Goal: Task Accomplishment & Management: Manage account settings

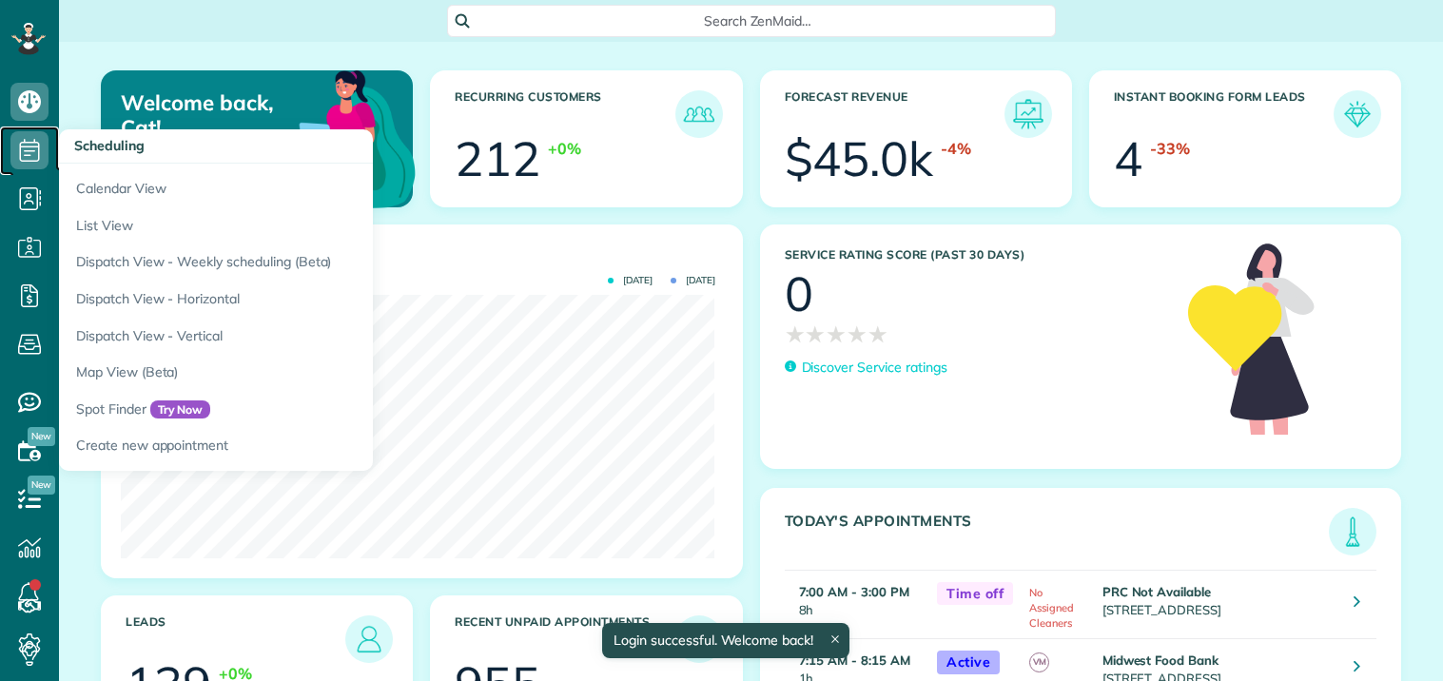
drag, startPoint x: 0, startPoint y: 0, endPoint x: 27, endPoint y: 152, distance: 154.5
click at [27, 152] on icon at bounding box center [29, 150] width 38 height 38
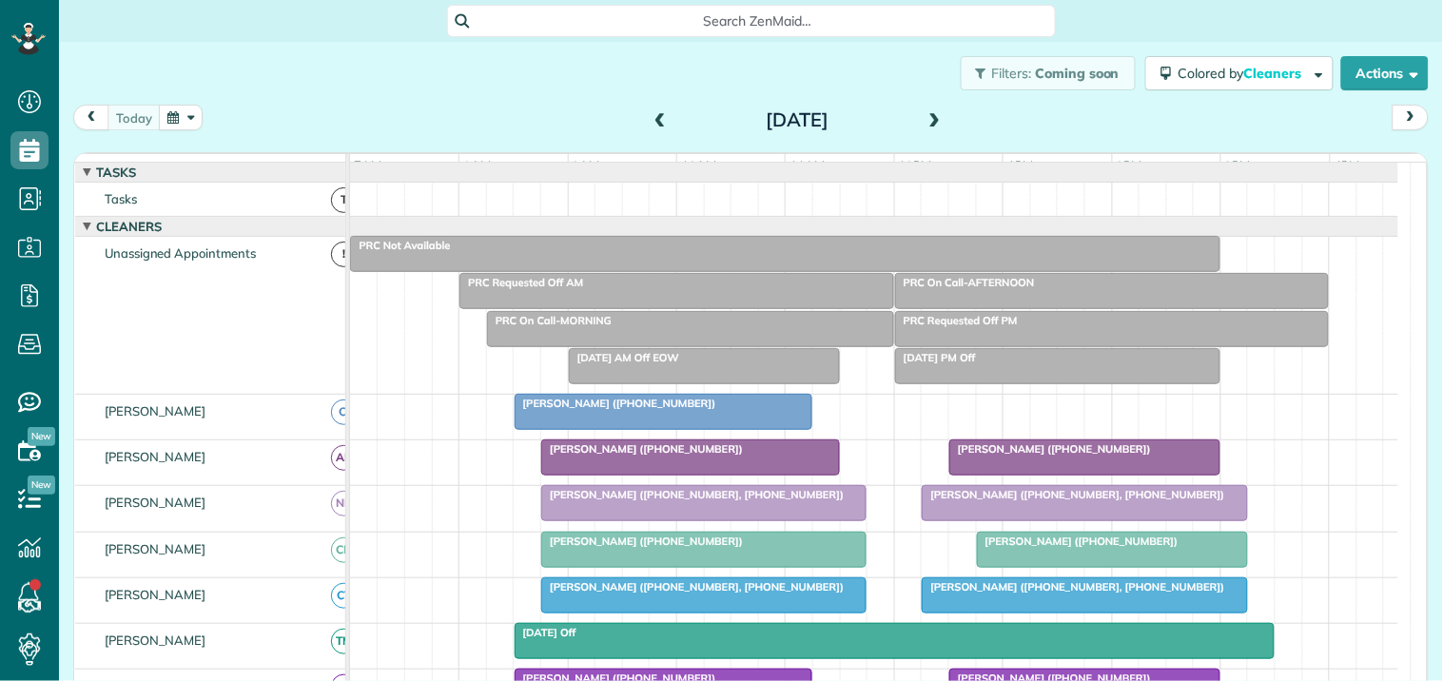
scroll to position [8, 8]
click at [185, 108] on button "button" at bounding box center [181, 118] width 44 height 26
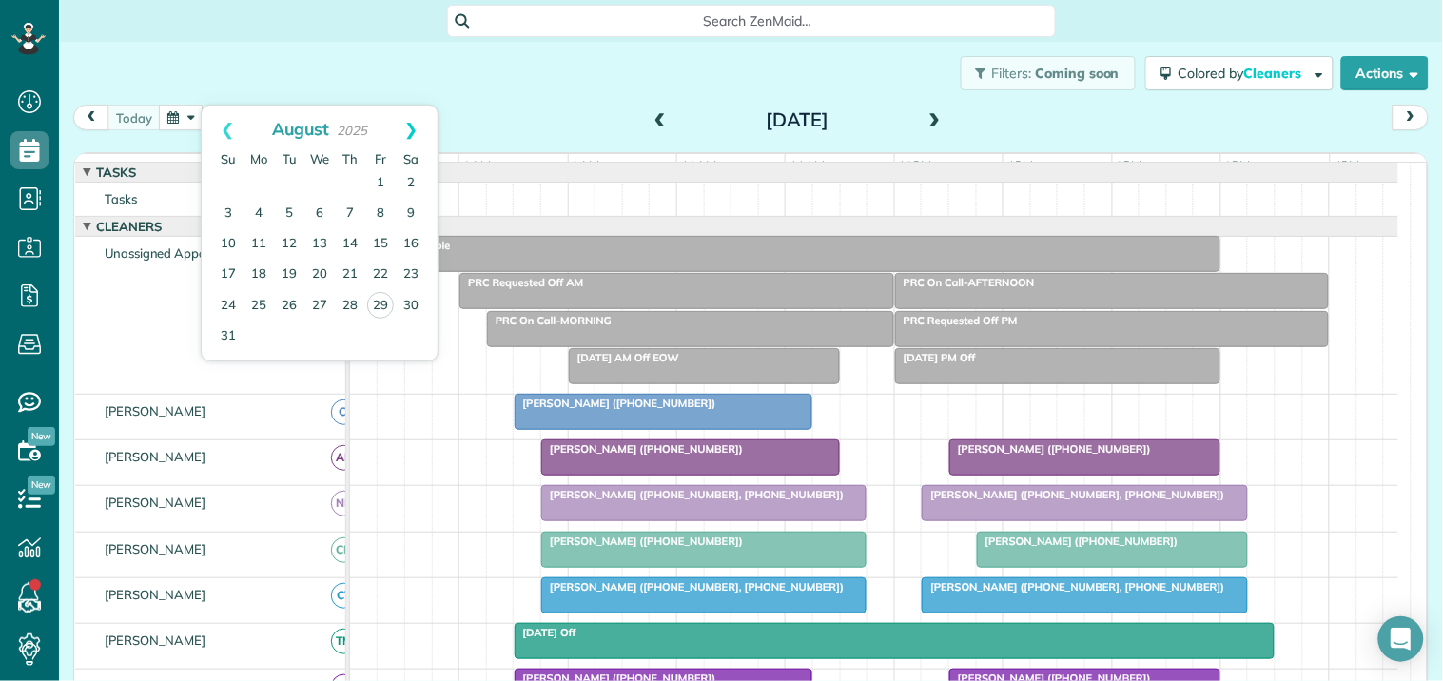
click at [411, 127] on link "Next" at bounding box center [411, 130] width 52 height 48
click at [376, 212] on link "12" at bounding box center [380, 214] width 30 height 30
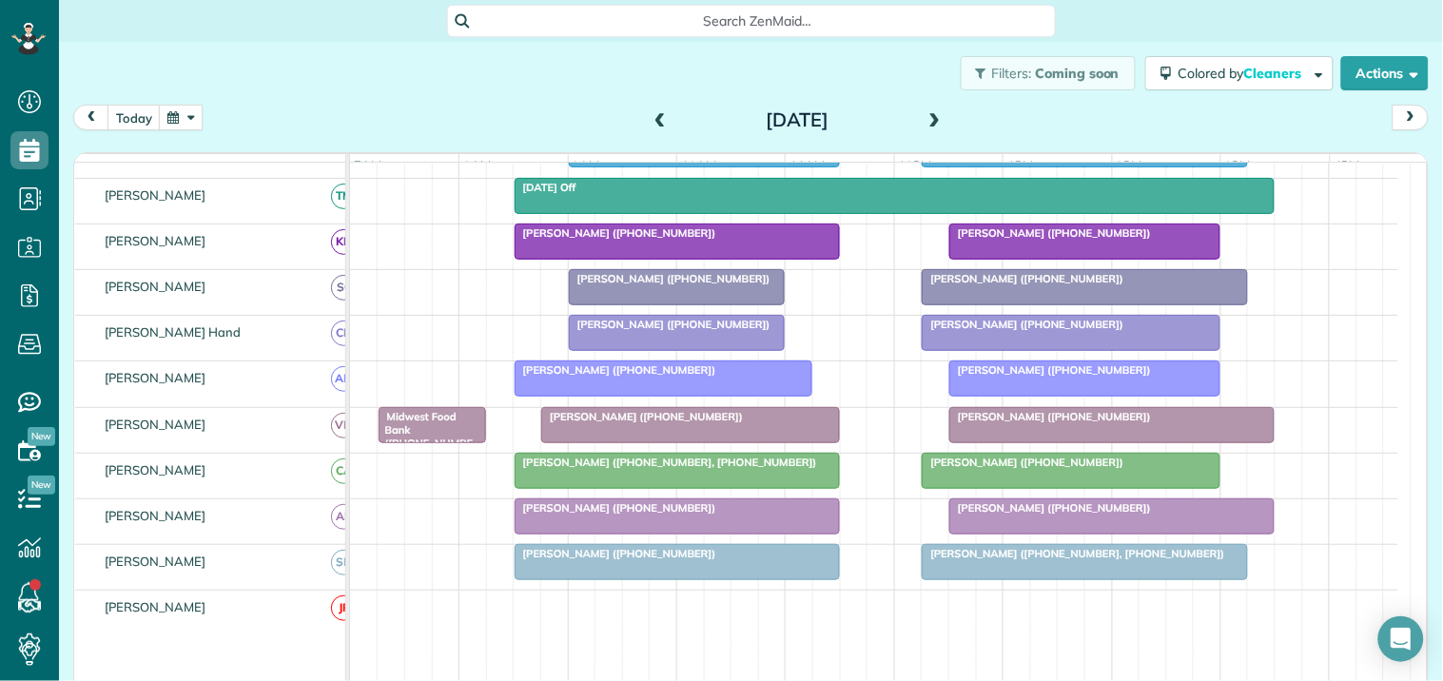
scroll to position [211, 0]
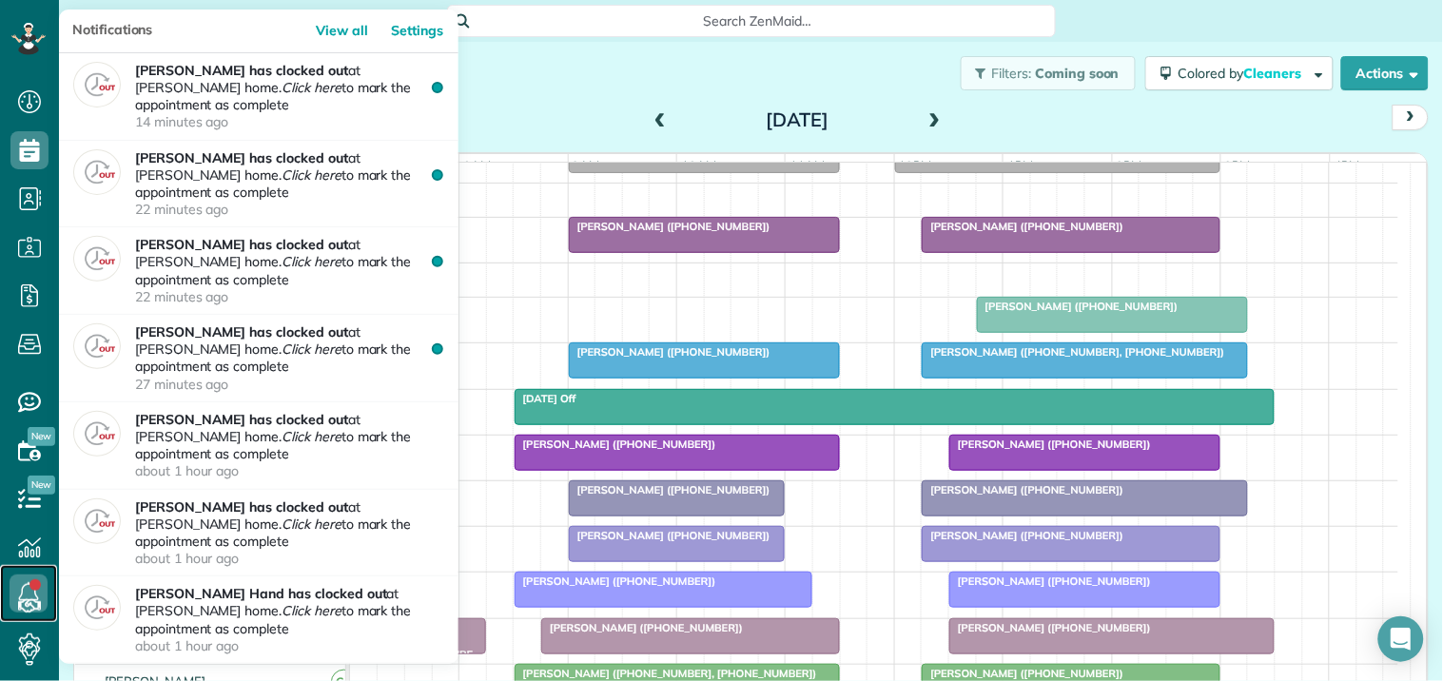
click at [30, 590] on link at bounding box center [28, 593] width 57 height 57
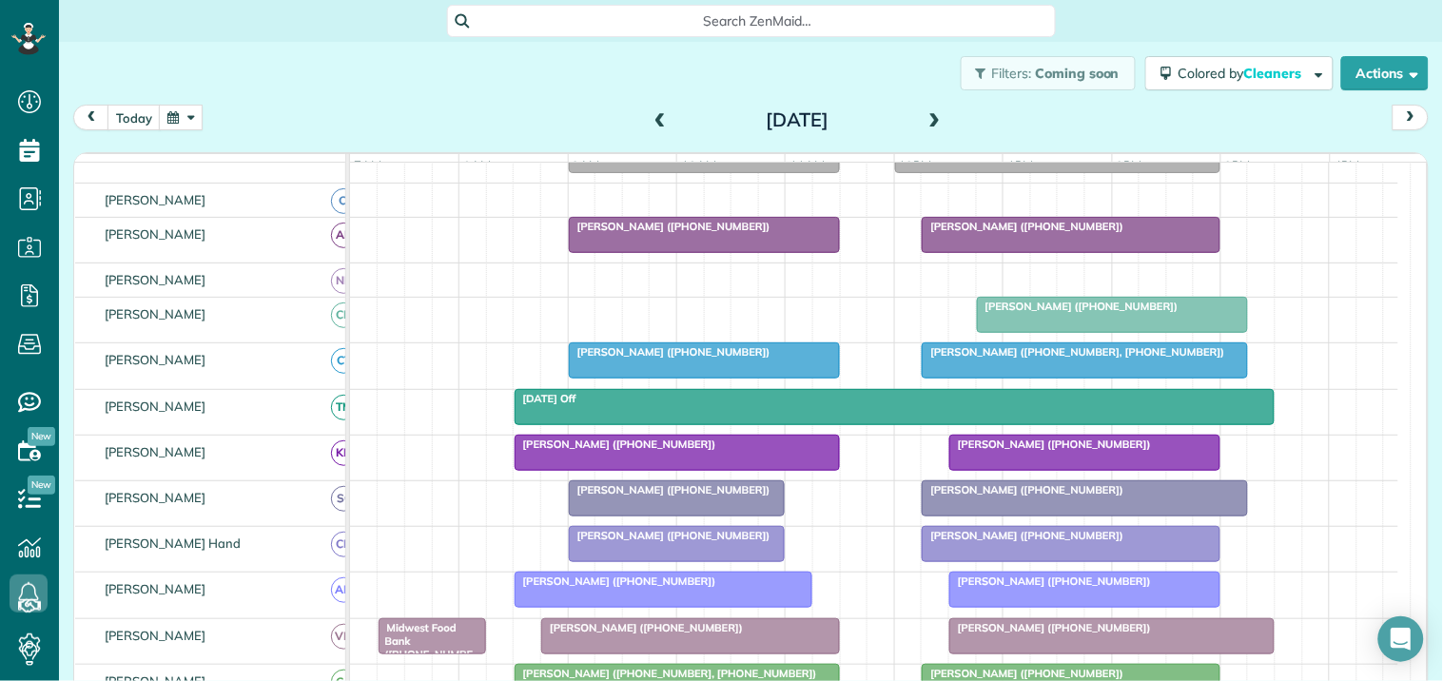
click at [651, 115] on span at bounding box center [660, 120] width 21 height 17
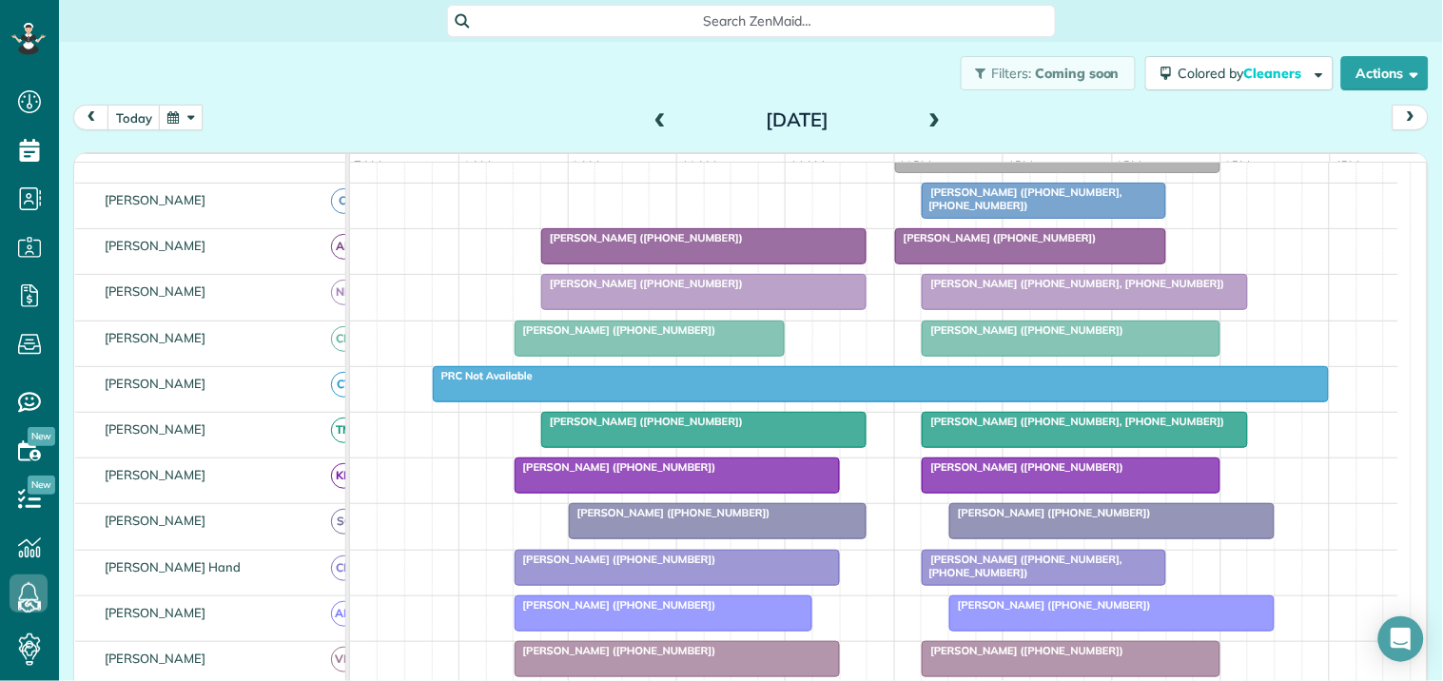
click at [650, 116] on span at bounding box center [660, 120] width 21 height 17
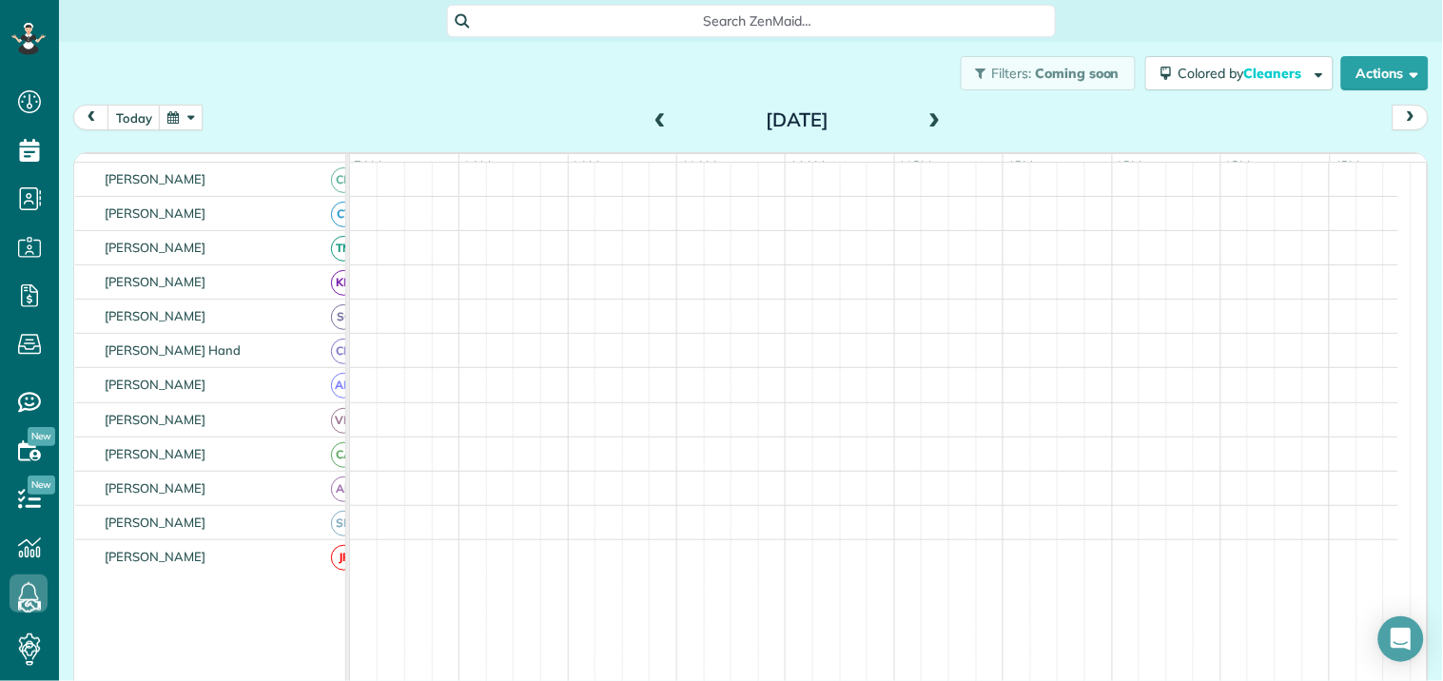
scroll to position [88, 0]
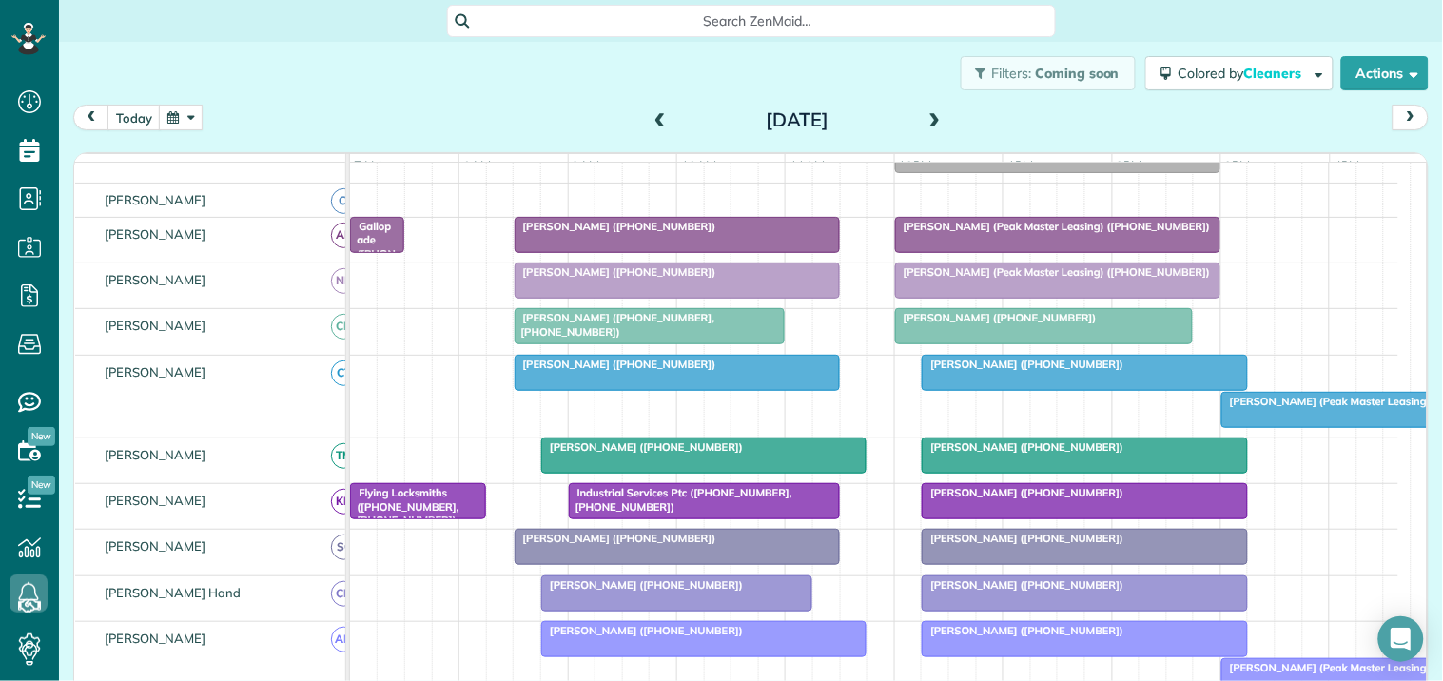
click at [928, 112] on span at bounding box center [935, 120] width 21 height 17
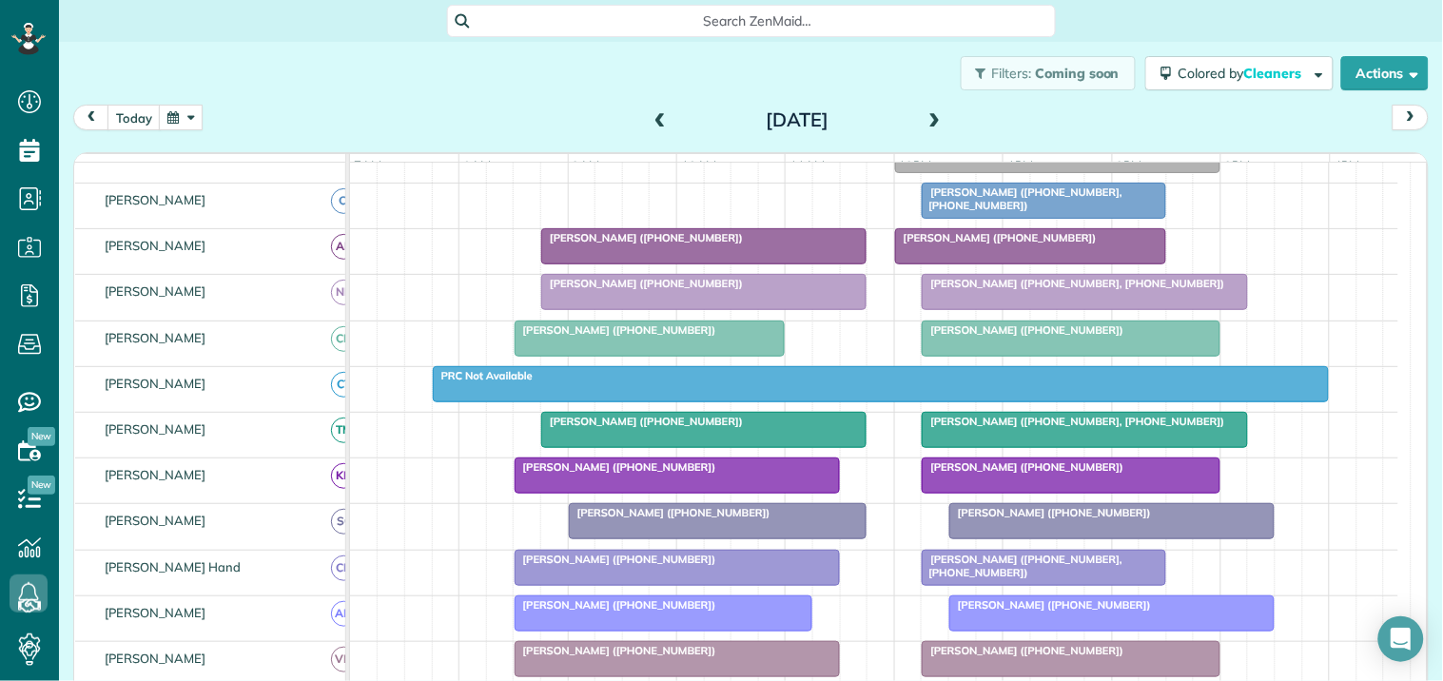
click at [651, 114] on span at bounding box center [660, 120] width 21 height 17
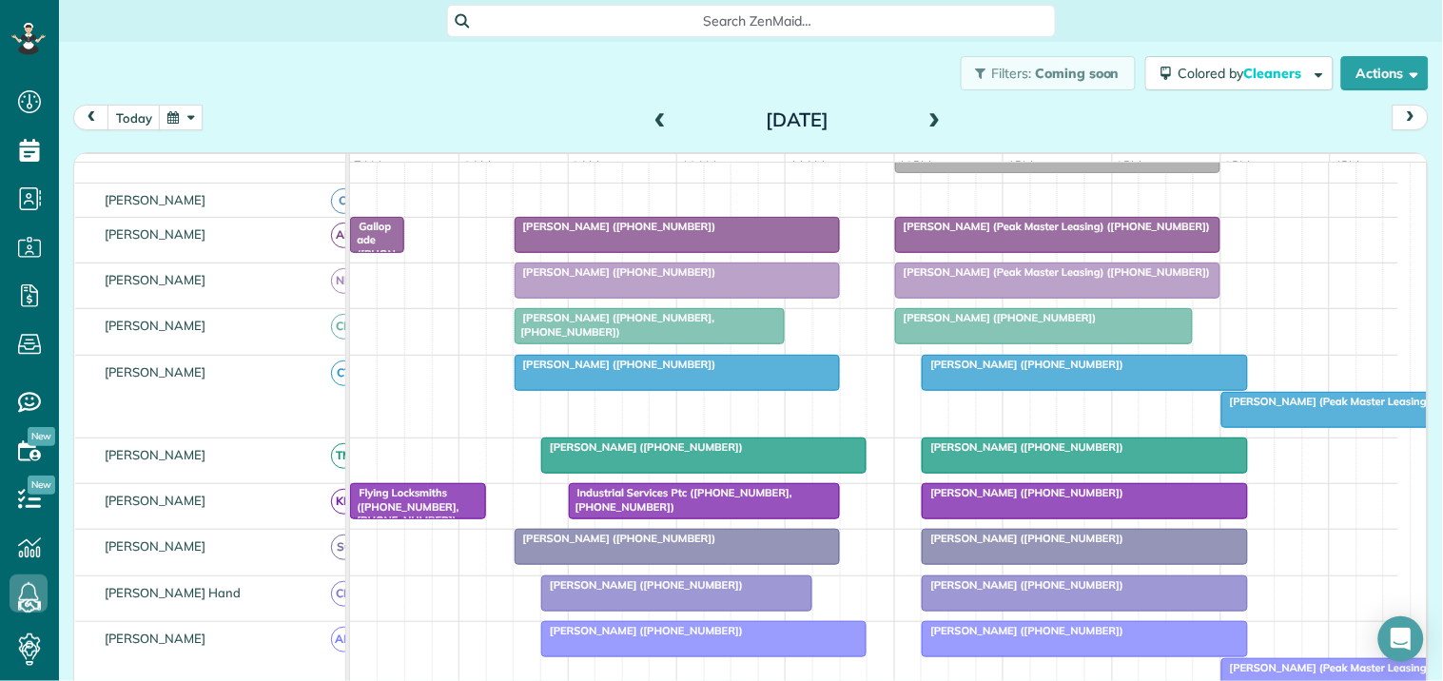
click at [925, 119] on span at bounding box center [935, 120] width 21 height 17
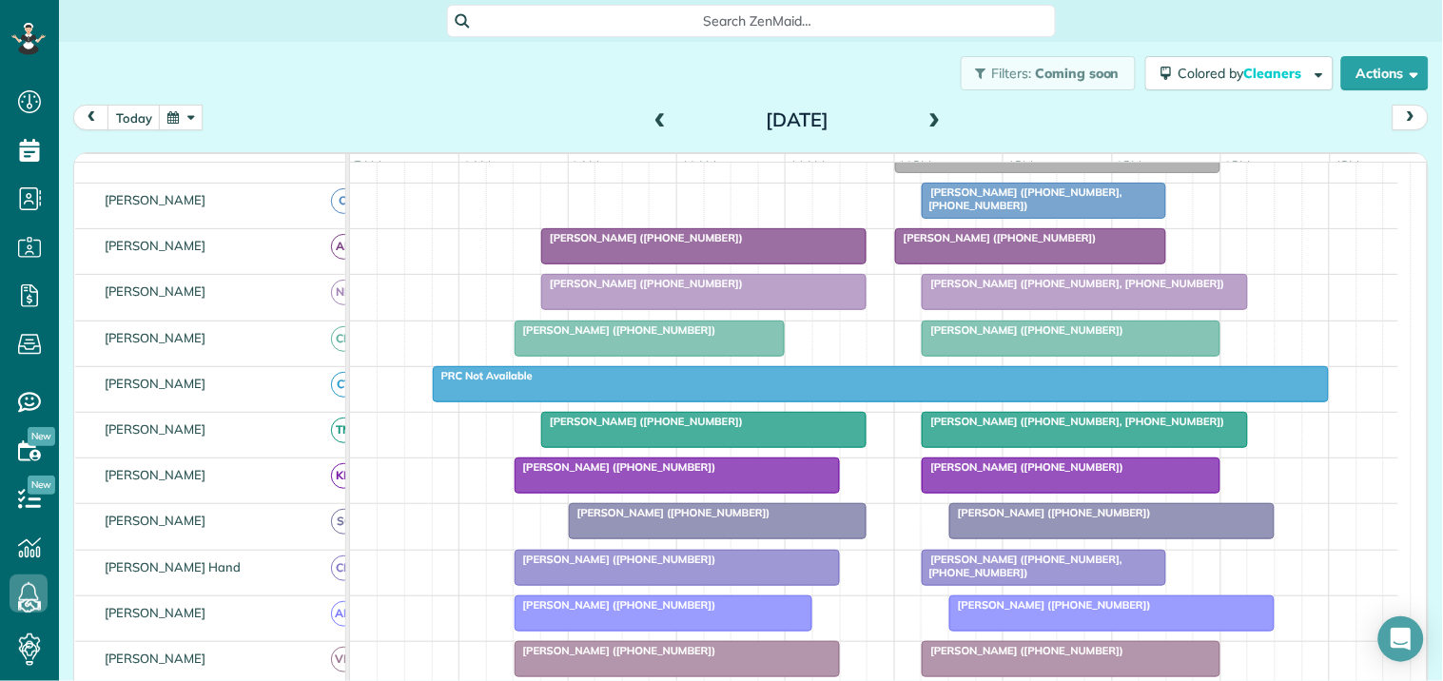
click at [926, 119] on span at bounding box center [935, 120] width 21 height 17
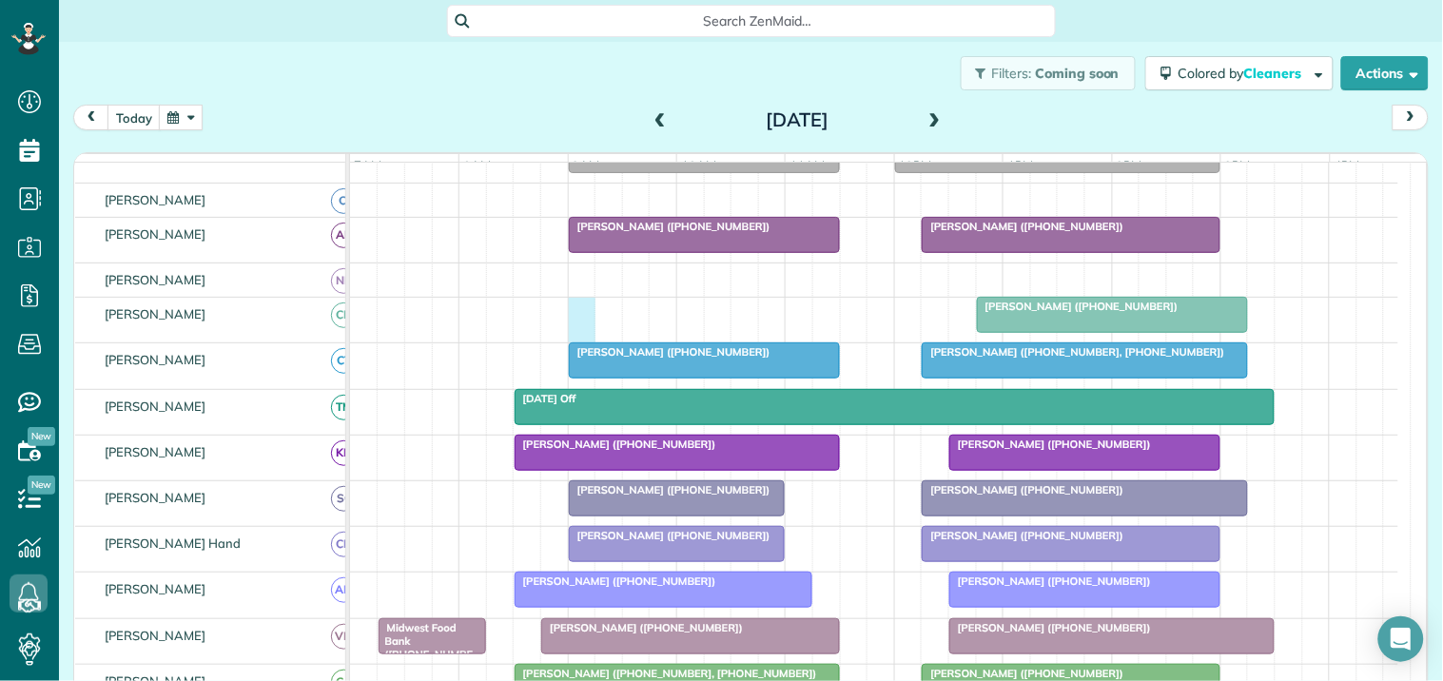
click at [581, 324] on div "[PERSON_NAME] ([PHONE_NUMBER])" at bounding box center [874, 320] width 1048 height 45
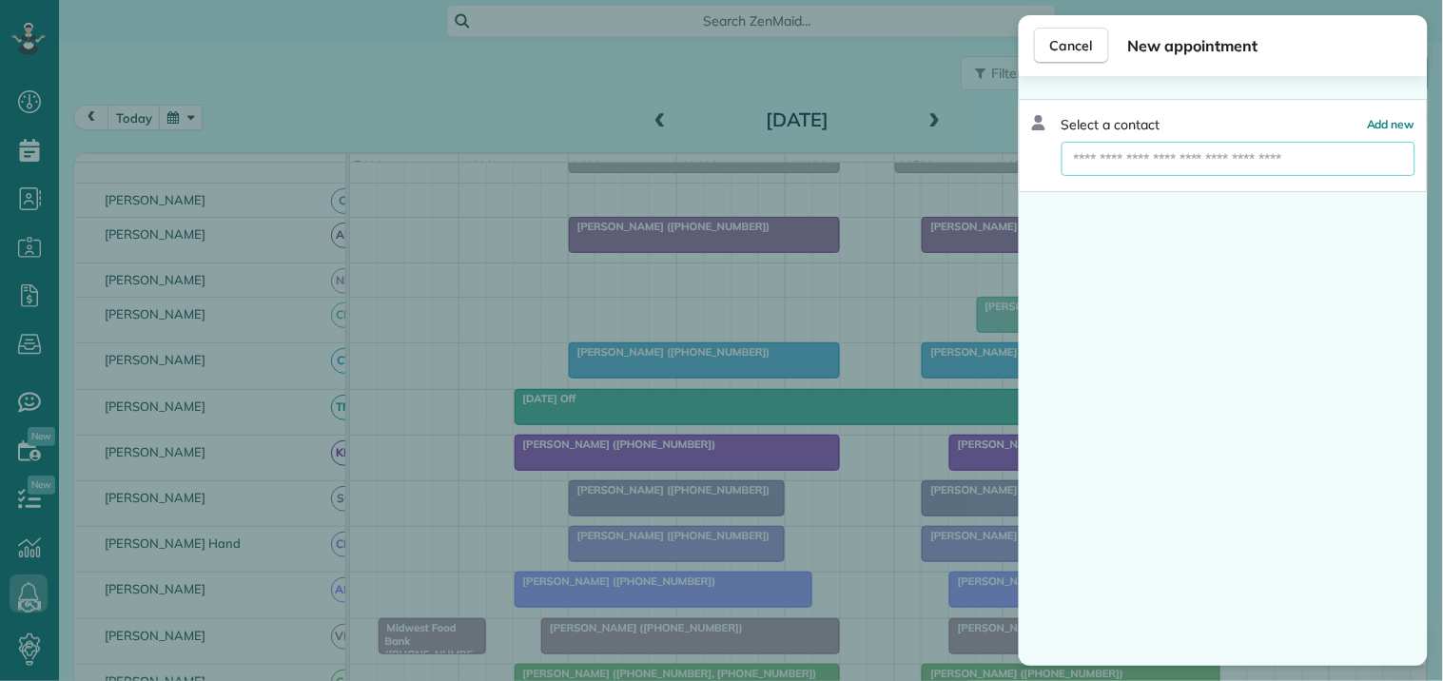
click at [1118, 164] on input "text" at bounding box center [1238, 159] width 354 height 34
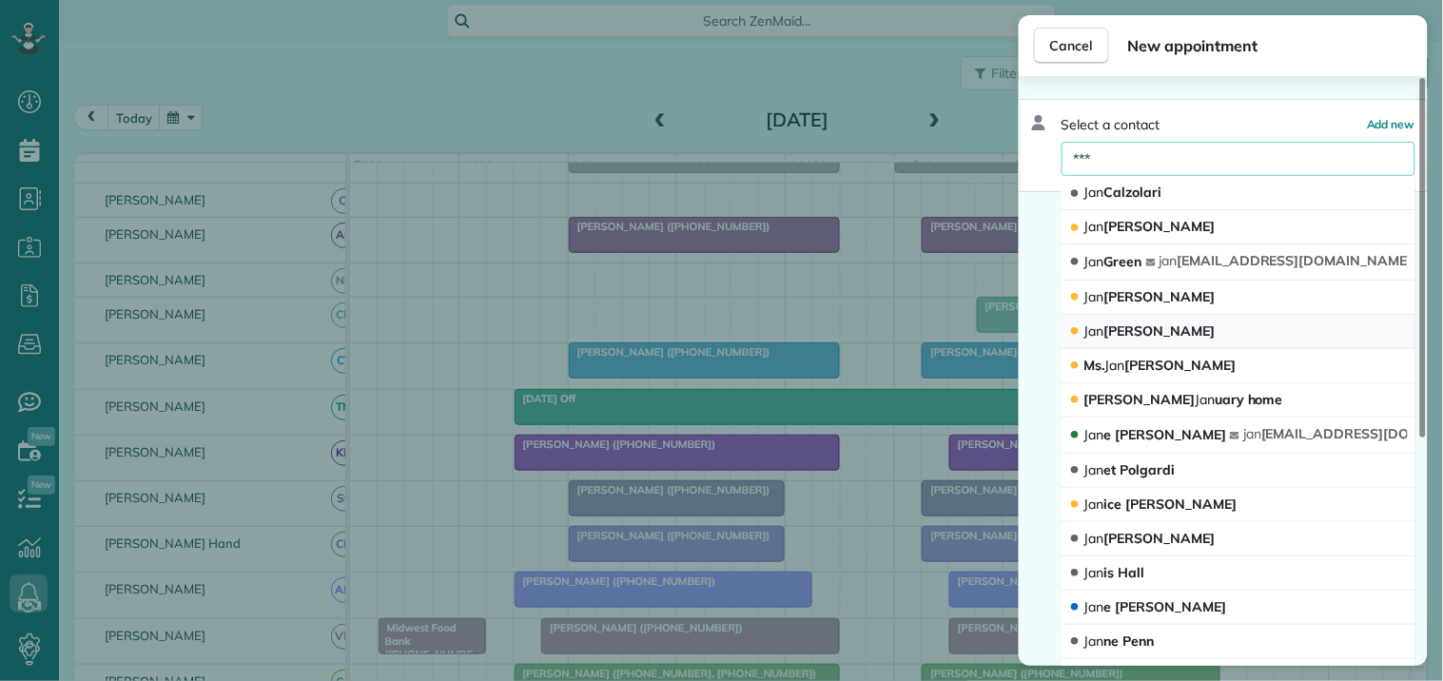
type input "***"
click at [1143, 339] on span "Jan Abbott" at bounding box center [1149, 331] width 130 height 18
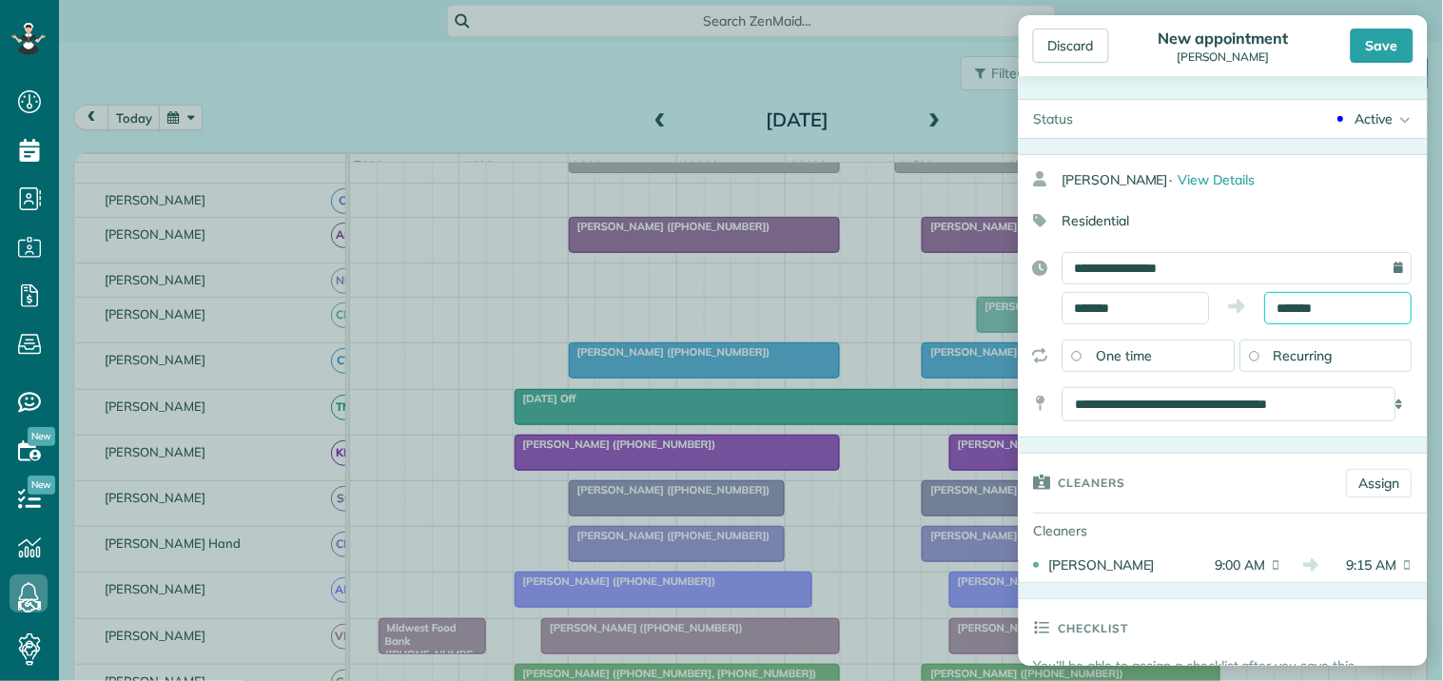
click at [1323, 305] on input "*******" at bounding box center [1338, 308] width 147 height 32
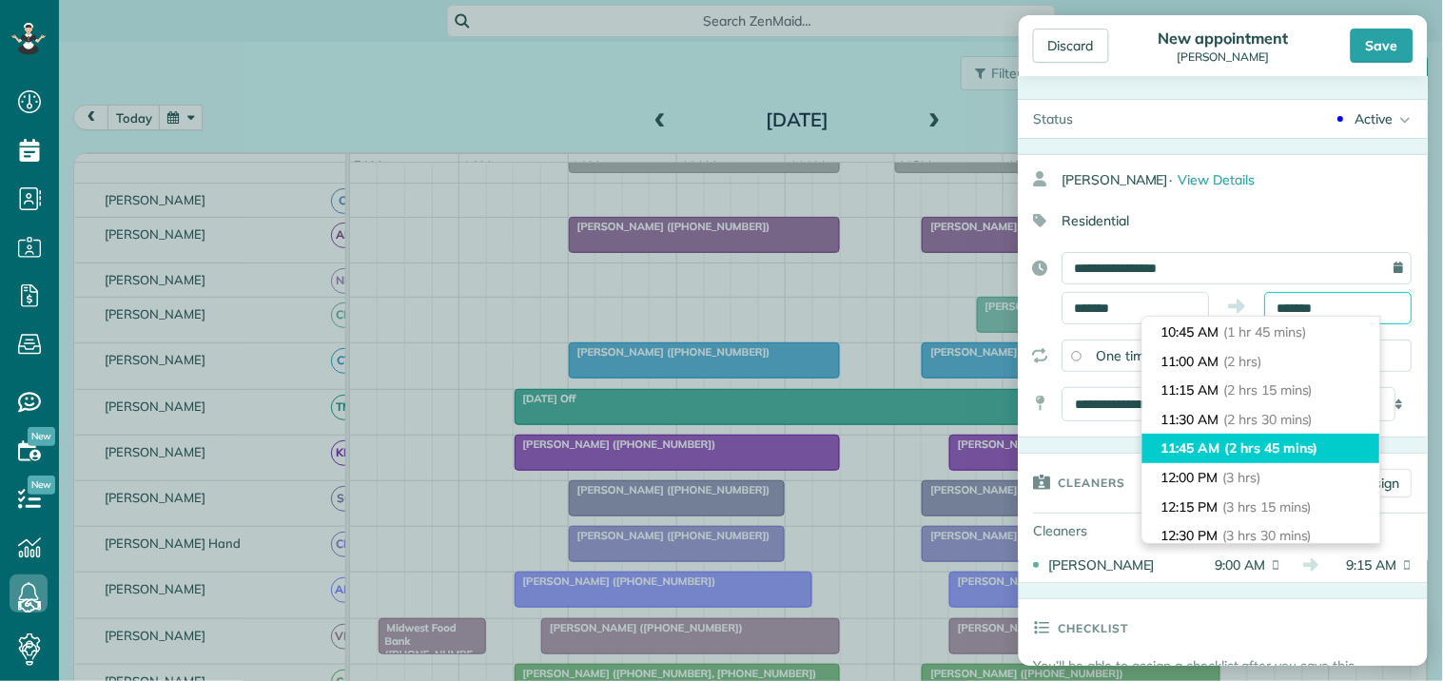
scroll to position [211, 0]
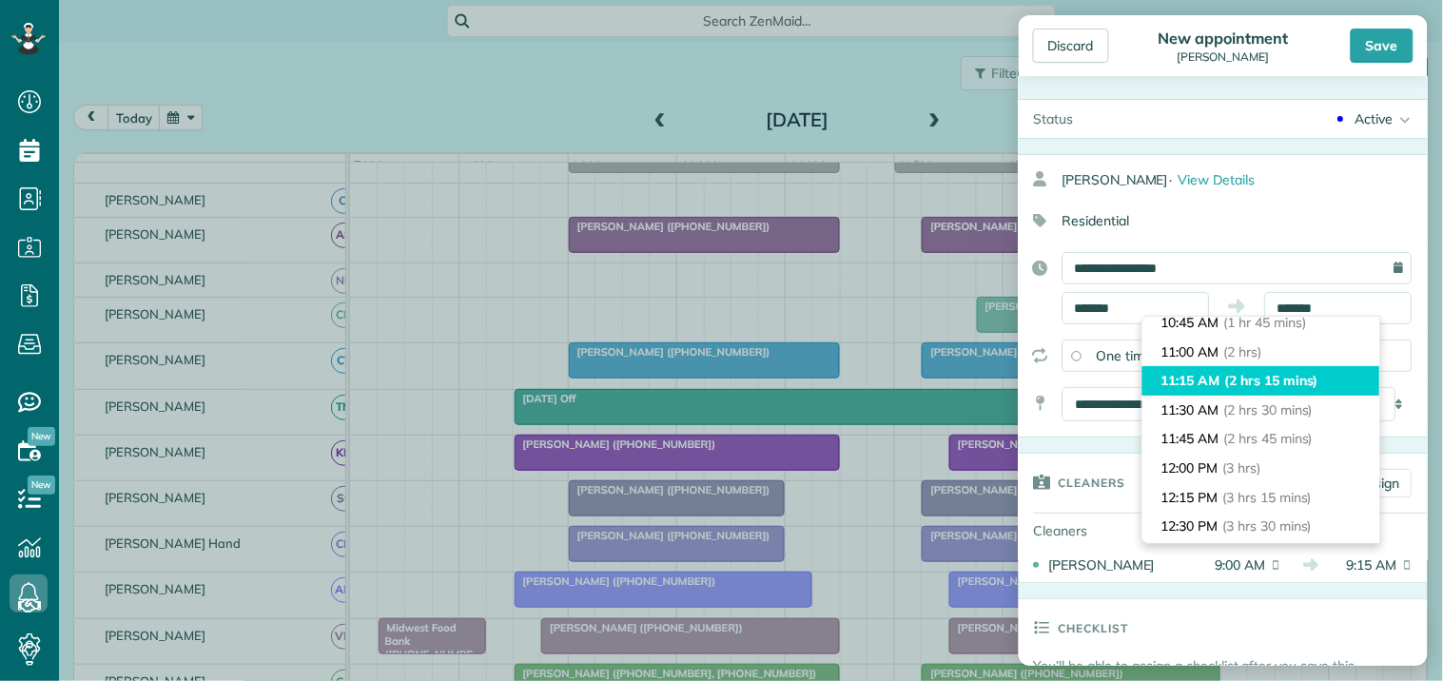
type input "********"
click at [1231, 376] on span "(2 hrs 15 mins)" at bounding box center [1271, 380] width 93 height 17
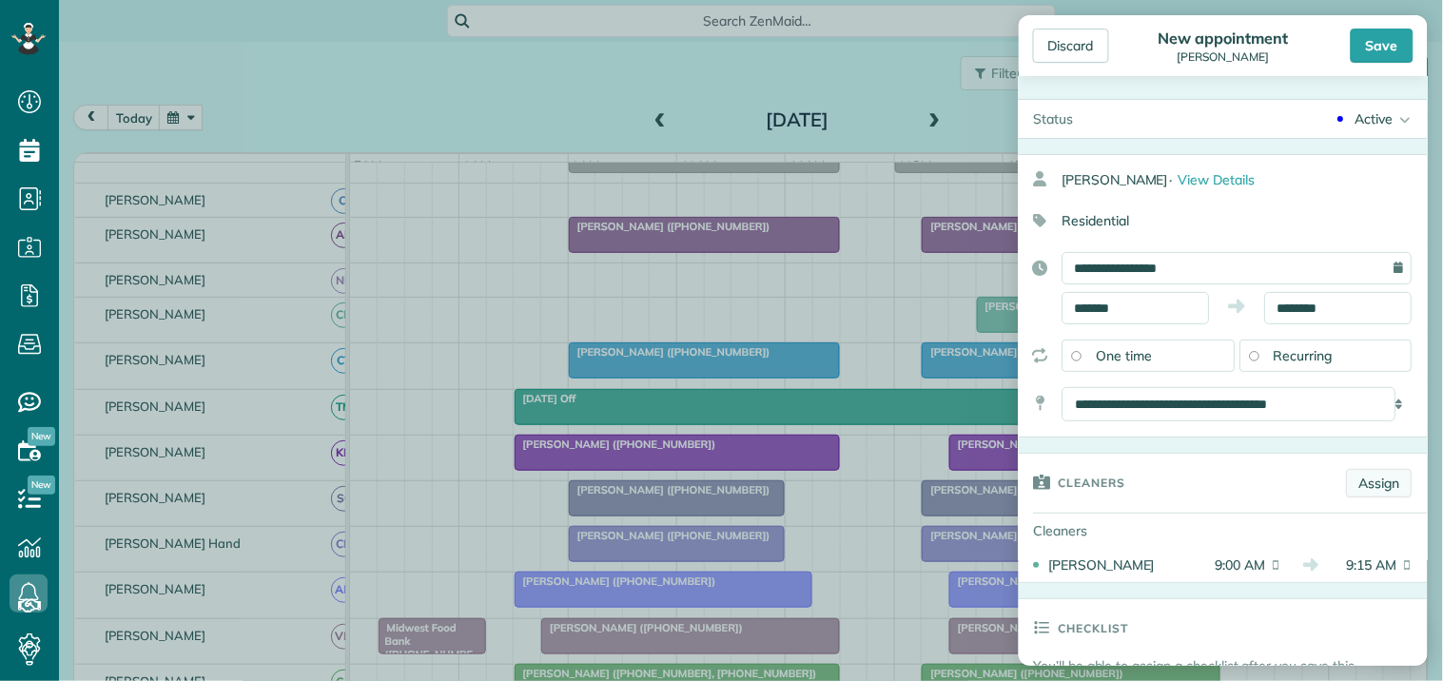
click at [1373, 483] on link "Assign" at bounding box center [1380, 483] width 66 height 29
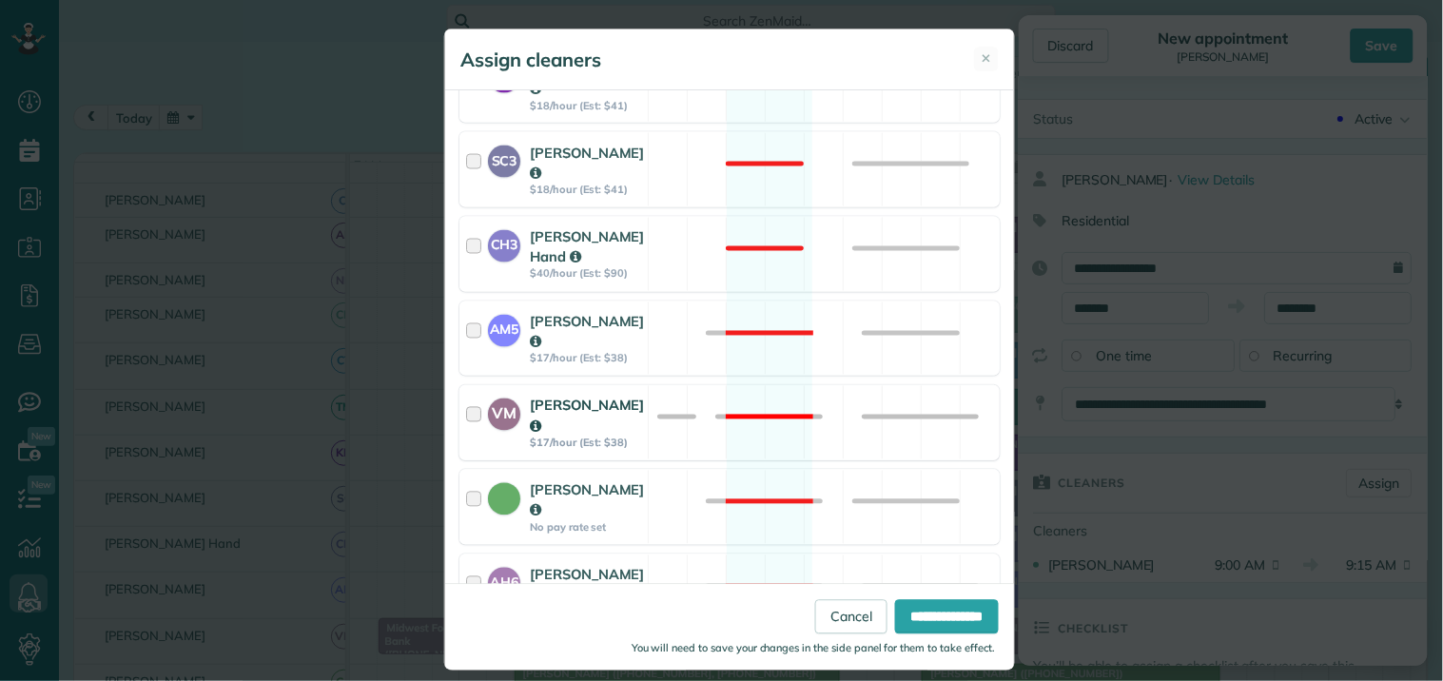
scroll to position [862, 0]
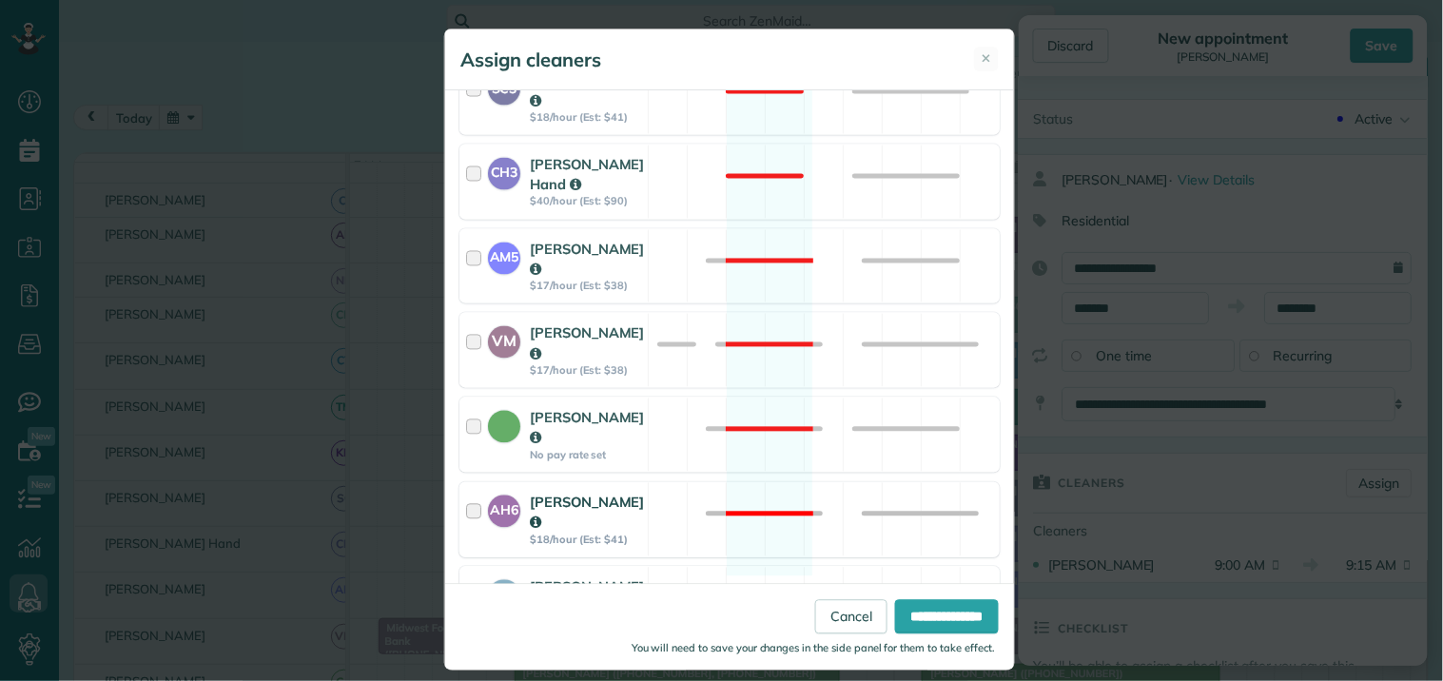
click at [790, 482] on div "AH6 Ashley Hudson $18/hour (Est: $41) Not available" at bounding box center [729, 519] width 540 height 75
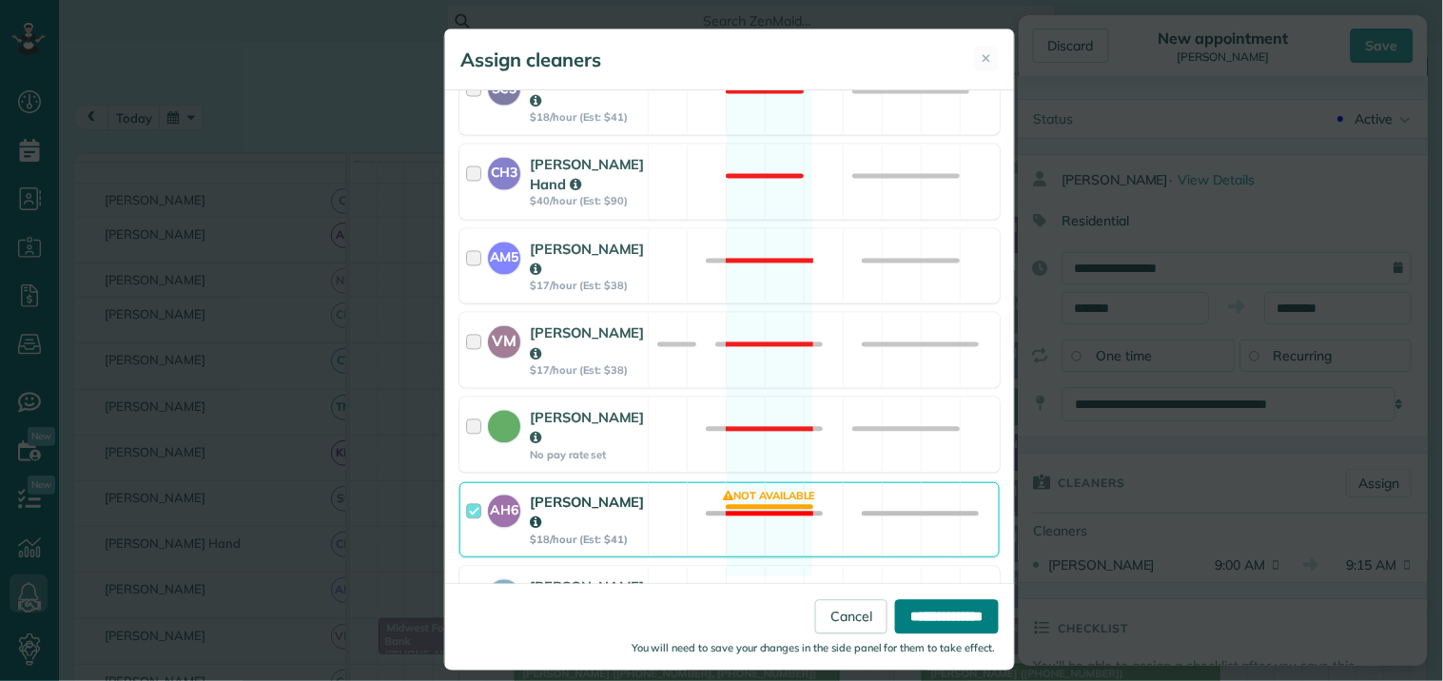
click at [918, 612] on input "**********" at bounding box center [947, 617] width 104 height 34
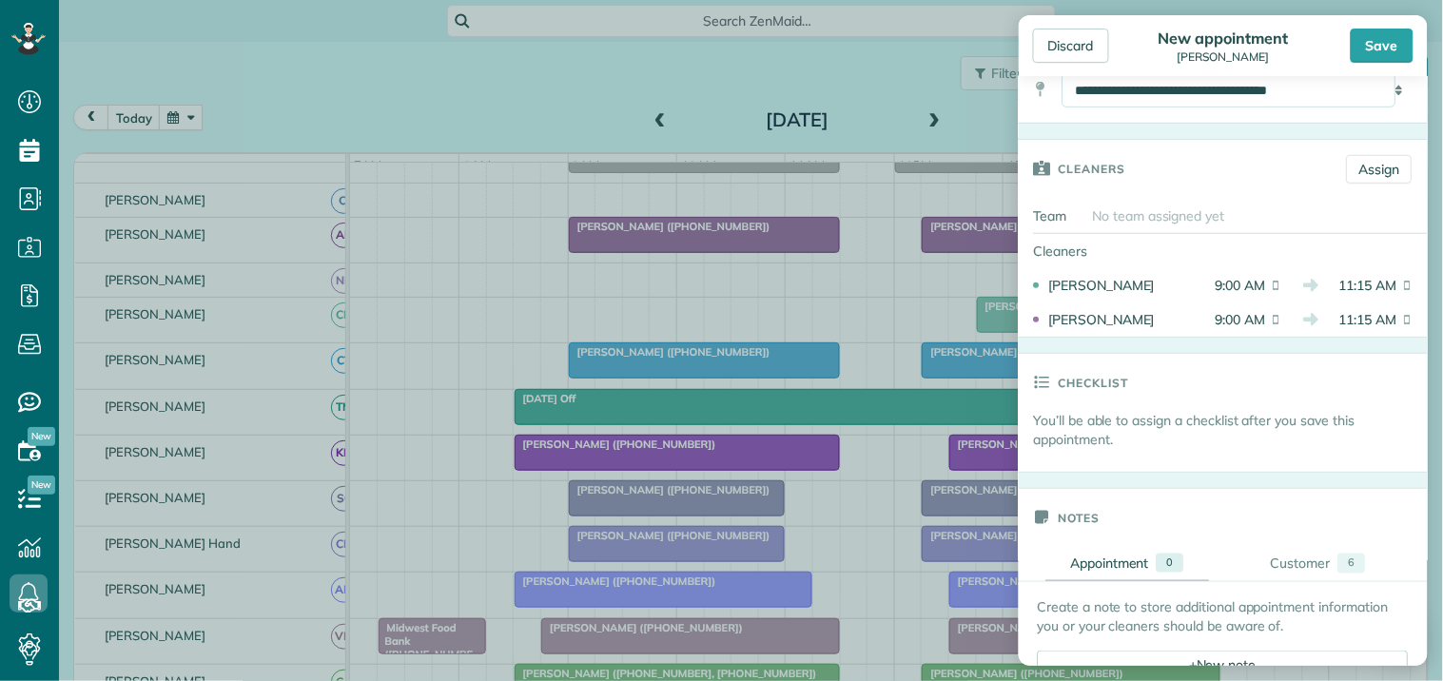
scroll to position [633, 0]
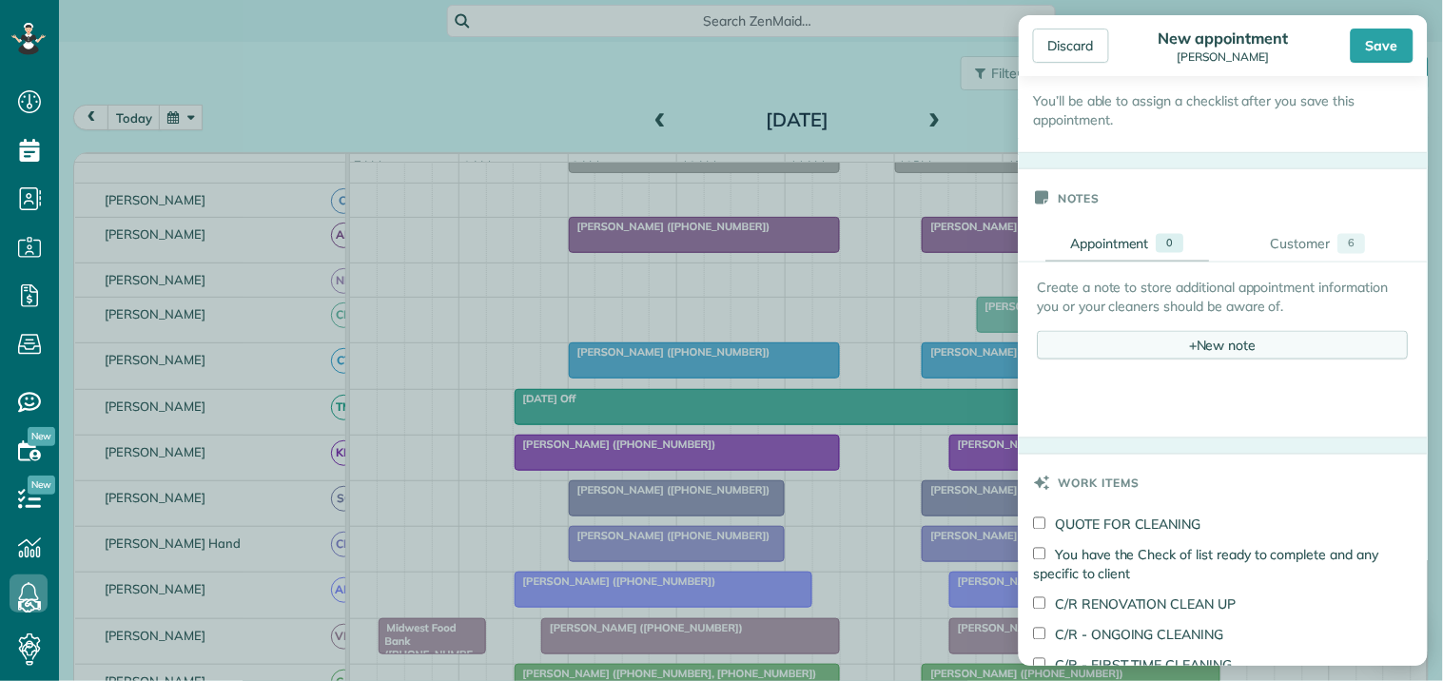
click at [1238, 353] on div "+ New note" at bounding box center [1223, 345] width 371 height 29
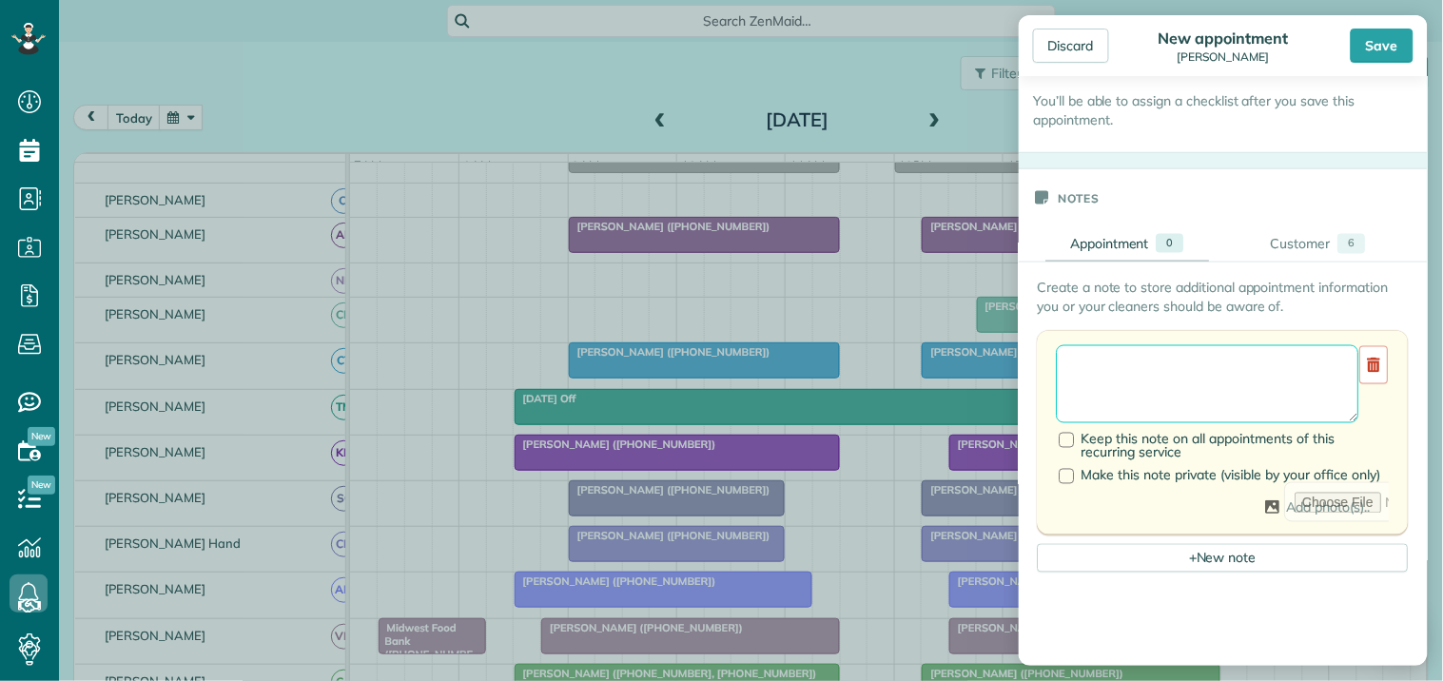
click at [1151, 367] on textarea at bounding box center [1208, 384] width 302 height 78
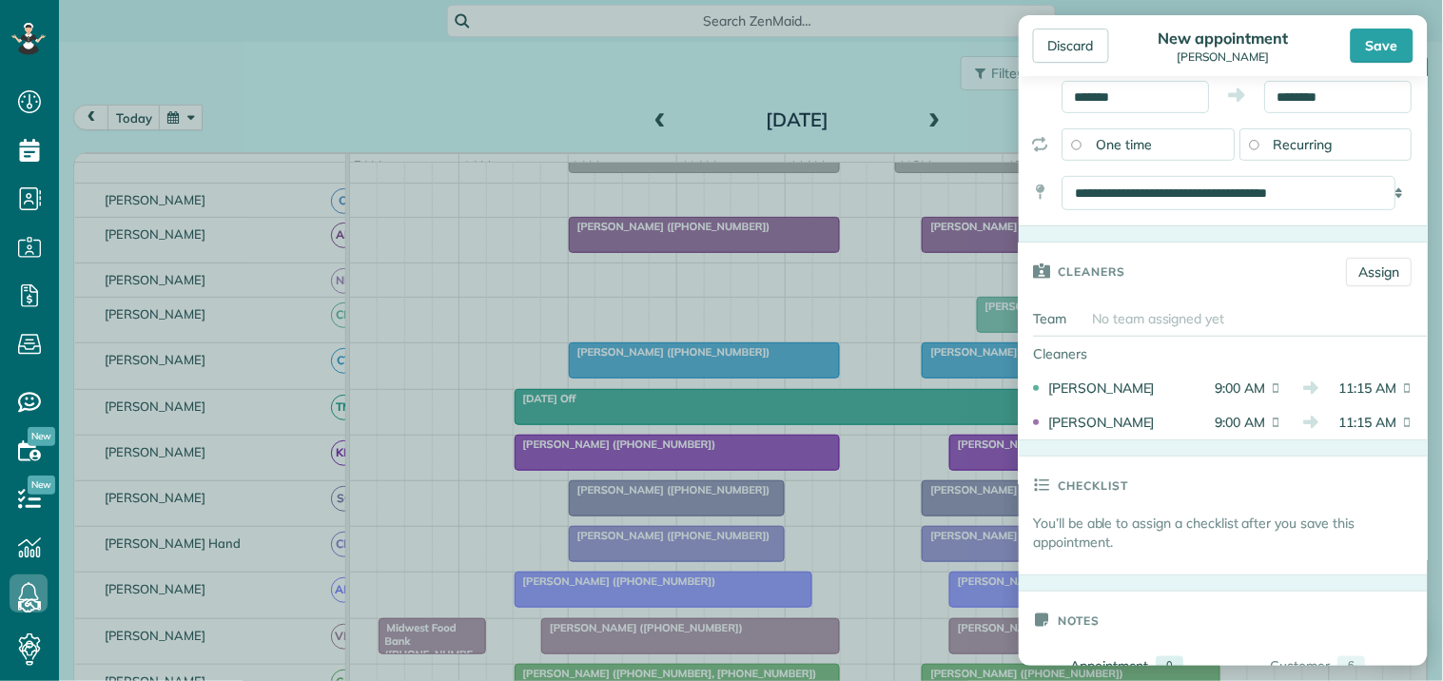
scroll to position [106, 0]
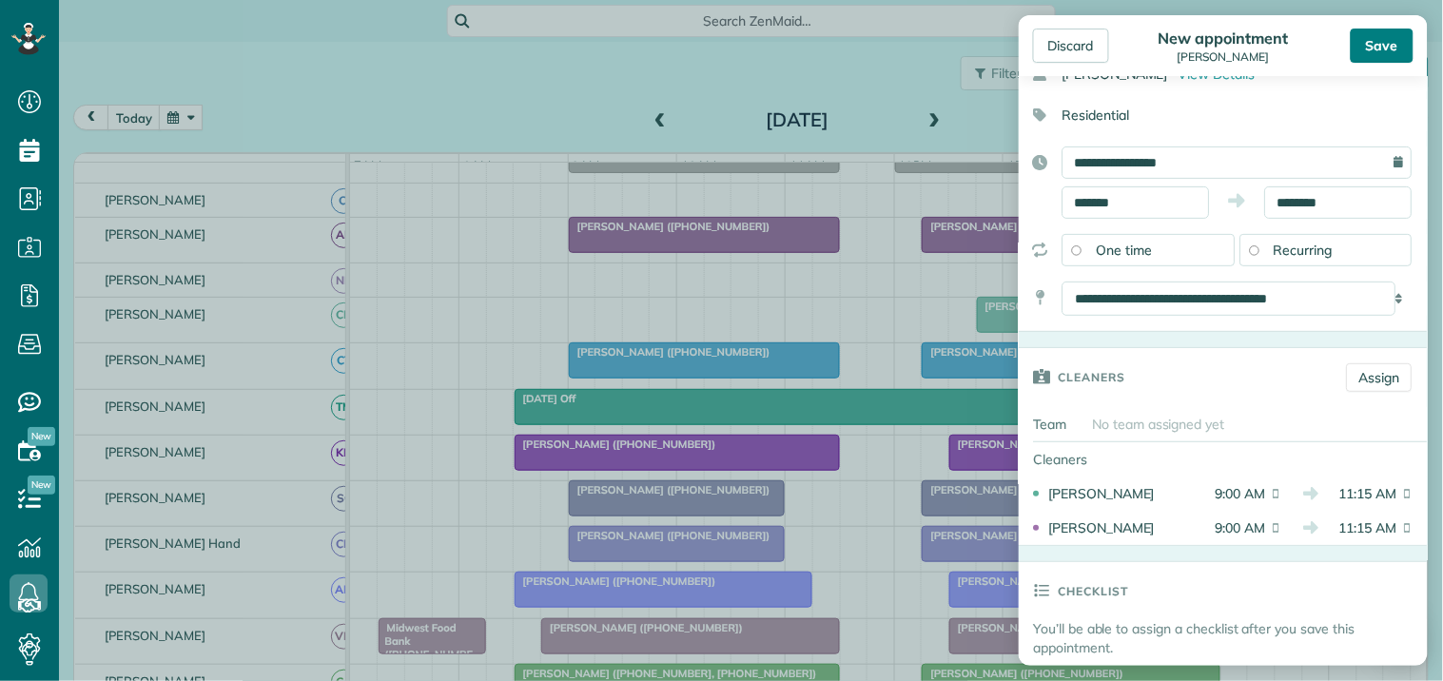
type textarea "**********"
click at [1384, 45] on div "Save" at bounding box center [1382, 46] width 63 height 34
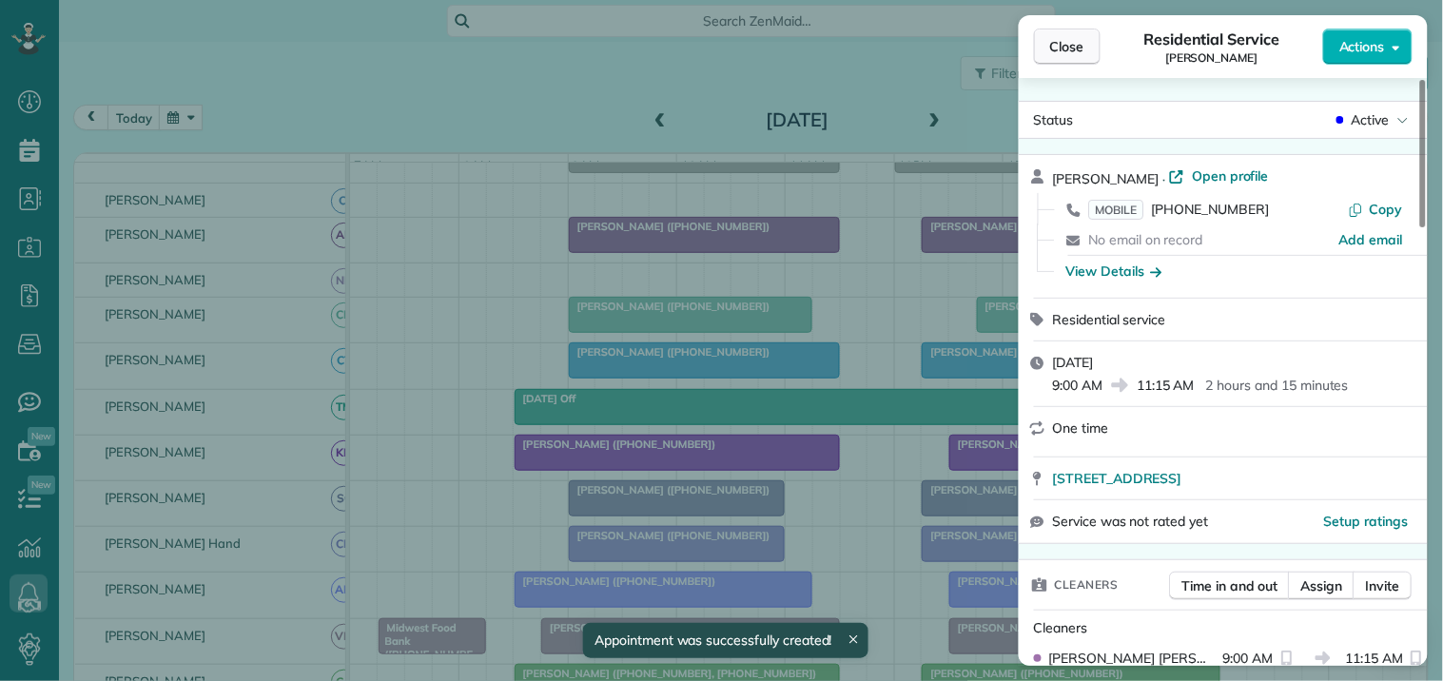
click at [1061, 53] on span "Close" at bounding box center [1067, 46] width 34 height 19
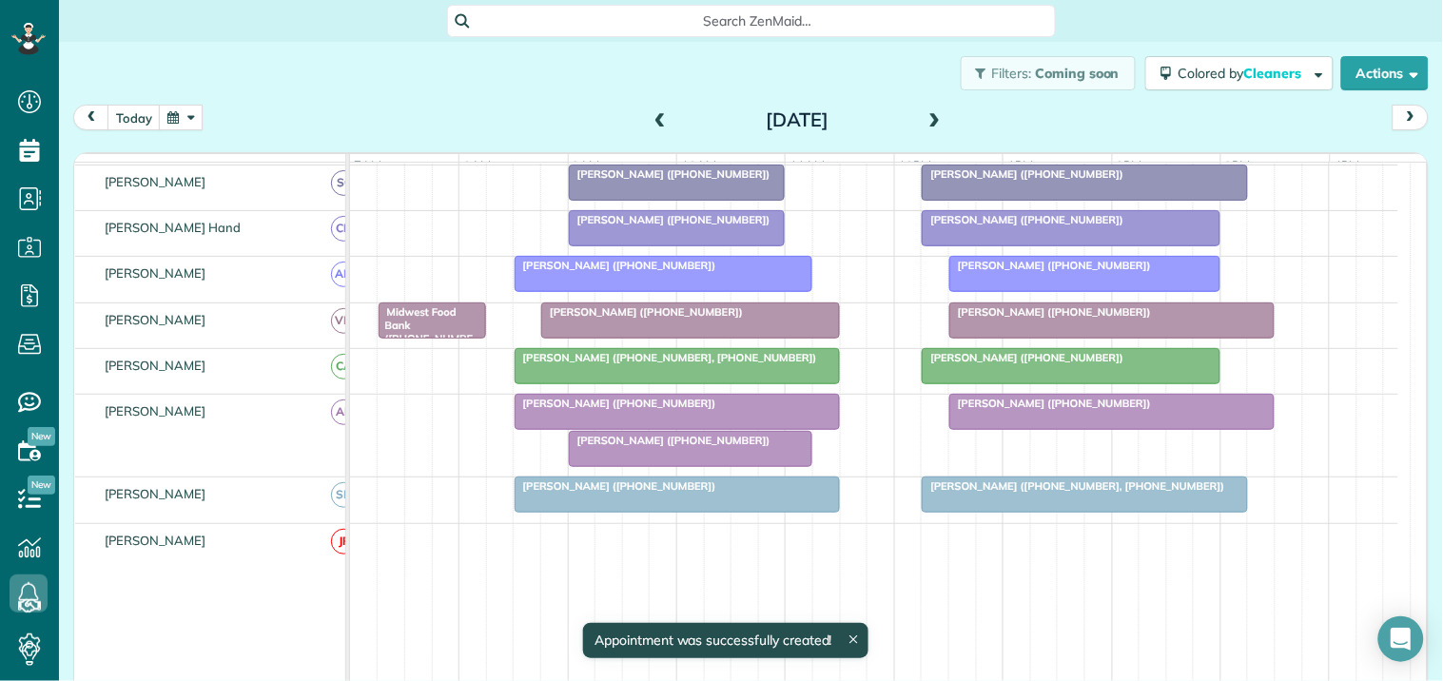
scroll to position [528, 0]
click at [629, 428] on div at bounding box center [677, 411] width 323 height 34
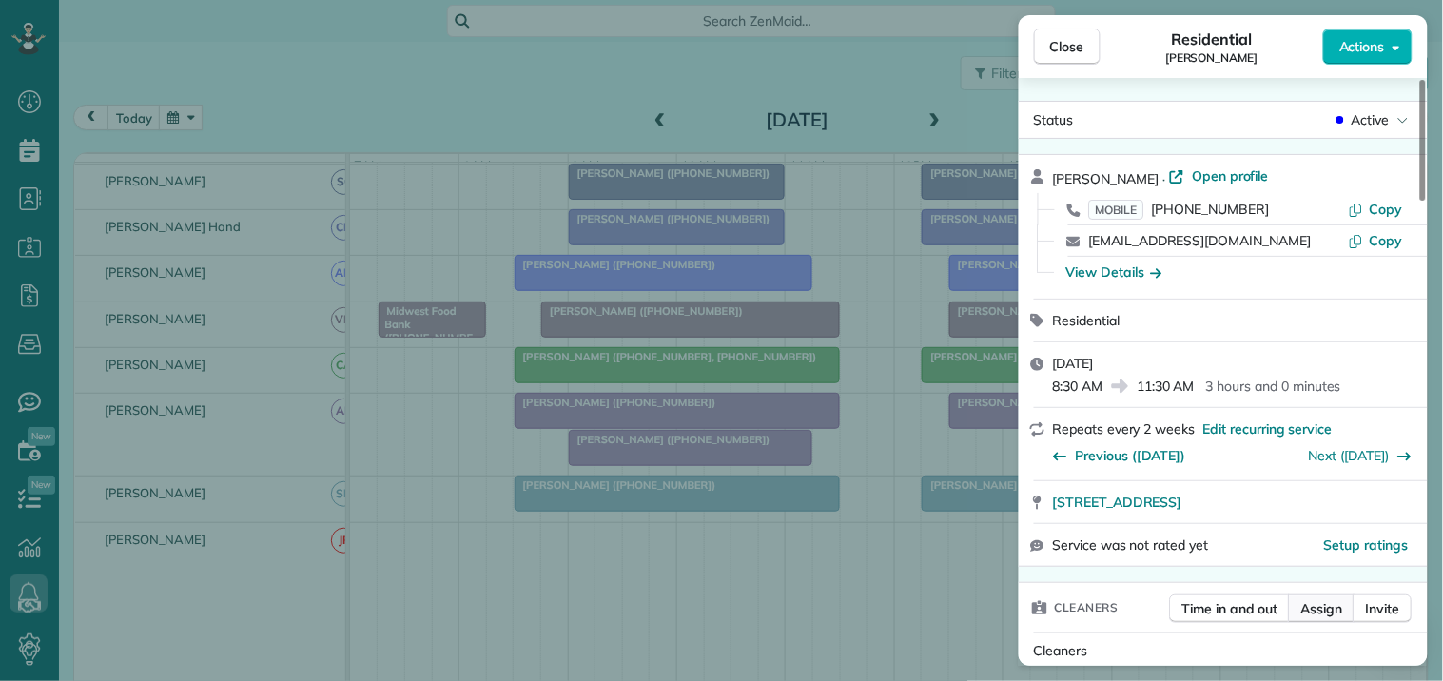
click at [1334, 610] on span "Assign" at bounding box center [1322, 608] width 42 height 19
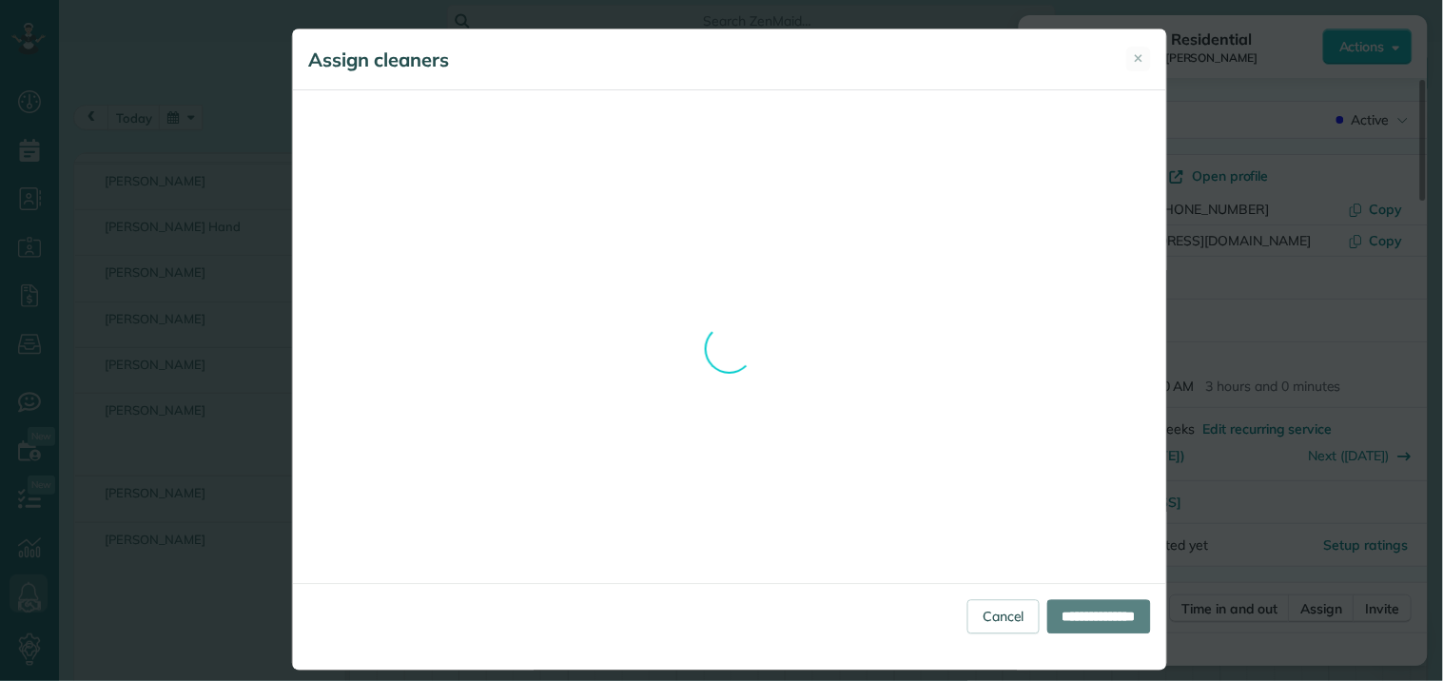
scroll to position [835, 0]
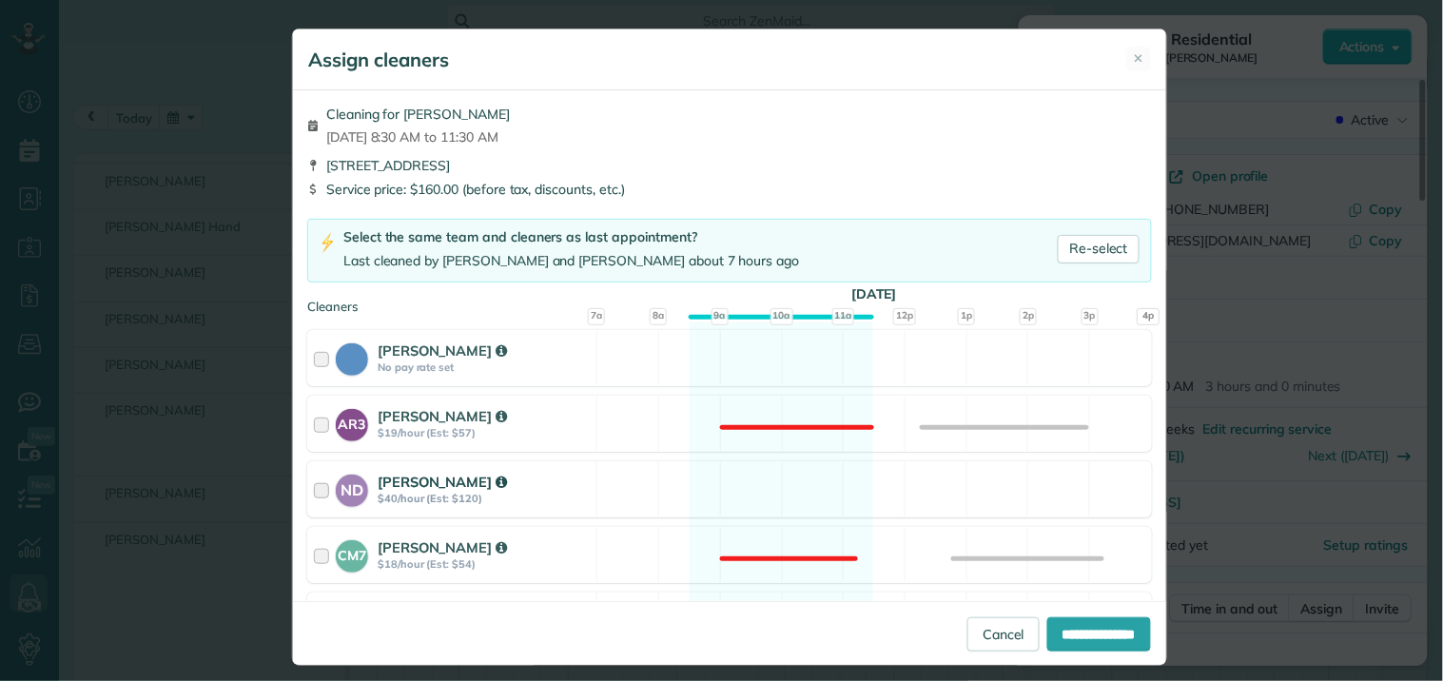
click at [788, 499] on div "ND Nathalie Duverna $40/hour (Est: $120) Available" at bounding box center [729, 489] width 845 height 56
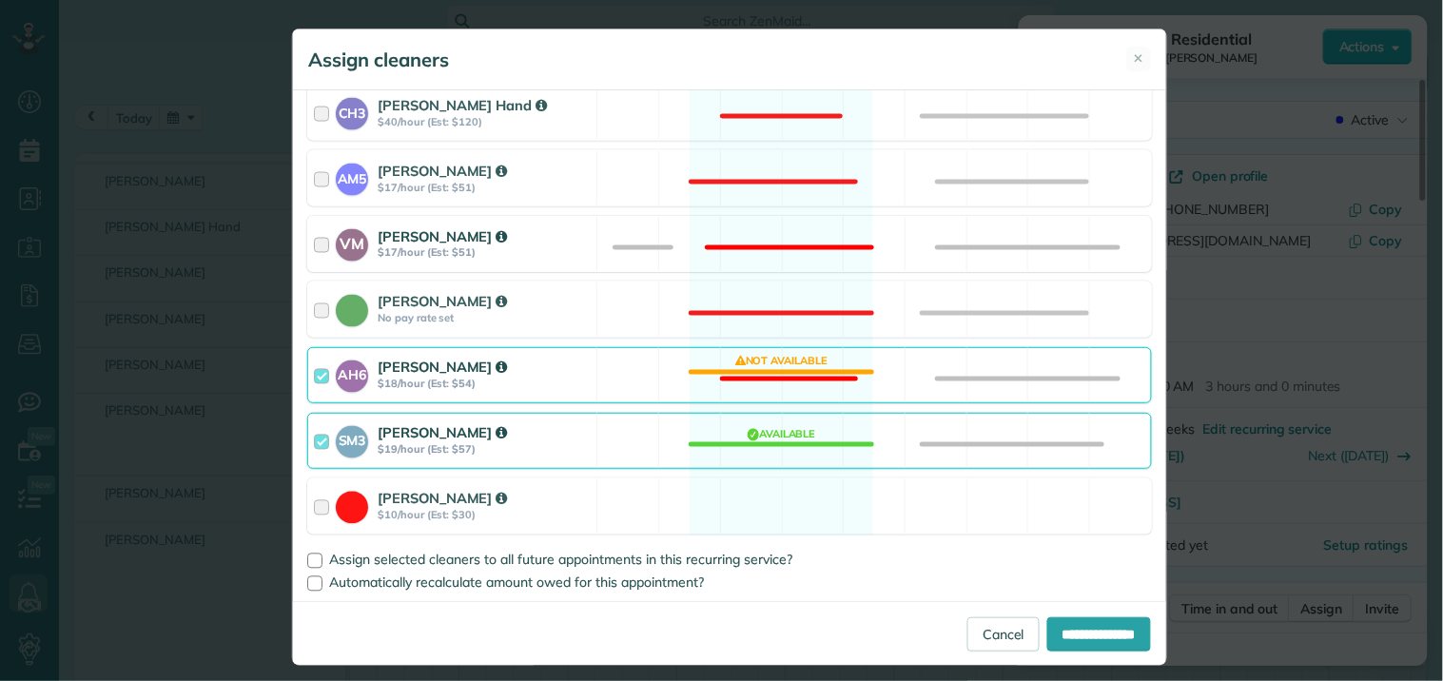
scroll to position [775, 0]
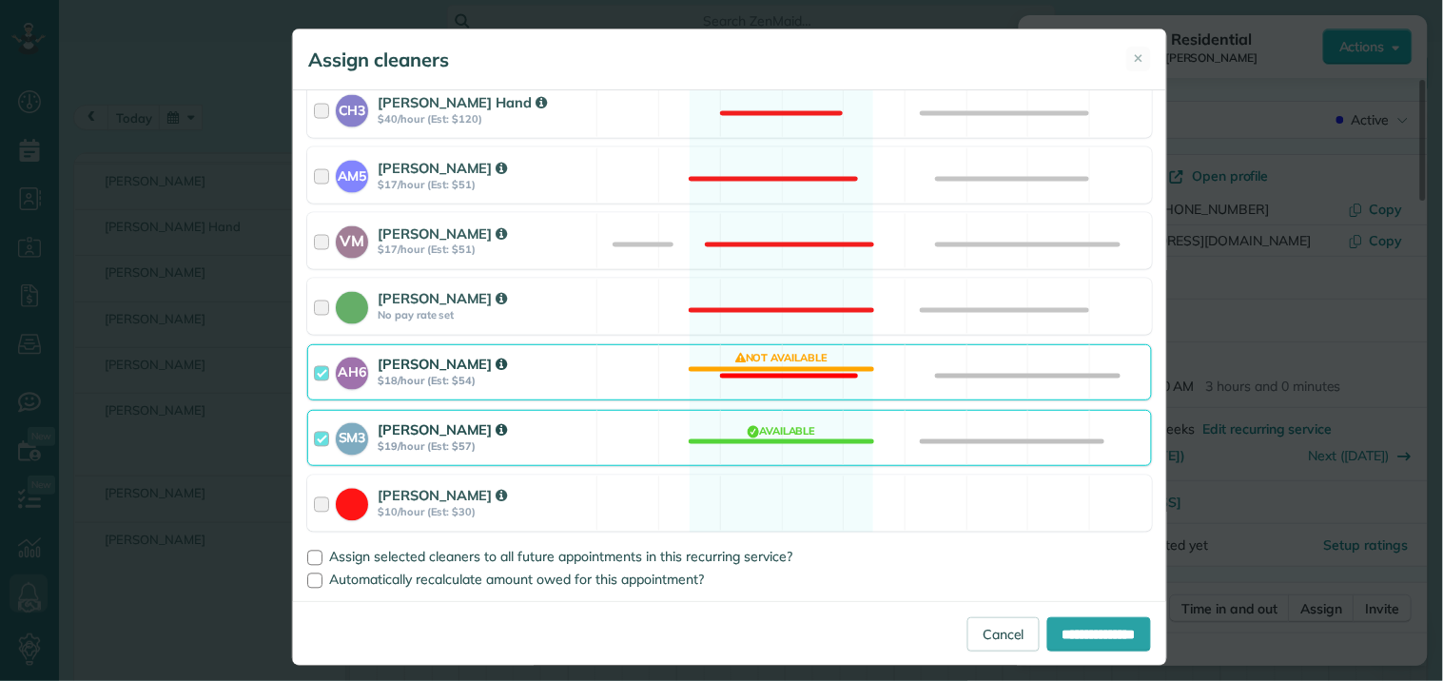
click at [795, 361] on div "AH6 Ashley Hudson $18/hour (Est: $54) Not available" at bounding box center [729, 372] width 845 height 56
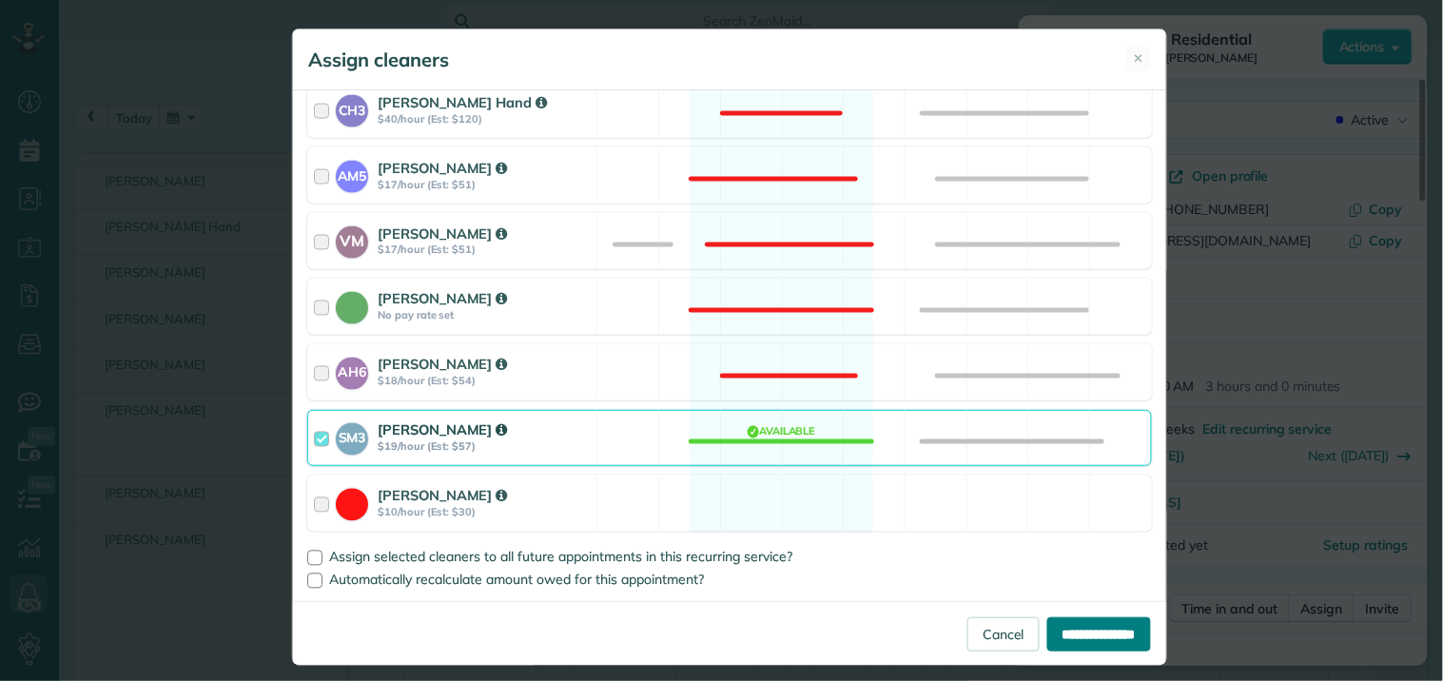
click at [1075, 637] on input "**********" at bounding box center [1099, 634] width 104 height 34
type input "**********"
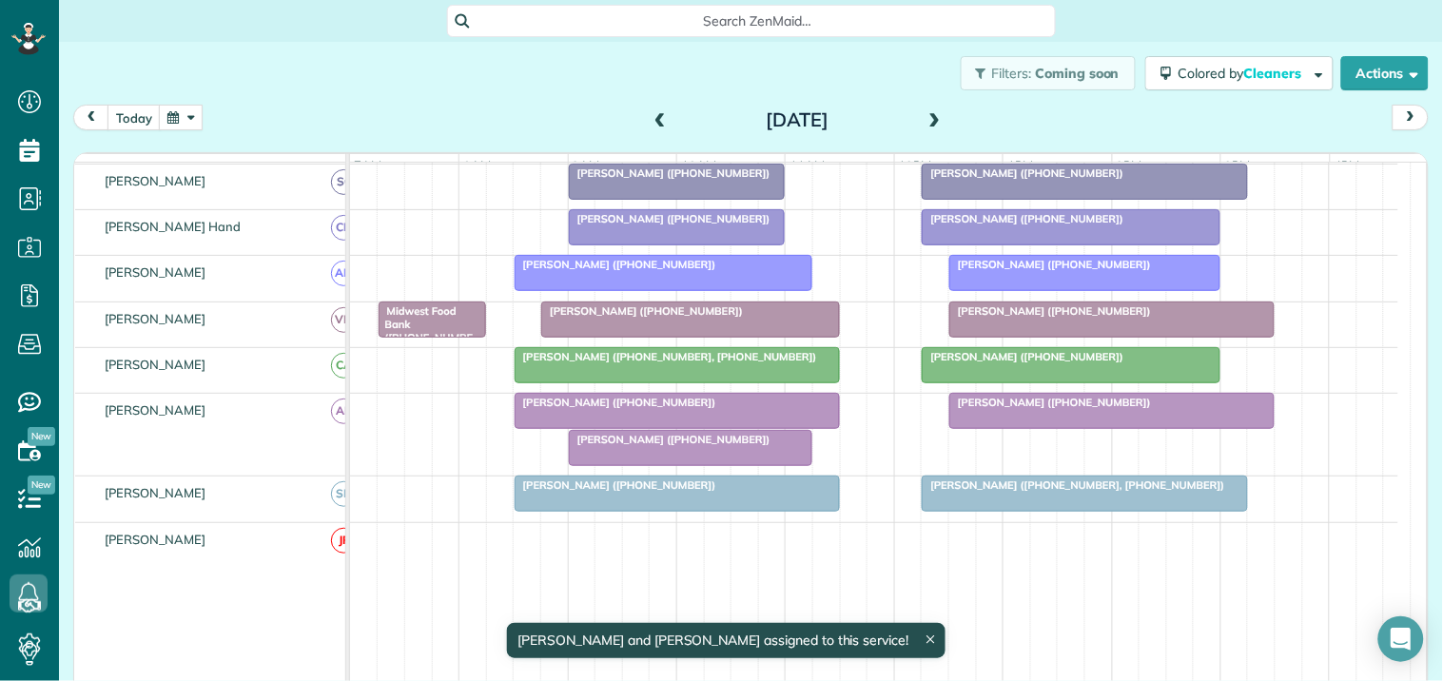
scroll to position [539, 0]
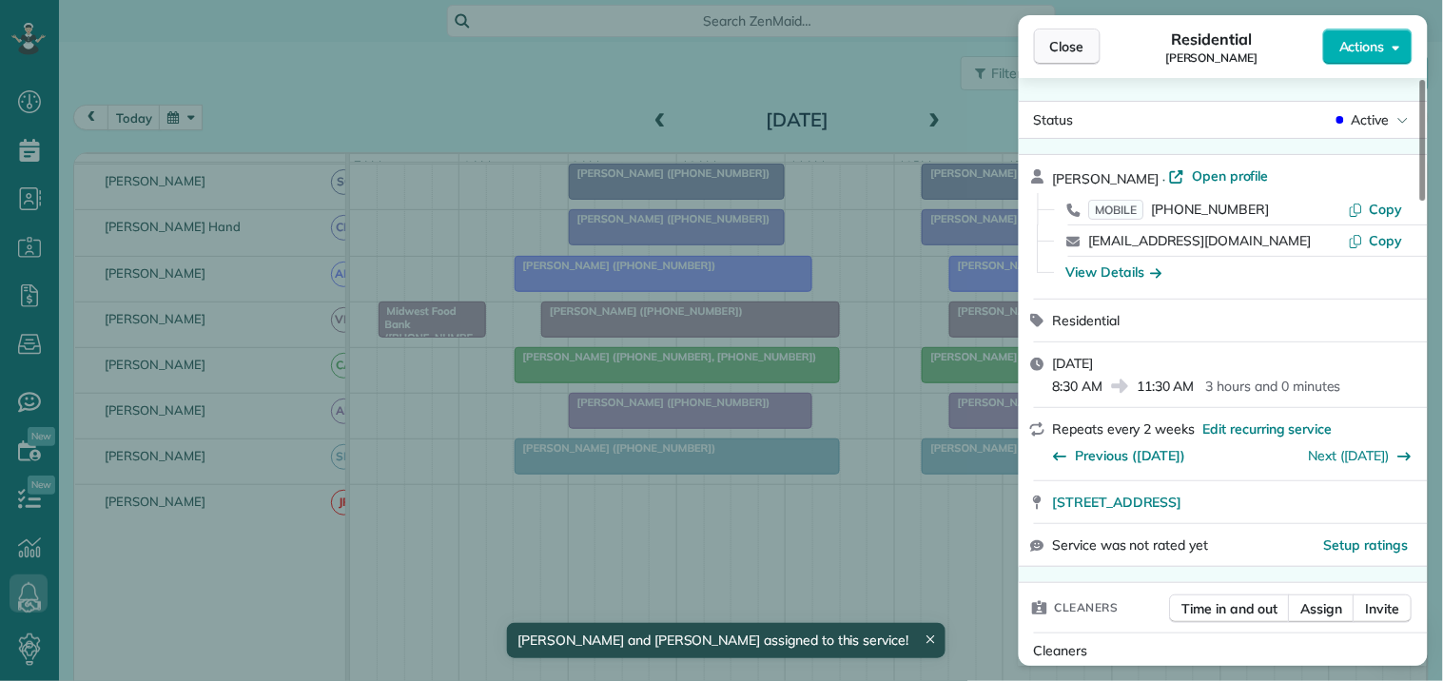
click at [1077, 48] on span "Close" at bounding box center [1067, 46] width 34 height 19
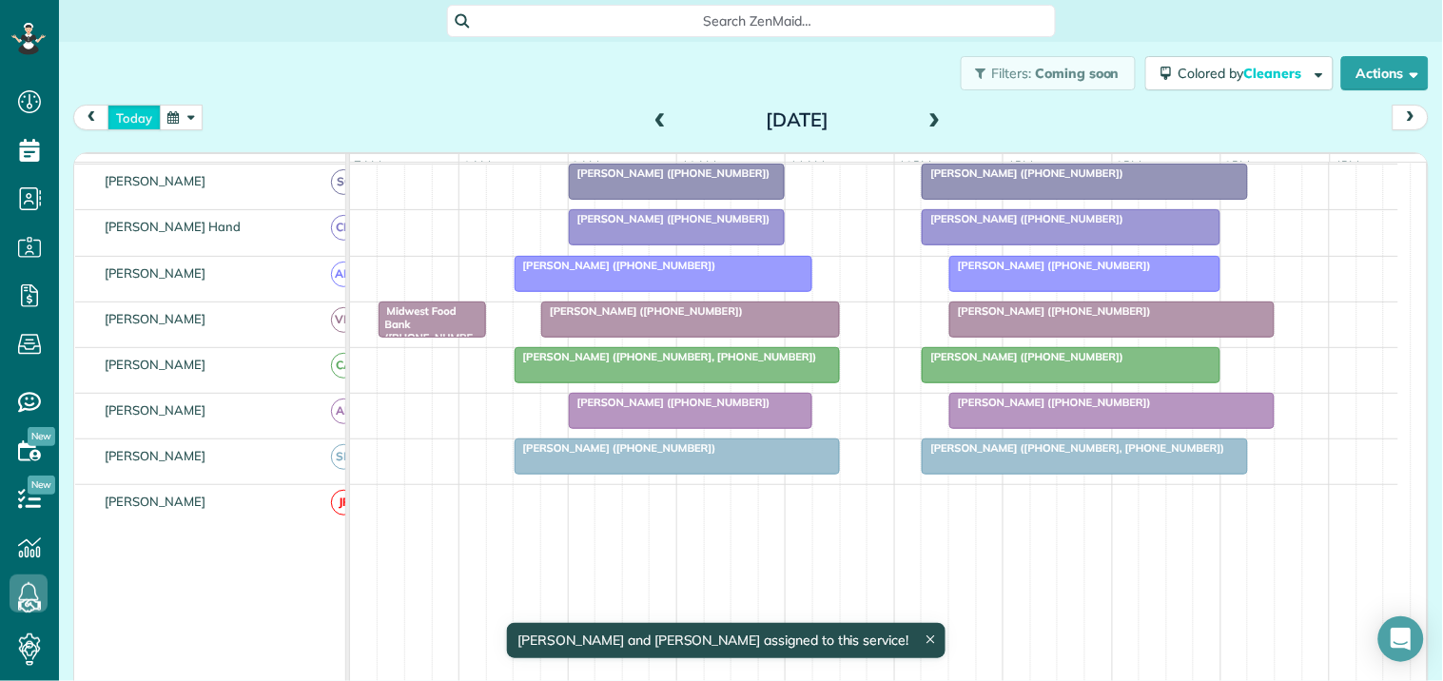
click at [146, 118] on button "today" at bounding box center [133, 118] width 53 height 26
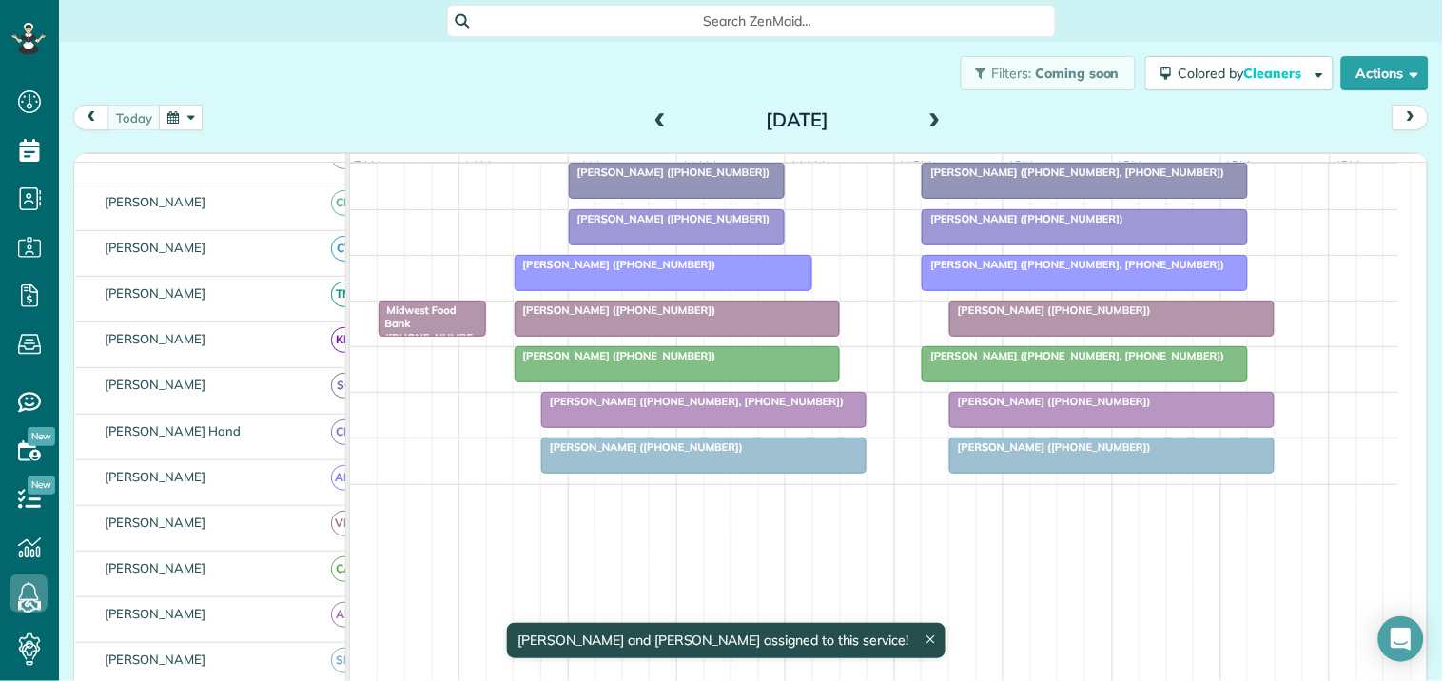
scroll to position [552, 0]
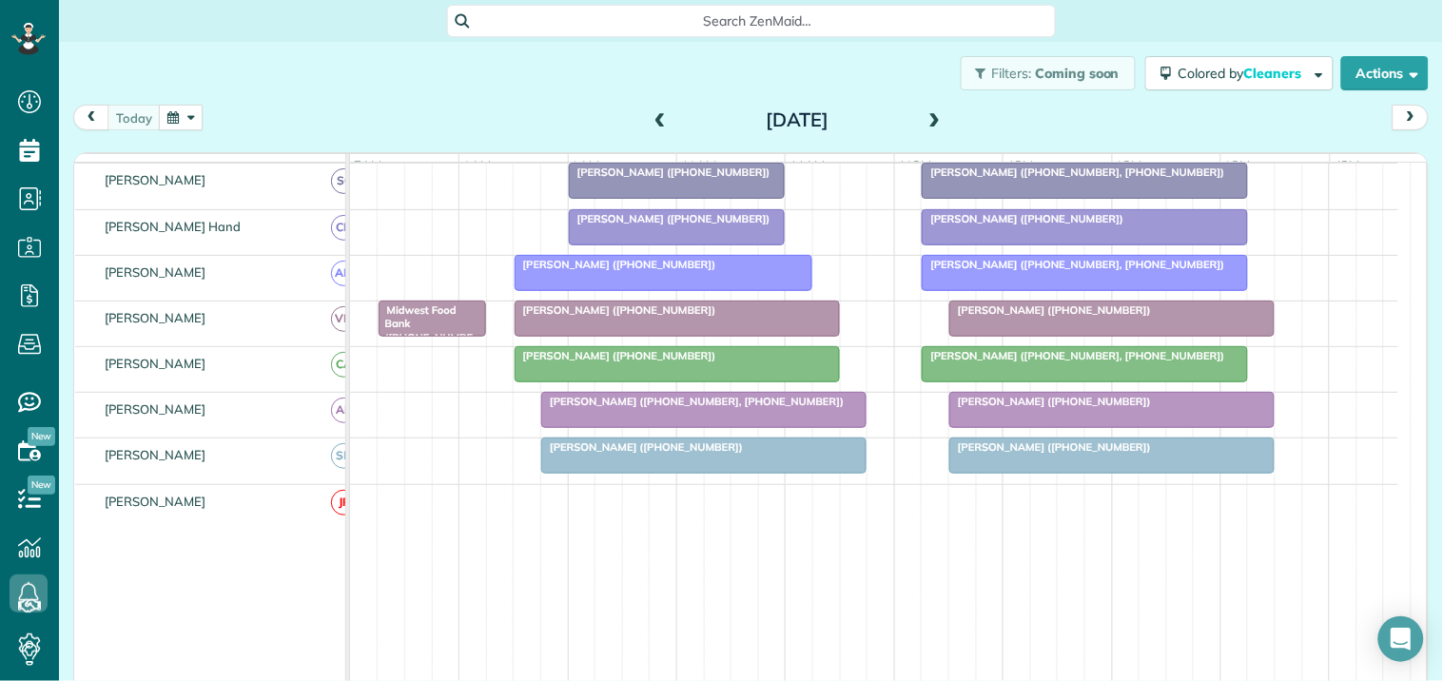
click at [1077, 473] on div at bounding box center [1111, 455] width 323 height 34
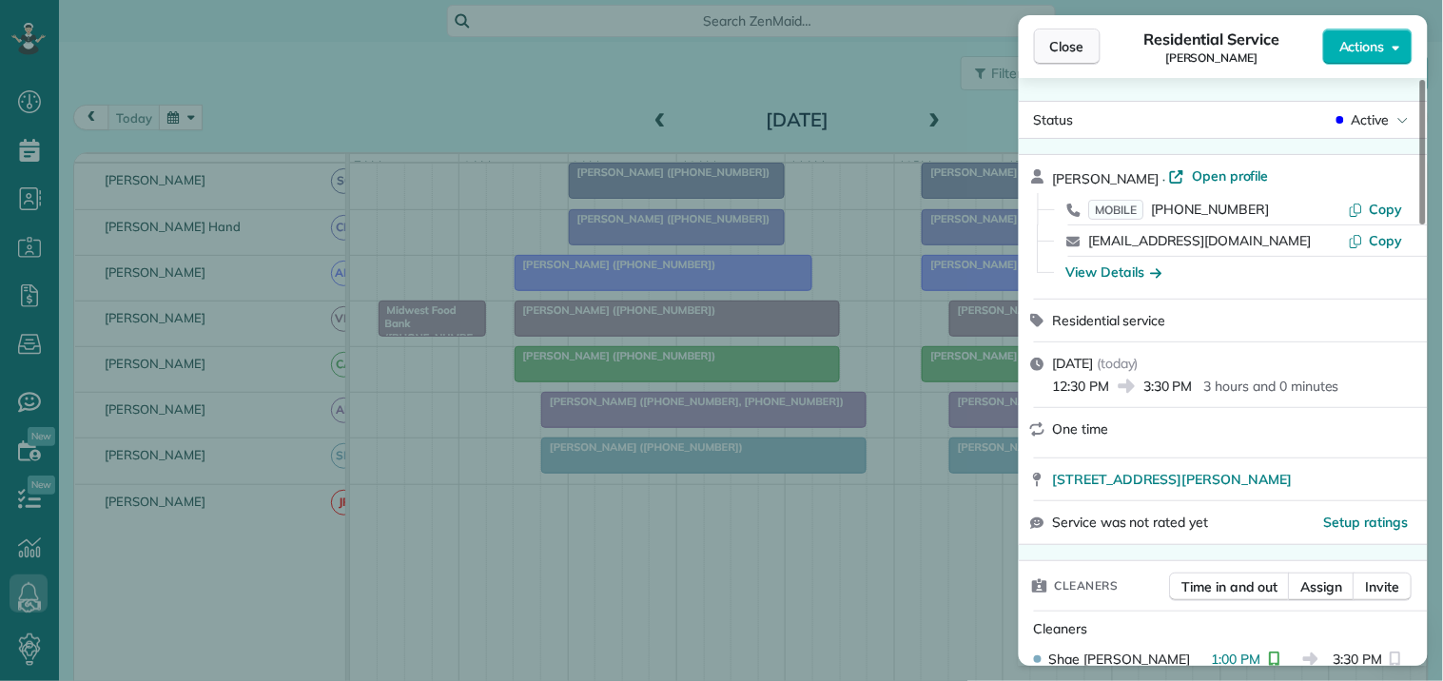
click at [1065, 42] on span "Close" at bounding box center [1067, 46] width 34 height 19
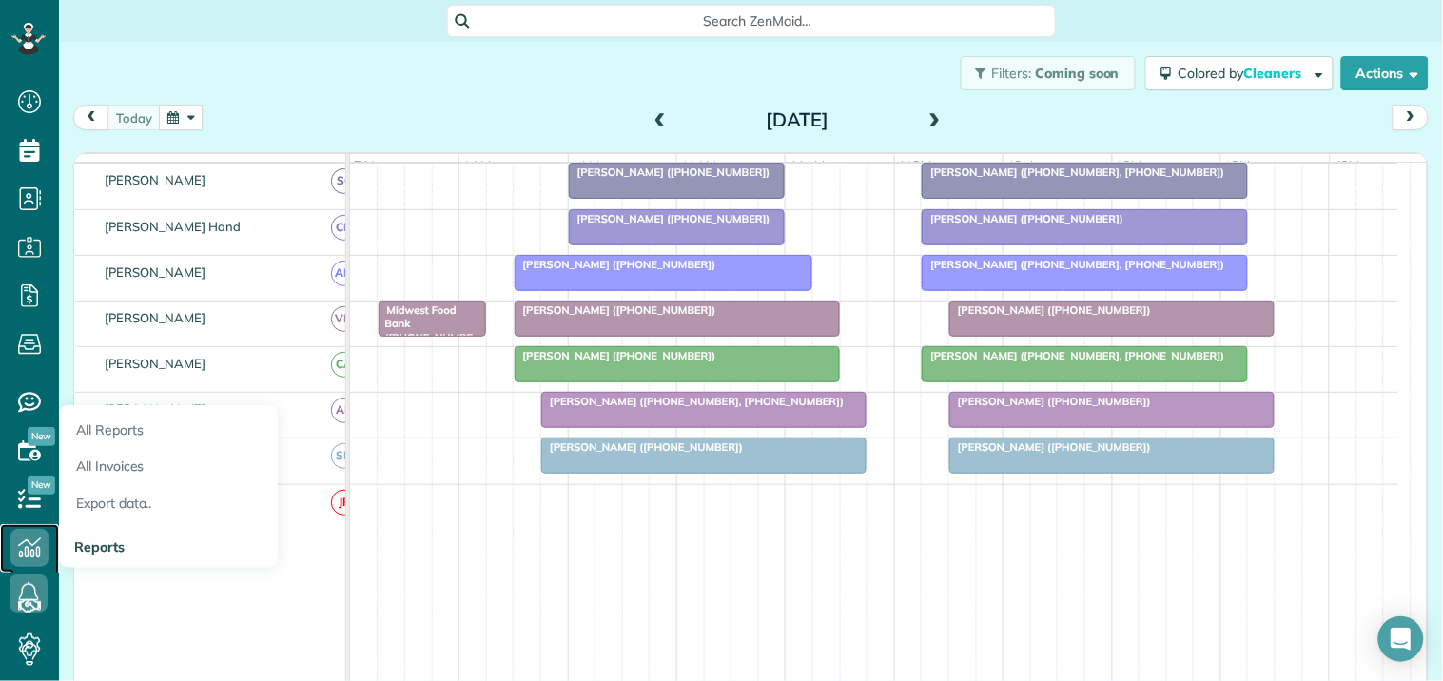
click at [31, 540] on icon at bounding box center [29, 548] width 38 height 38
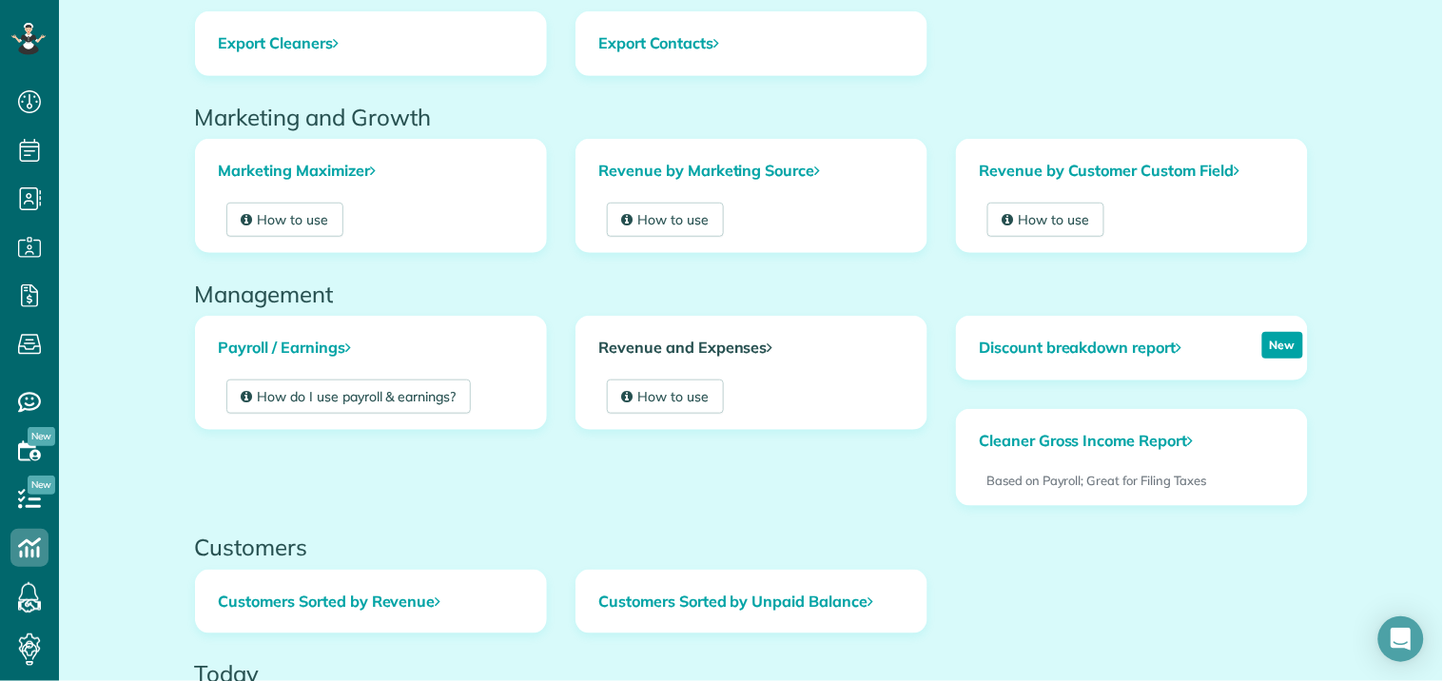
scroll to position [528, 0]
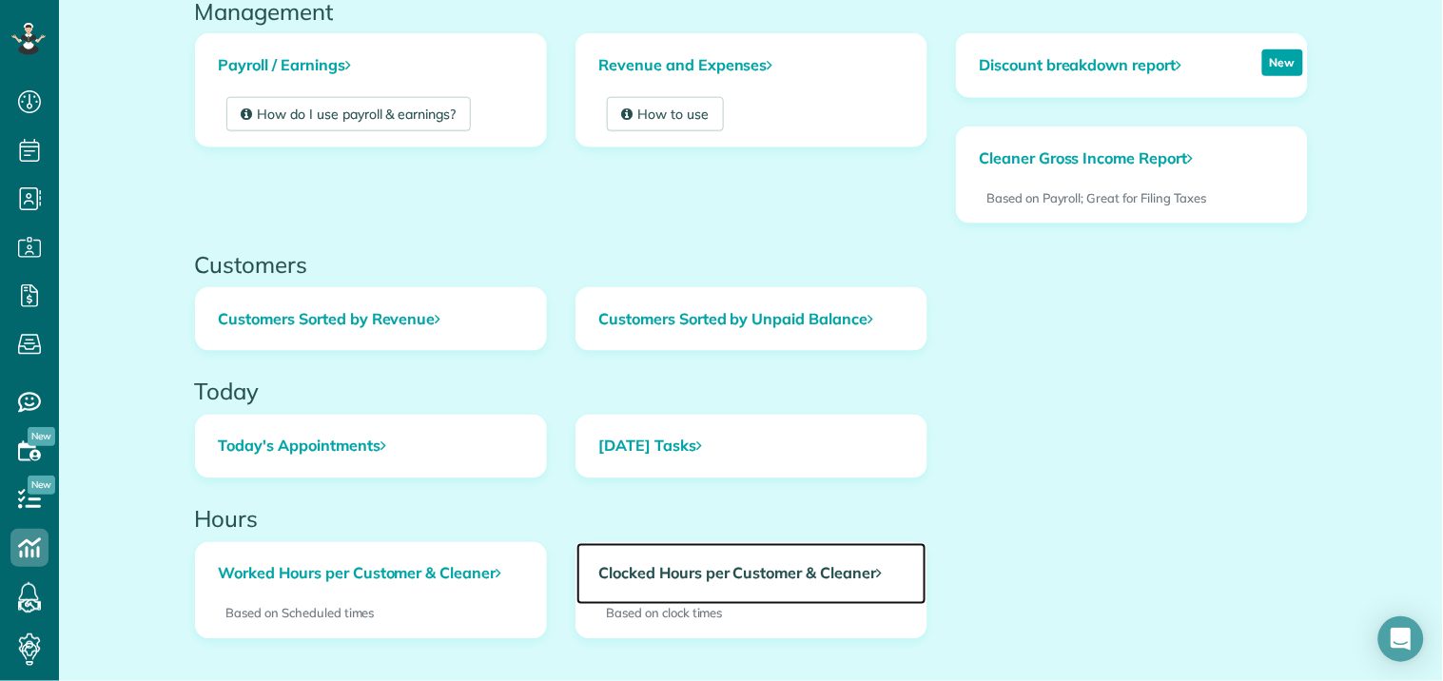
click at [691, 577] on link "Clocked Hours per Customer & Cleaner" at bounding box center [751, 574] width 350 height 63
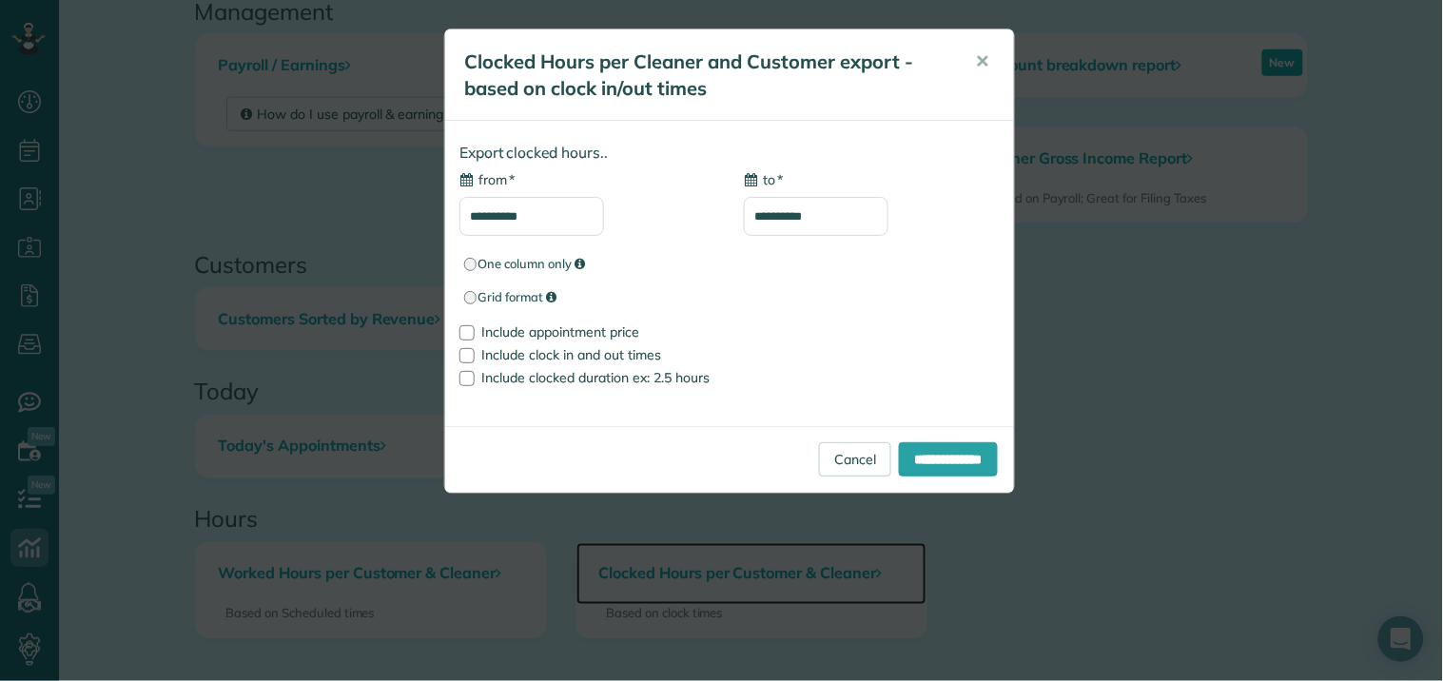
type input "**********"
click at [525, 221] on input "**********" at bounding box center [531, 216] width 145 height 39
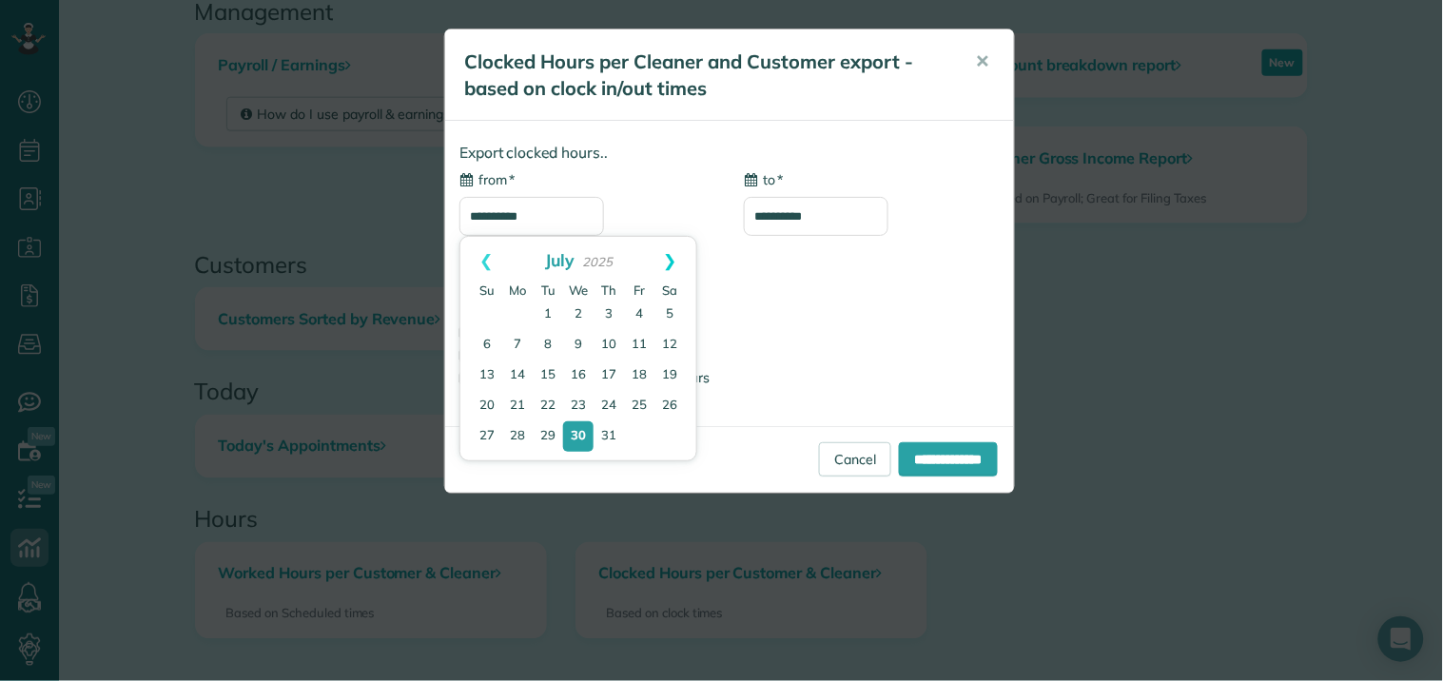
click at [680, 255] on link "Next" at bounding box center [671, 261] width 52 height 48
click at [641, 433] on link "29" at bounding box center [639, 436] width 27 height 27
type input "**********"
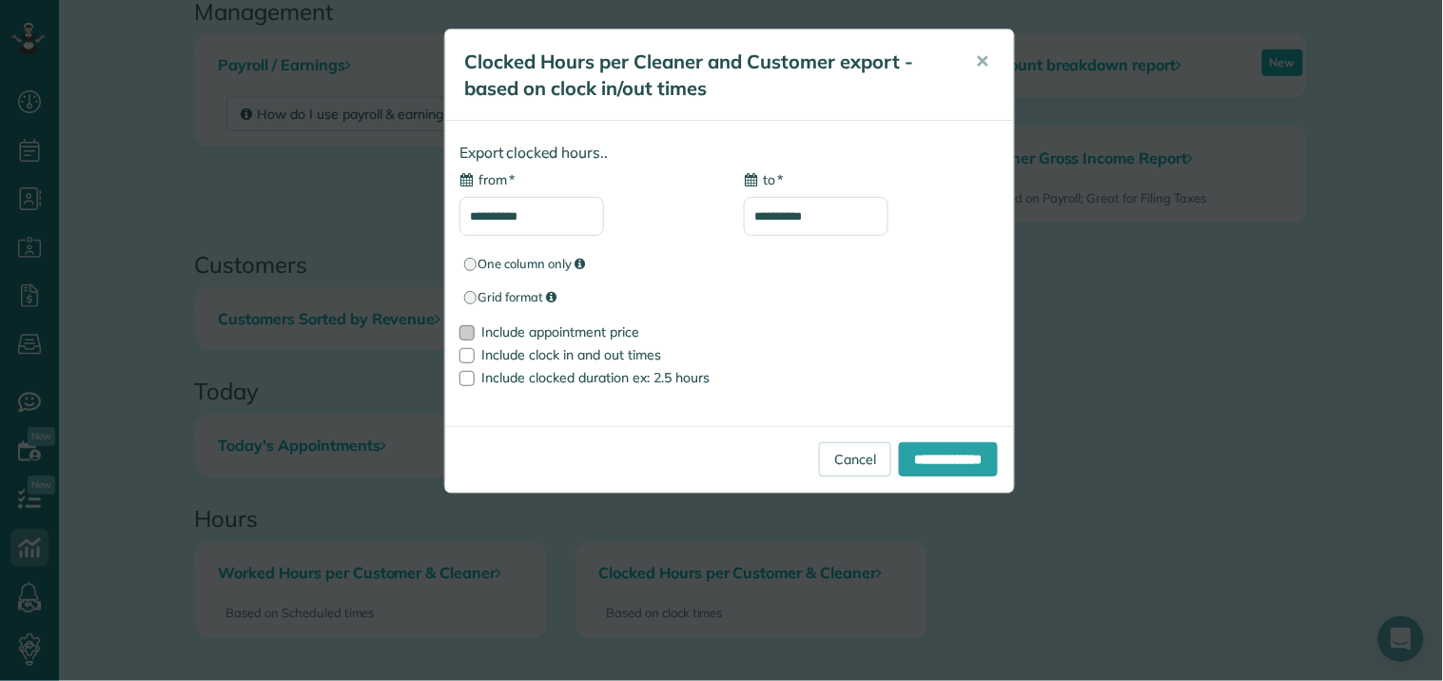
click at [472, 330] on div at bounding box center [466, 332] width 15 height 15
click at [961, 466] on input "**********" at bounding box center [948, 459] width 99 height 34
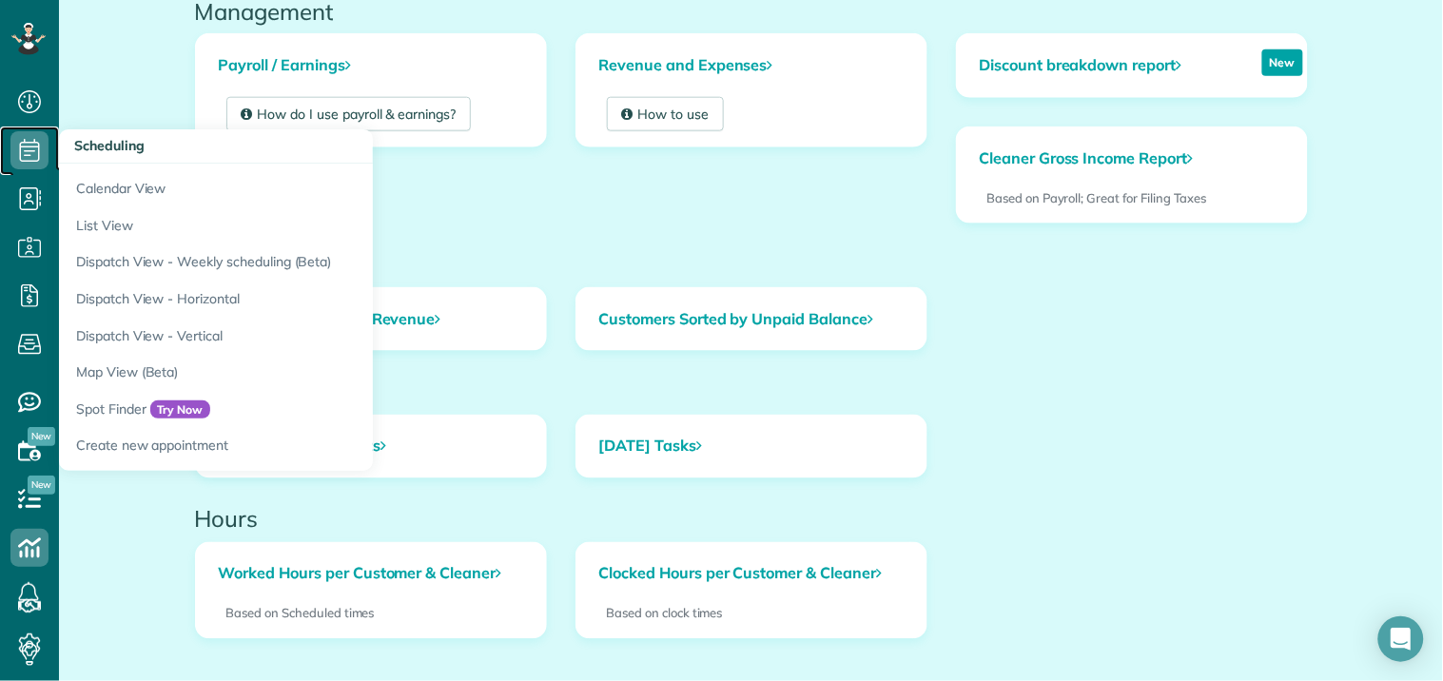
click at [35, 140] on icon at bounding box center [29, 150] width 38 height 38
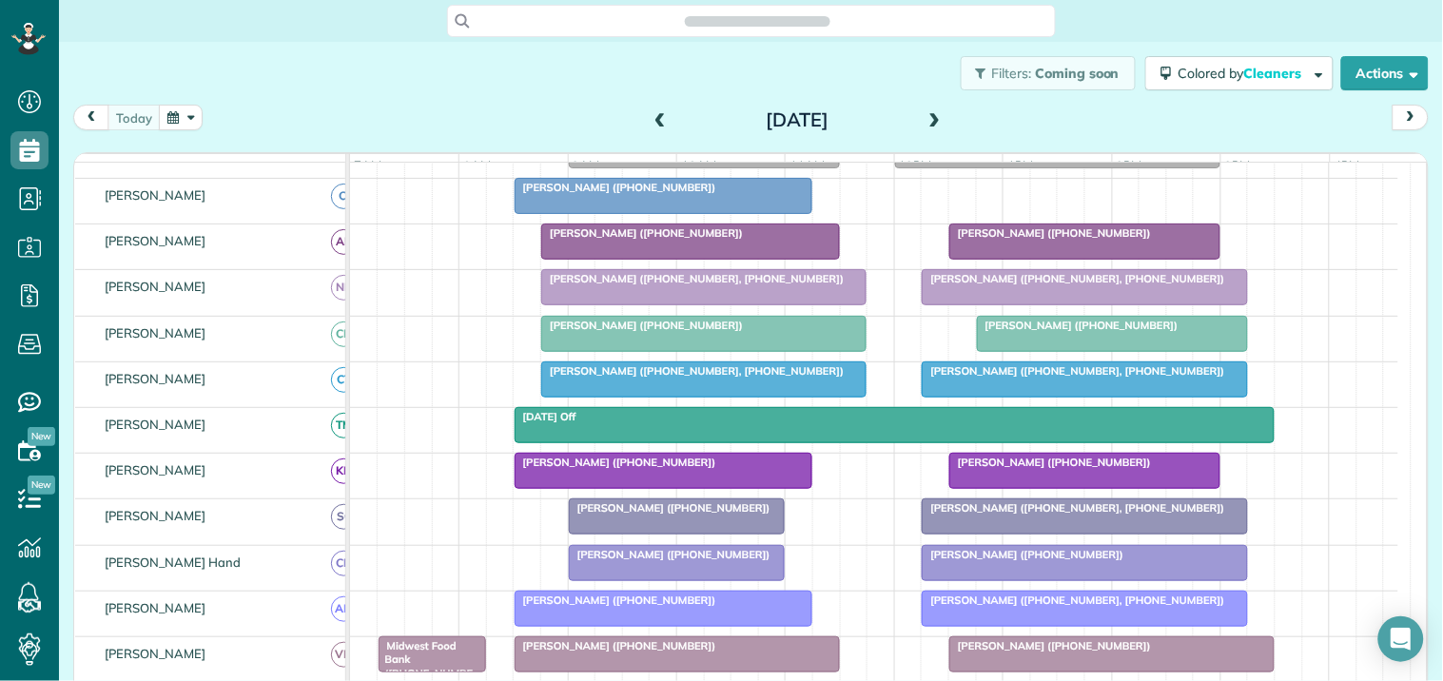
scroll to position [422, 0]
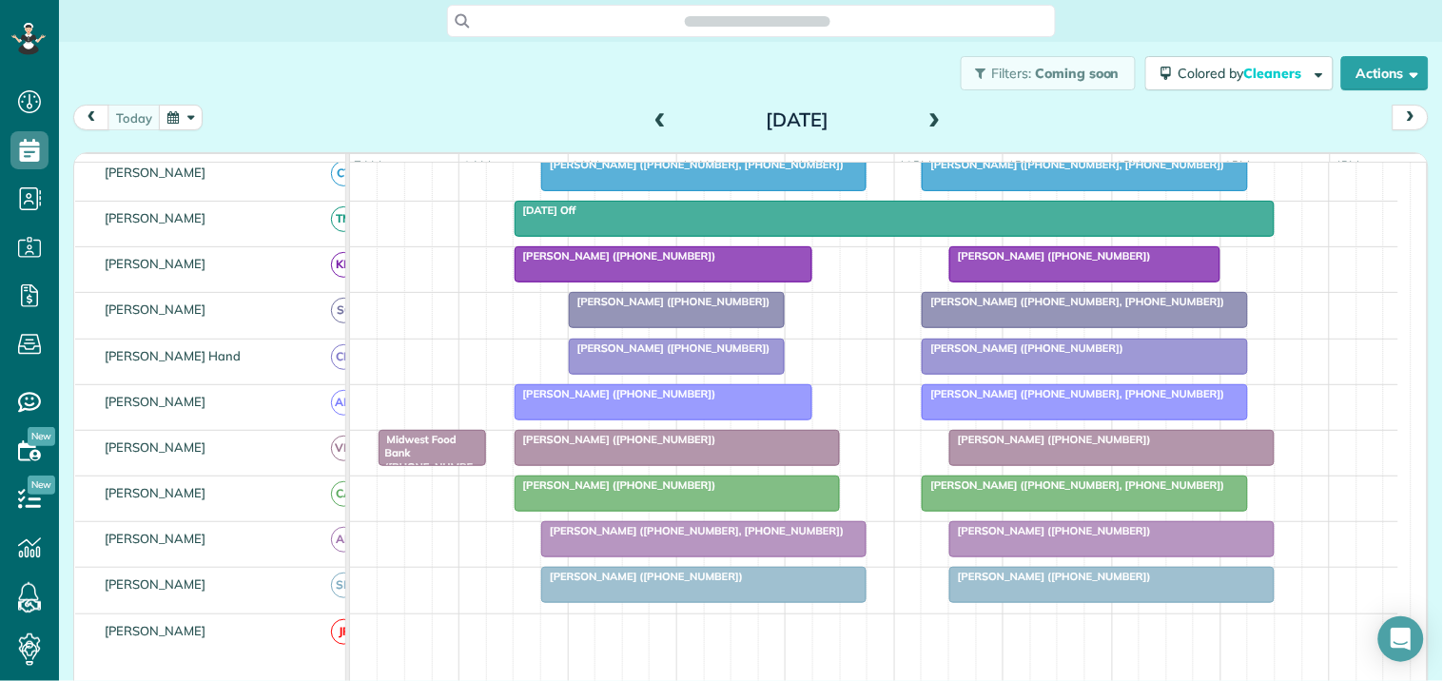
click at [1067, 492] on span "[PERSON_NAME] ([PHONE_NUMBER], [PHONE_NUMBER])" at bounding box center [1073, 484] width 304 height 13
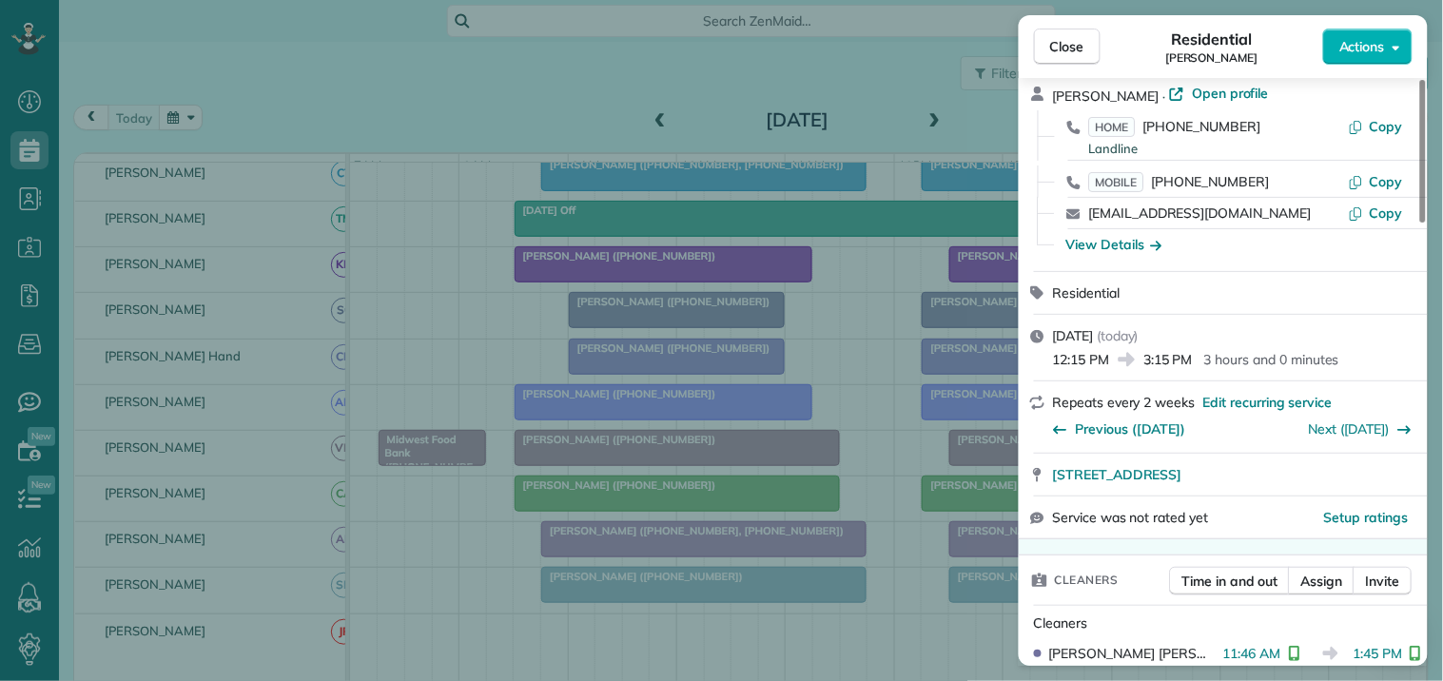
scroll to position [211, 0]
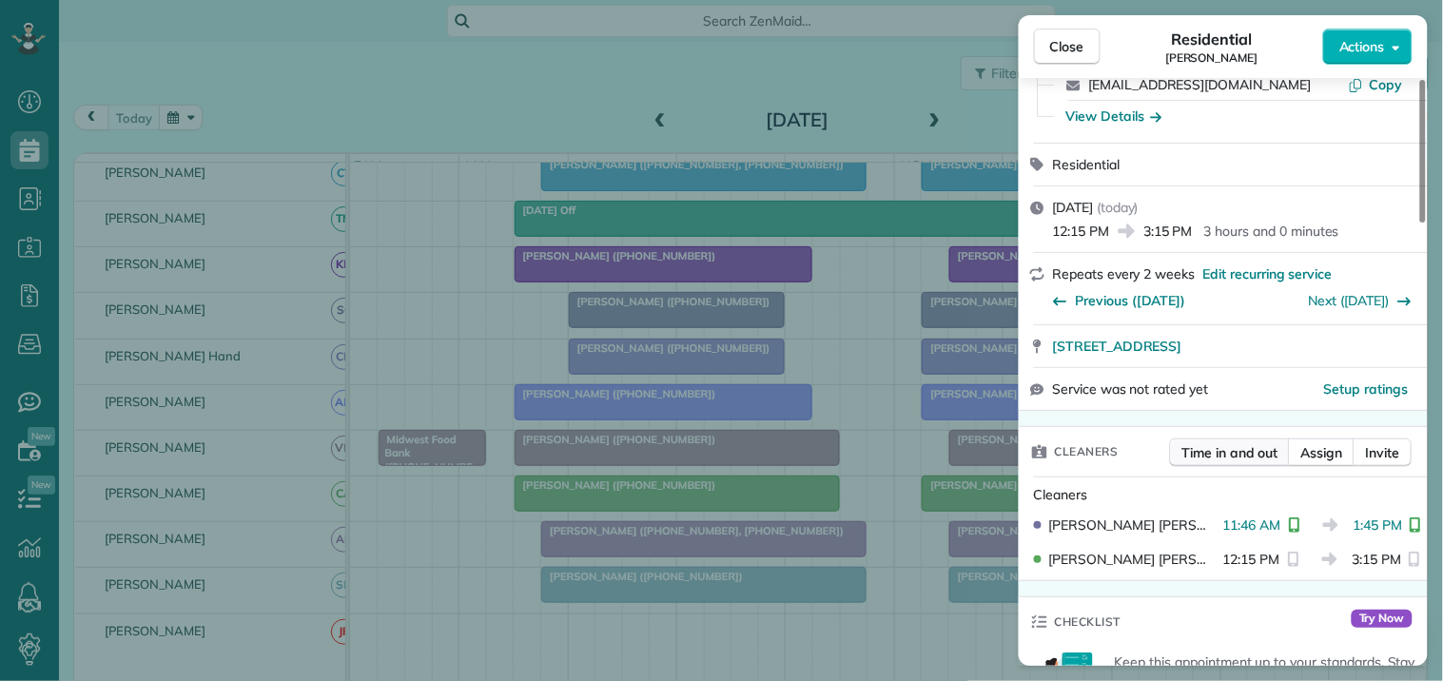
click at [1216, 454] on span "Time in and out" at bounding box center [1230, 452] width 96 height 19
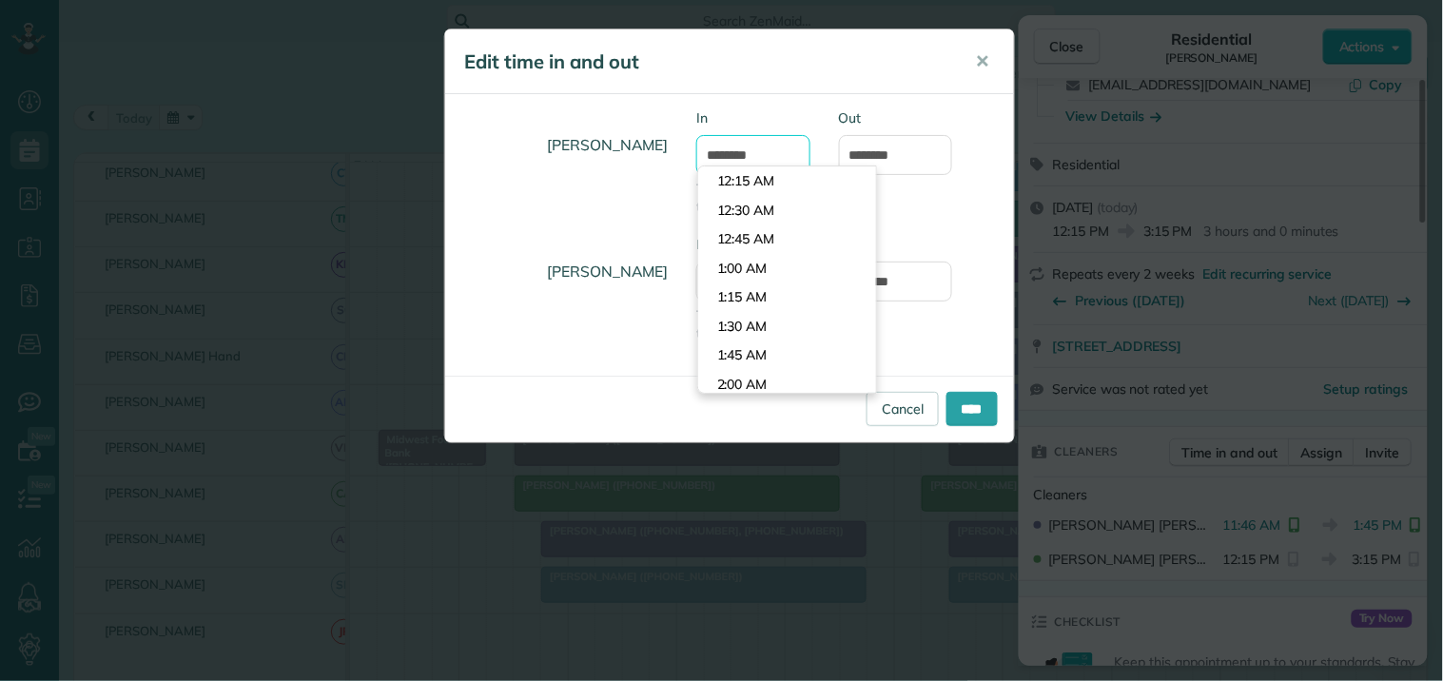
click at [747, 154] on input "********" at bounding box center [753, 155] width 114 height 40
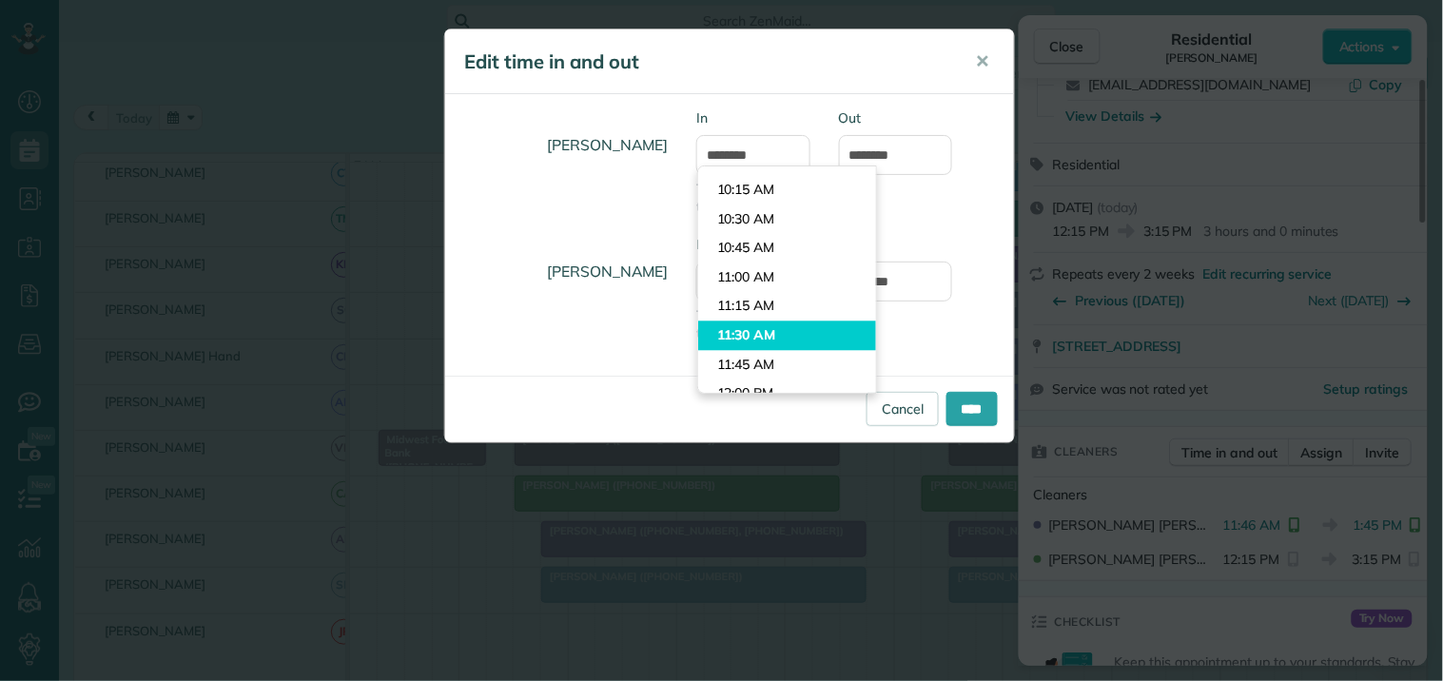
type input "********"
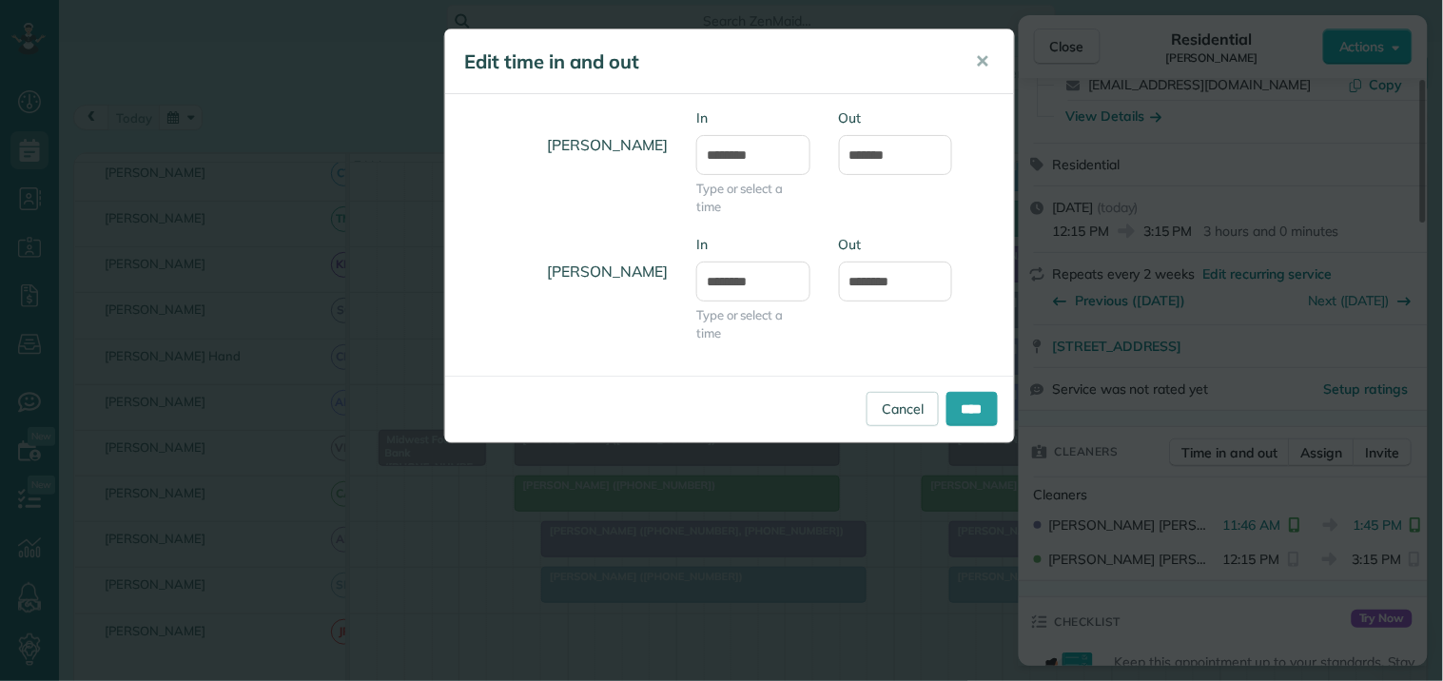
click at [744, 325] on body "Dashboard Scheduling Calendar View List View Dispatch View - Weekly scheduling …" at bounding box center [721, 340] width 1443 height 681
click at [905, 149] on input "*******" at bounding box center [896, 155] width 114 height 40
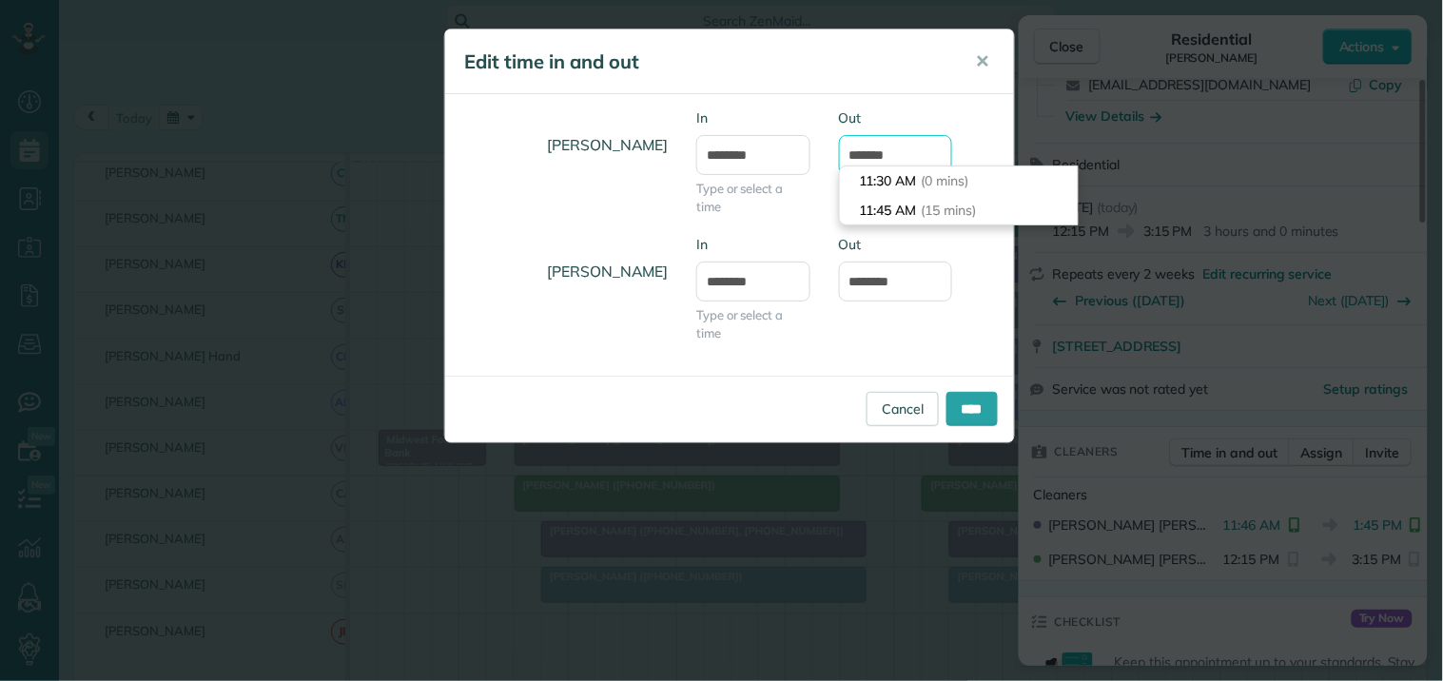
click at [878, 150] on input "*******" at bounding box center [896, 155] width 114 height 40
type input "*******"
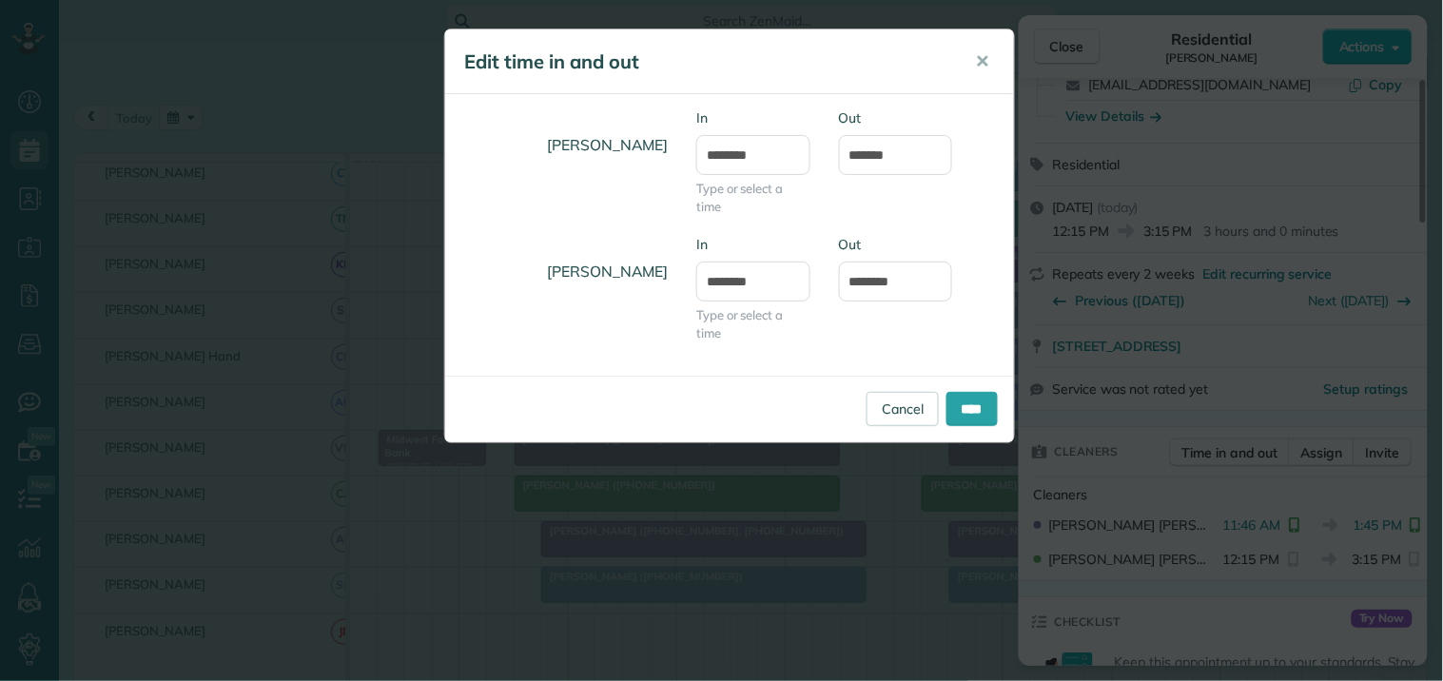
click at [1004, 148] on div "Catherine Altman In ******** Type or select a time Out *******" at bounding box center [729, 171] width 569 height 127
click at [965, 411] on input "****" at bounding box center [971, 409] width 51 height 34
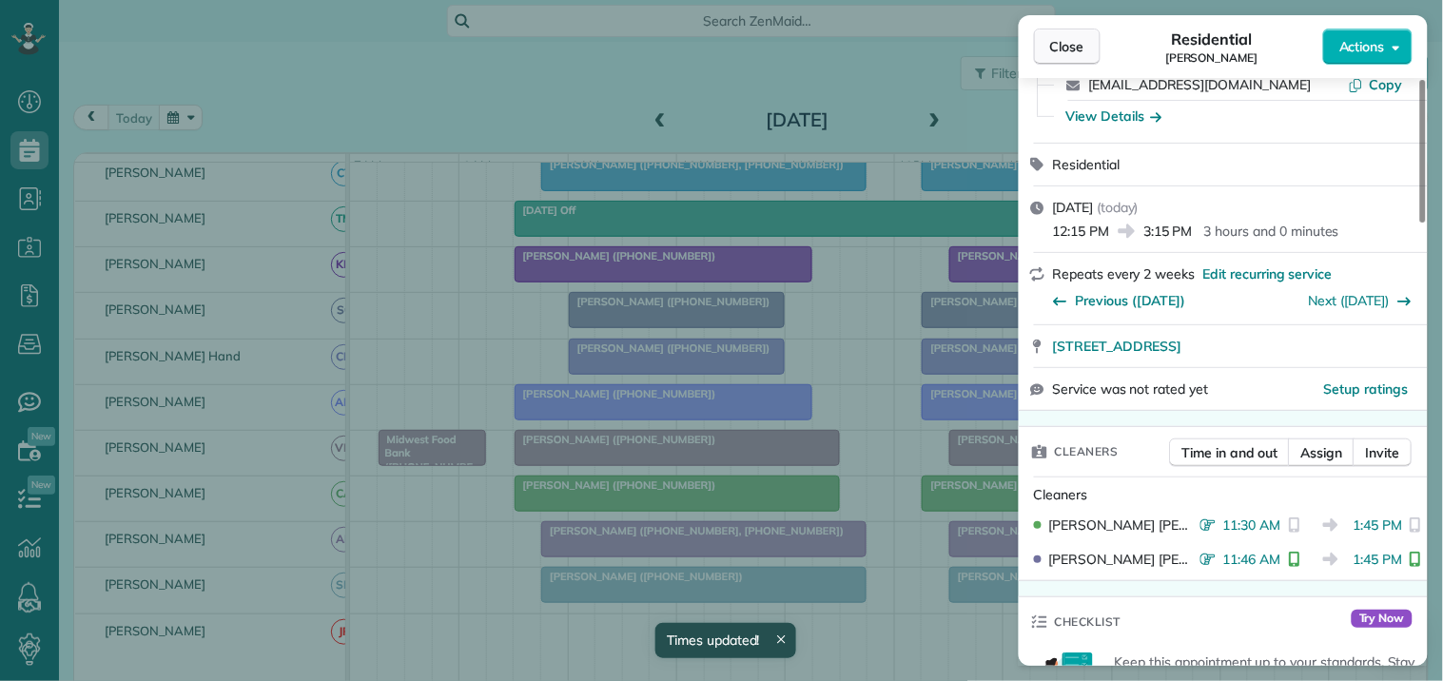
click at [1073, 44] on span "Close" at bounding box center [1067, 46] width 34 height 19
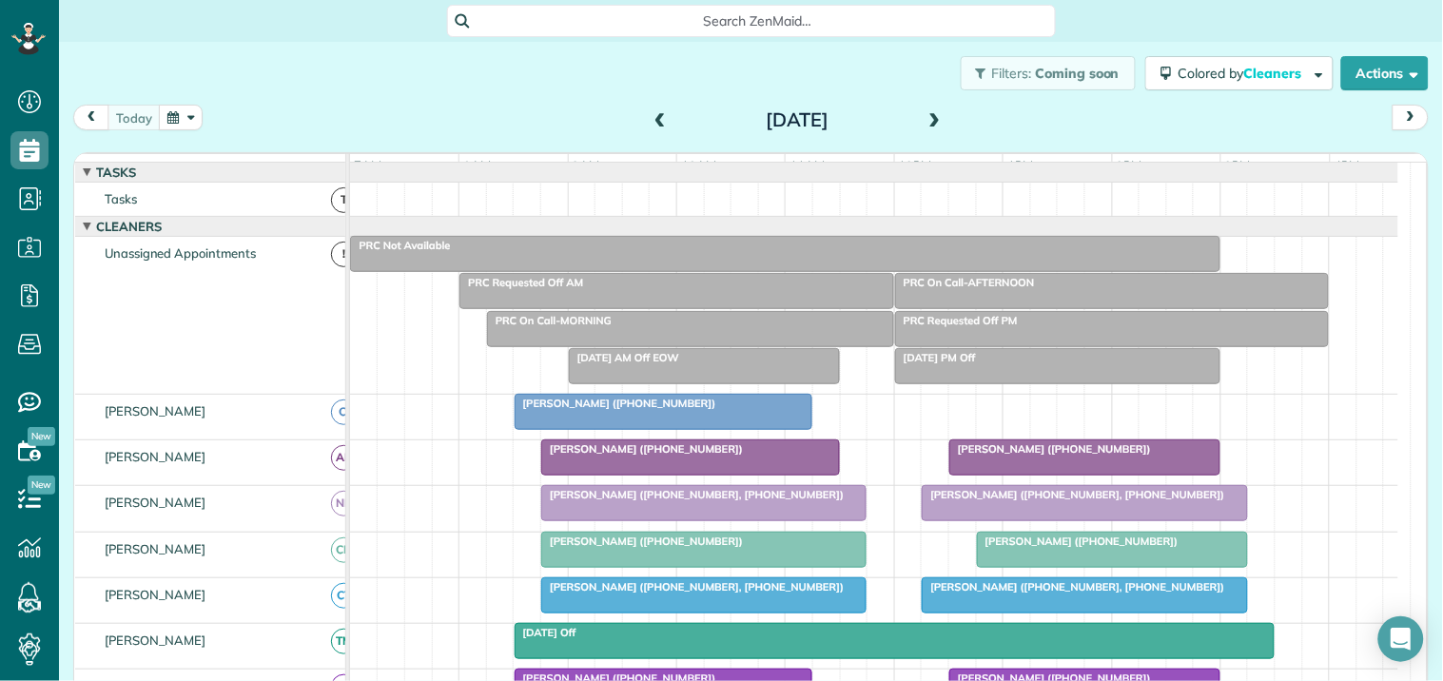
click at [1078, 475] on div at bounding box center [1084, 457] width 269 height 34
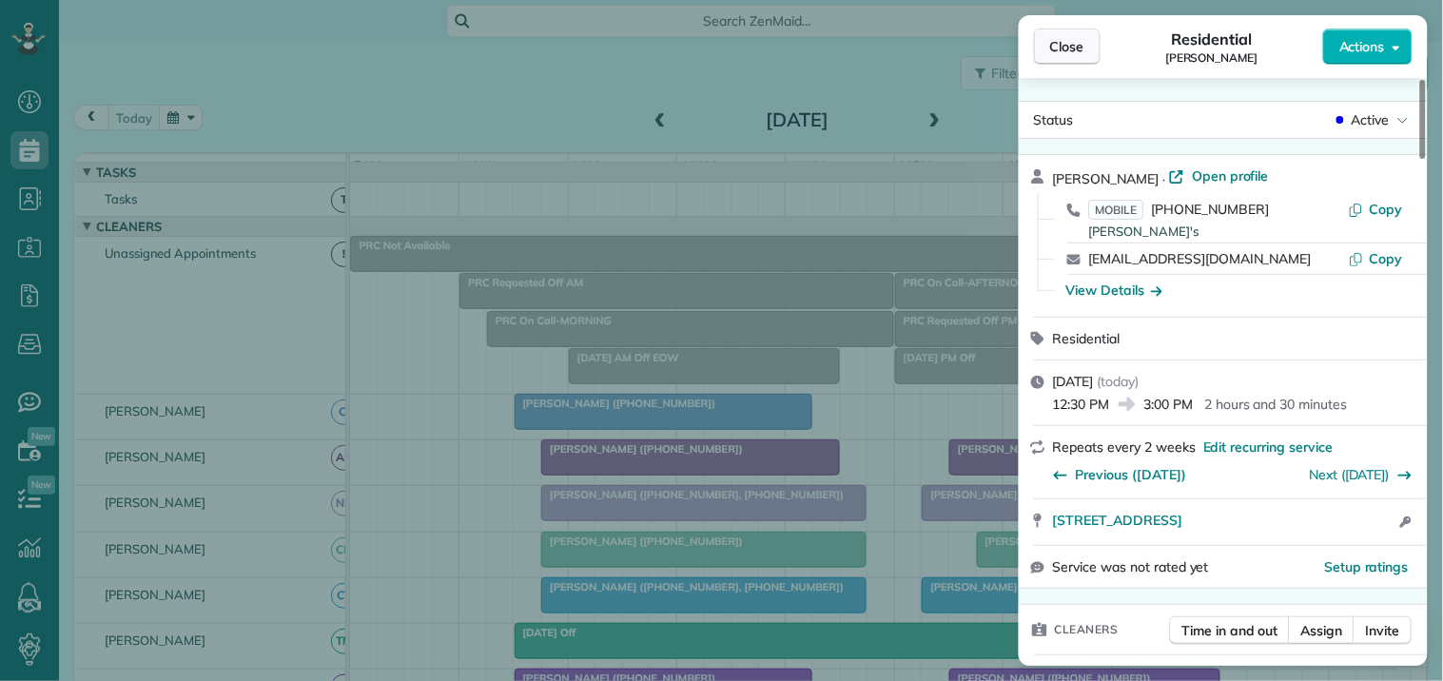
click at [1078, 49] on span "Close" at bounding box center [1067, 46] width 34 height 19
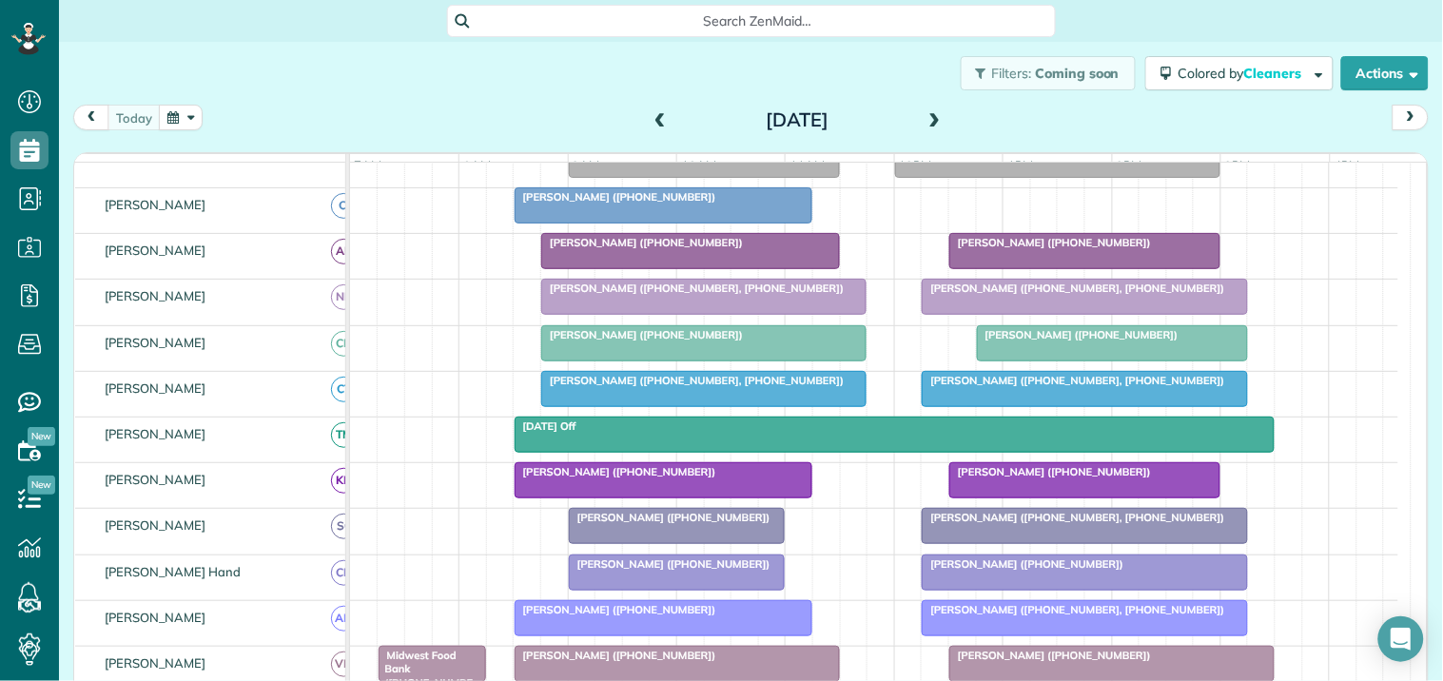
scroll to position [211, 0]
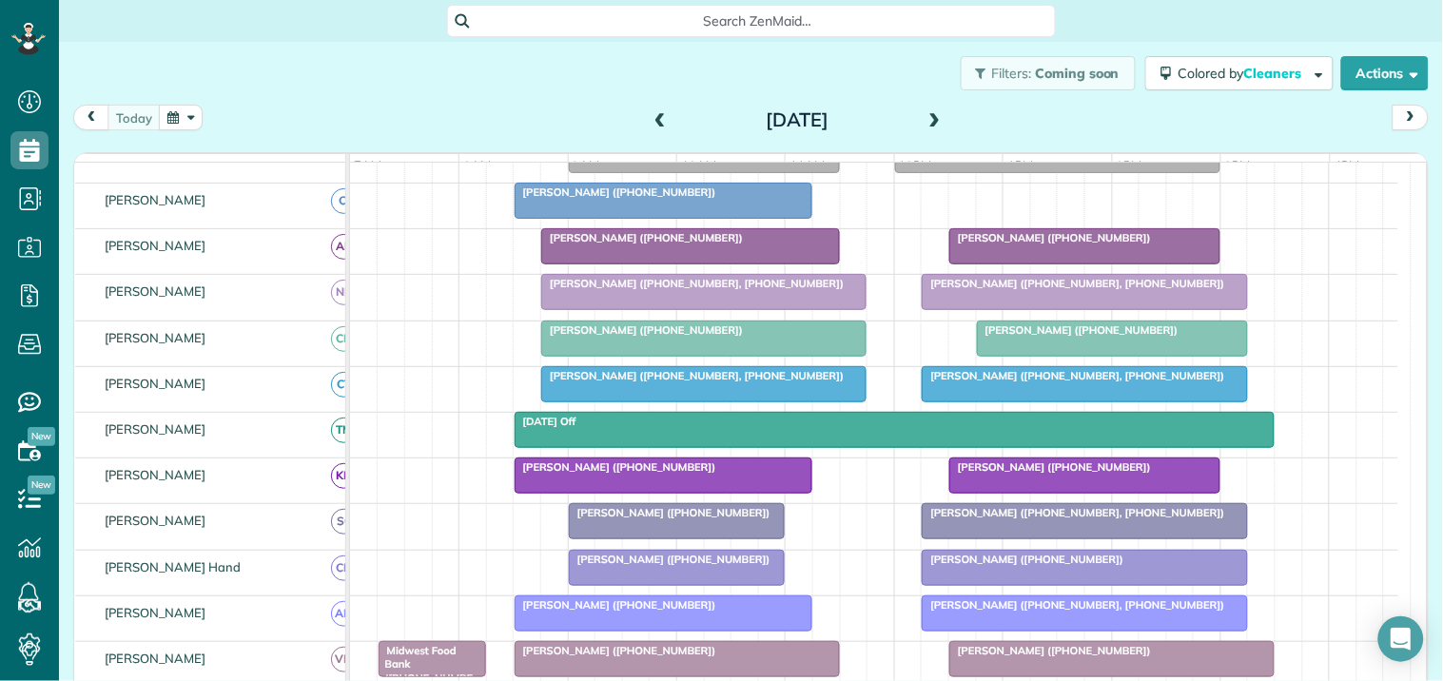
click at [1107, 353] on div at bounding box center [1112, 338] width 269 height 34
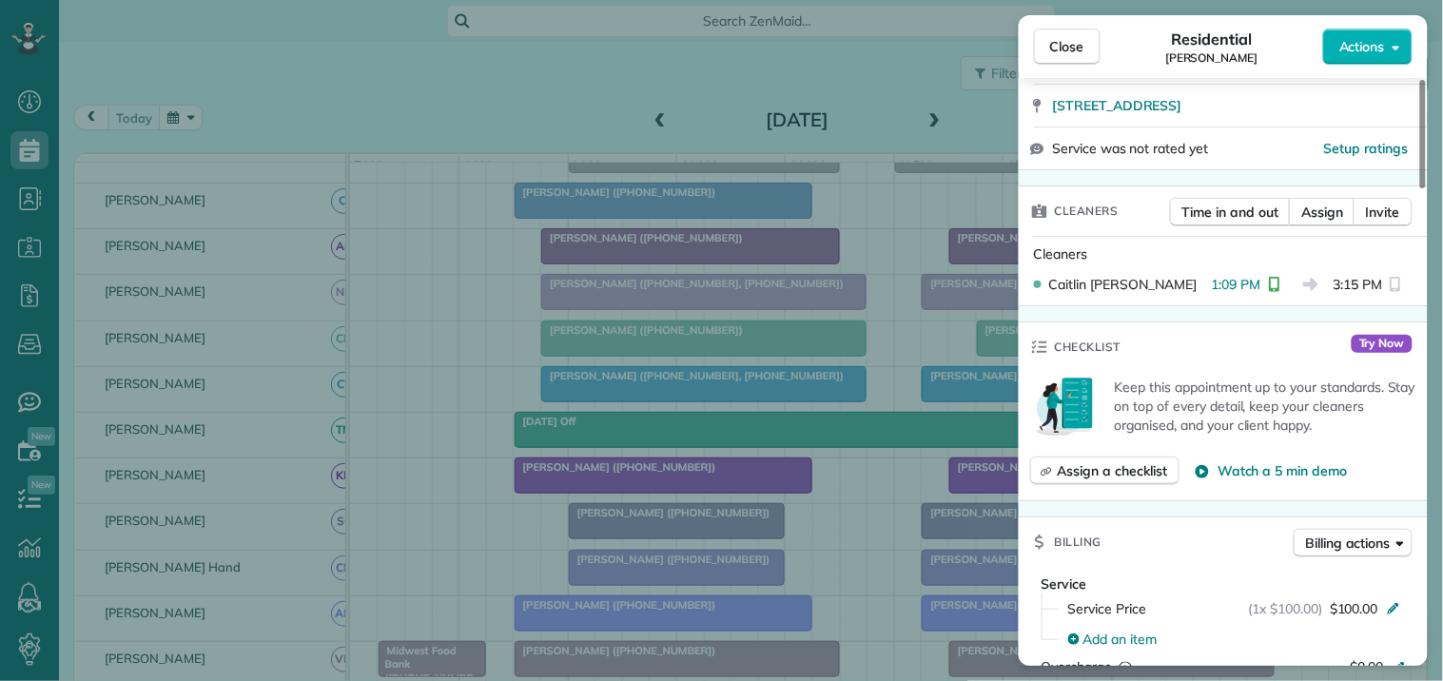
scroll to position [422, 0]
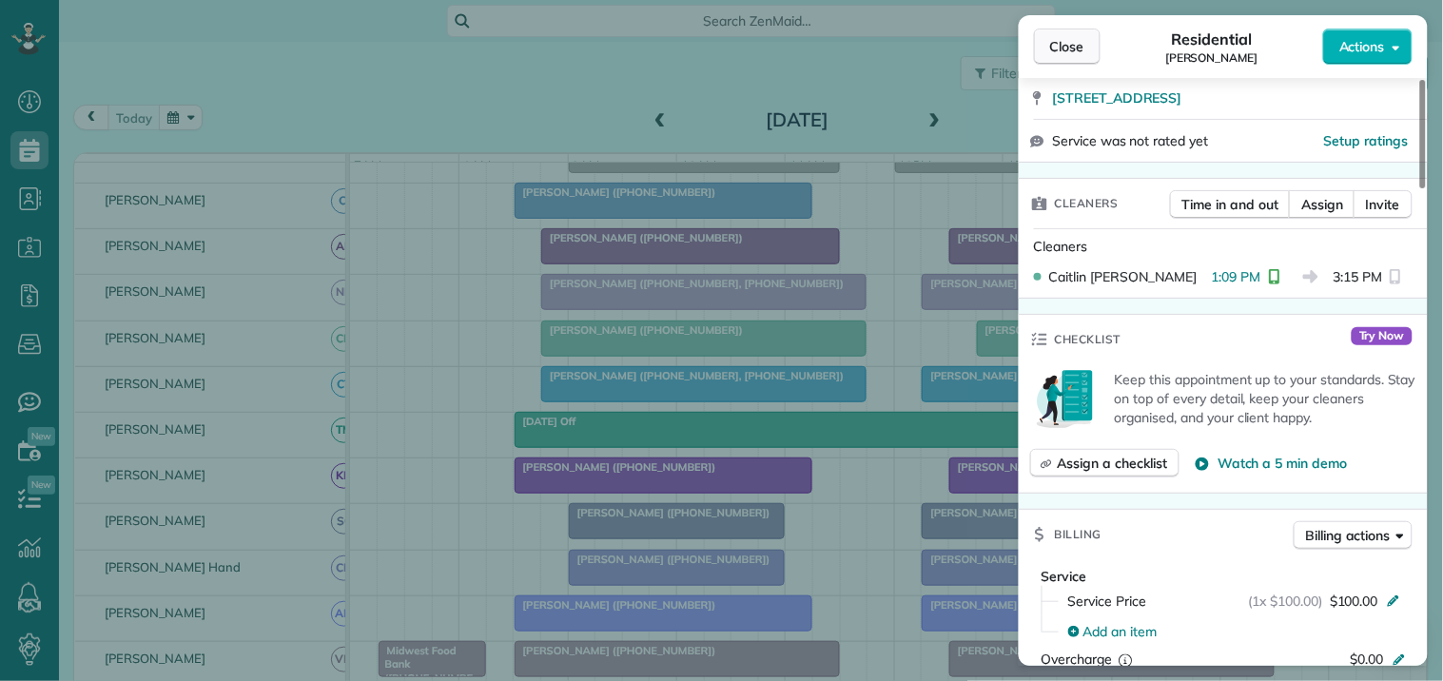
click at [1081, 49] on span "Close" at bounding box center [1067, 46] width 34 height 19
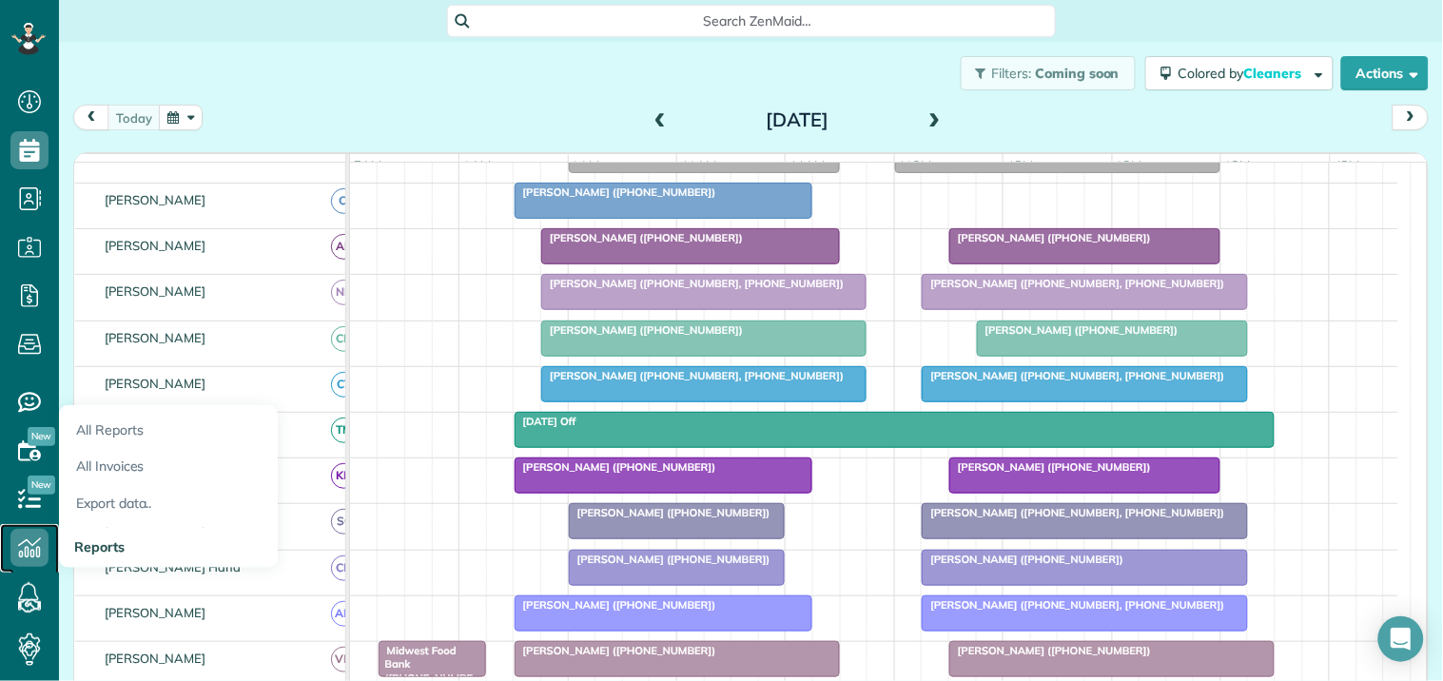
click at [39, 535] on icon at bounding box center [29, 548] width 38 height 38
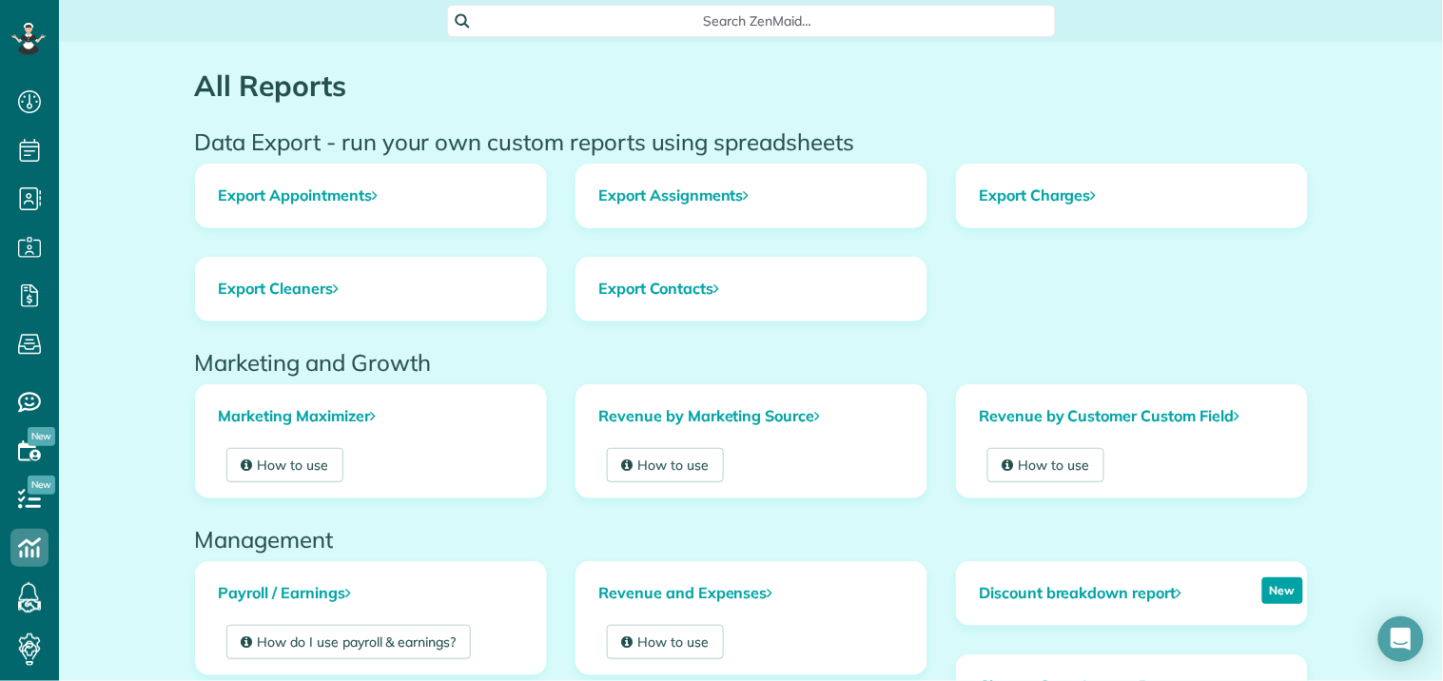
scroll to position [630, 0]
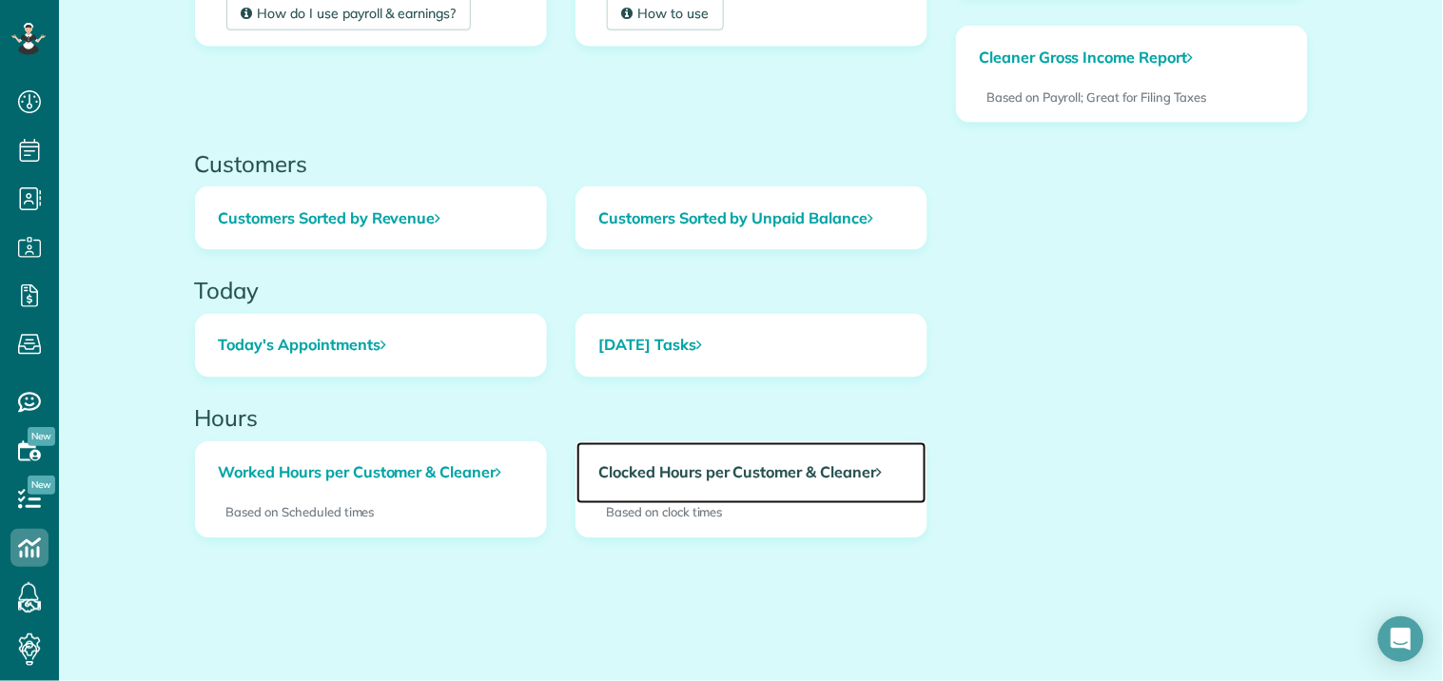
click at [734, 473] on link "Clocked Hours per Customer & Cleaner" at bounding box center [751, 473] width 350 height 63
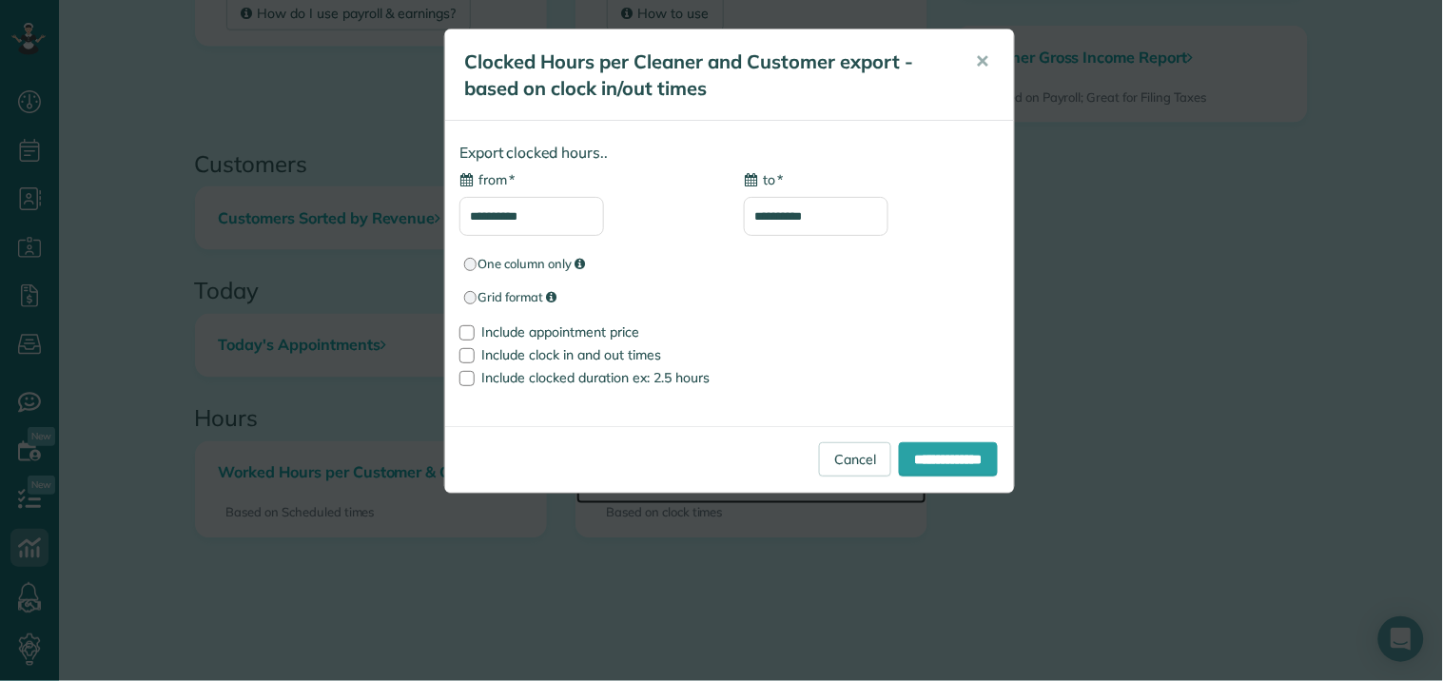
type input "**********"
click at [546, 213] on input "**********" at bounding box center [531, 216] width 145 height 39
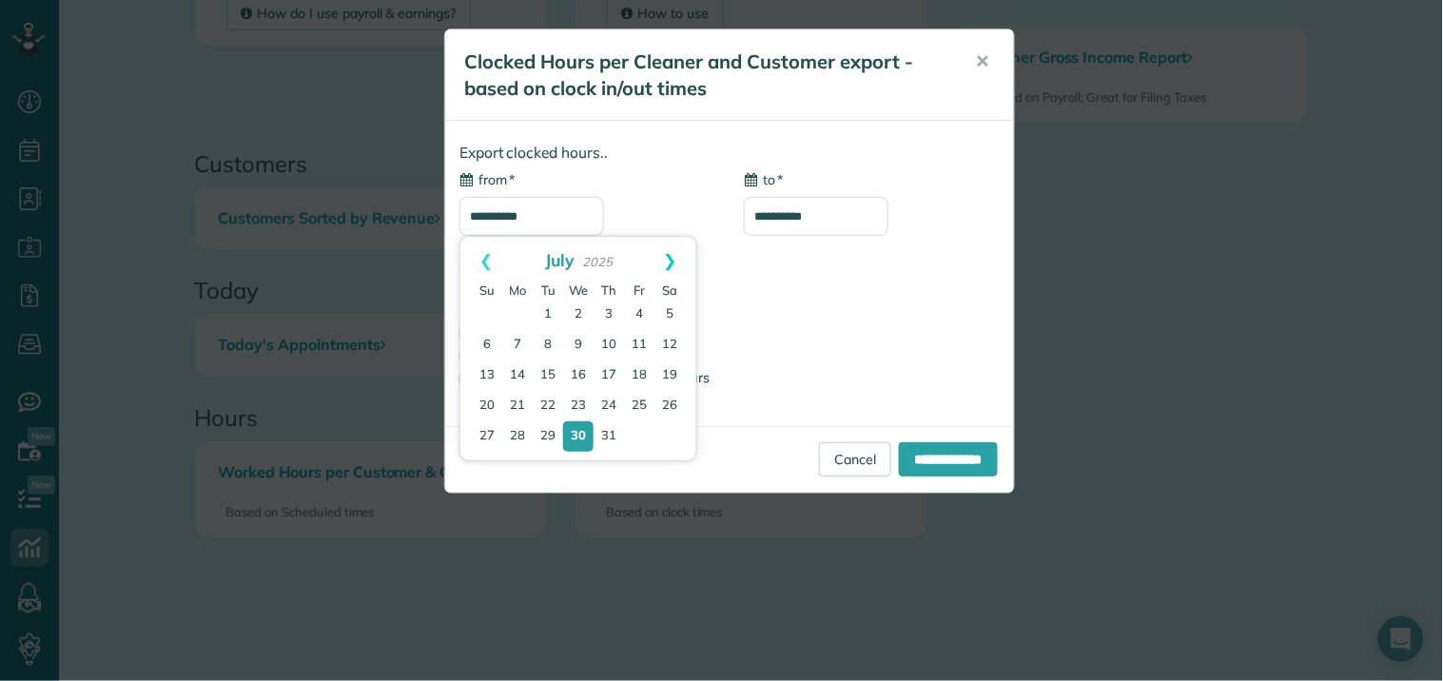
click at [671, 259] on link "Next" at bounding box center [671, 261] width 52 height 48
click at [642, 429] on link "29" at bounding box center [639, 436] width 27 height 27
type input "**********"
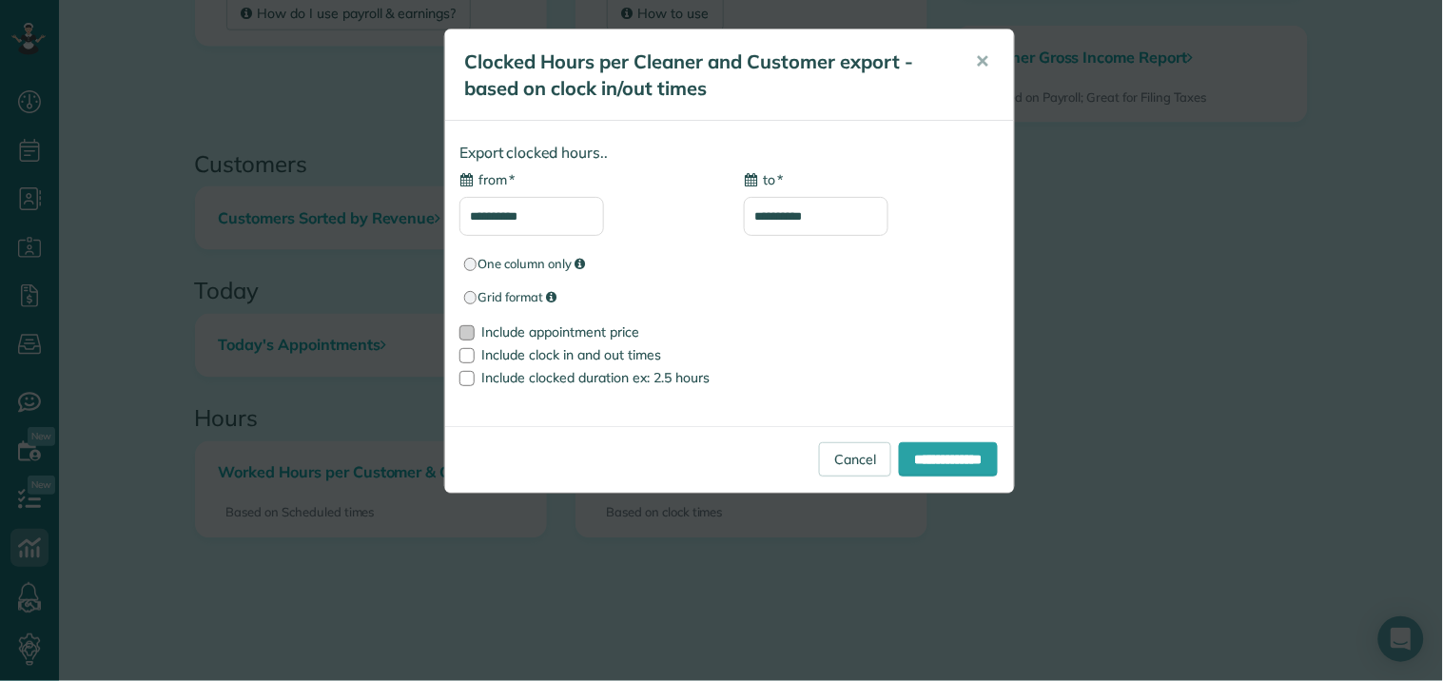
click at [470, 329] on div at bounding box center [466, 332] width 15 height 15
click at [938, 460] on input "**********" at bounding box center [948, 459] width 99 height 34
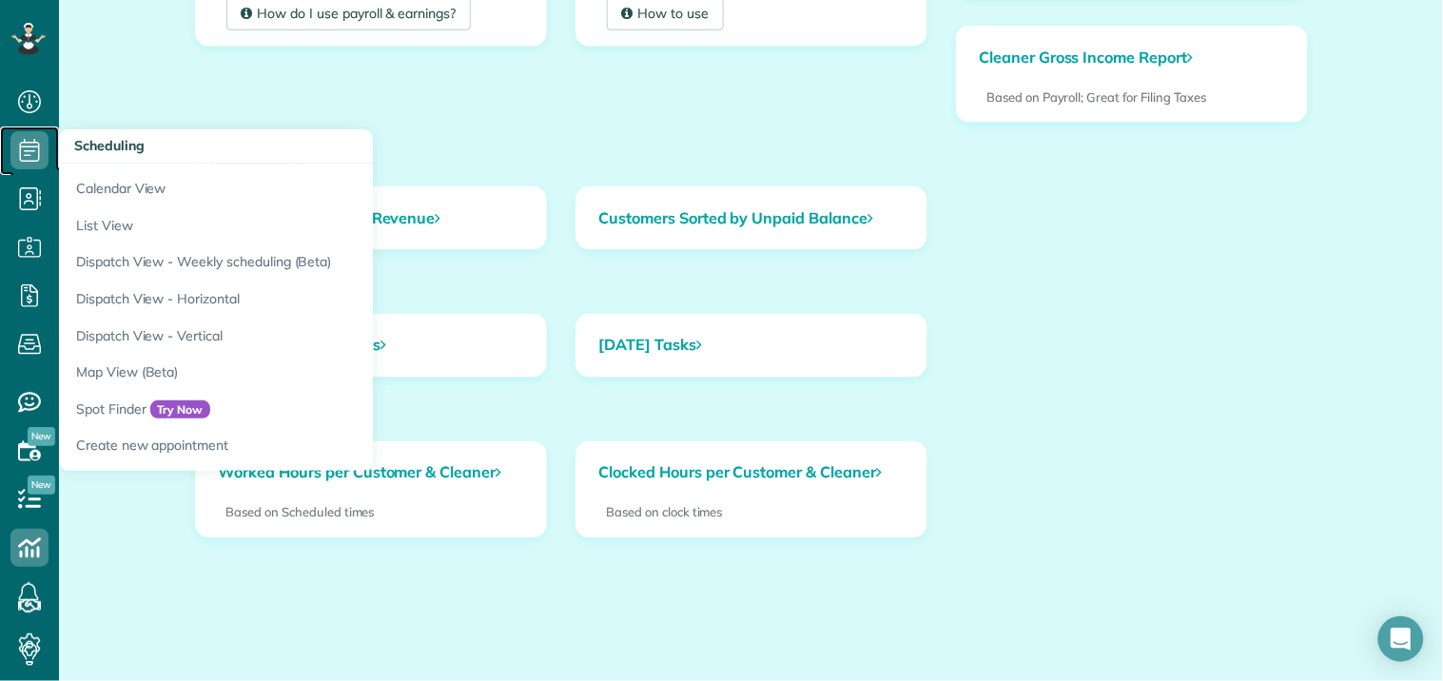
click at [24, 154] on icon at bounding box center [29, 150] width 38 height 38
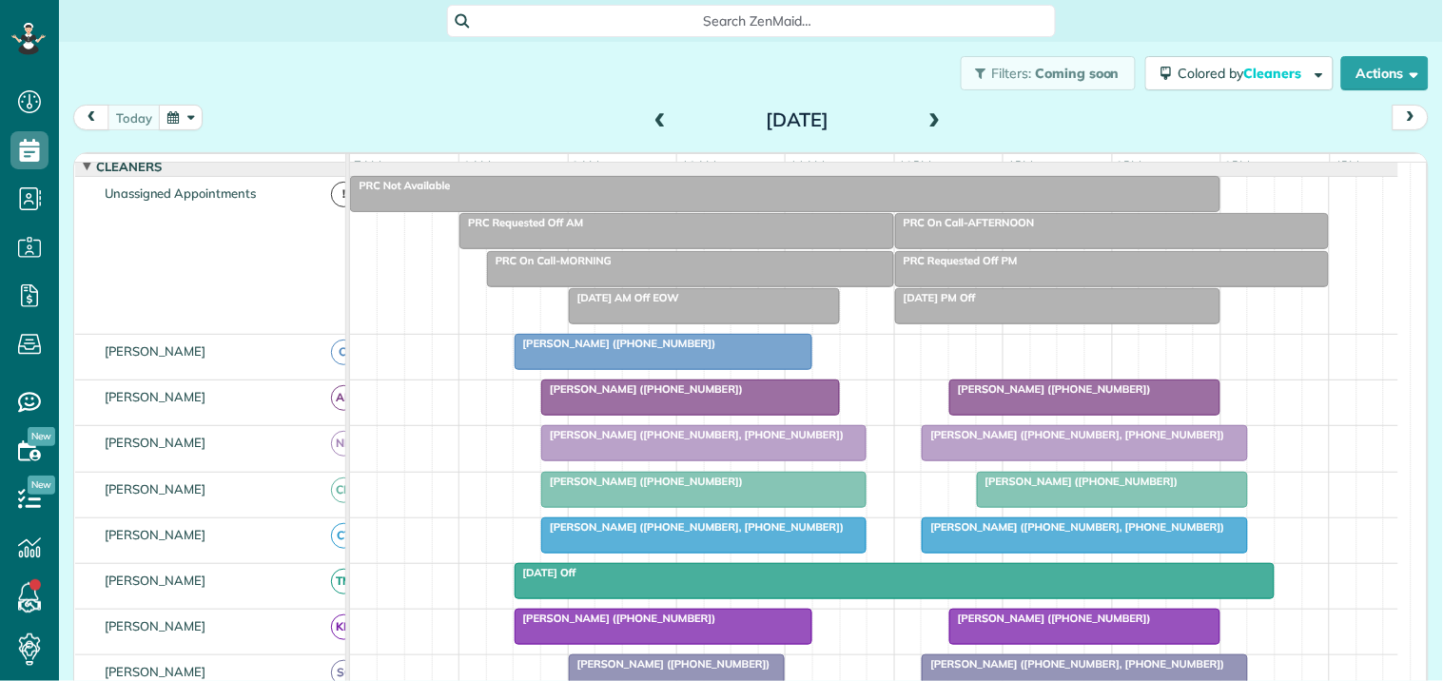
scroll to position [106, 0]
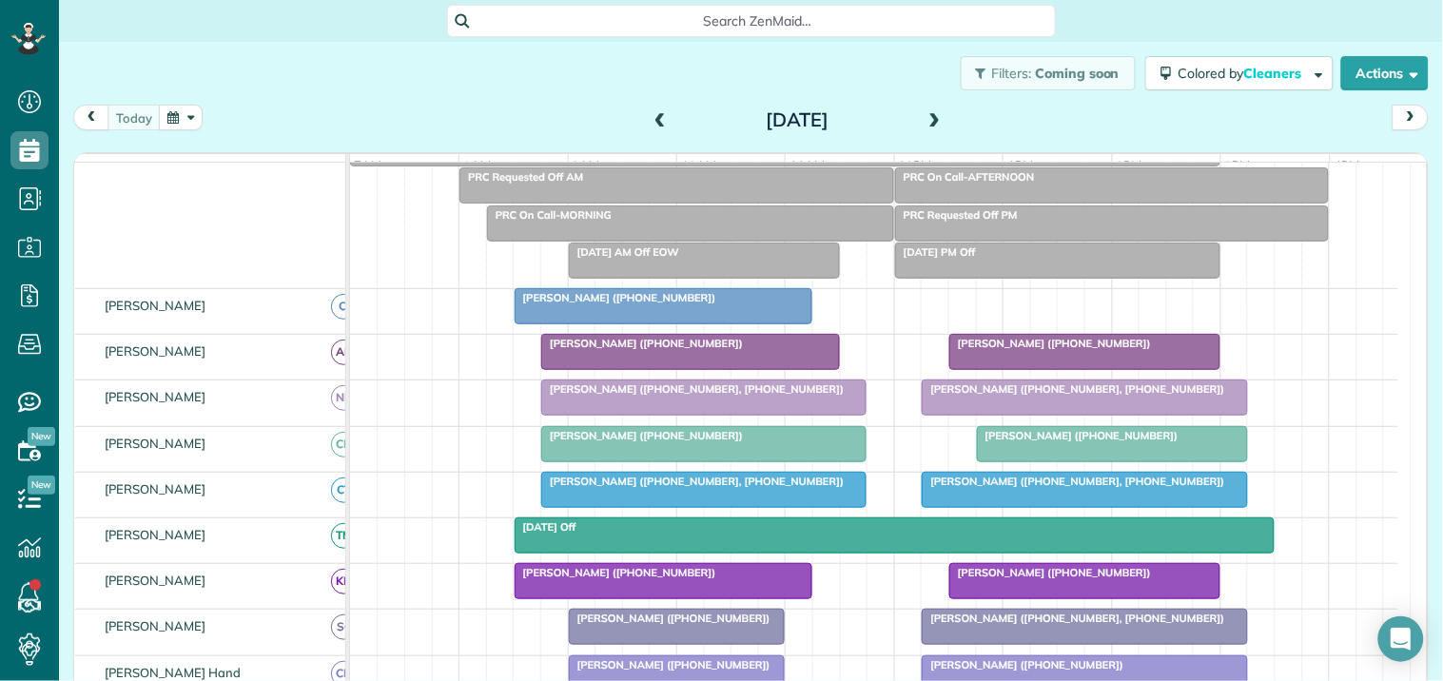
click at [1103, 442] on span "Mike Beatty (+16785167688)" at bounding box center [1078, 435] width 204 height 13
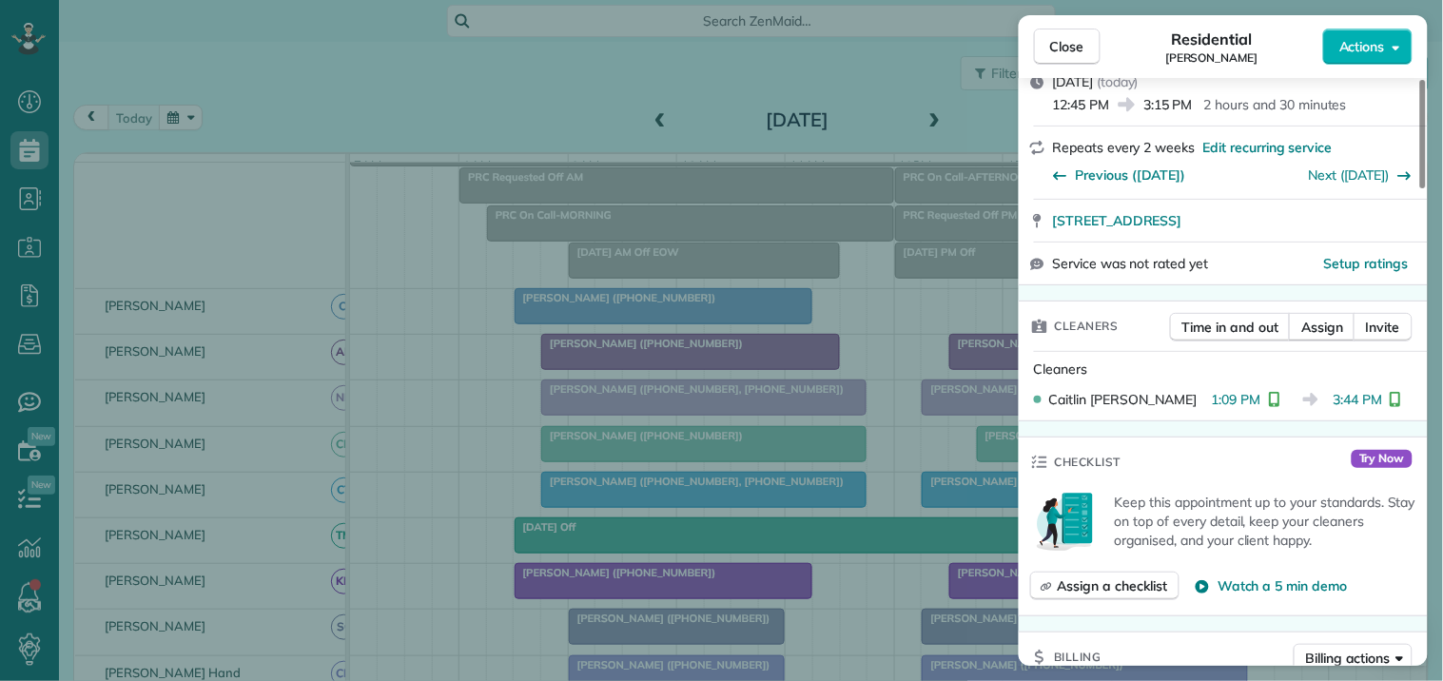
scroll to position [317, 0]
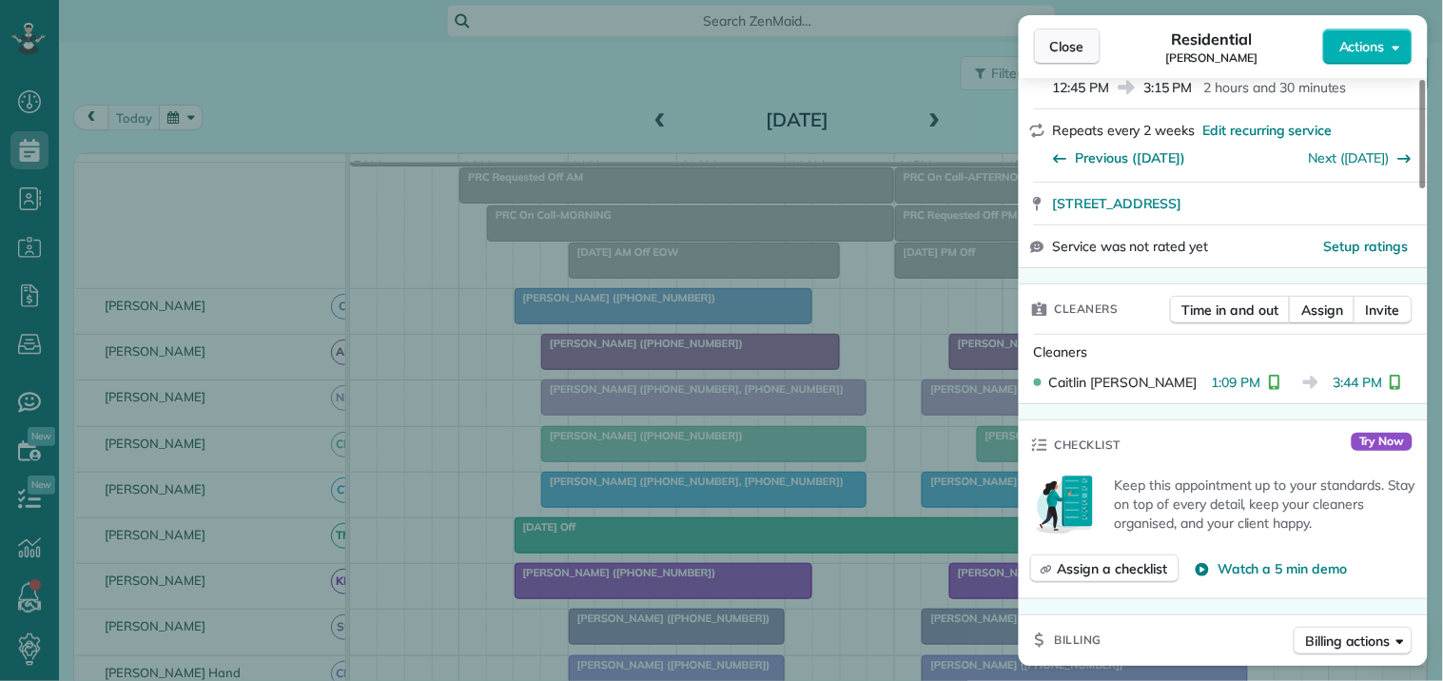
click at [1079, 49] on span "Close" at bounding box center [1067, 46] width 34 height 19
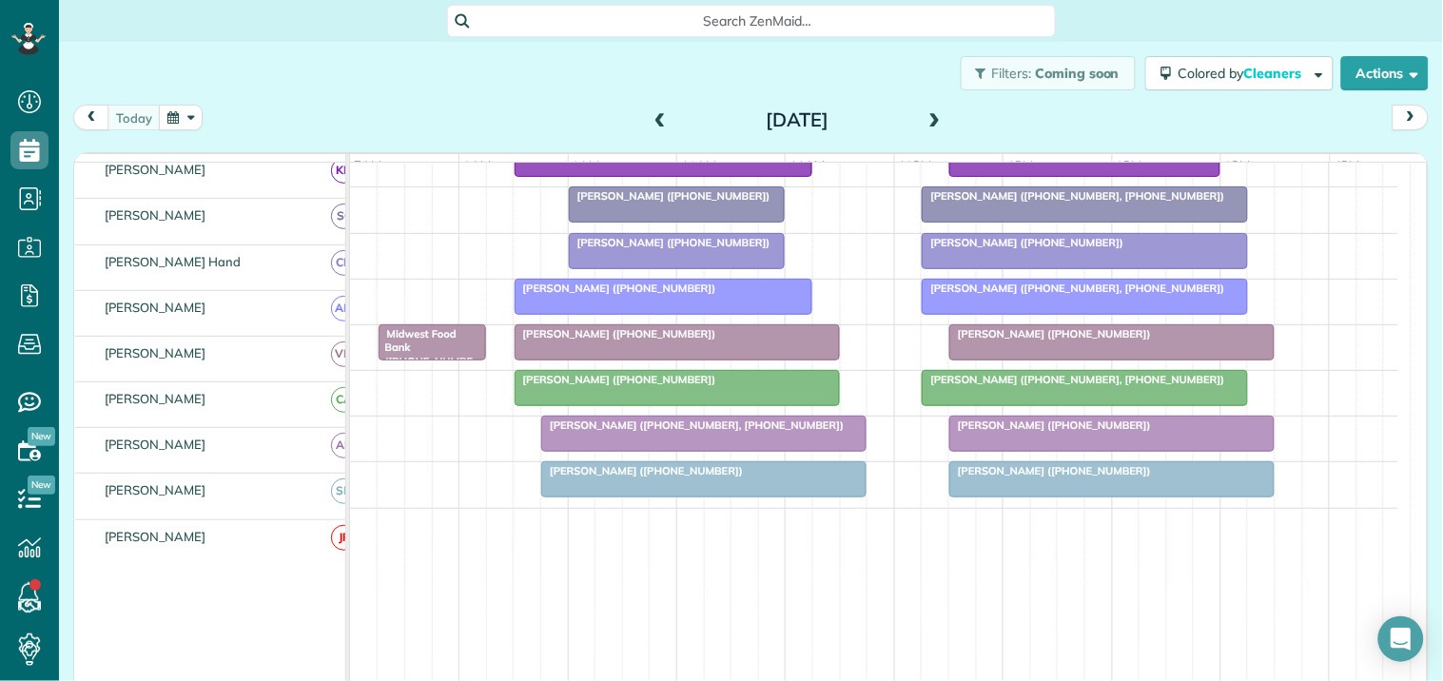
scroll to position [528, 0]
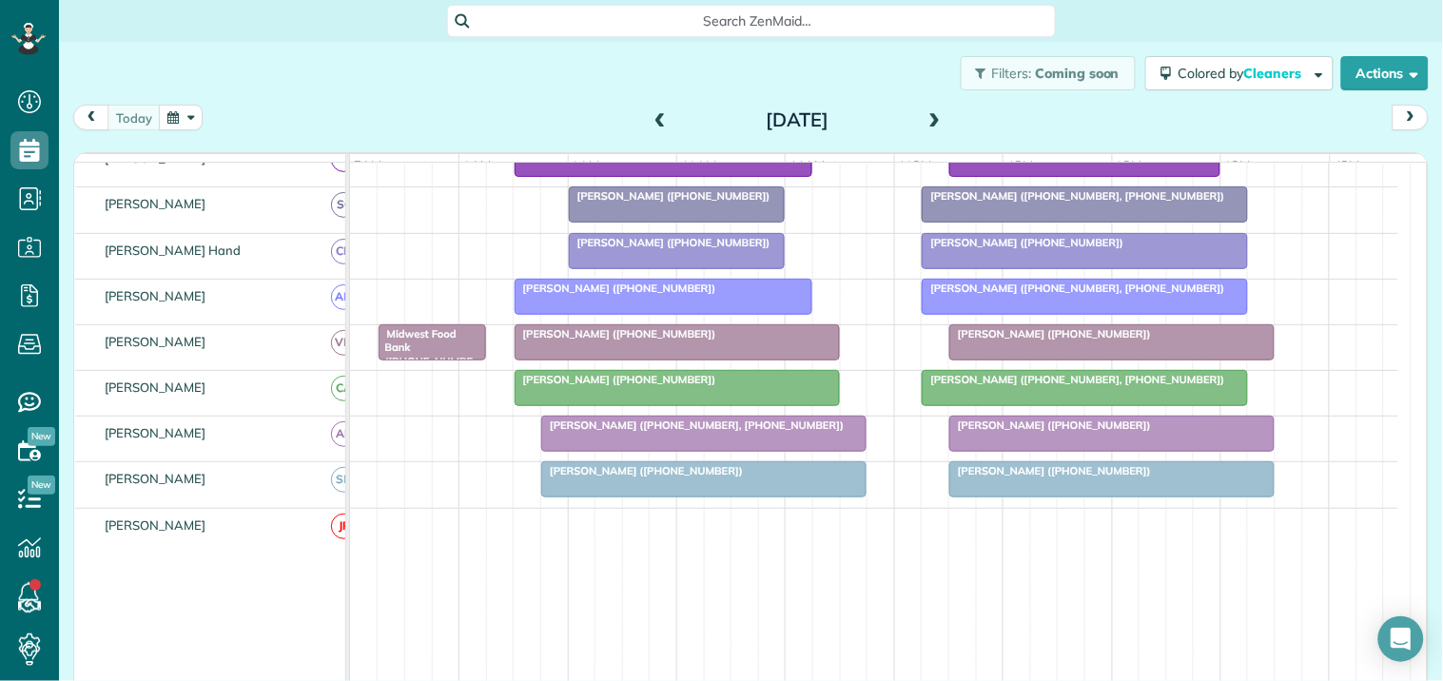
click at [1049, 497] on div at bounding box center [1111, 479] width 323 height 34
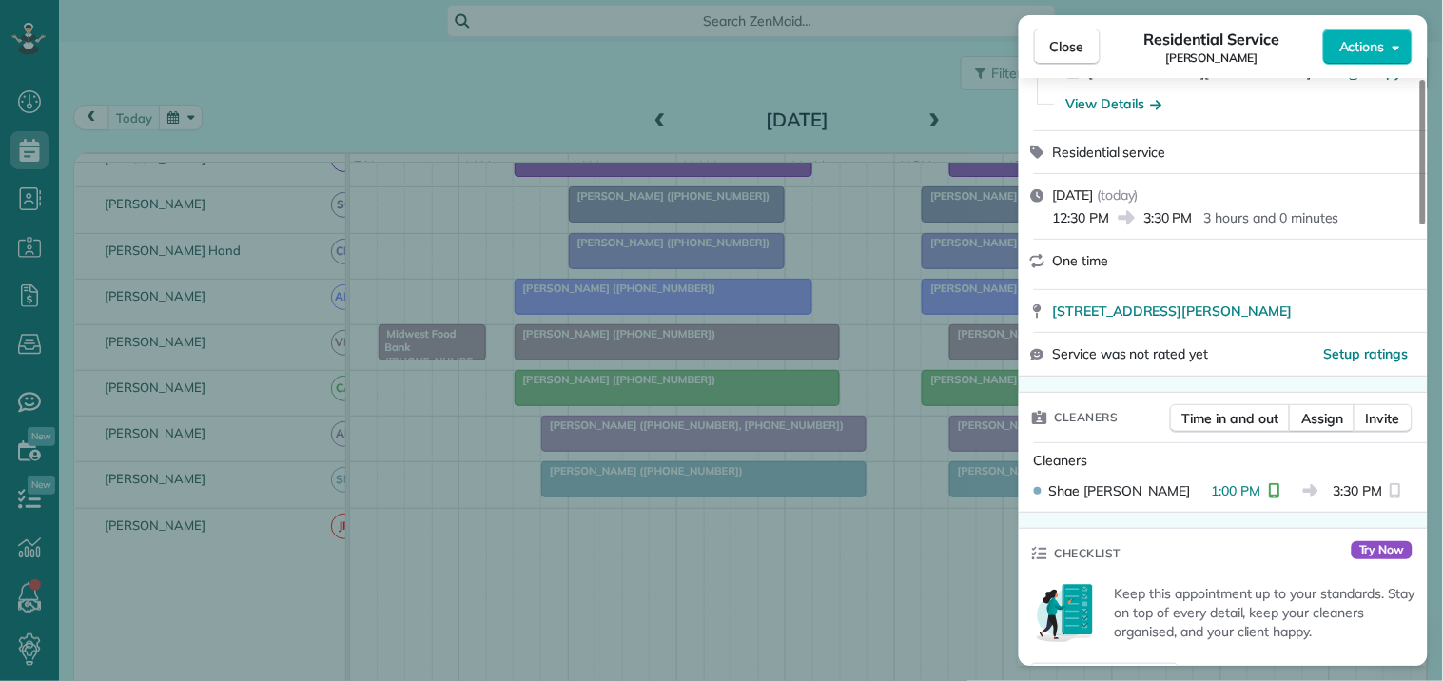
scroll to position [211, 0]
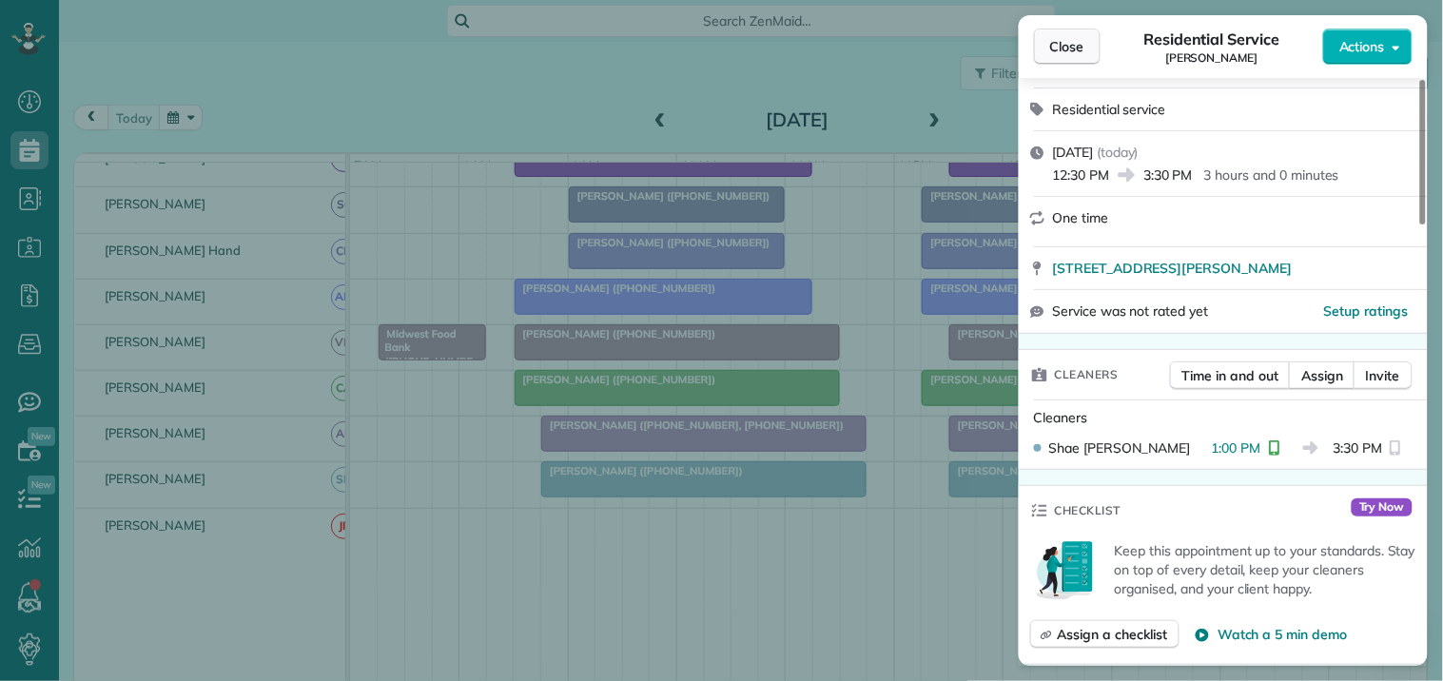
click at [1075, 43] on span "Close" at bounding box center [1067, 46] width 34 height 19
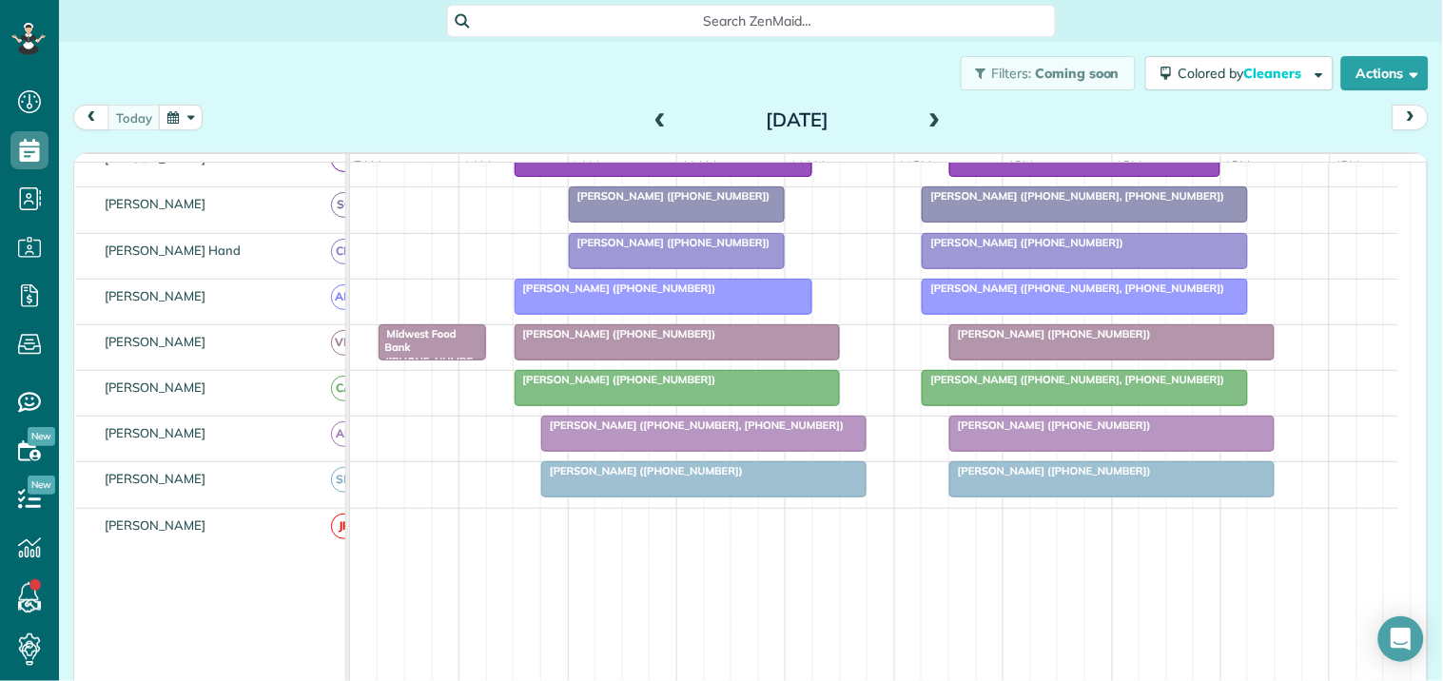
click at [1107, 497] on div at bounding box center [1111, 479] width 323 height 34
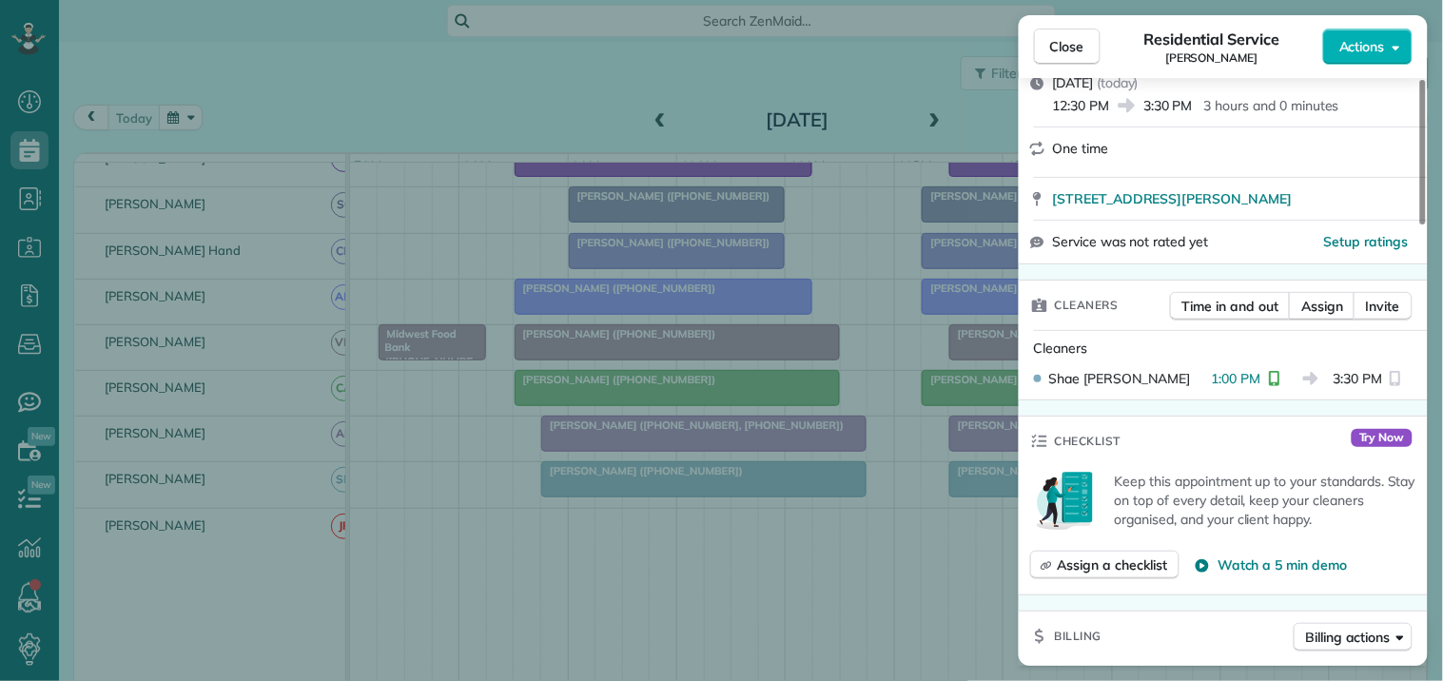
scroll to position [422, 0]
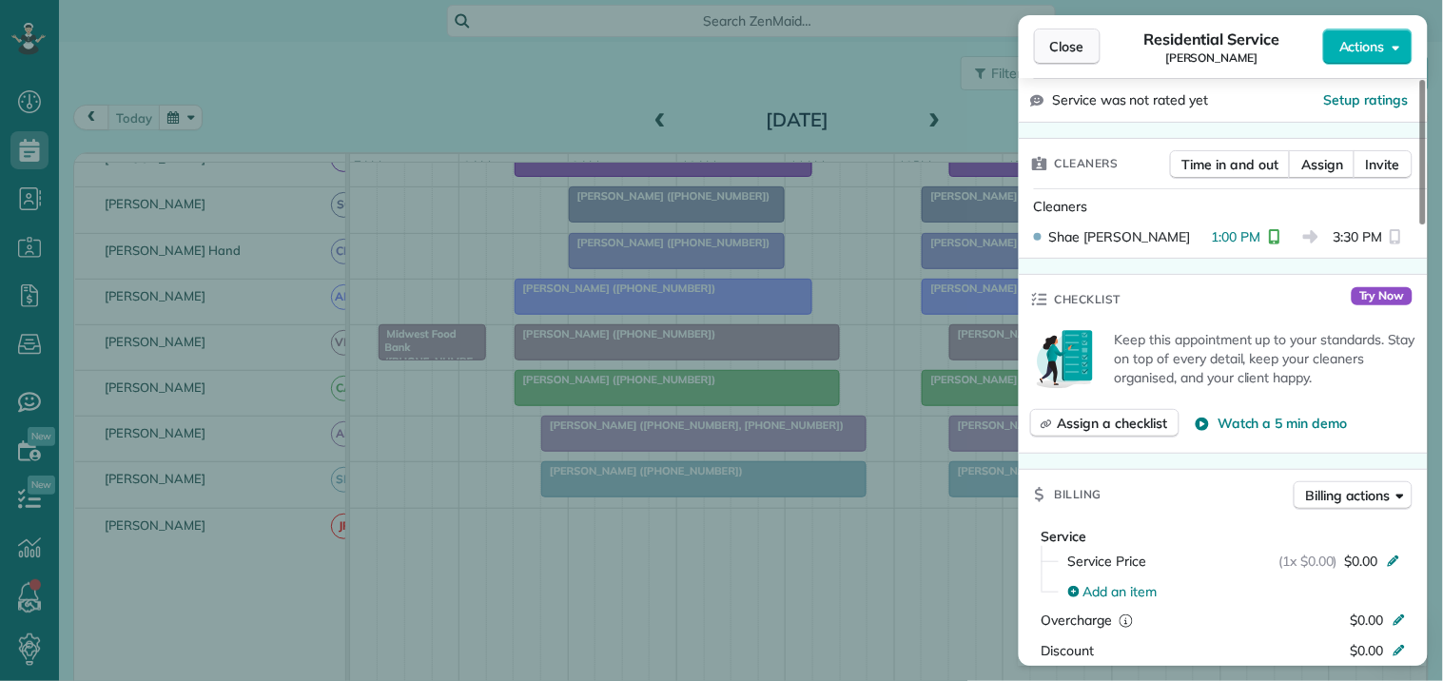
click at [1070, 46] on span "Close" at bounding box center [1067, 46] width 34 height 19
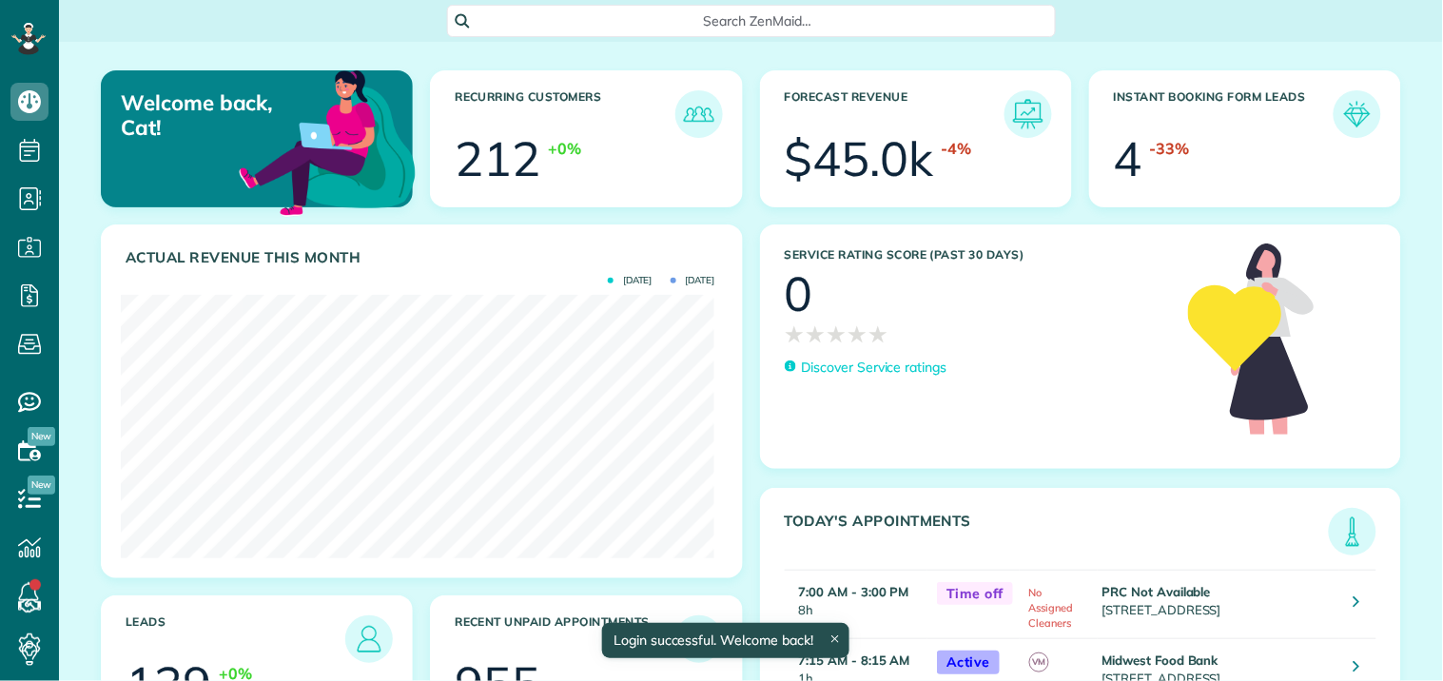
scroll to position [263, 594]
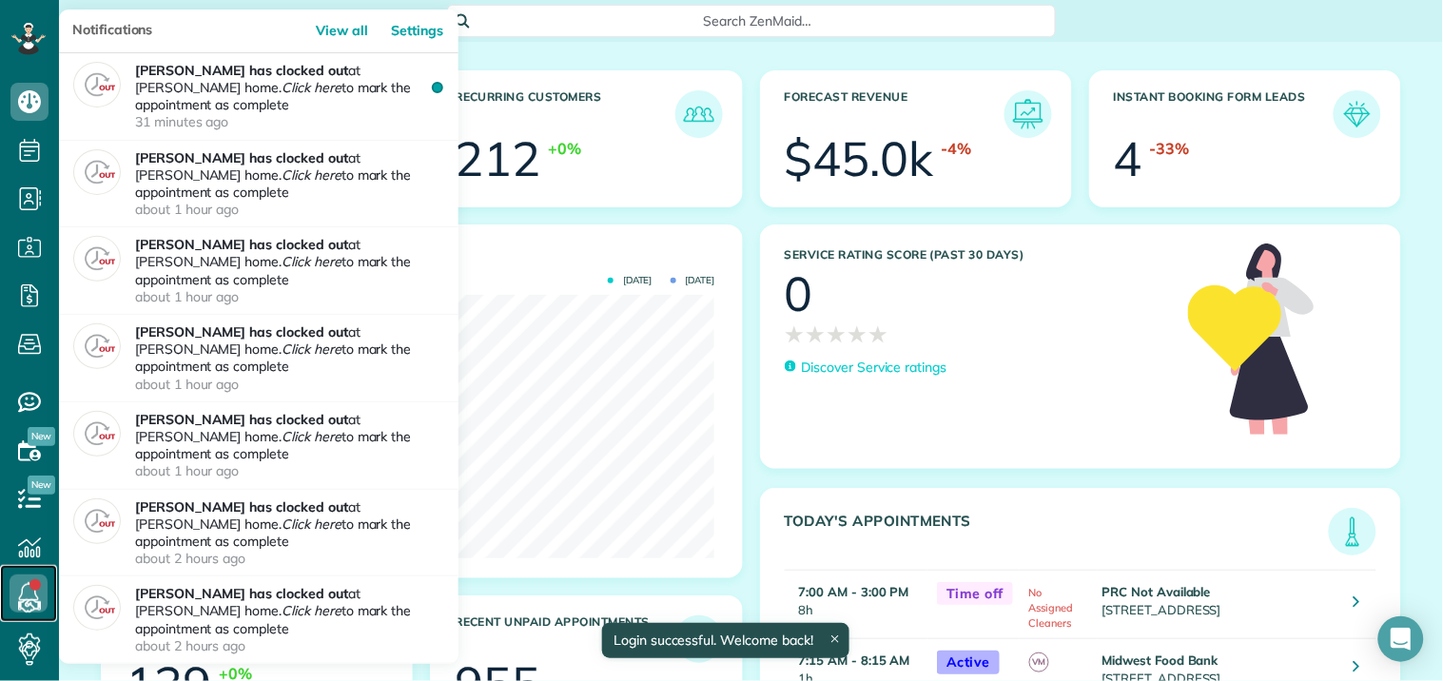
click at [33, 587] on link at bounding box center [28, 593] width 57 height 57
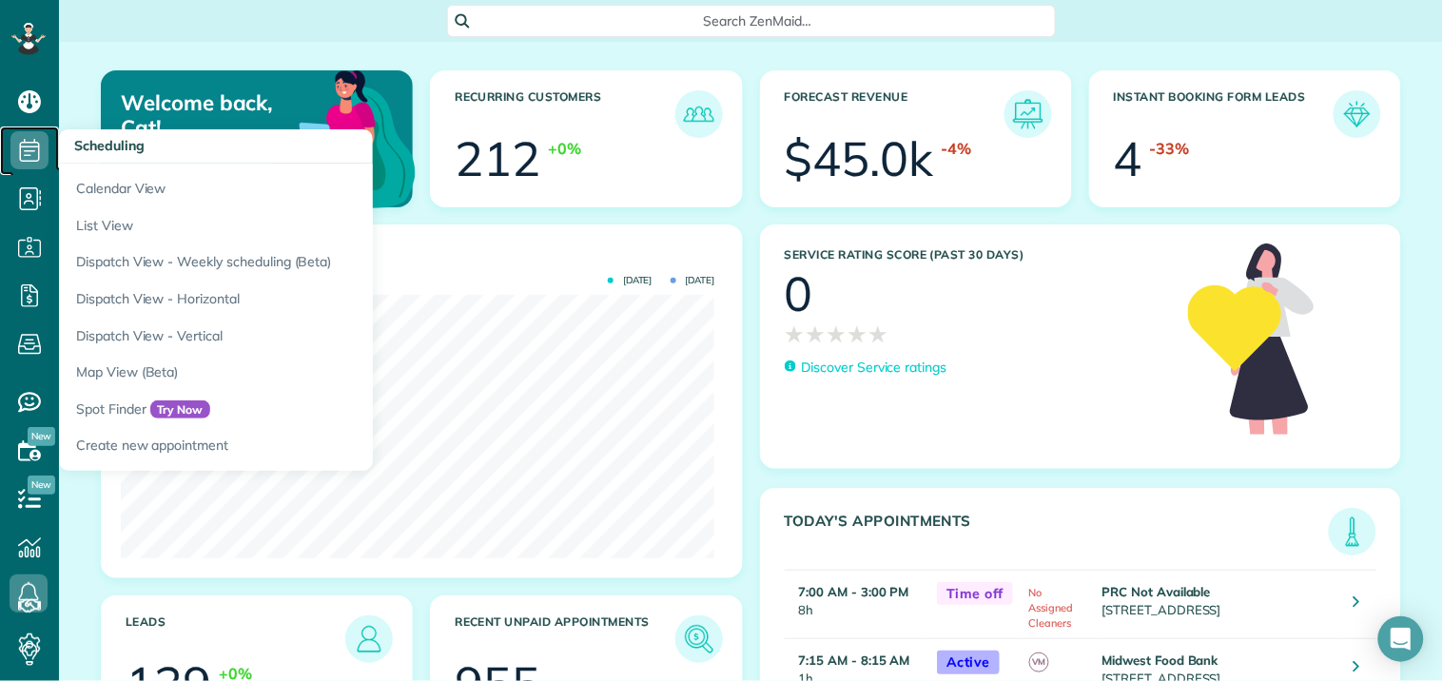
click at [25, 144] on icon at bounding box center [29, 150] width 38 height 38
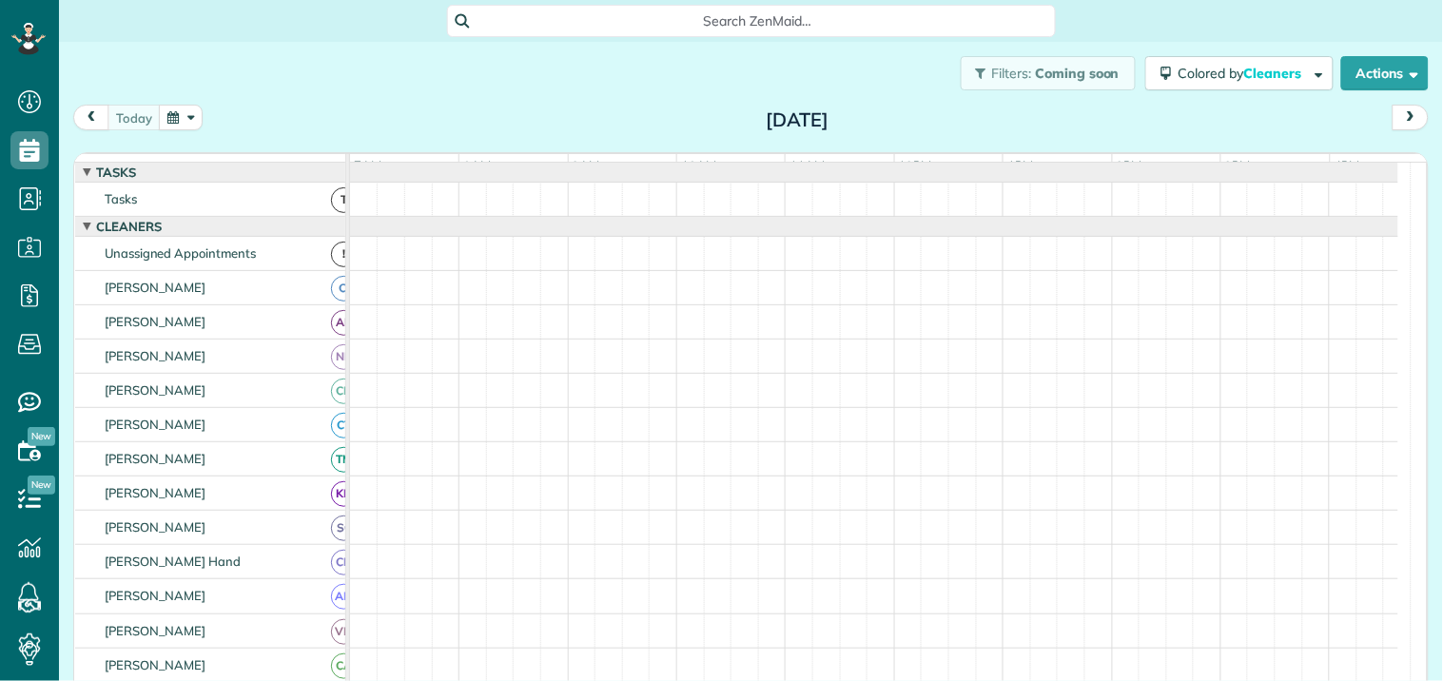
scroll to position [8, 8]
click at [176, 112] on button "button" at bounding box center [181, 118] width 44 height 26
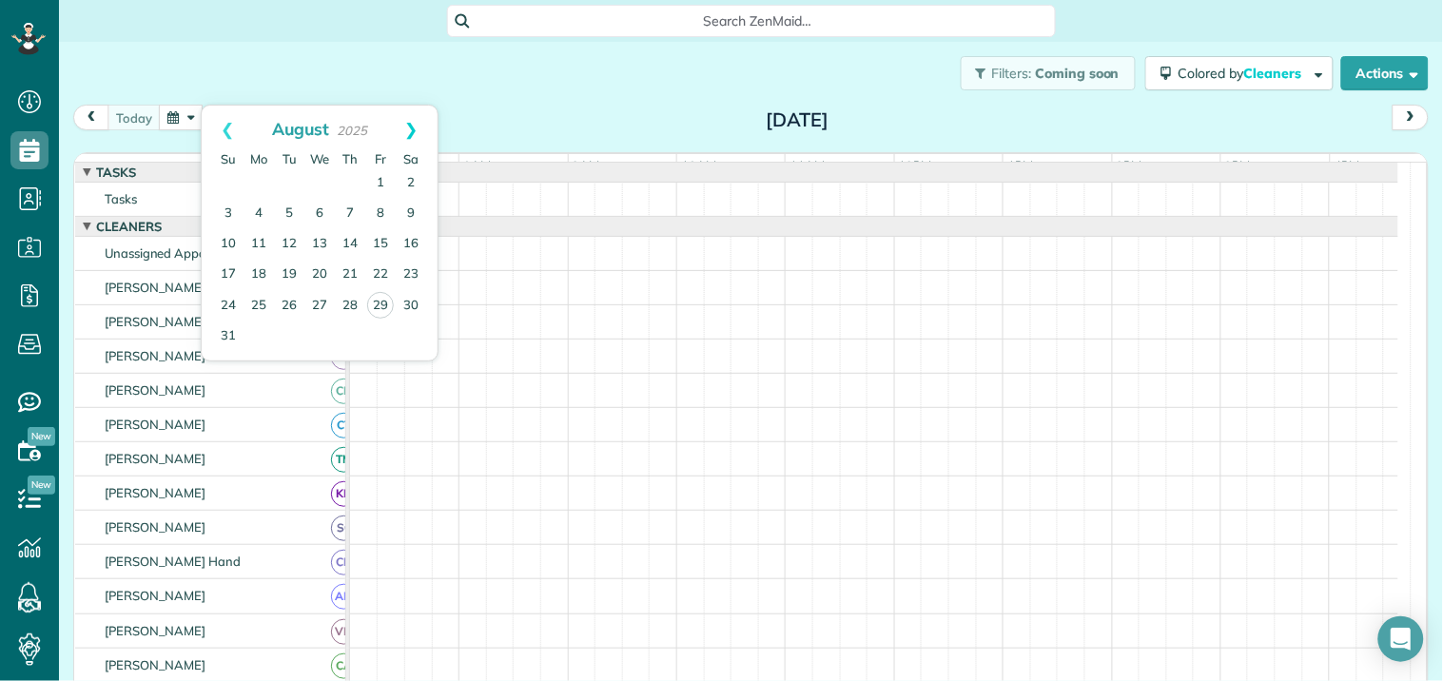
click at [411, 127] on link "Next" at bounding box center [411, 130] width 52 height 48
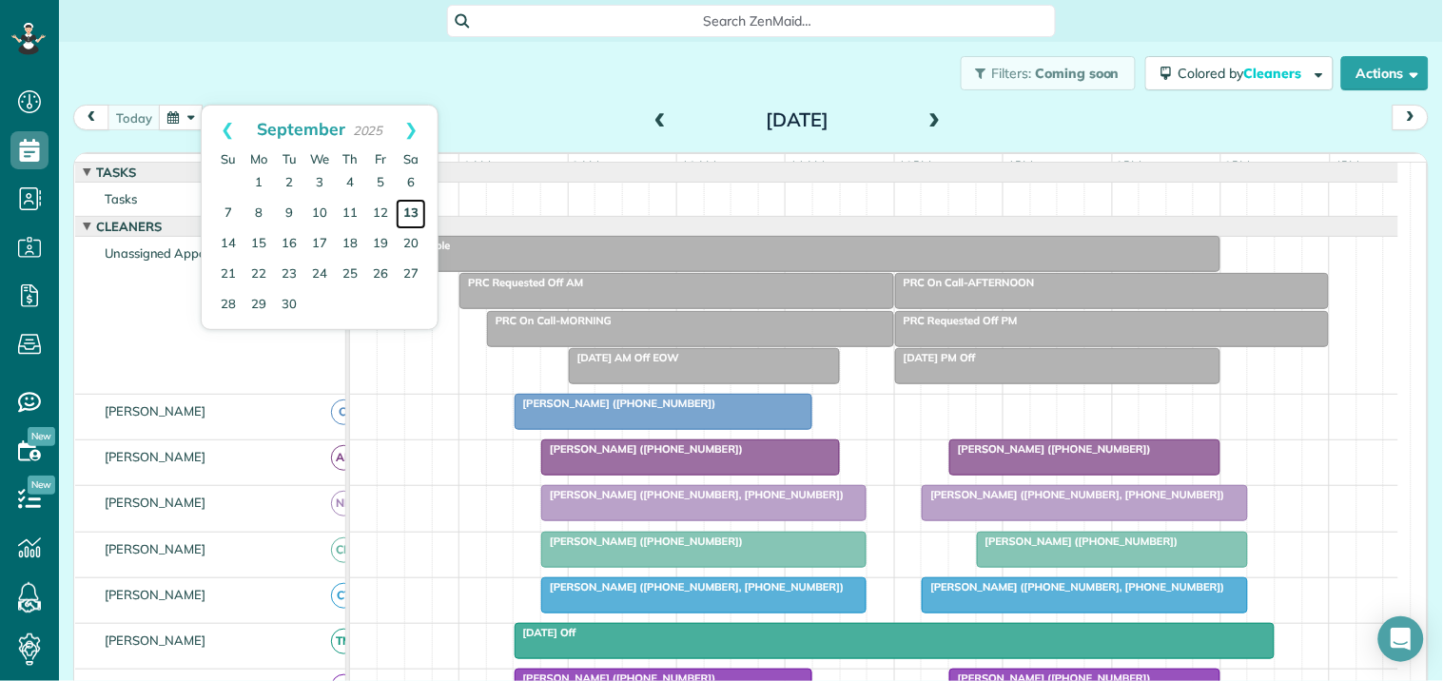
click at [411, 210] on link "13" at bounding box center [411, 214] width 30 height 30
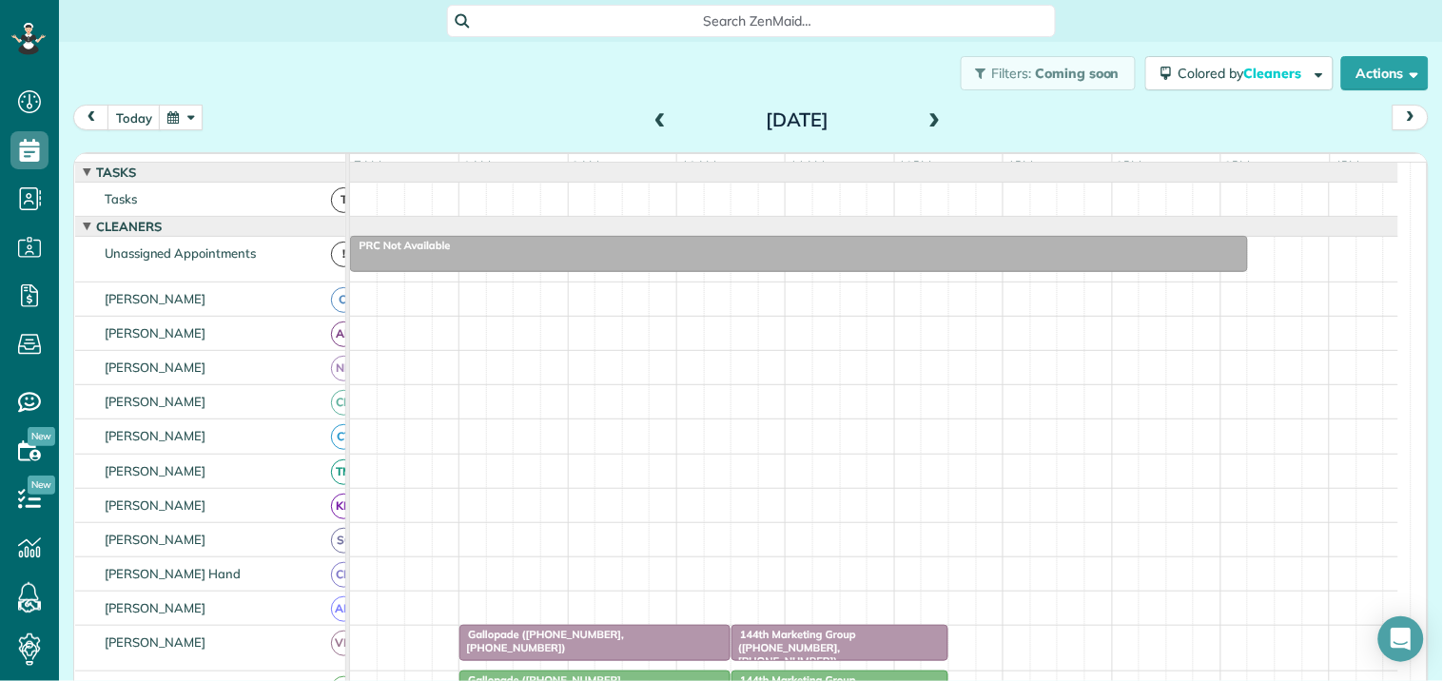
scroll to position [106, 0]
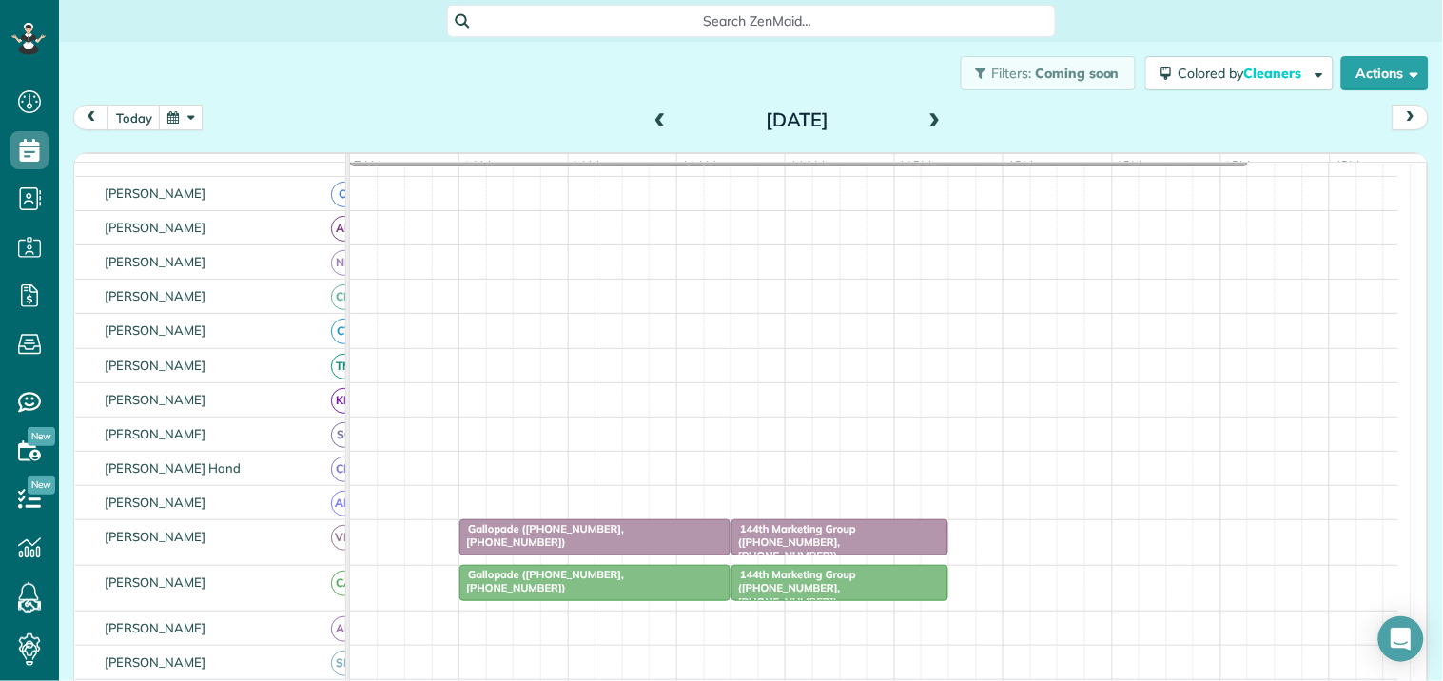
click at [179, 115] on button "button" at bounding box center [181, 118] width 44 height 26
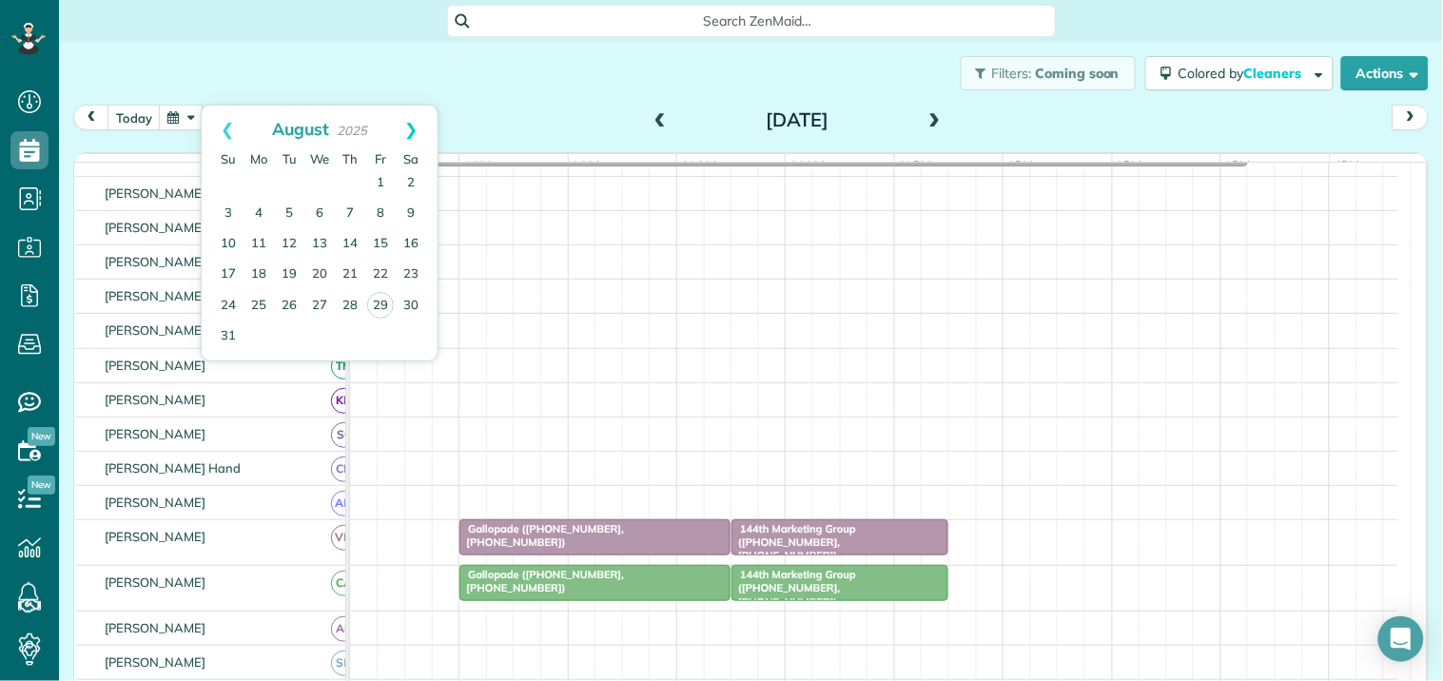
click at [411, 122] on link "Next" at bounding box center [411, 130] width 52 height 48
click at [410, 179] on link "6" at bounding box center [411, 183] width 30 height 30
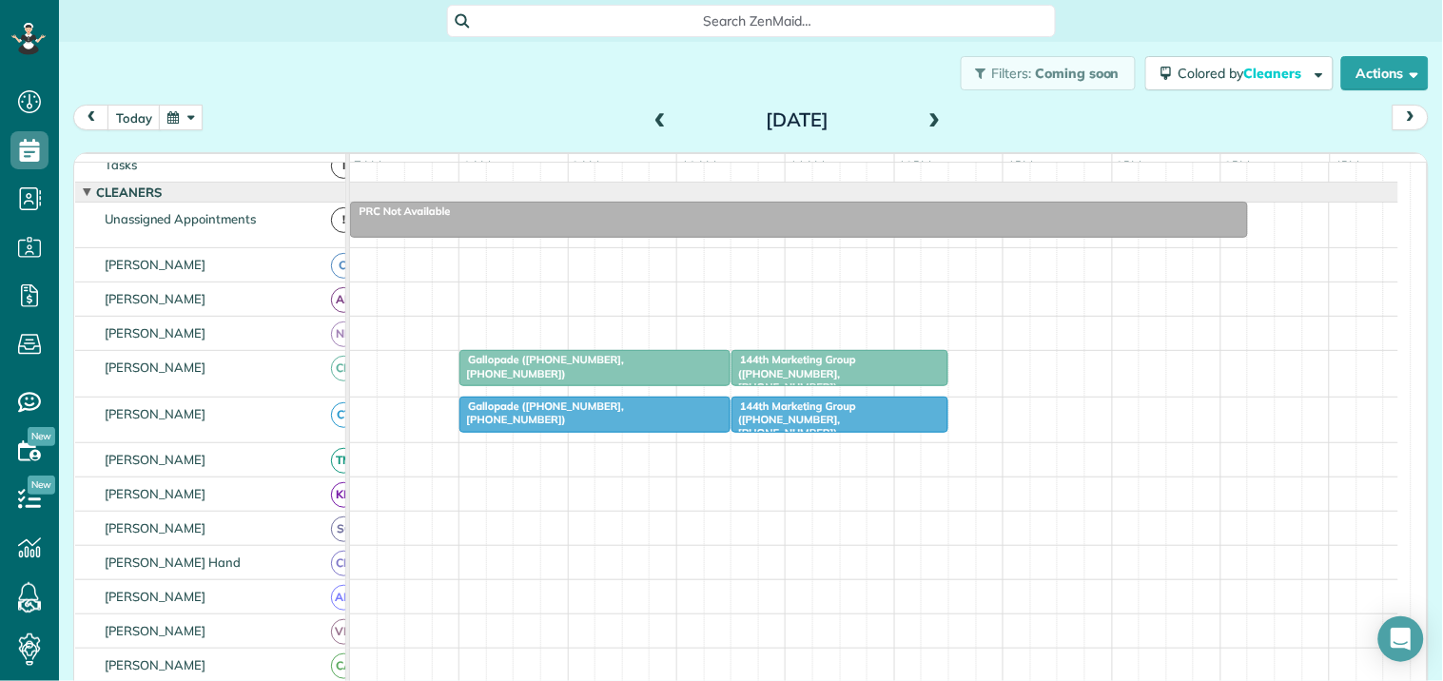
scroll to position [0, 0]
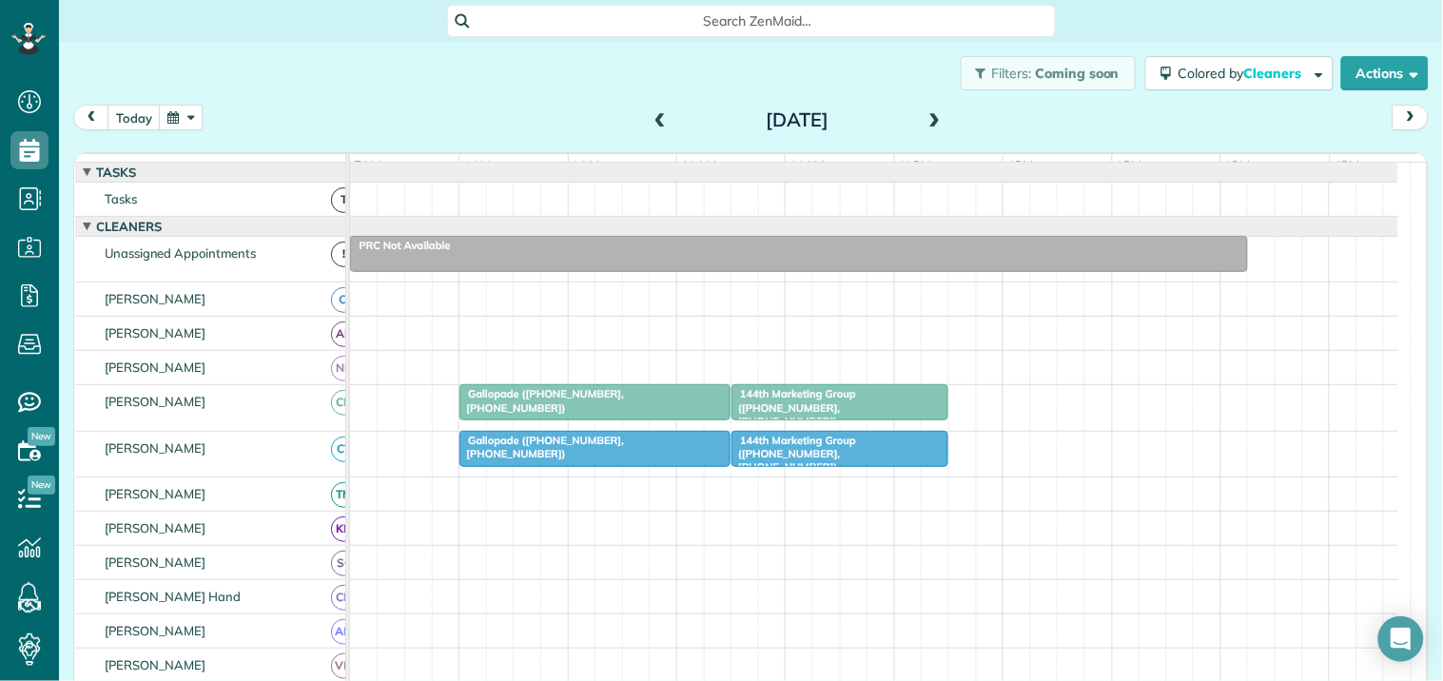
click at [815, 252] on div "PRC Not Available" at bounding box center [799, 245] width 886 height 13
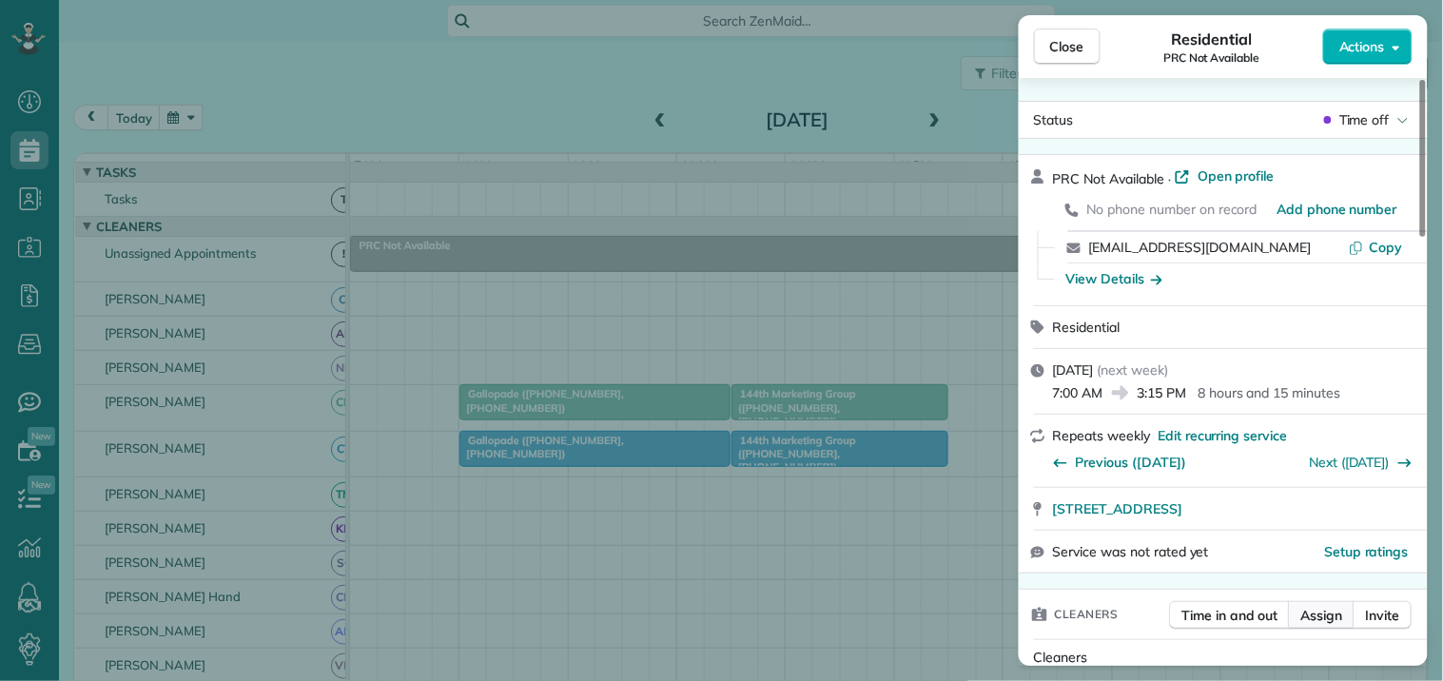
click at [1323, 624] on button "Assign" at bounding box center [1322, 615] width 67 height 29
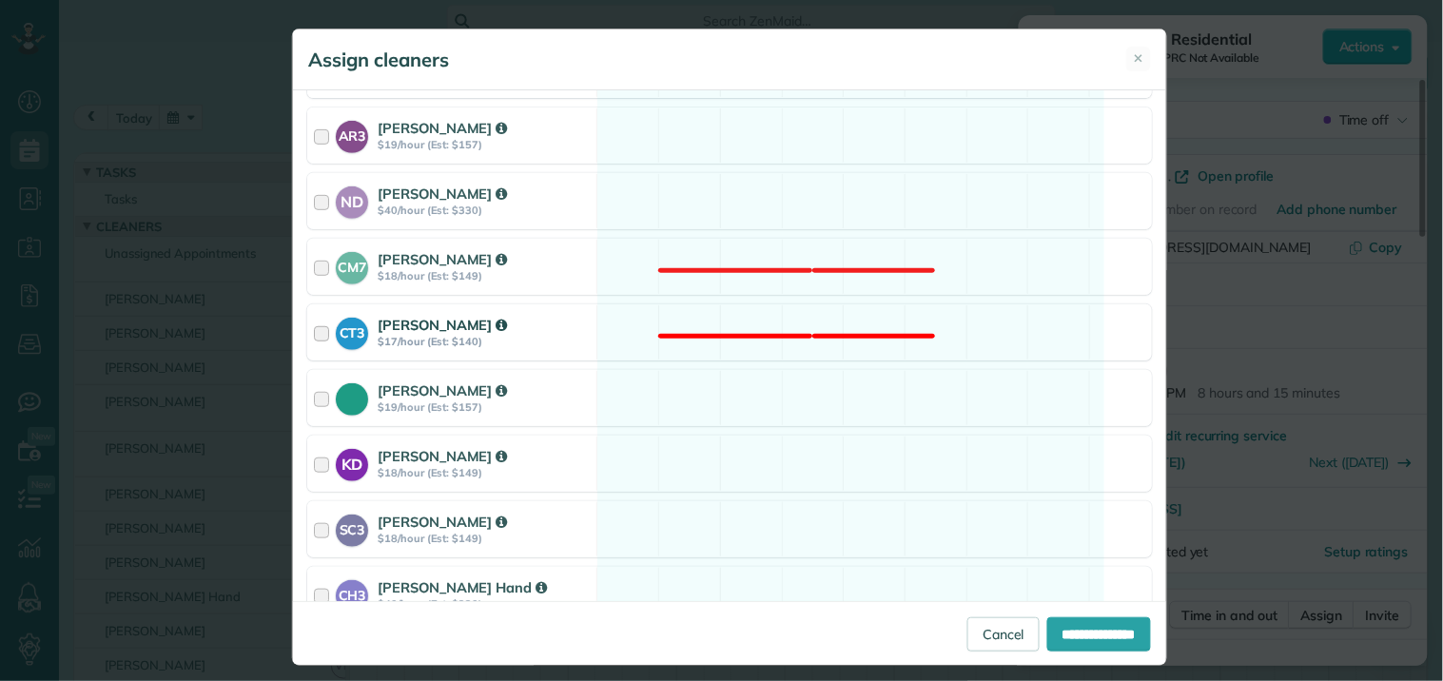
scroll to position [211, 0]
click at [825, 255] on div "CM7 Caitlin Miller $18/hour (Est: $149) Not available" at bounding box center [729, 265] width 845 height 56
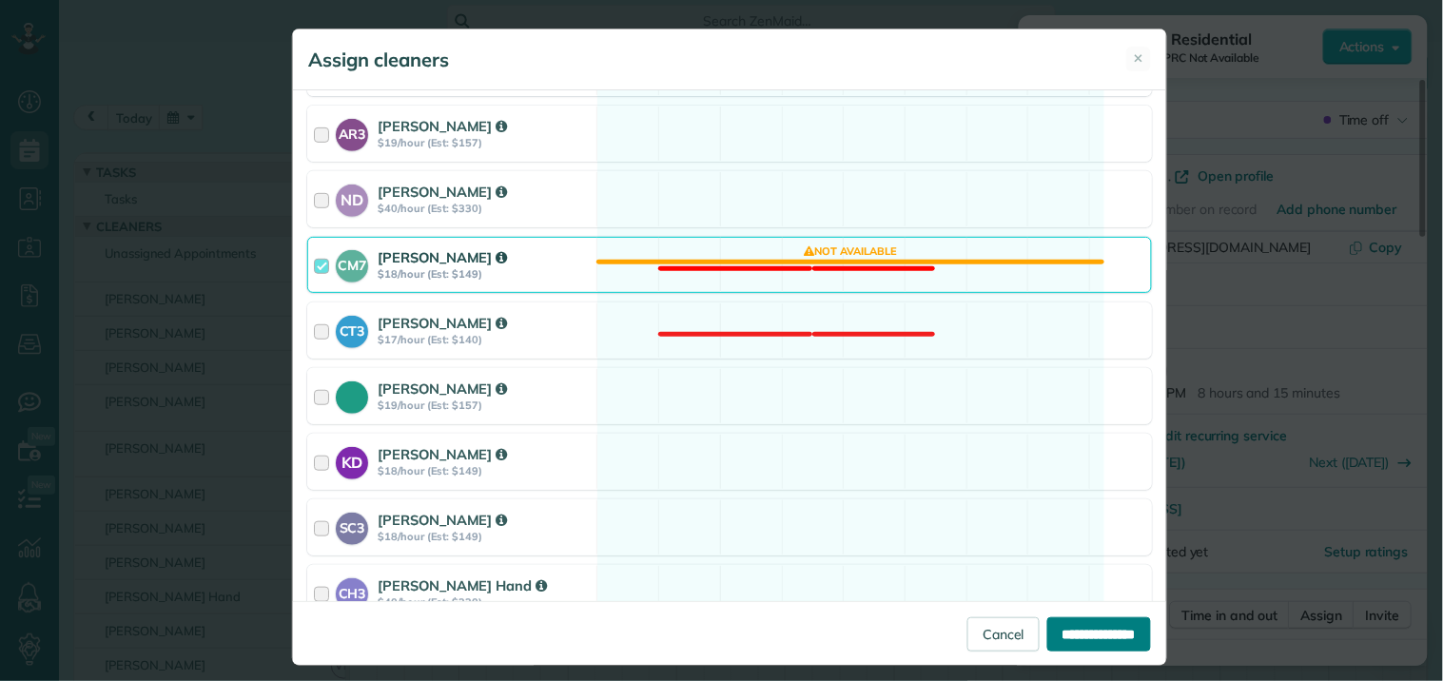
click at [1085, 630] on input "**********" at bounding box center [1099, 634] width 104 height 34
type input "**********"
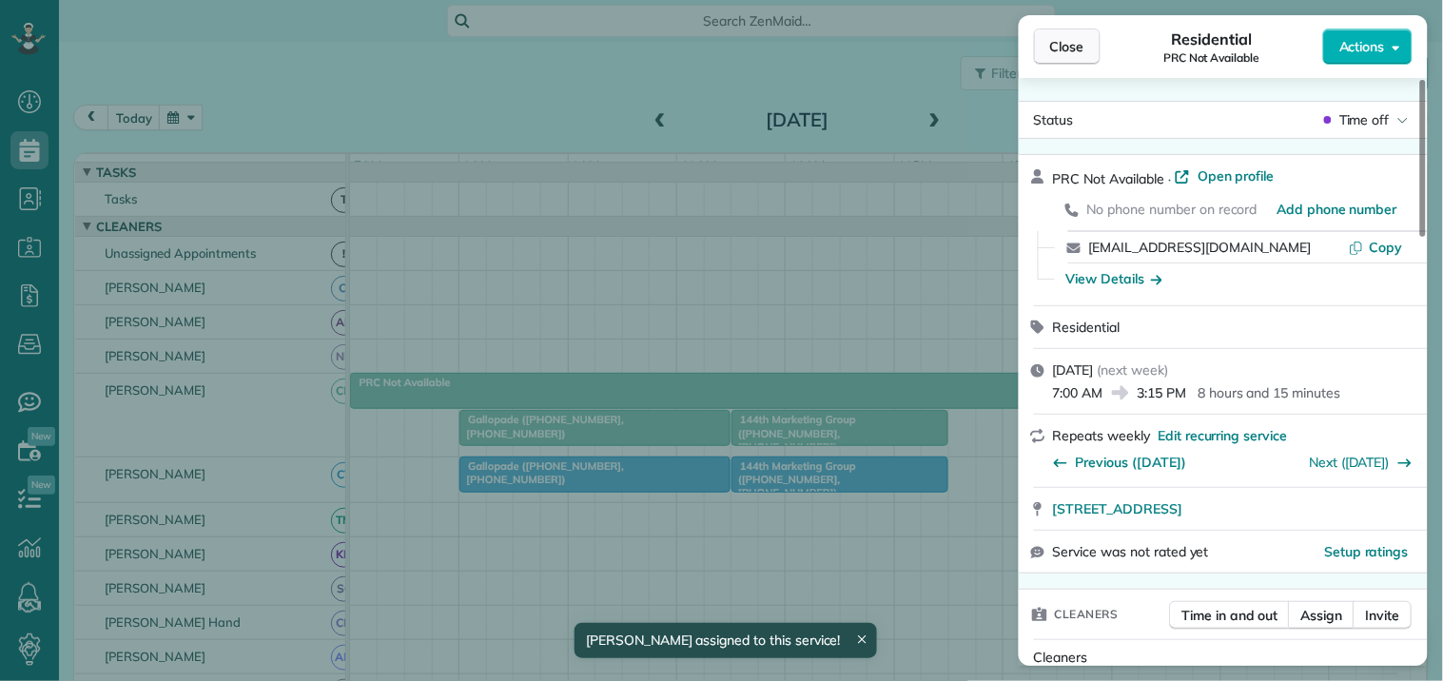
click at [1085, 49] on button "Close" at bounding box center [1067, 47] width 67 height 36
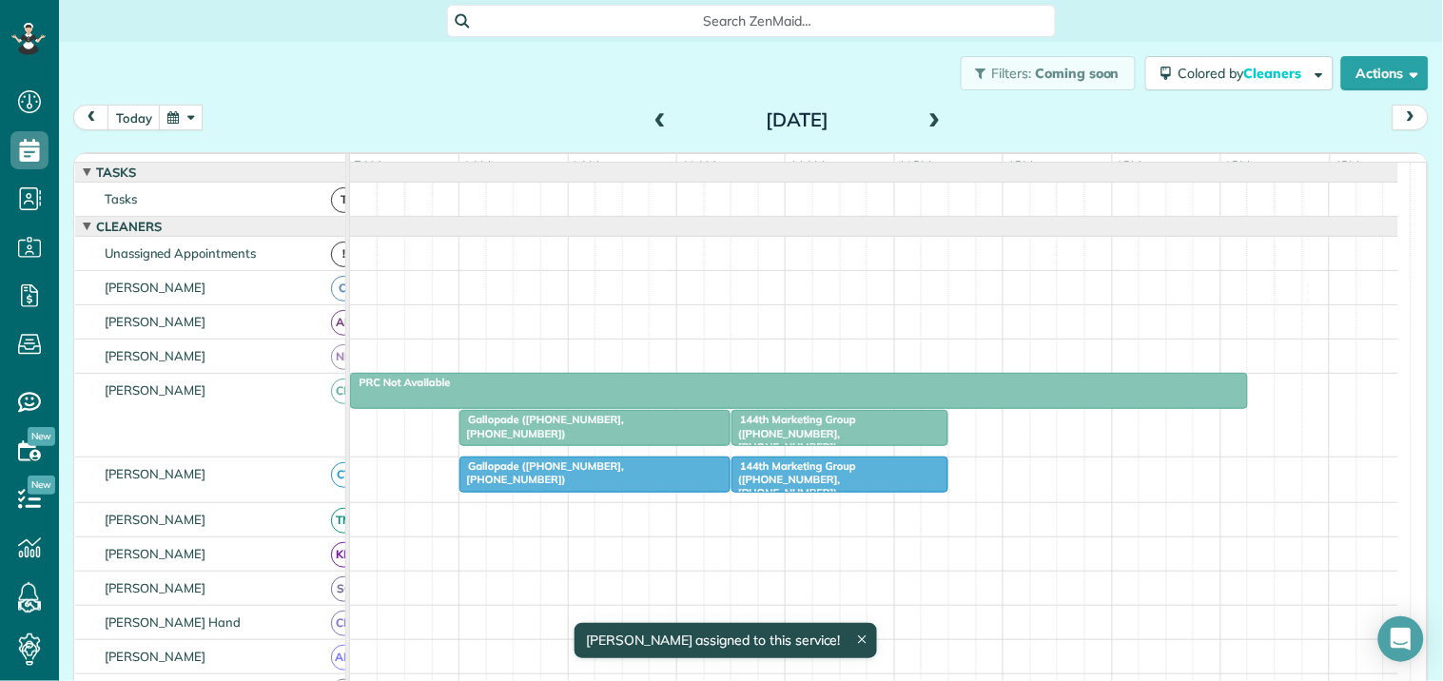
click at [195, 109] on button "button" at bounding box center [181, 118] width 44 height 26
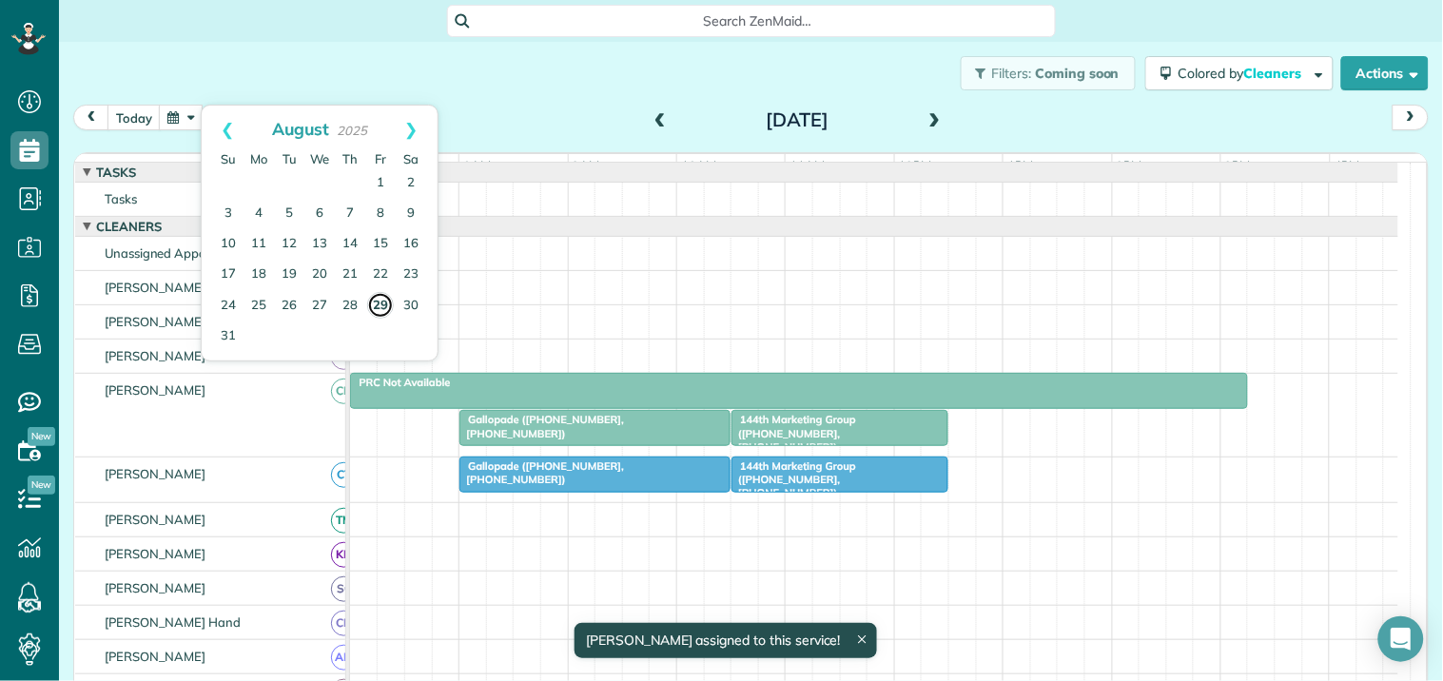
click at [383, 304] on link "29" at bounding box center [380, 305] width 27 height 27
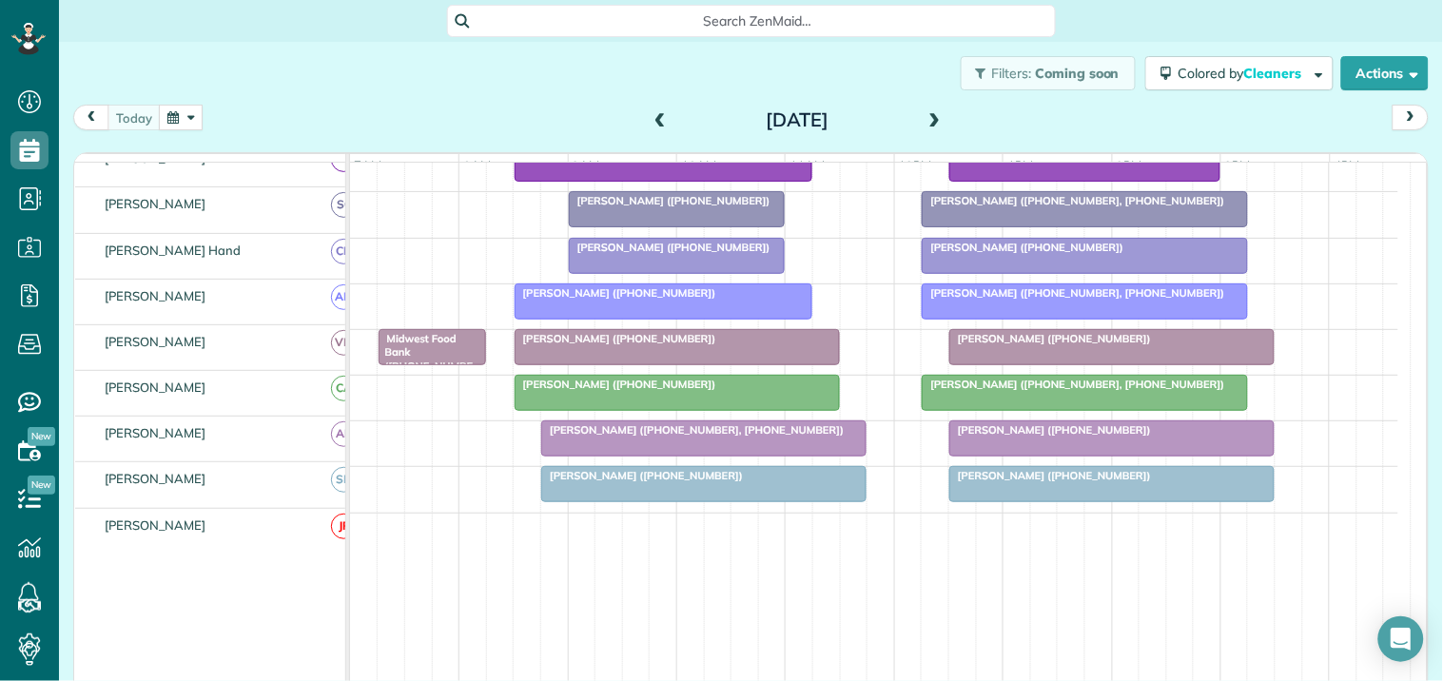
scroll to position [528, 0]
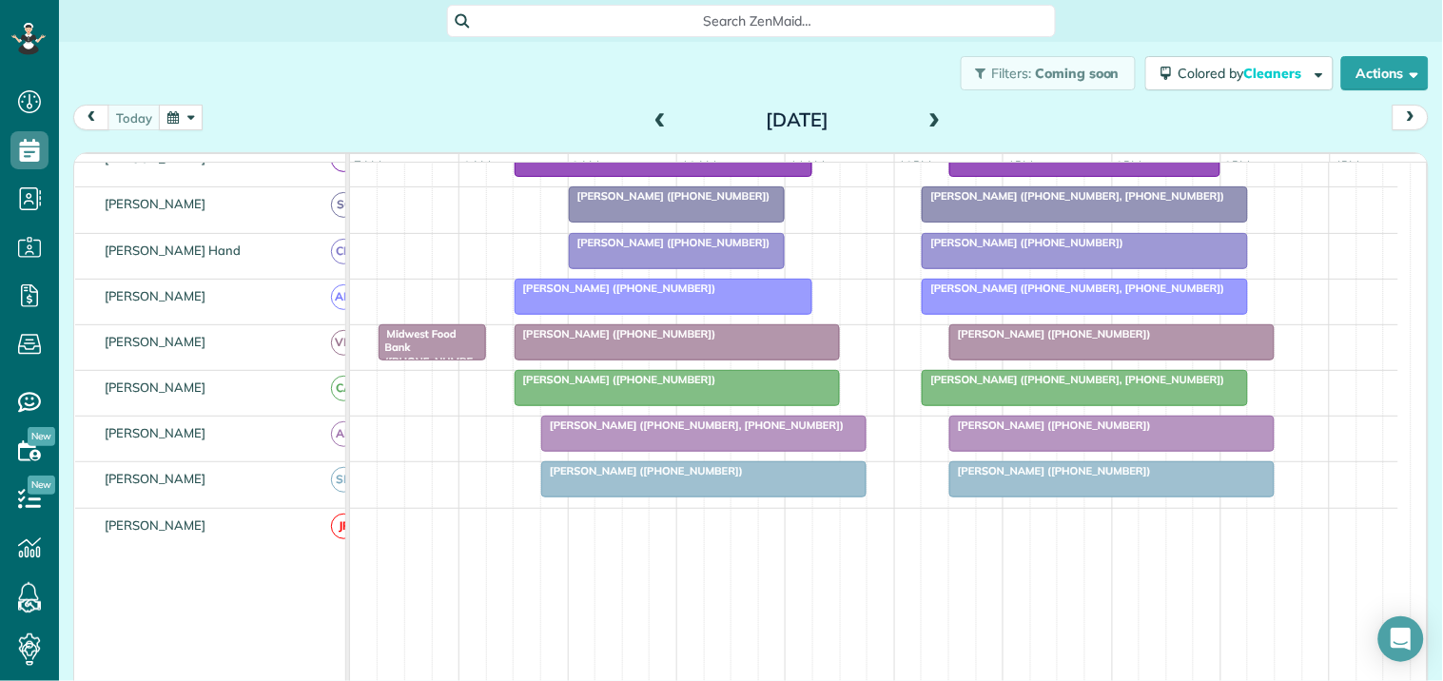
click at [1061, 497] on div at bounding box center [1111, 479] width 323 height 34
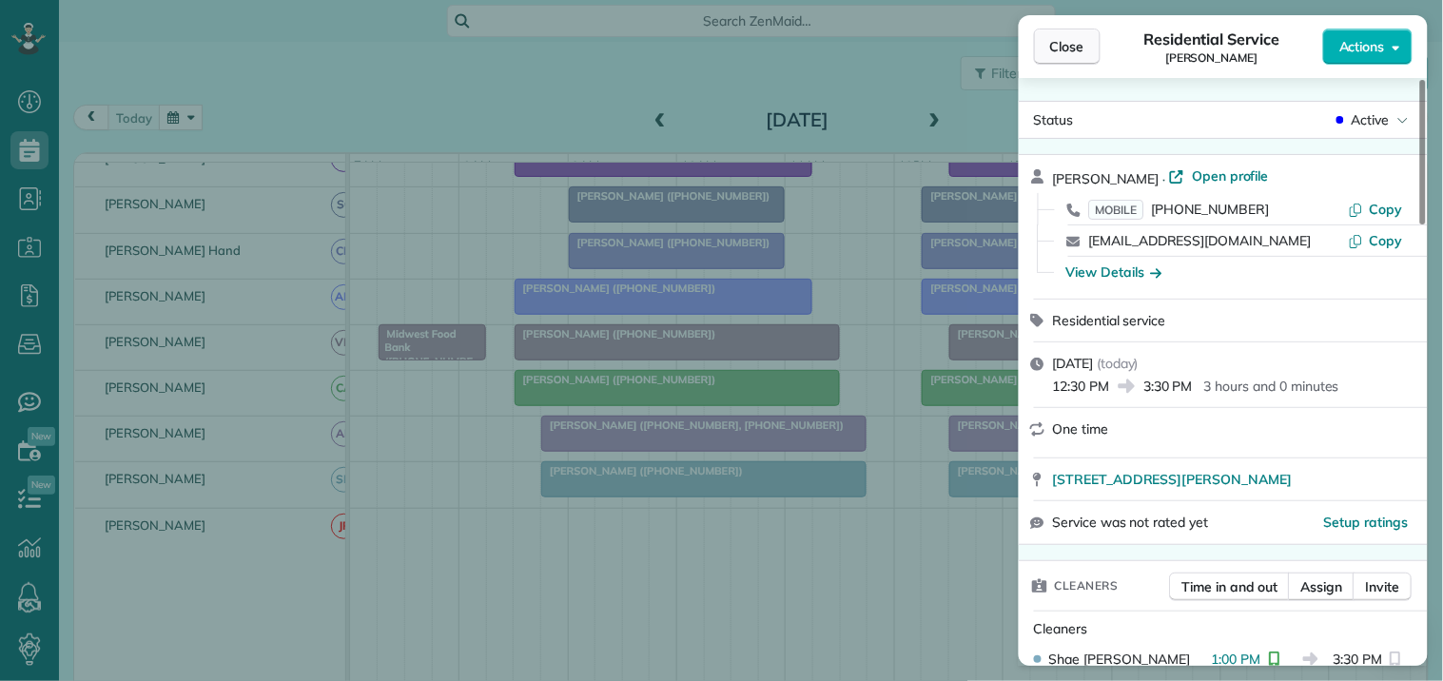
click at [1081, 43] on span "Close" at bounding box center [1067, 46] width 34 height 19
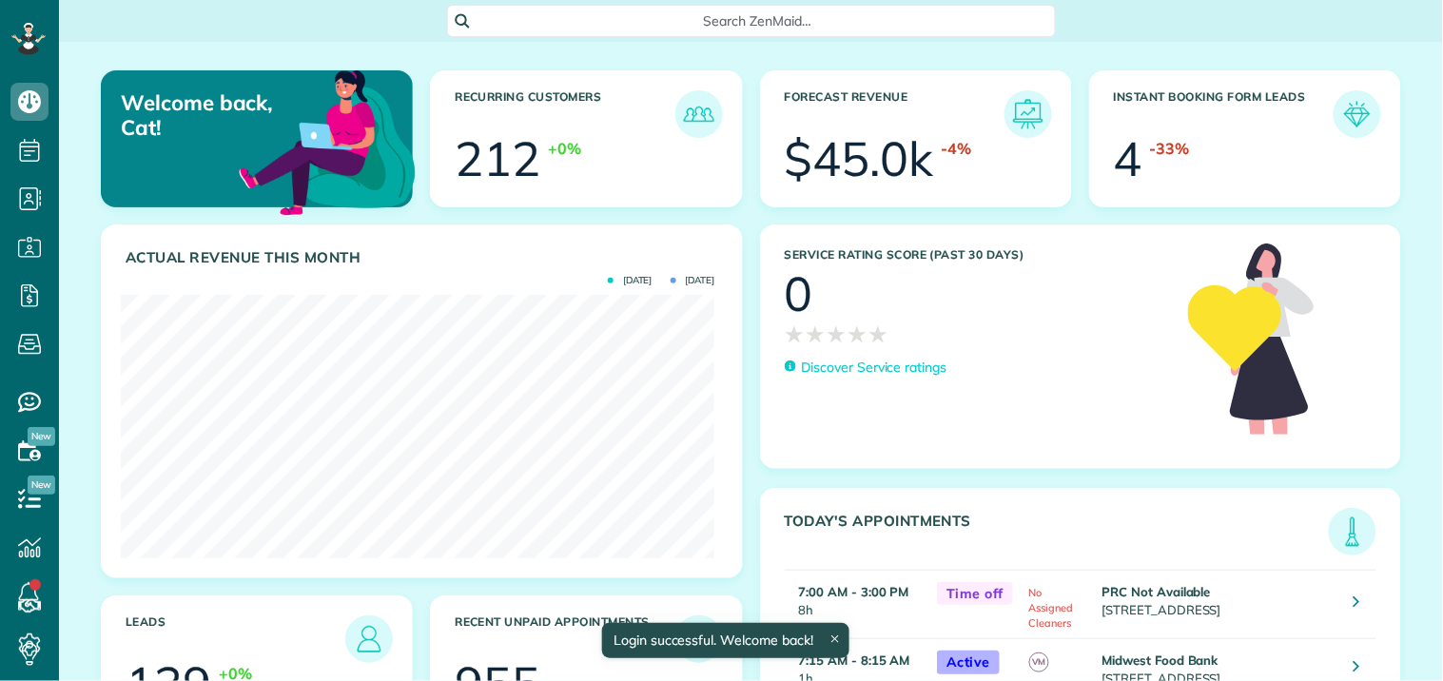
scroll to position [263, 594]
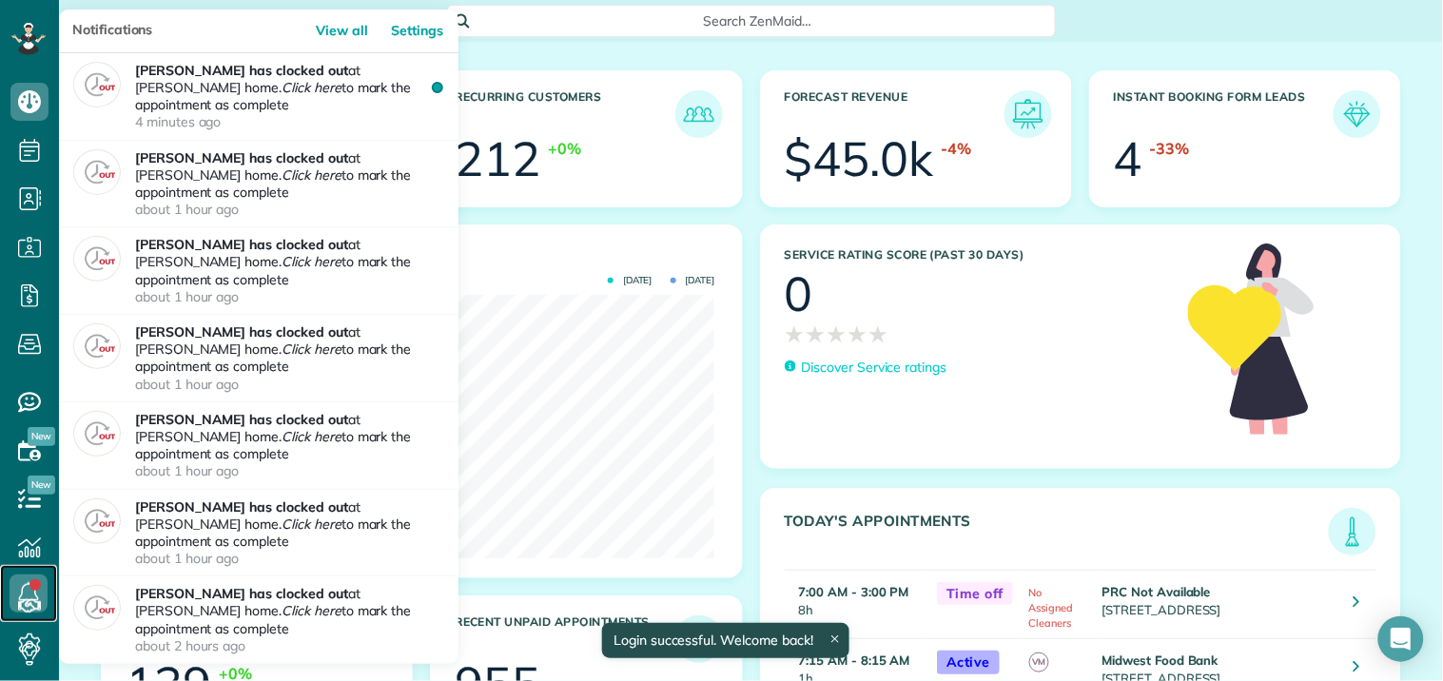
click at [25, 586] on icon at bounding box center [29, 593] width 38 height 38
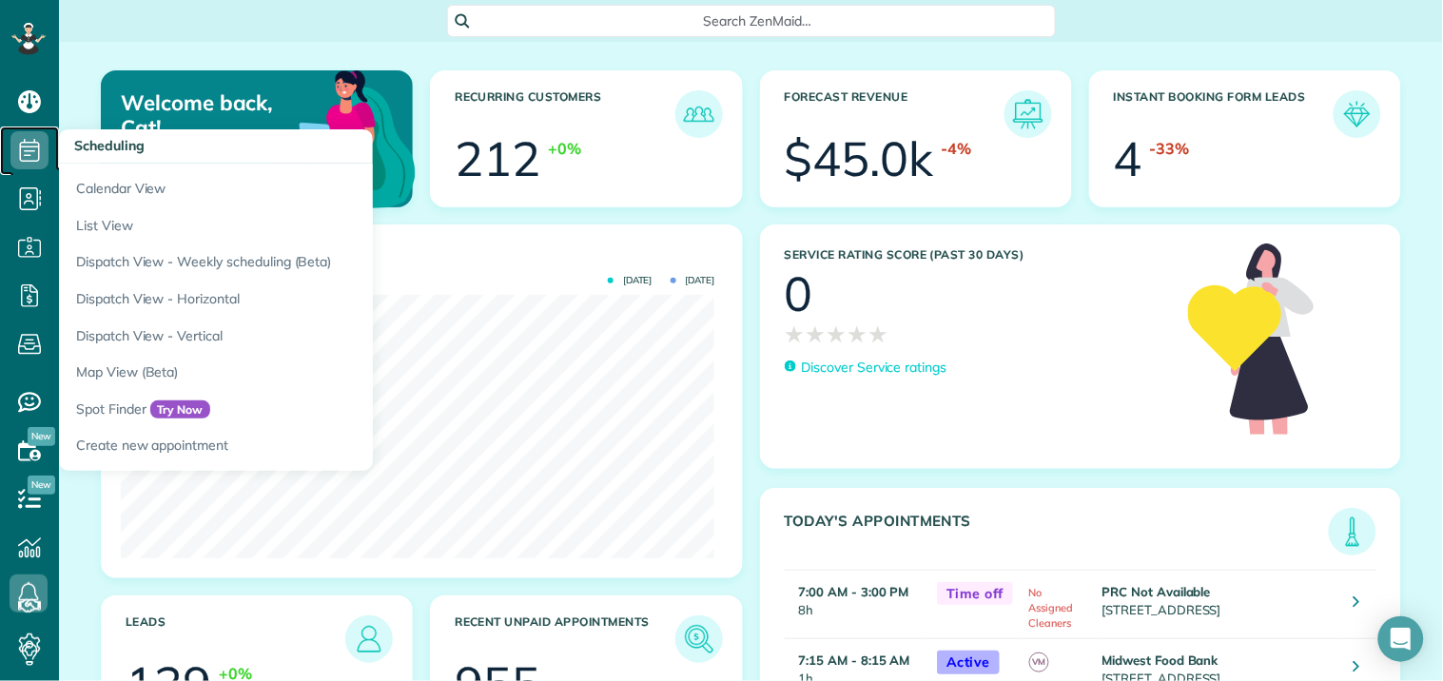
click at [32, 140] on icon at bounding box center [29, 150] width 38 height 38
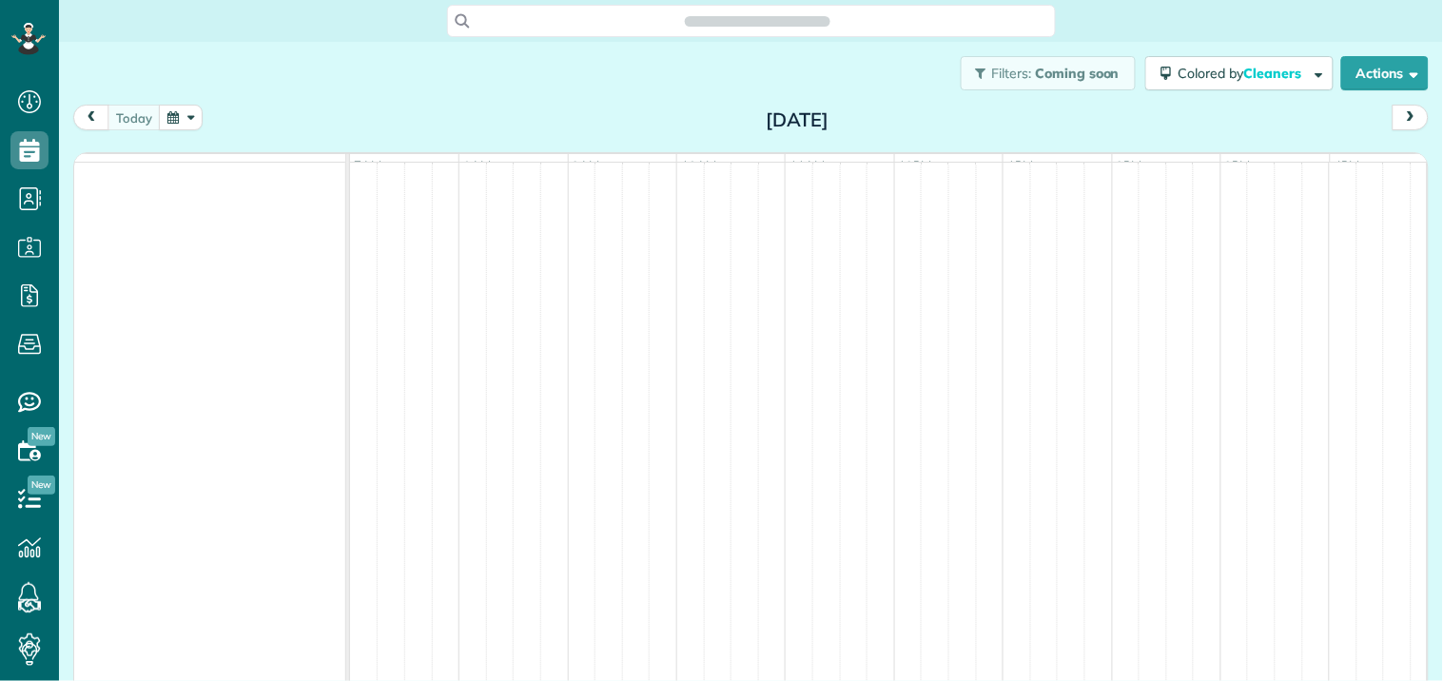
scroll to position [8, 8]
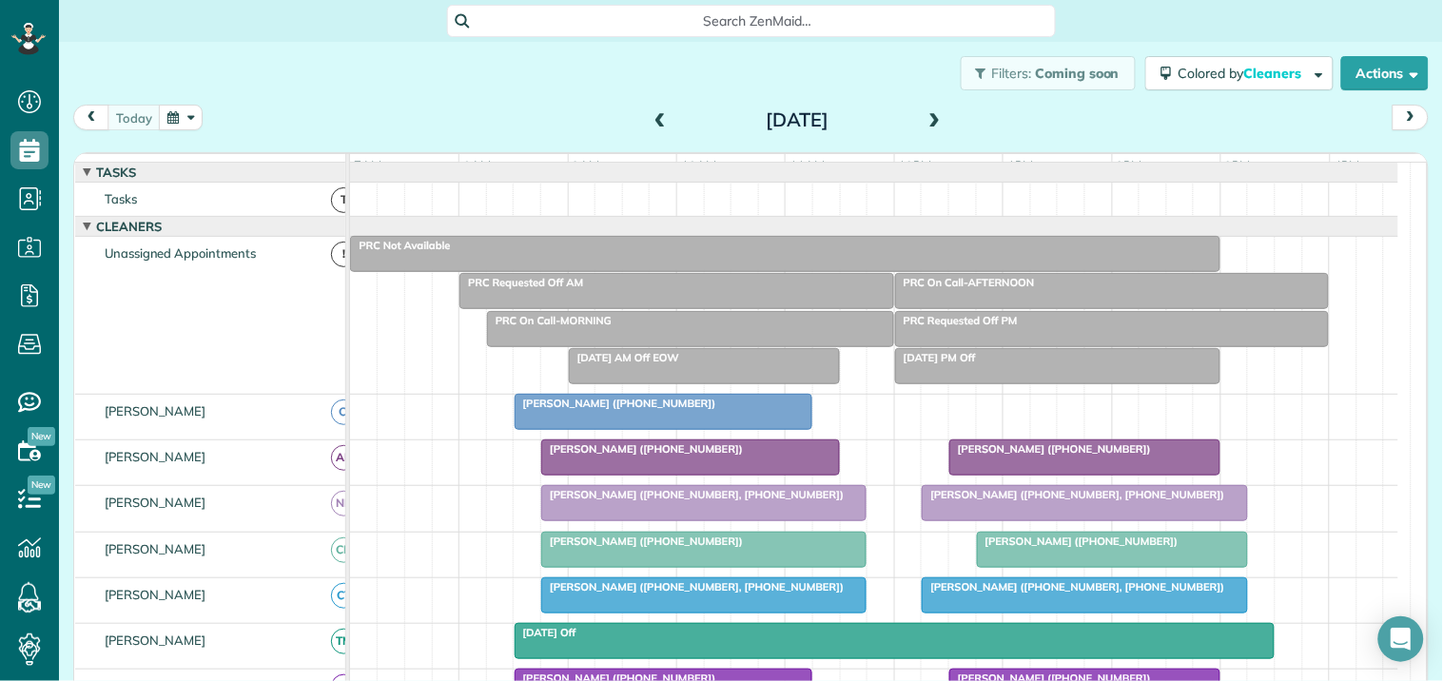
click at [187, 115] on button "button" at bounding box center [181, 118] width 44 height 26
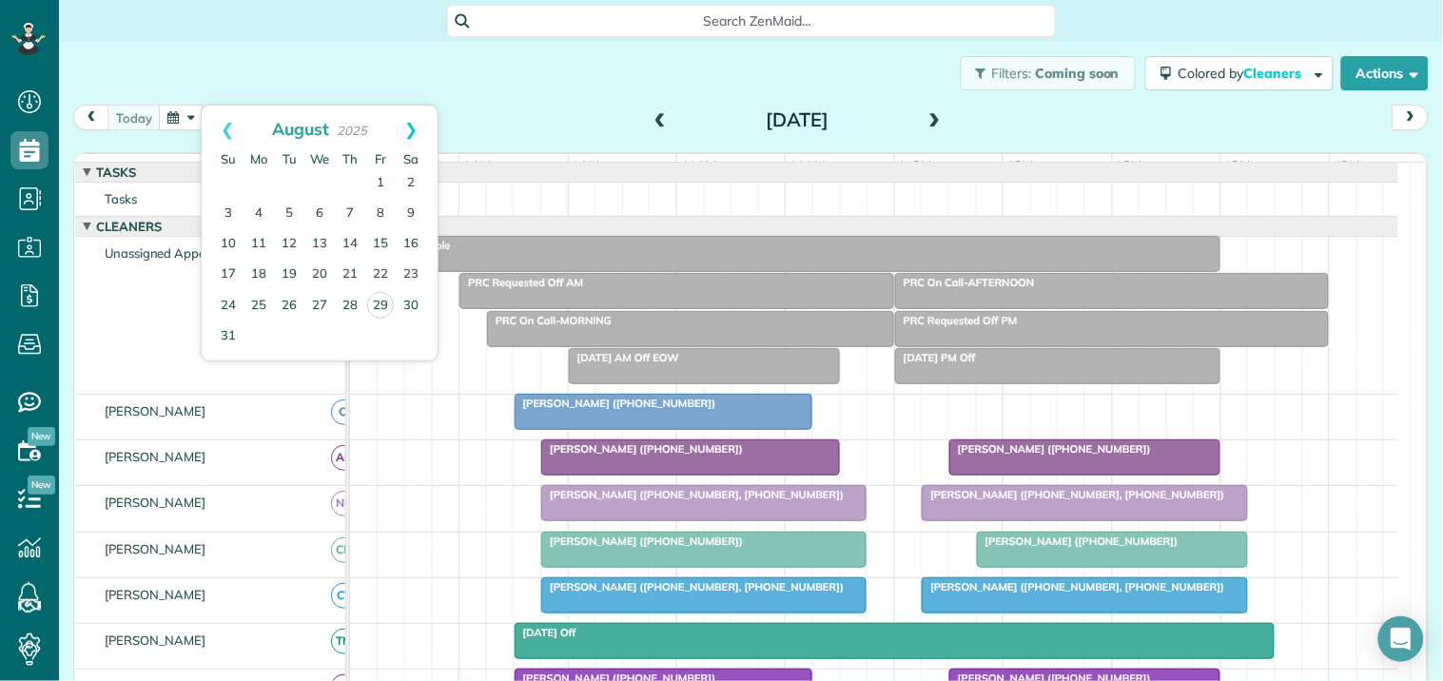
click at [413, 120] on link "Next" at bounding box center [411, 130] width 52 height 48
click at [402, 182] on link "6" at bounding box center [411, 183] width 30 height 30
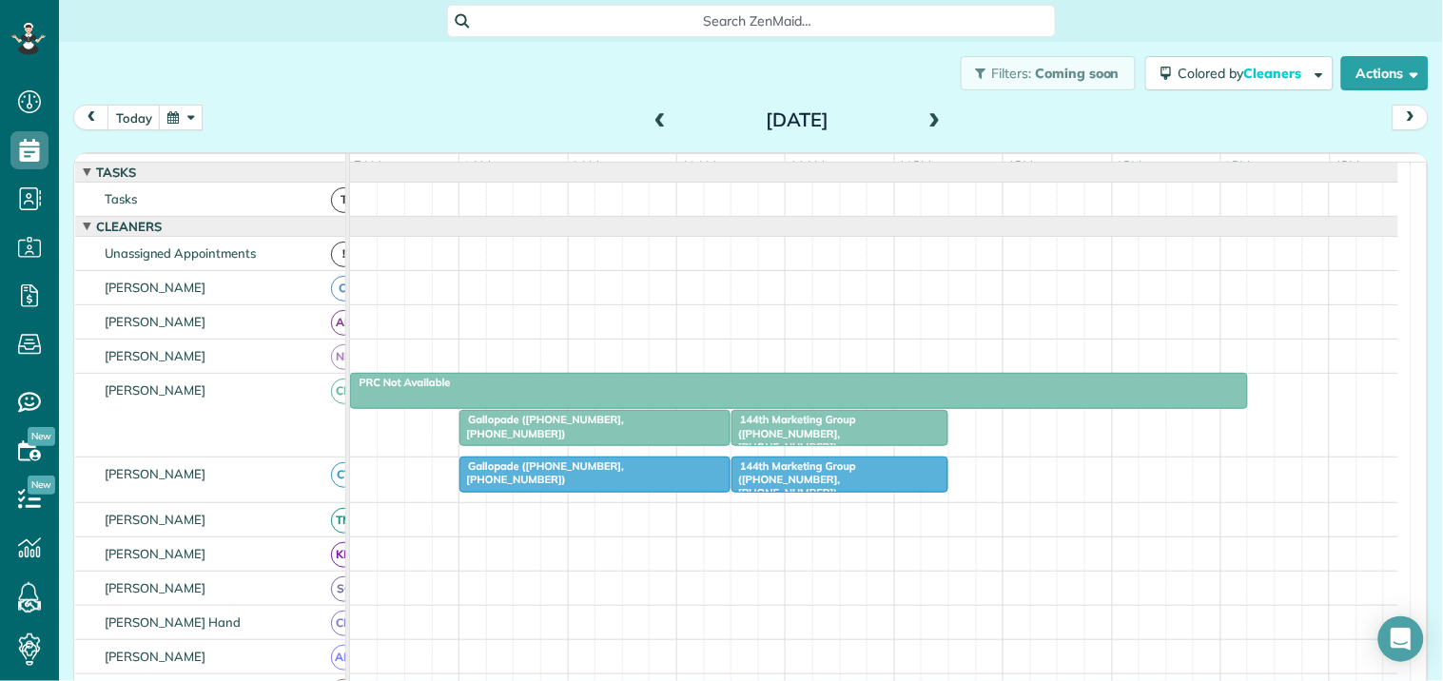
click at [582, 445] on div at bounding box center [594, 428] width 269 height 34
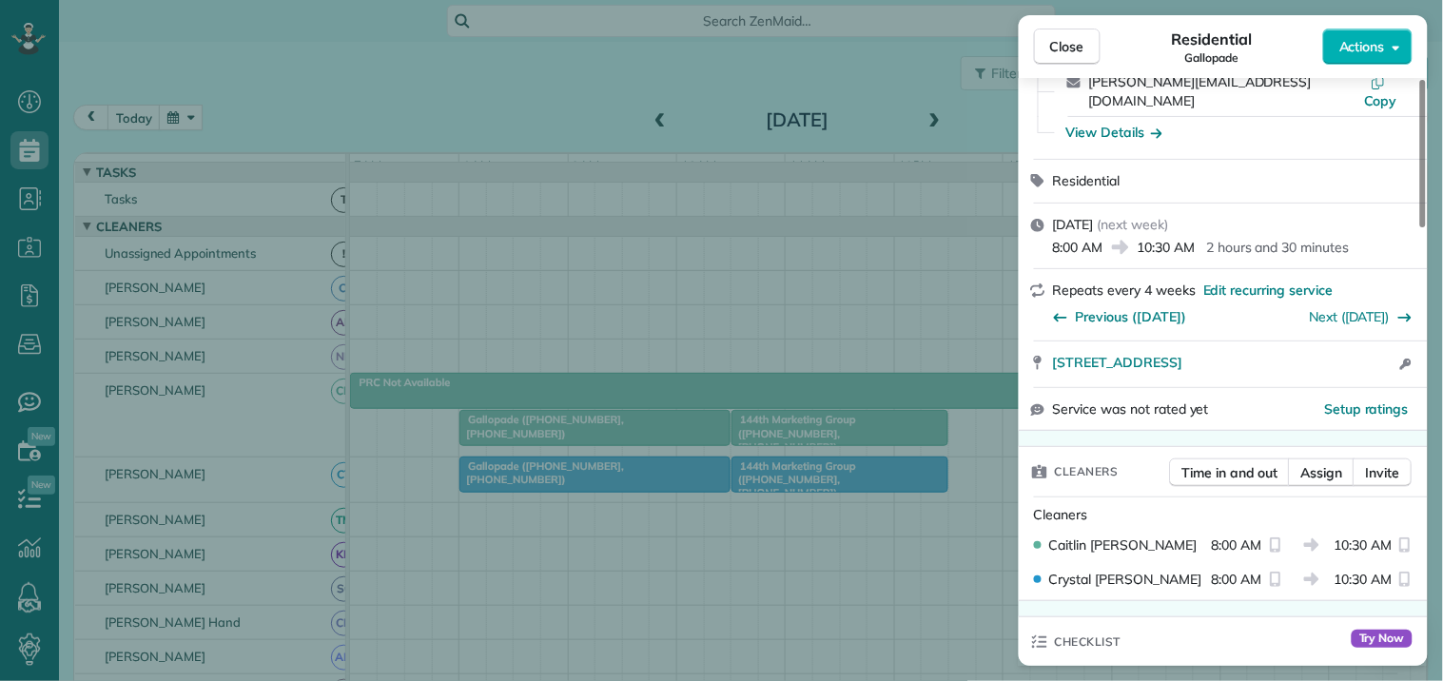
scroll to position [422, 0]
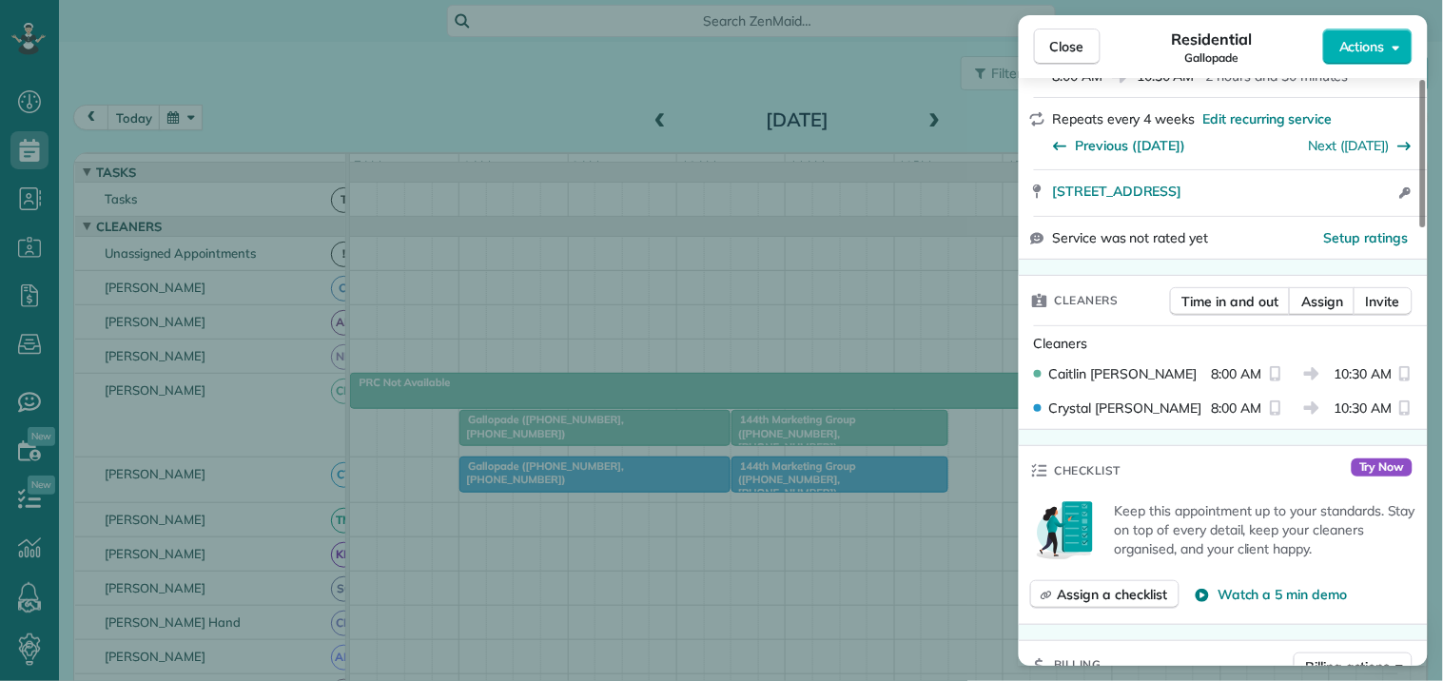
click at [1320, 276] on div "Cleaners Time in and out Assign Invite" at bounding box center [1223, 300] width 409 height 49
click at [1323, 292] on span "Assign" at bounding box center [1322, 301] width 42 height 19
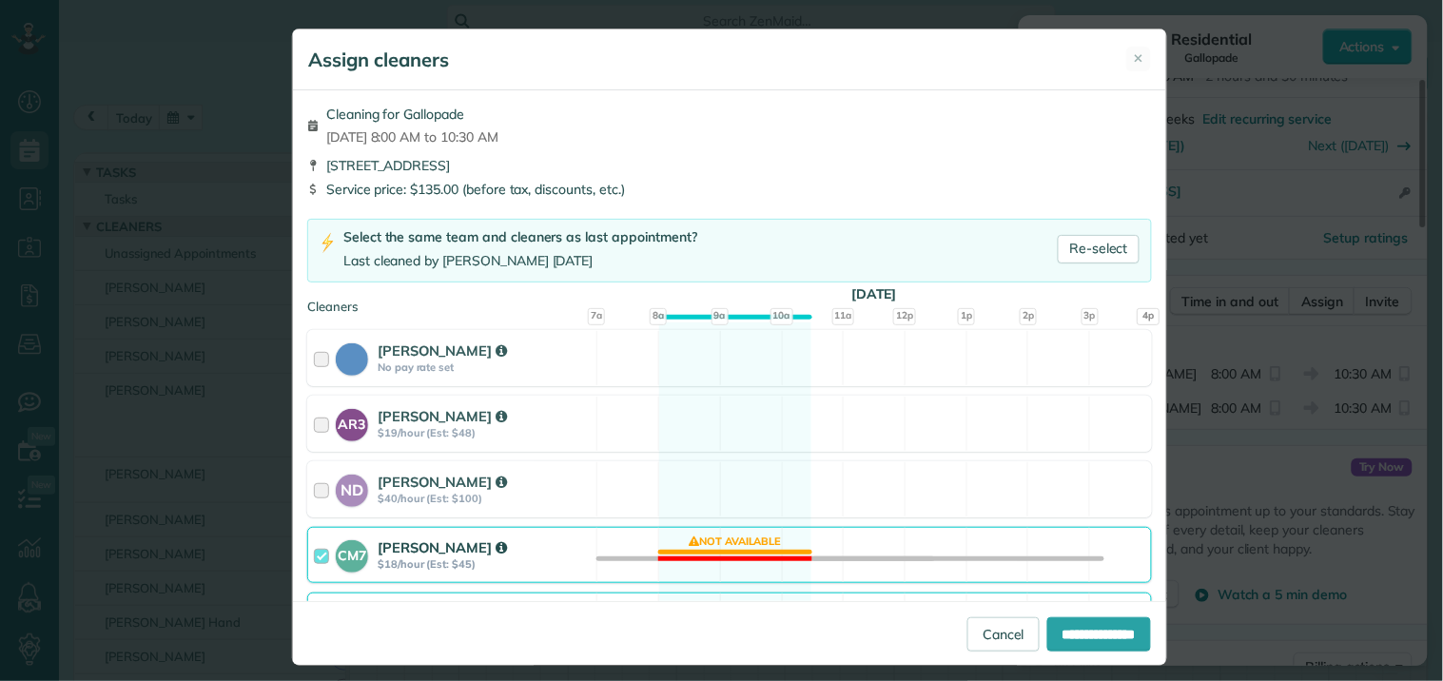
click at [747, 548] on div "CM7 Caitlin Miller $18/hour (Est: $45) Not available" at bounding box center [729, 555] width 845 height 56
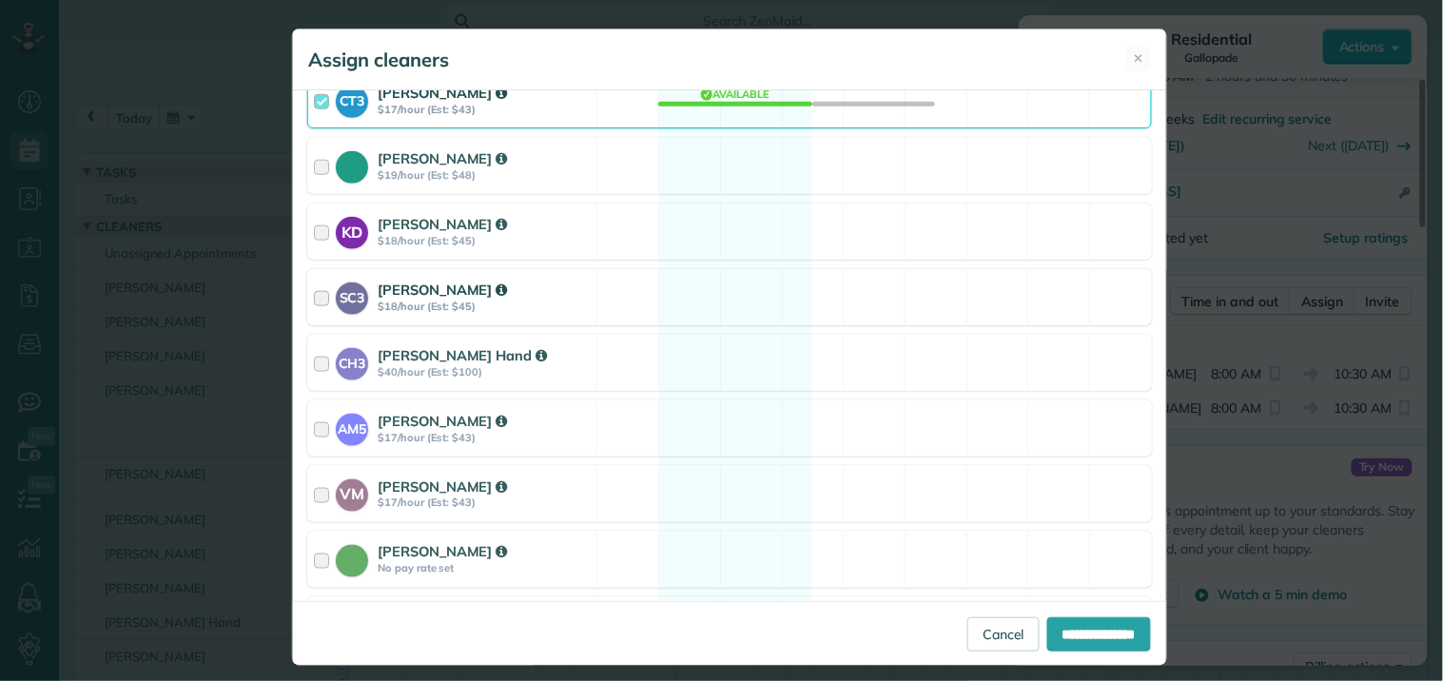
scroll to position [528, 0]
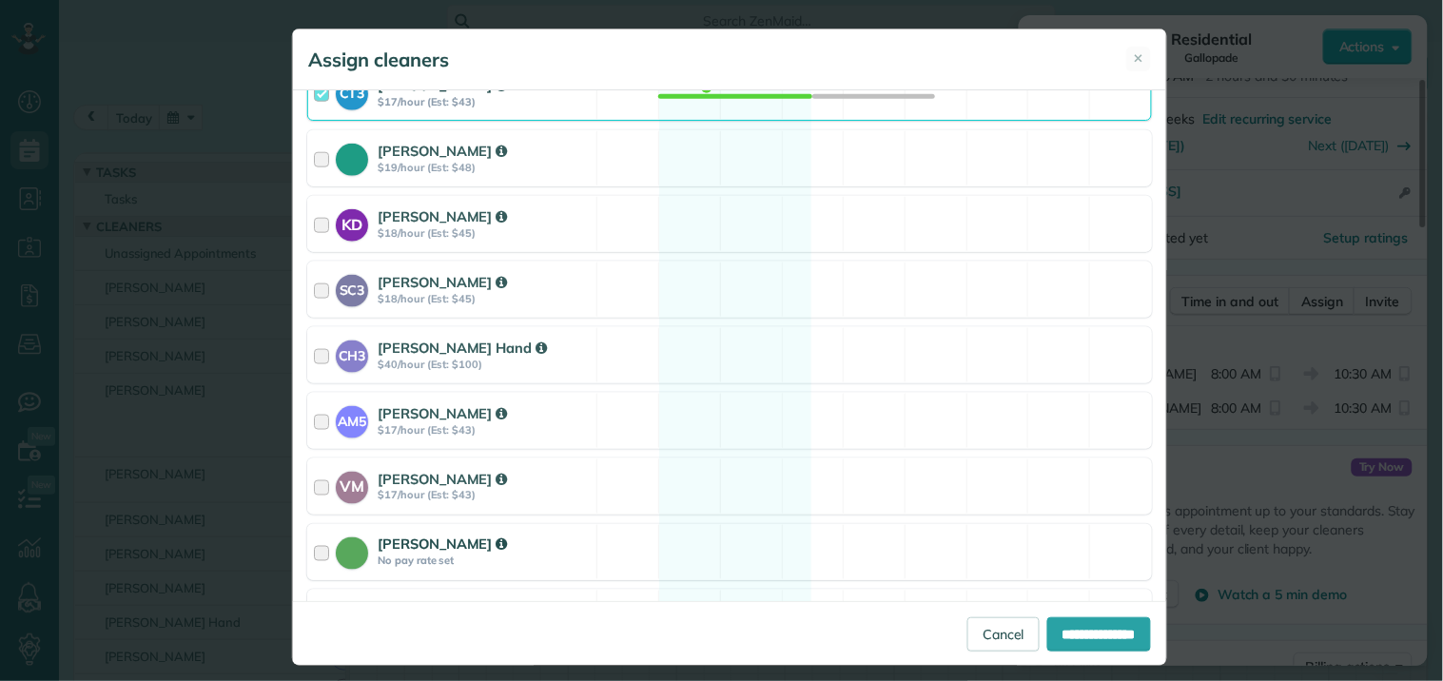
click at [715, 544] on div "Catherine Altman No pay rate set Available" at bounding box center [729, 552] width 845 height 56
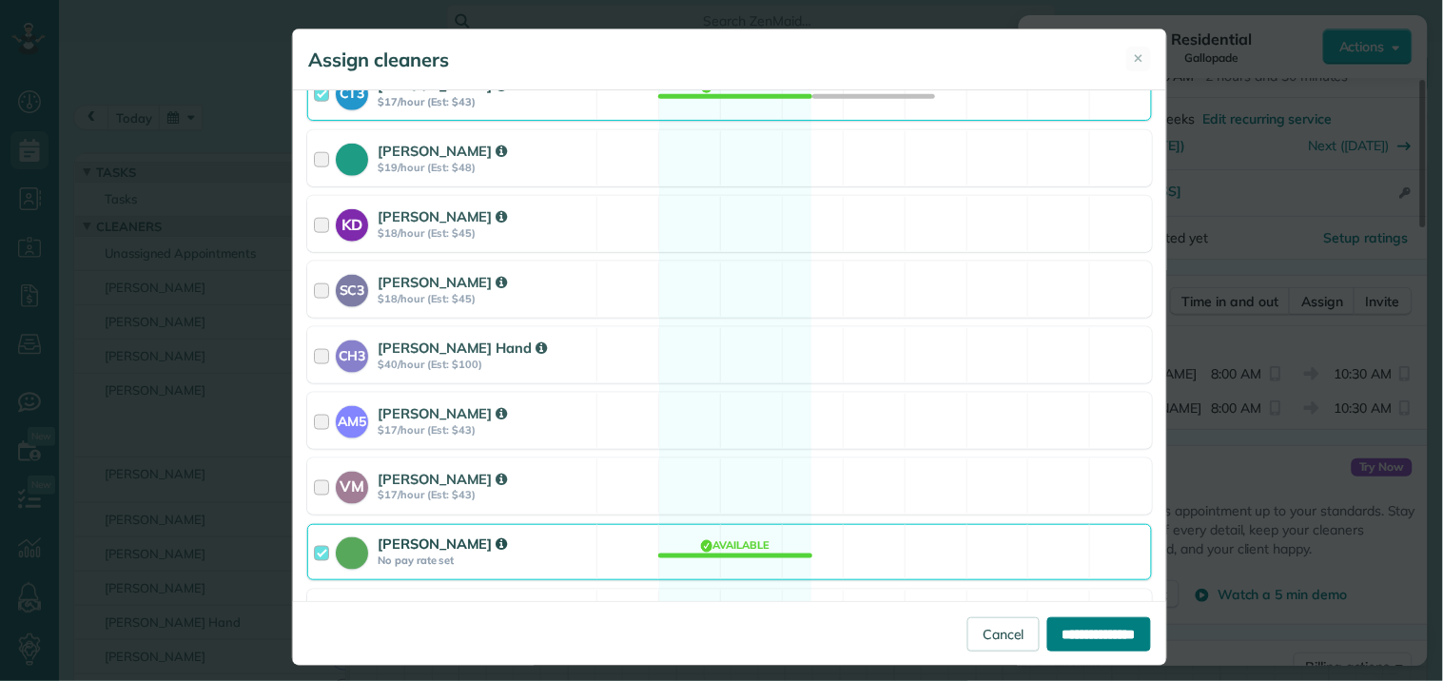
click at [1095, 625] on input "**********" at bounding box center [1099, 634] width 104 height 34
type input "**********"
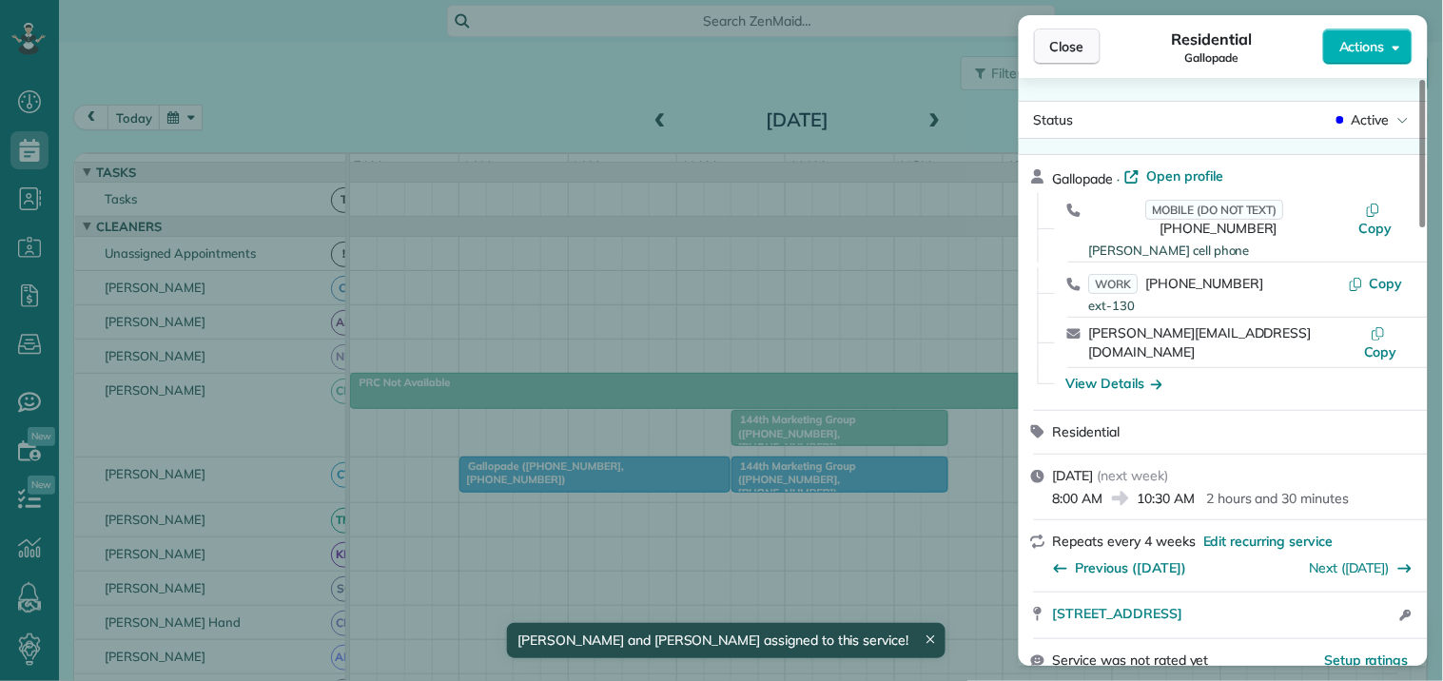
click at [1072, 50] on span "Close" at bounding box center [1067, 46] width 34 height 19
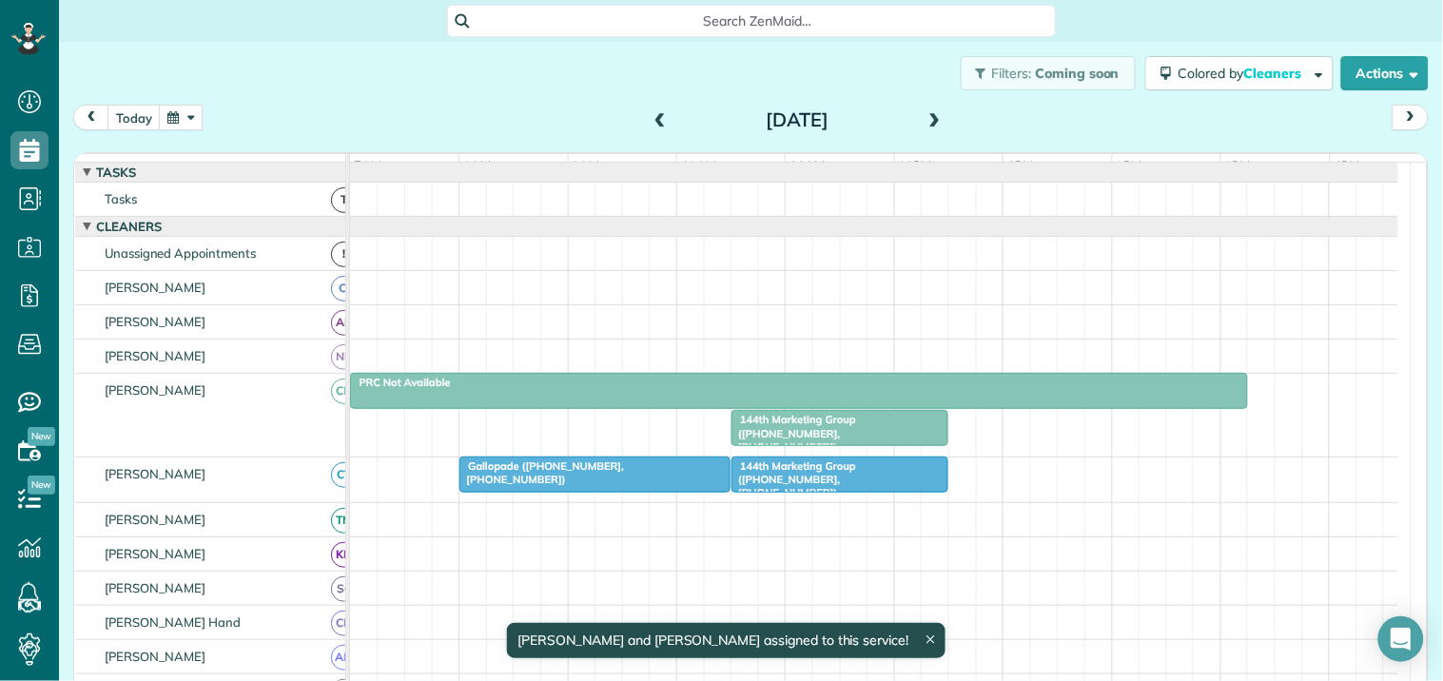
click at [847, 436] on span "144th Marketing Group (+17703011499, +17704687193)" at bounding box center [793, 433] width 126 height 41
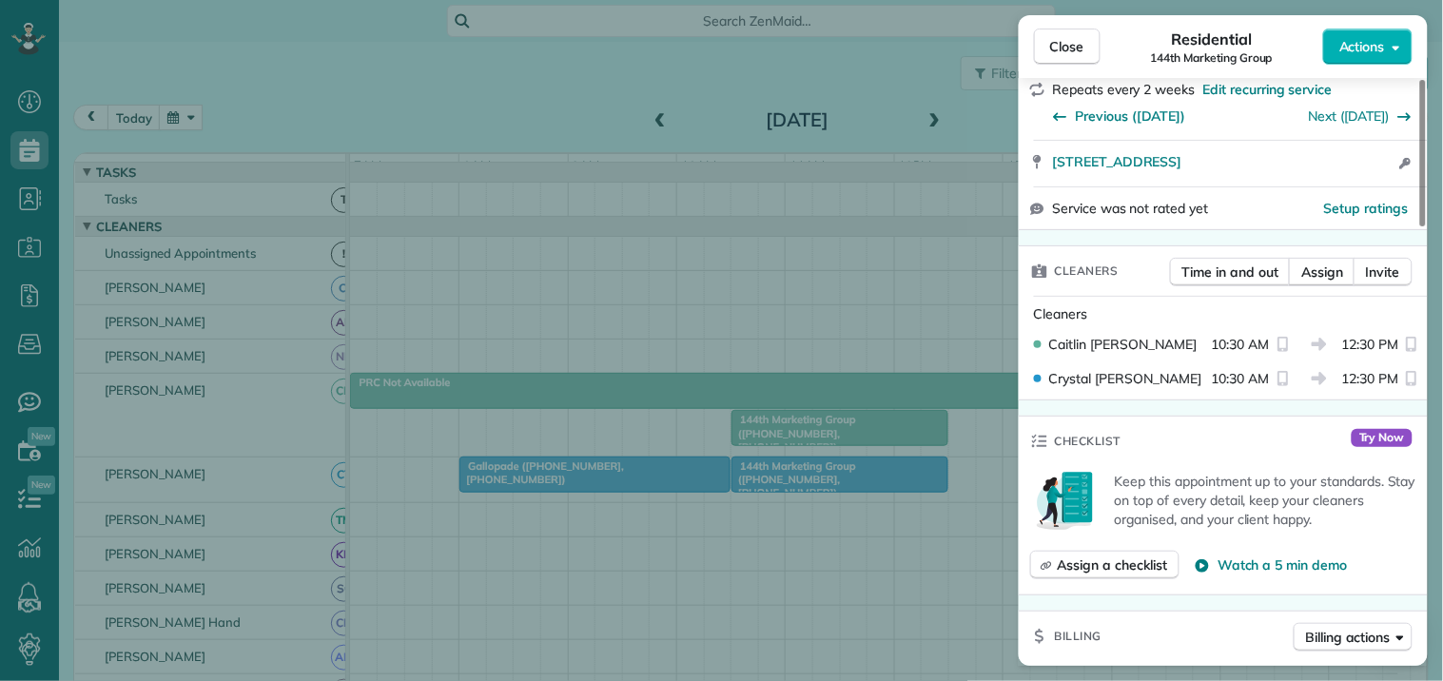
scroll to position [422, 0]
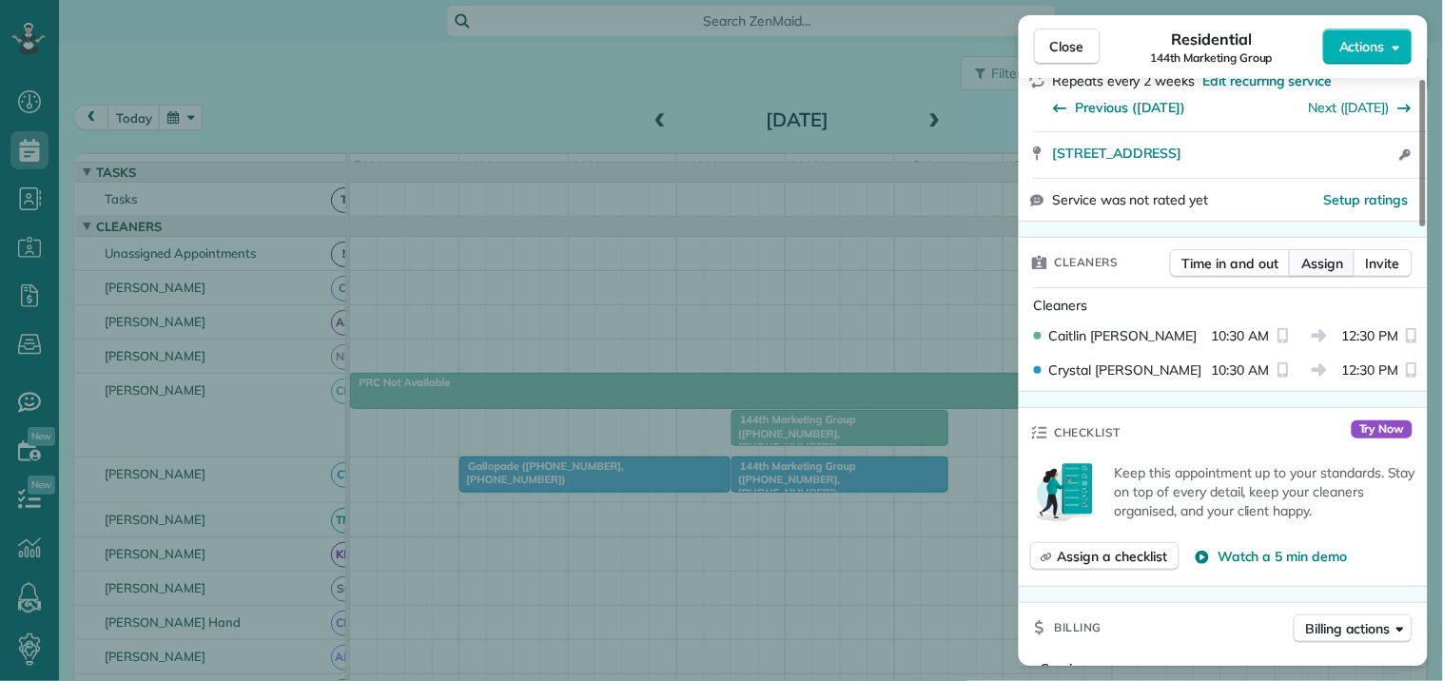
click at [1328, 273] on span "Assign" at bounding box center [1322, 263] width 42 height 19
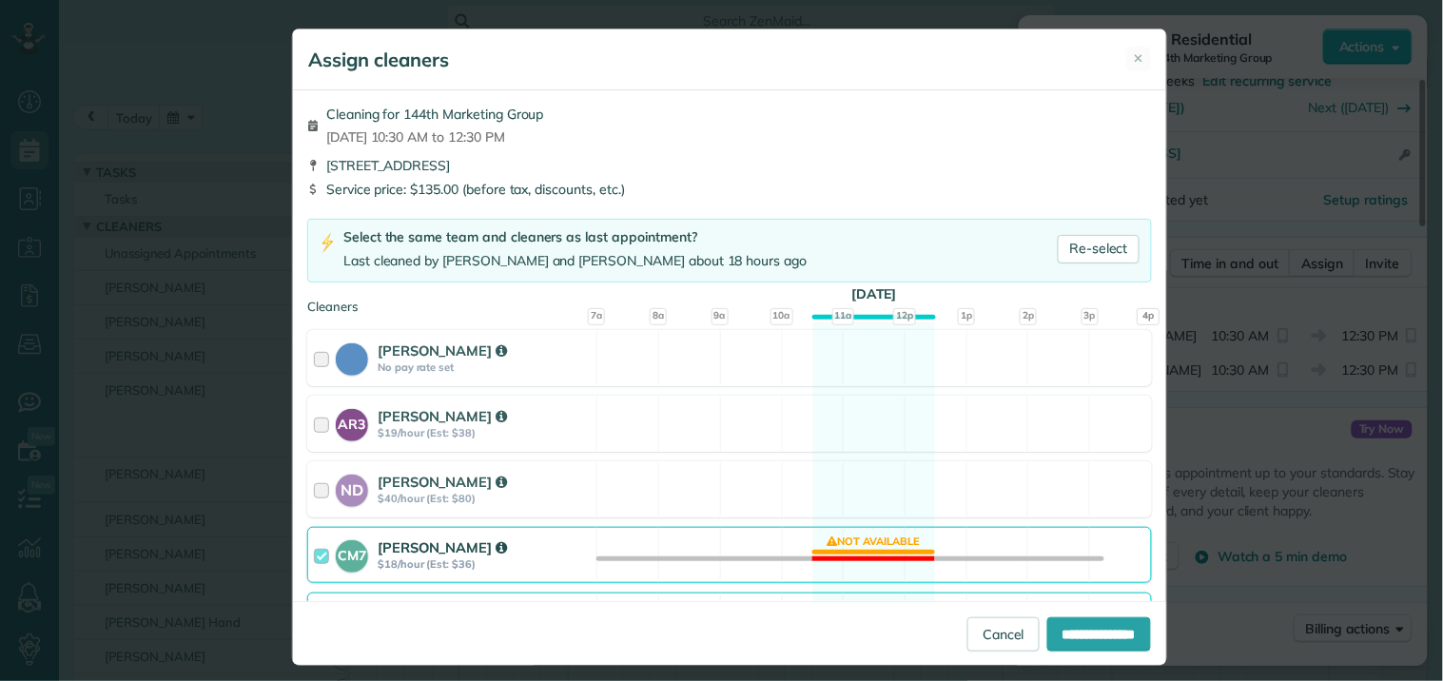
click at [859, 547] on div "CM7 Caitlin Miller $18/hour (Est: $36) Not available" at bounding box center [729, 555] width 845 height 56
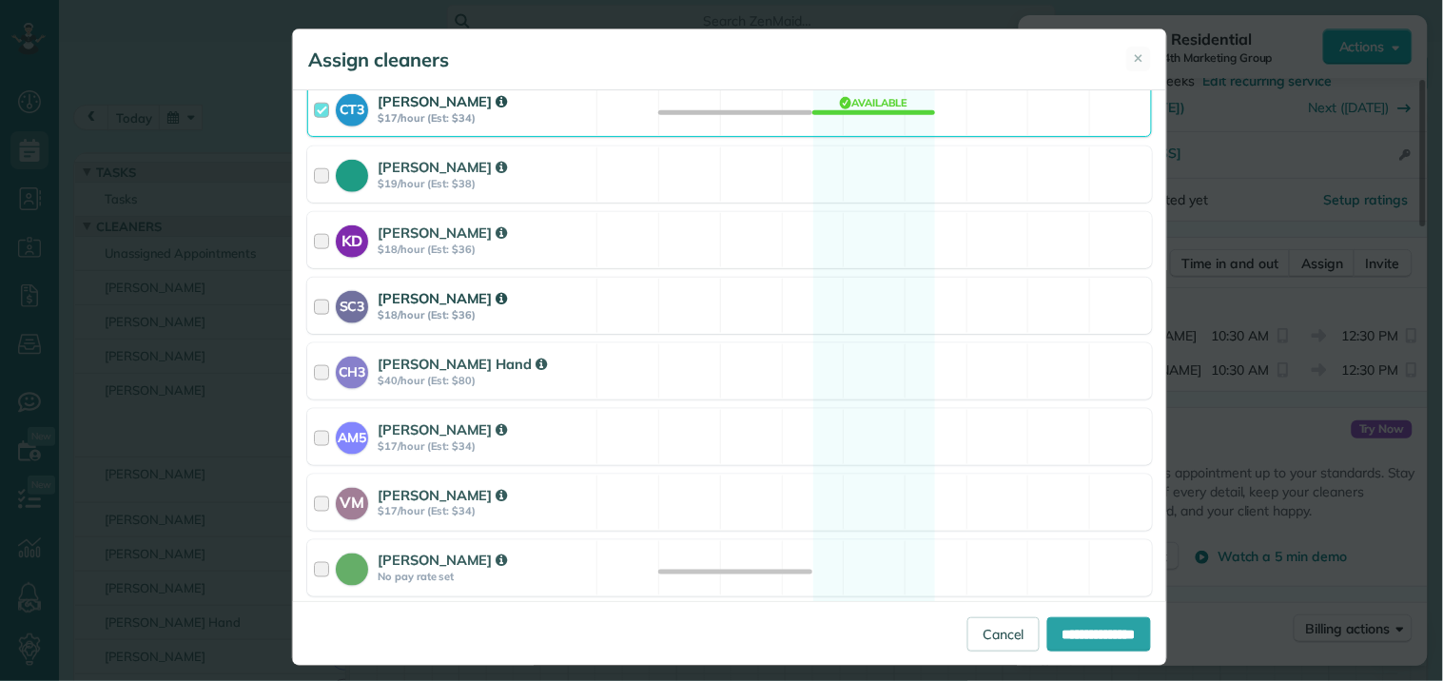
scroll to position [633, 0]
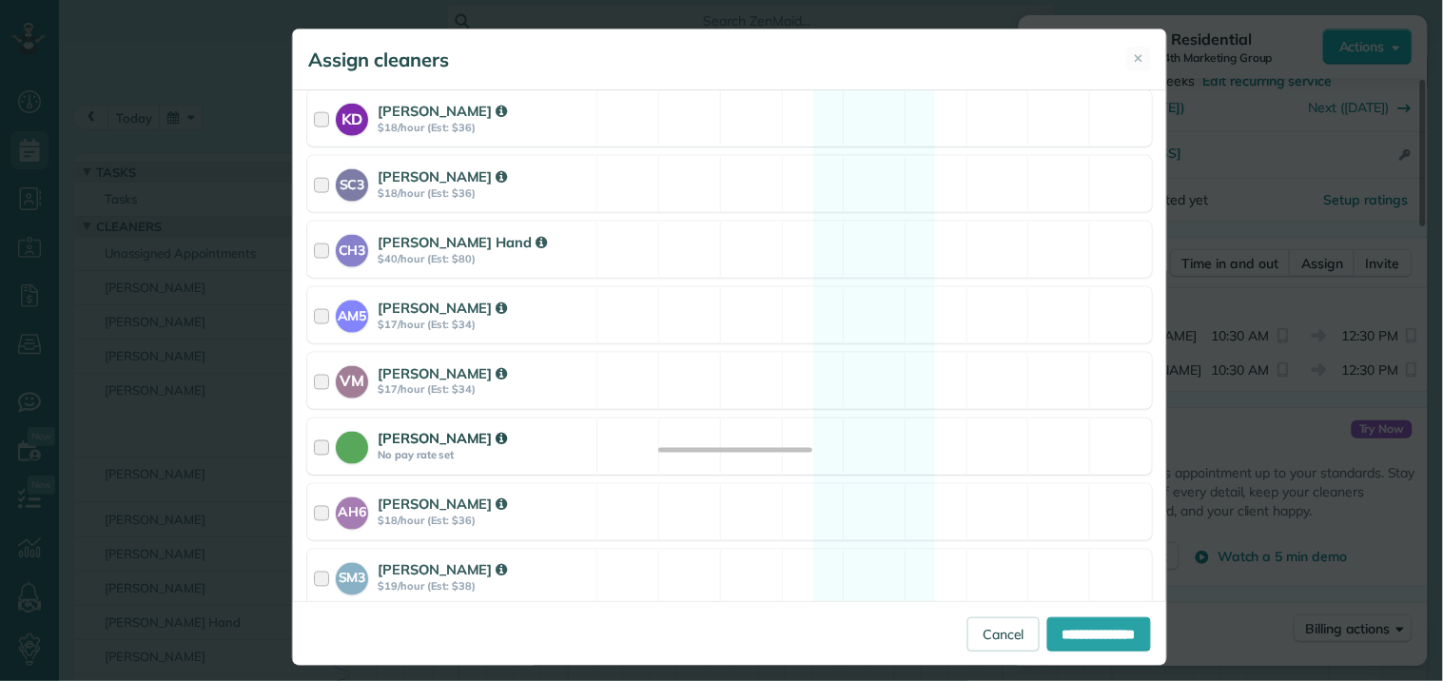
click at [871, 432] on div "Catherine Altman No pay rate set Available" at bounding box center [729, 447] width 845 height 56
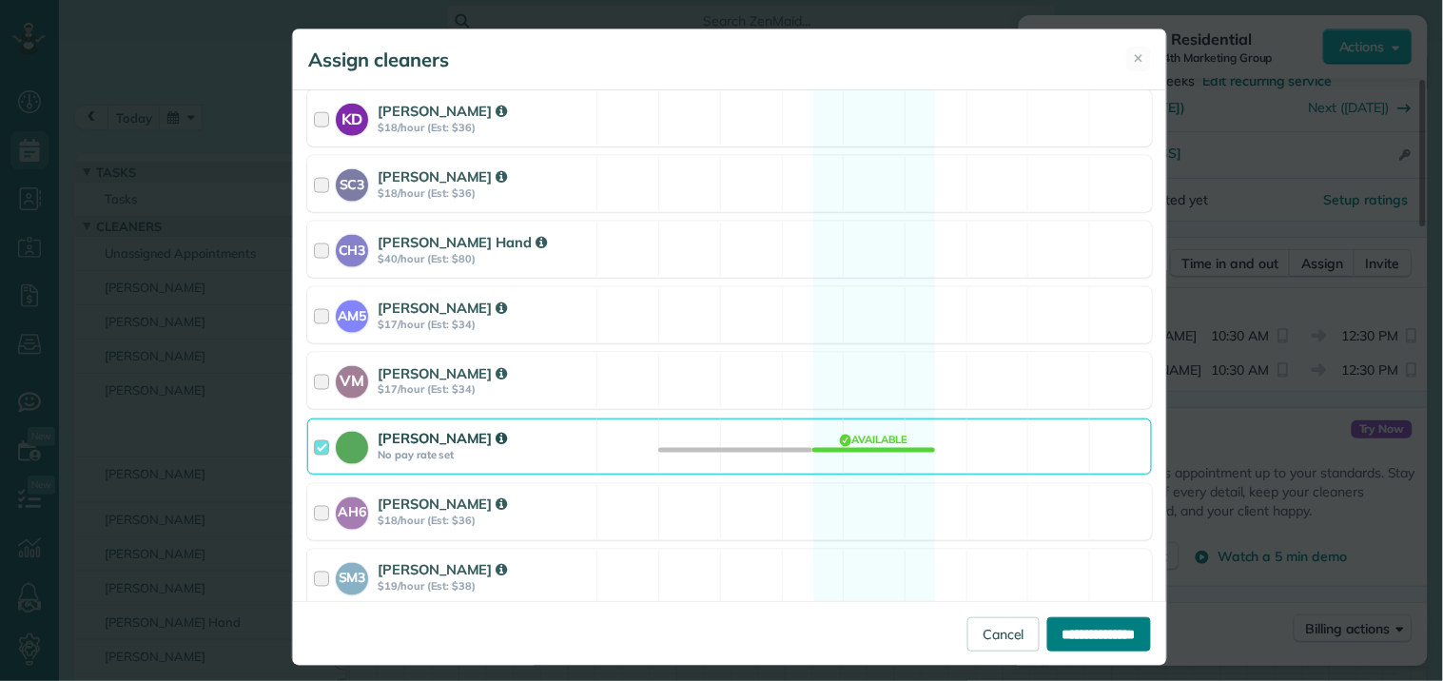
click at [1090, 637] on input "**********" at bounding box center [1099, 634] width 104 height 34
type input "**********"
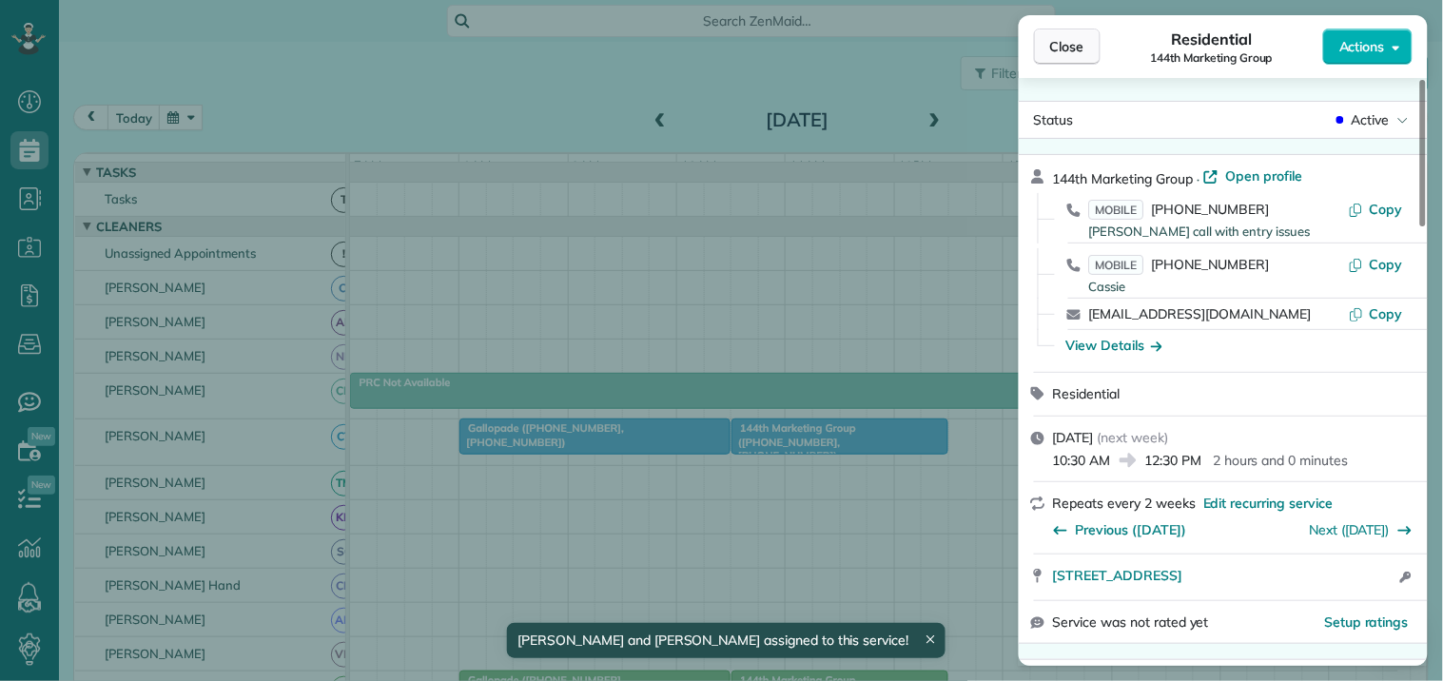
click at [1059, 52] on span "Close" at bounding box center [1067, 46] width 34 height 19
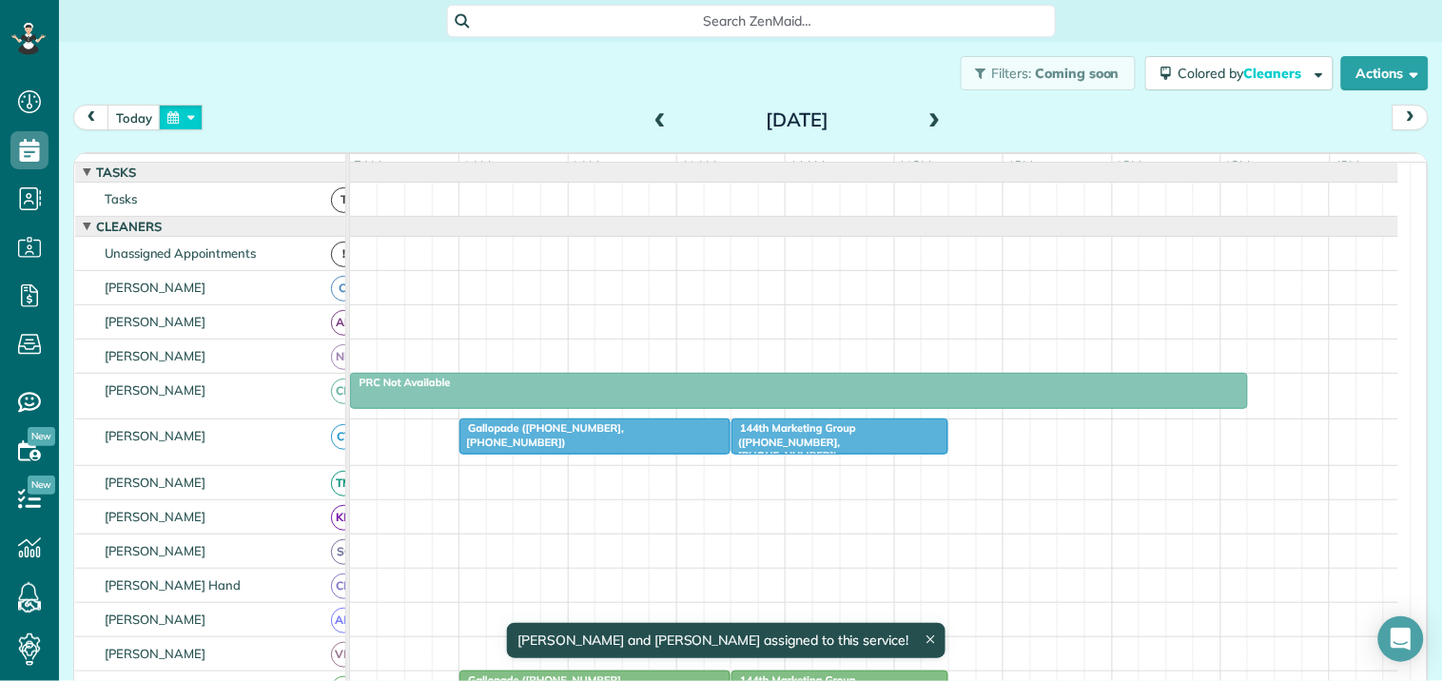
click at [191, 119] on button "button" at bounding box center [181, 118] width 44 height 26
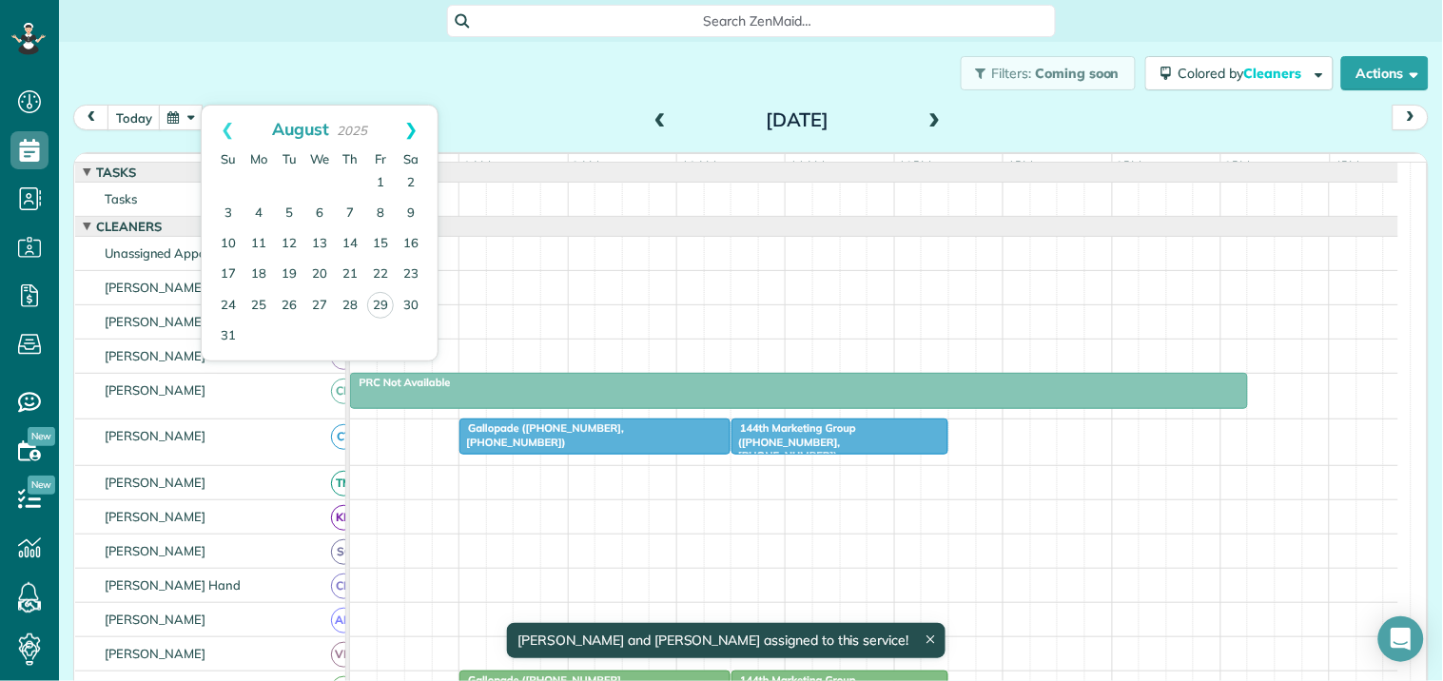
click at [410, 130] on link "Next" at bounding box center [411, 130] width 52 height 48
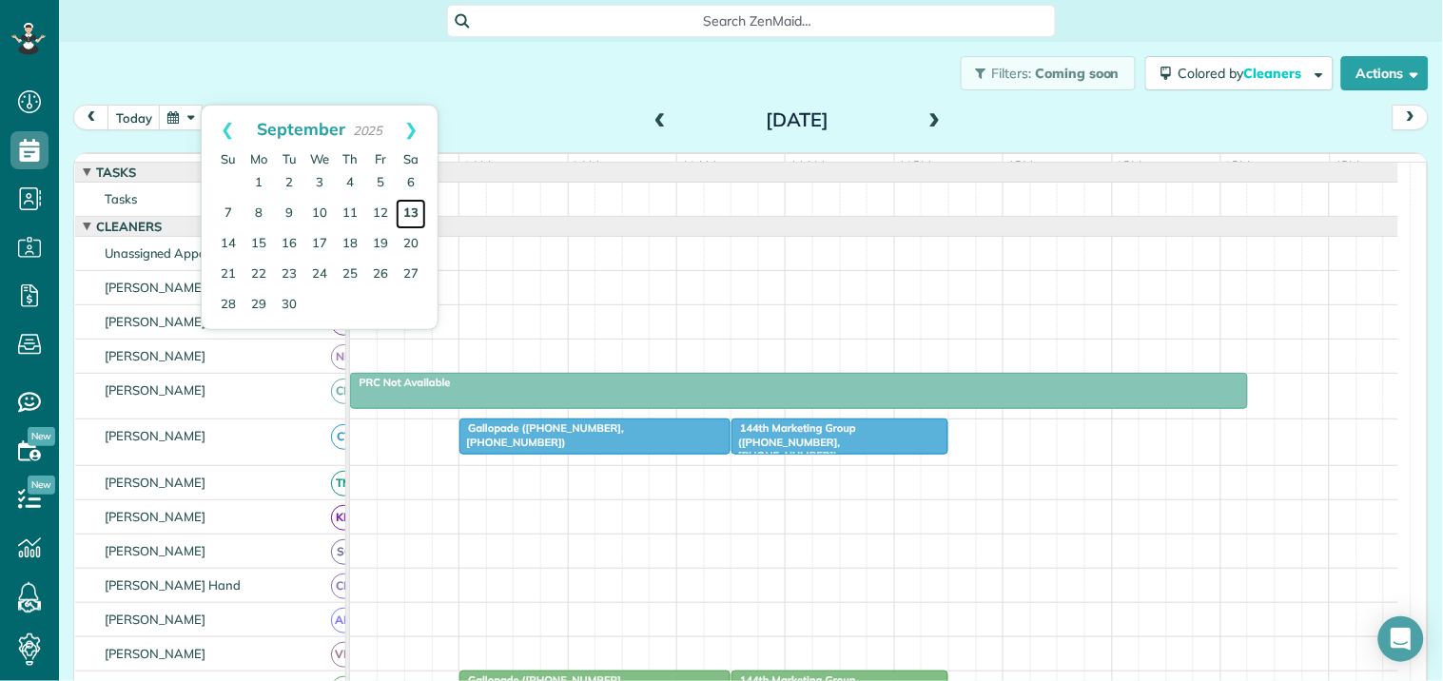
click at [405, 207] on link "13" at bounding box center [411, 214] width 30 height 30
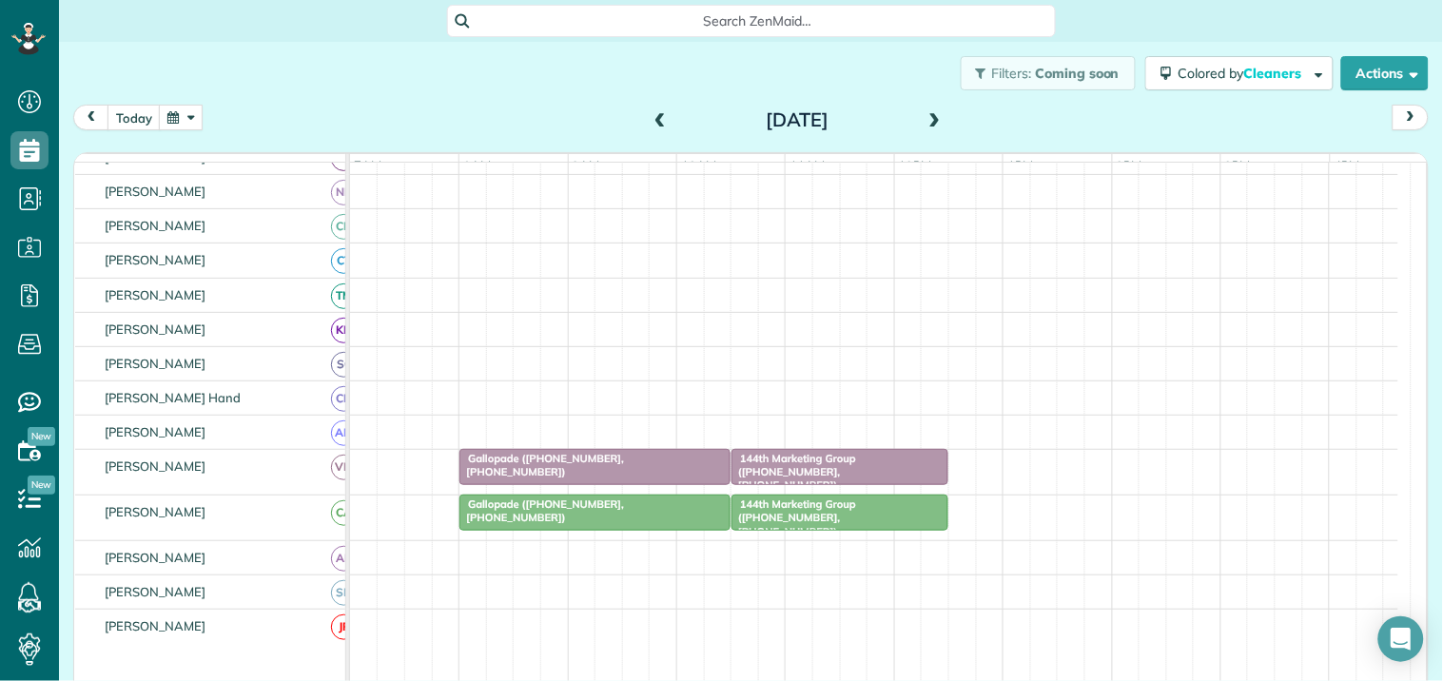
scroll to position [317, 0]
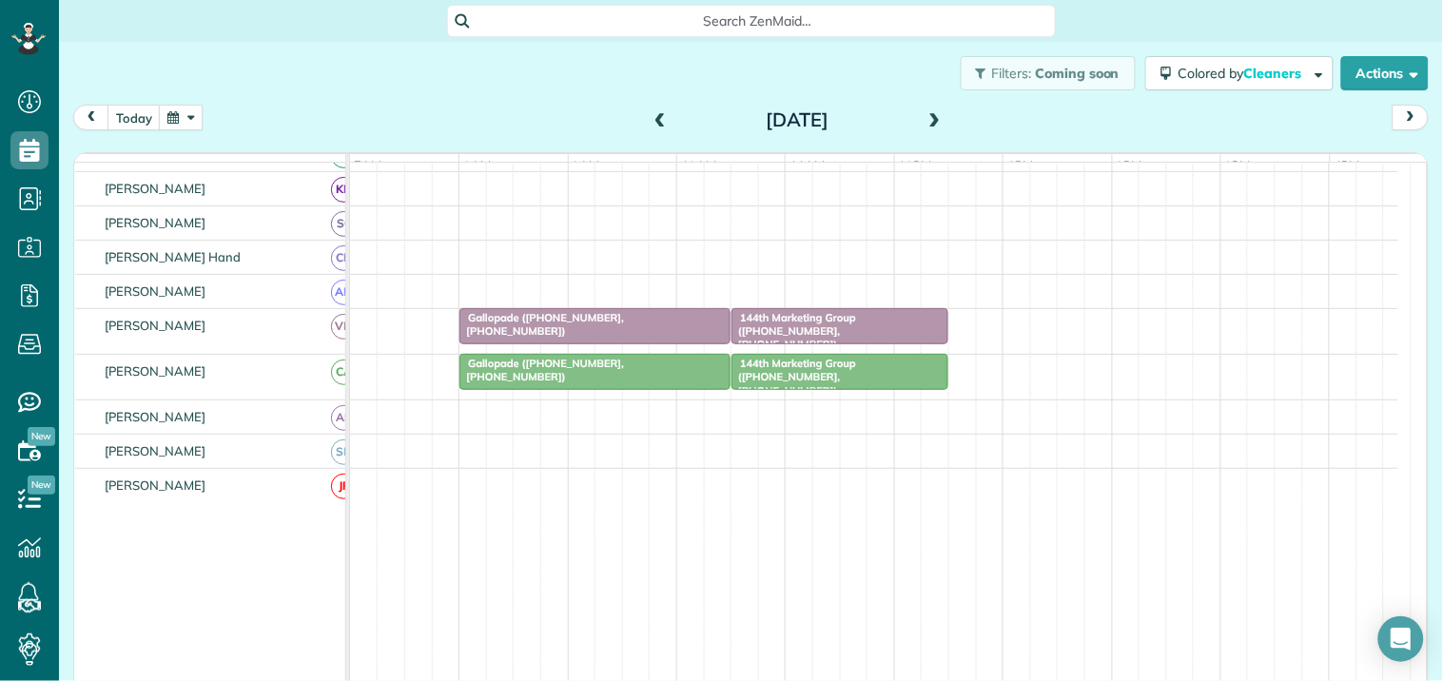
click at [565, 381] on span "Gallopade (+16786411860, +17706314222)" at bounding box center [541, 370] width 166 height 27
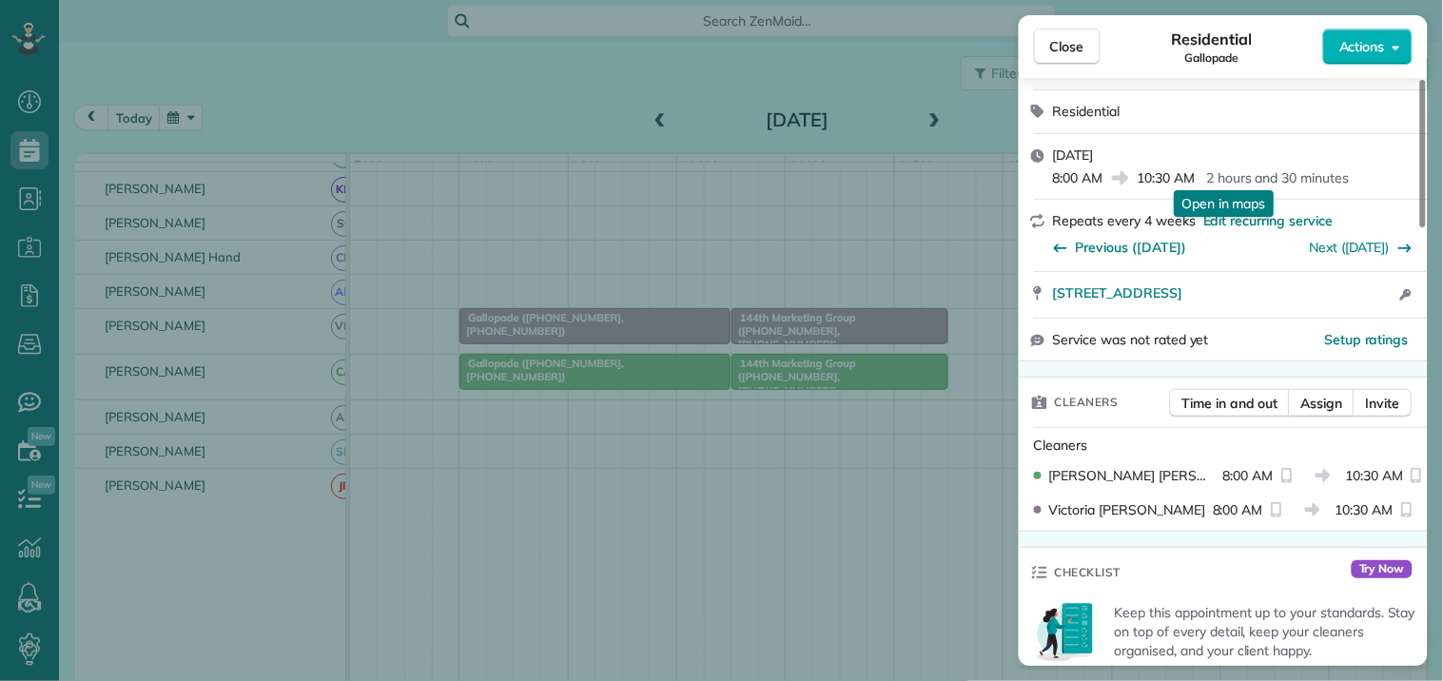
scroll to position [422, 0]
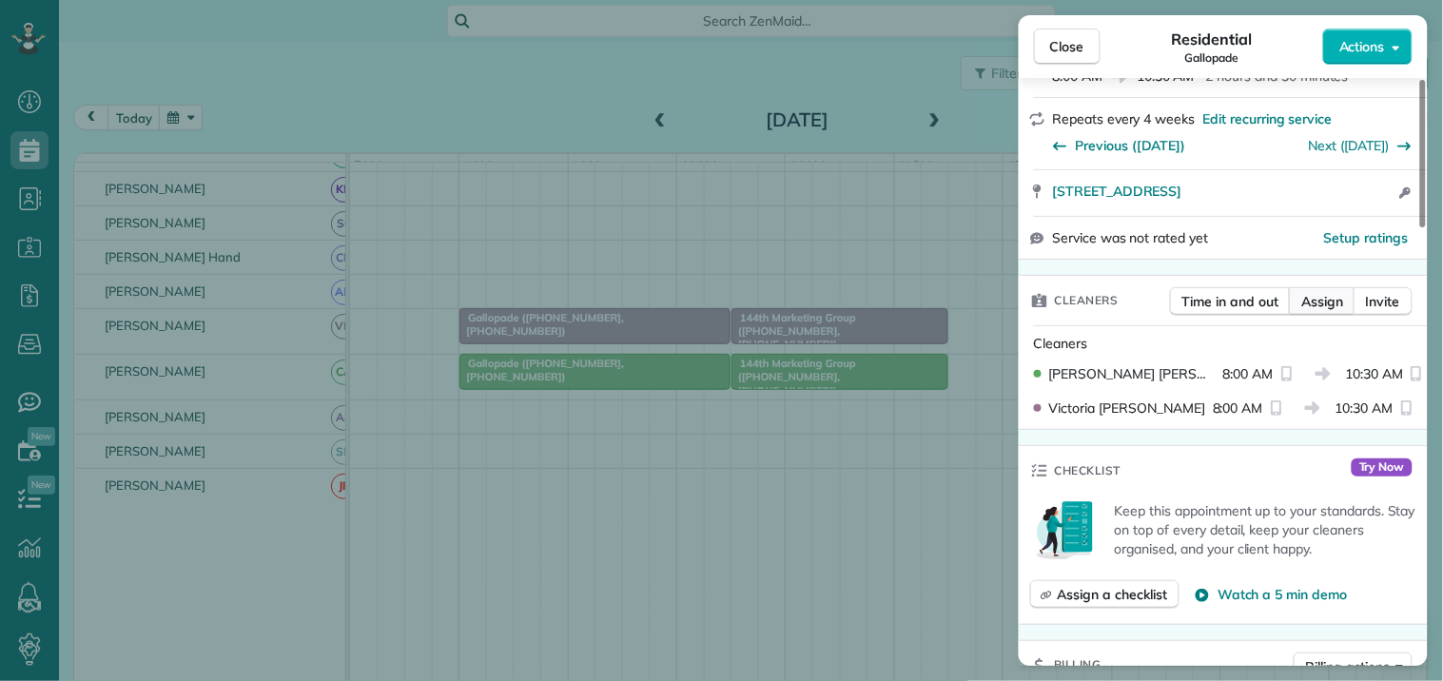
click at [1326, 292] on span "Assign" at bounding box center [1322, 301] width 42 height 19
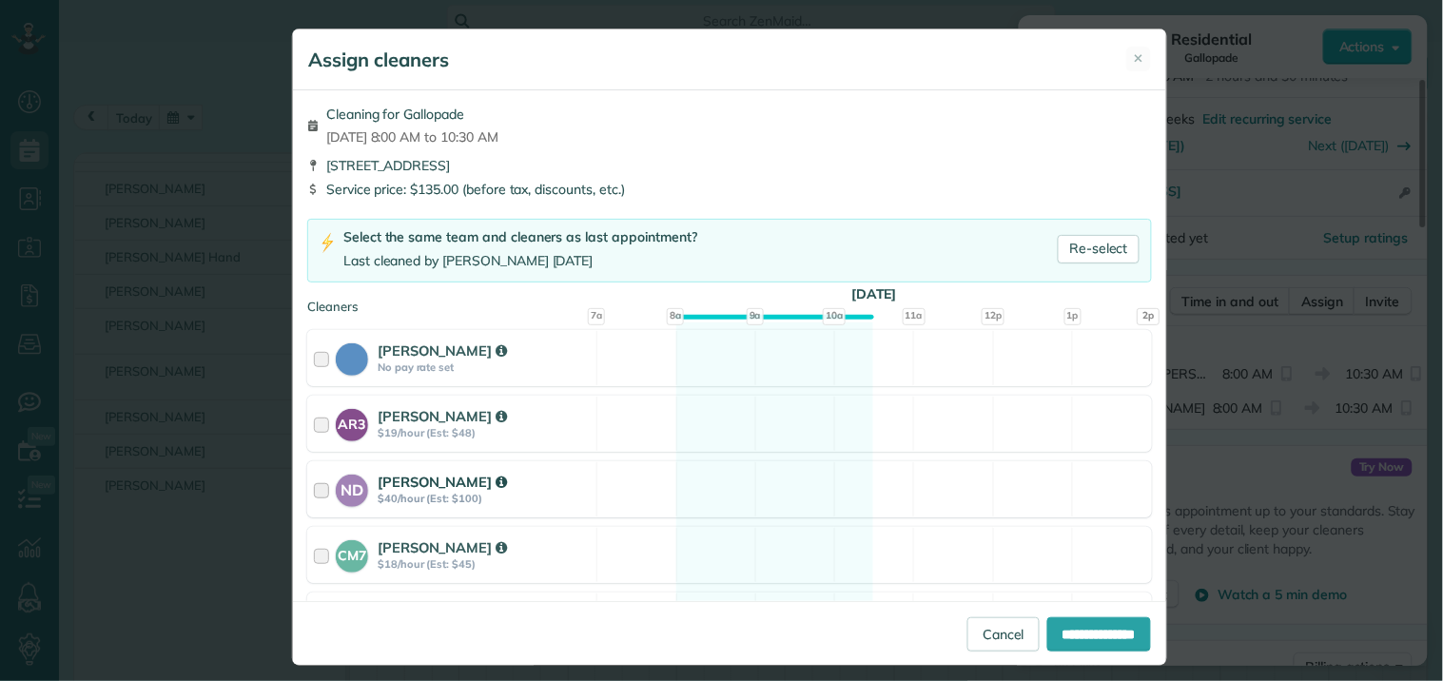
scroll to position [106, 0]
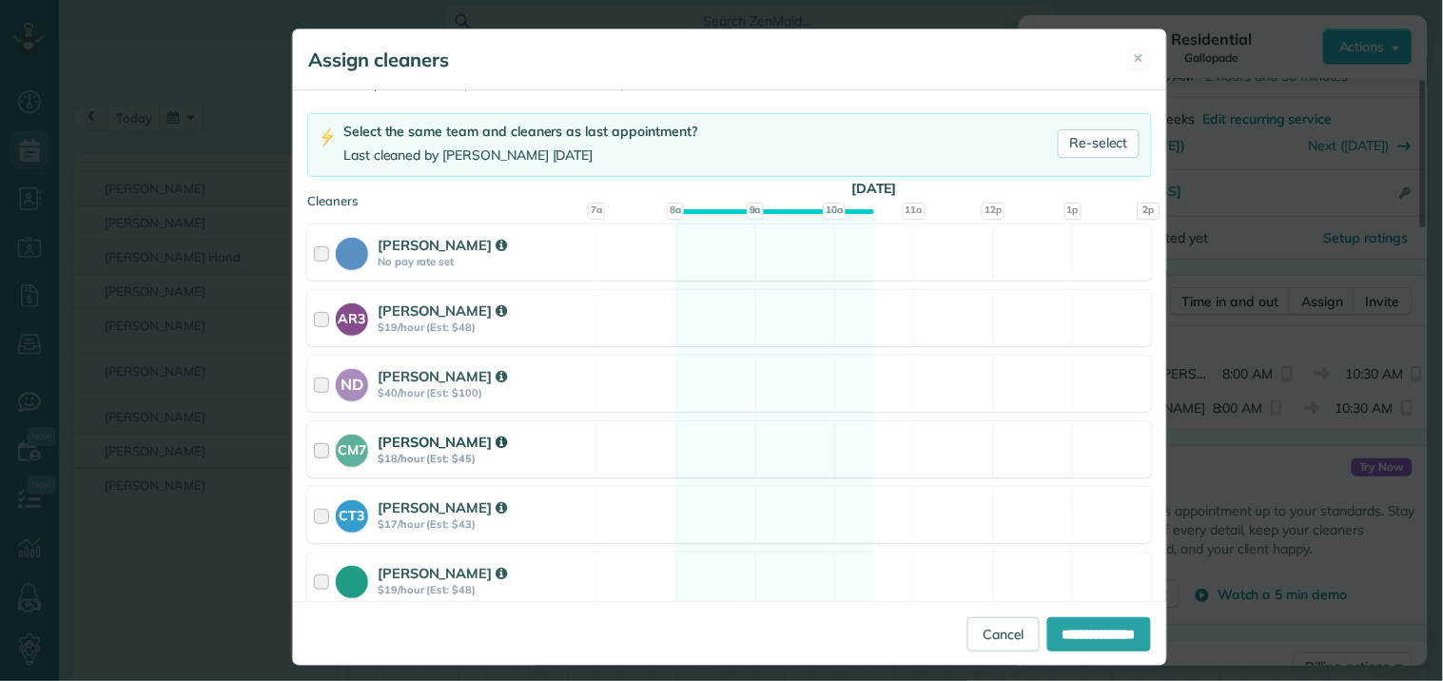
click at [740, 434] on div "CM7 Caitlin Miller $18/hour (Est: $45) Available" at bounding box center [729, 449] width 845 height 56
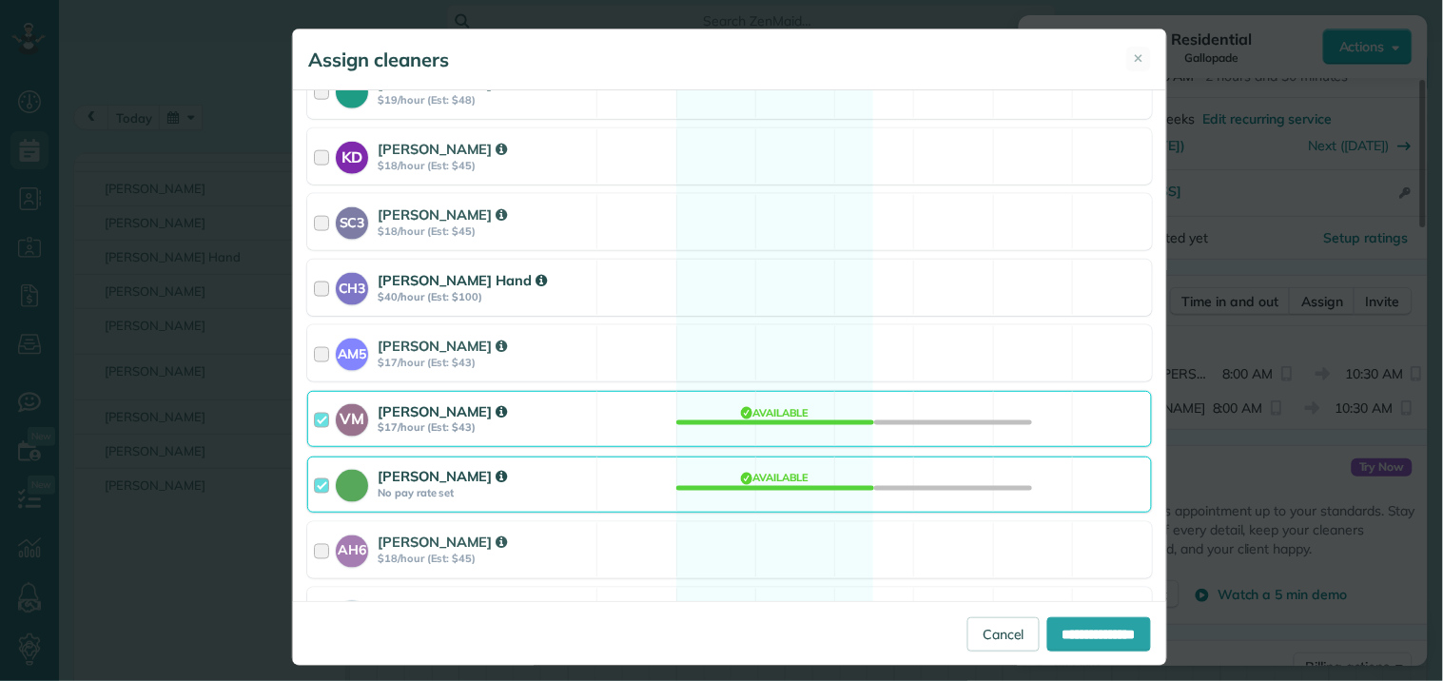
scroll to position [633, 0]
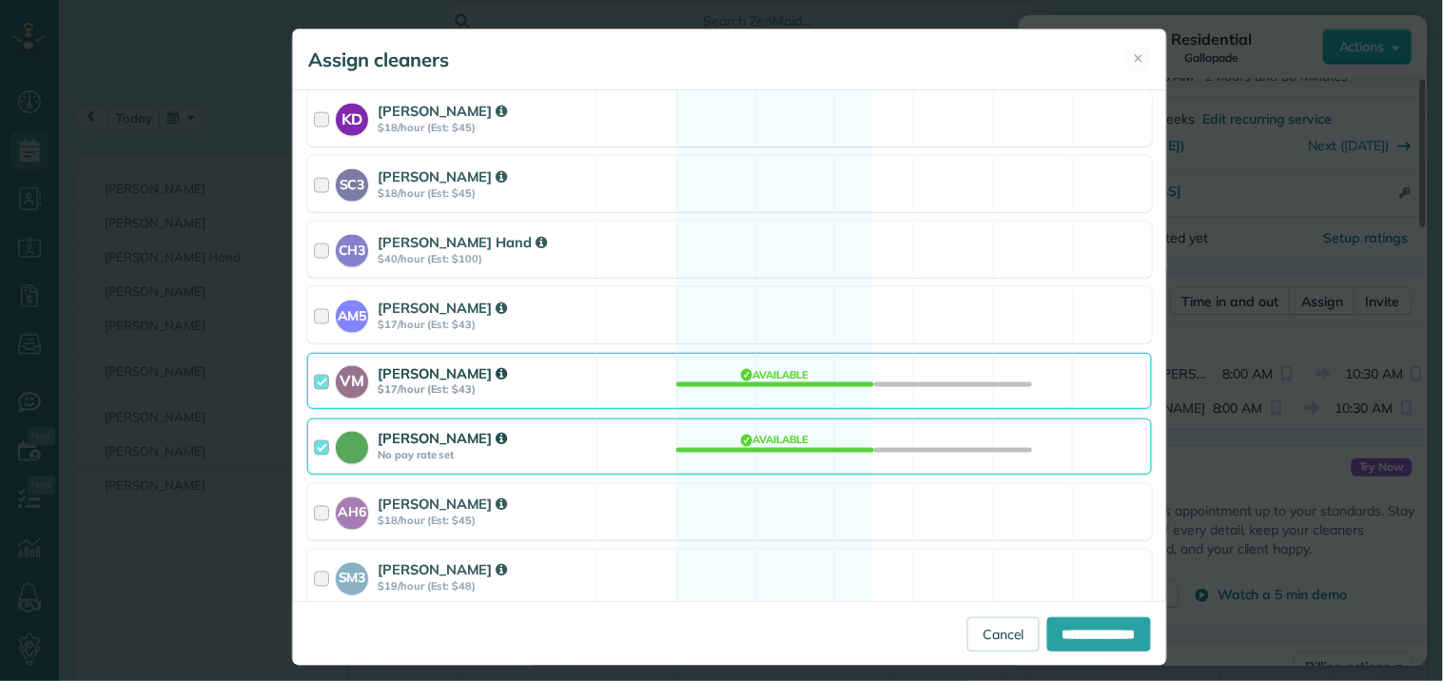
click at [753, 442] on div "Catherine Altman No pay rate set Available" at bounding box center [729, 447] width 845 height 56
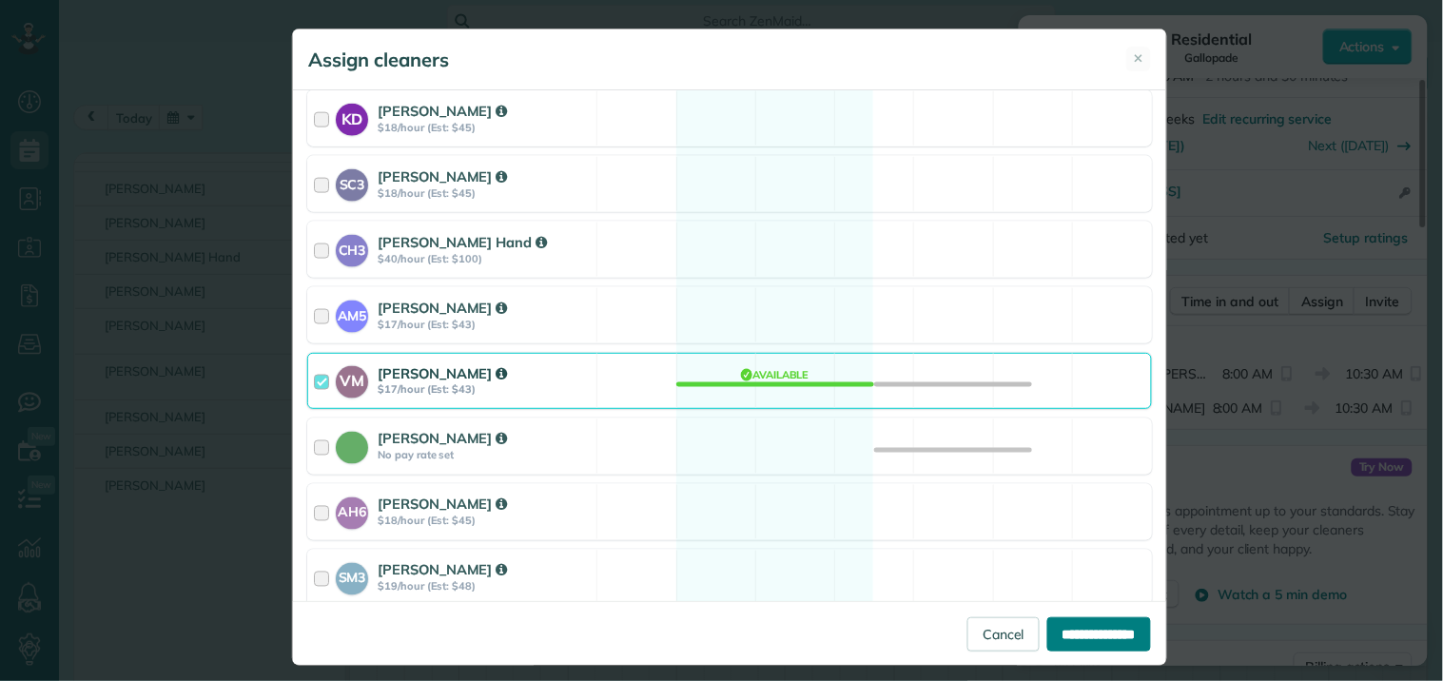
click at [1084, 626] on input "**********" at bounding box center [1099, 634] width 104 height 34
type input "**********"
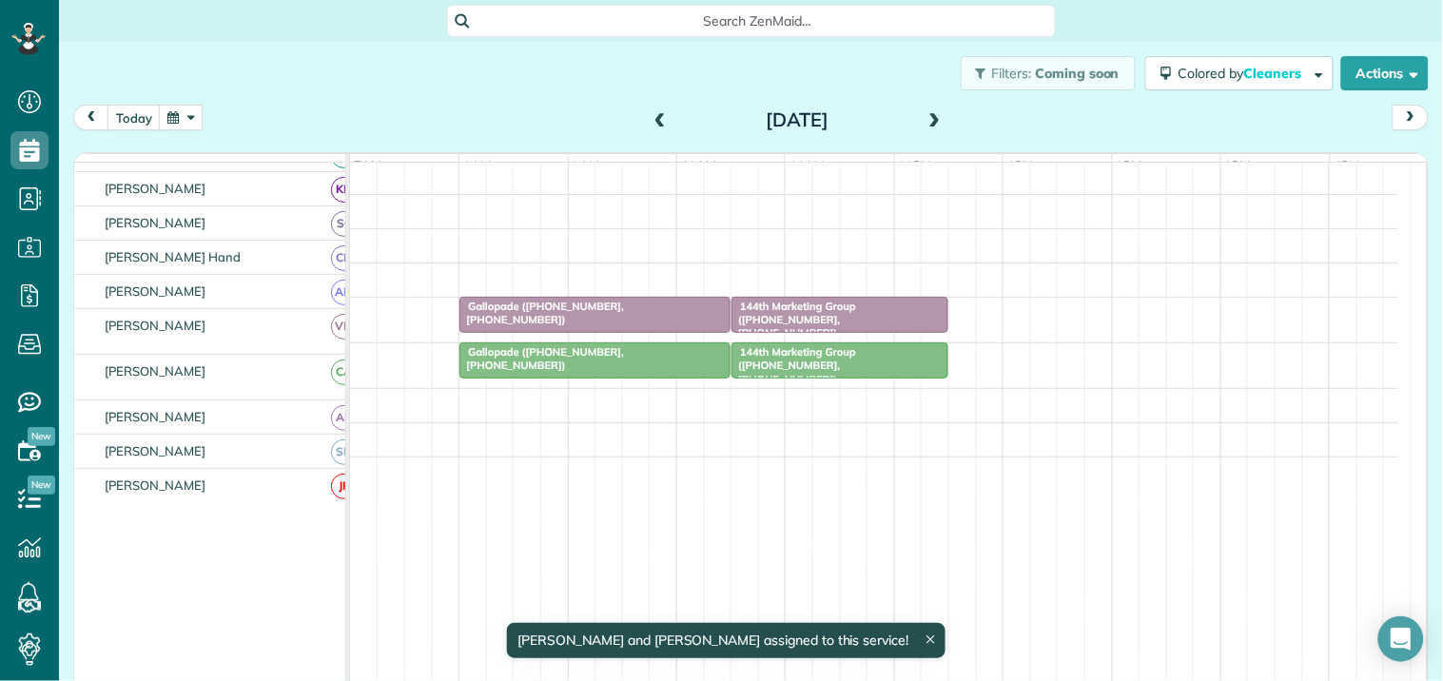
scroll to position [328, 0]
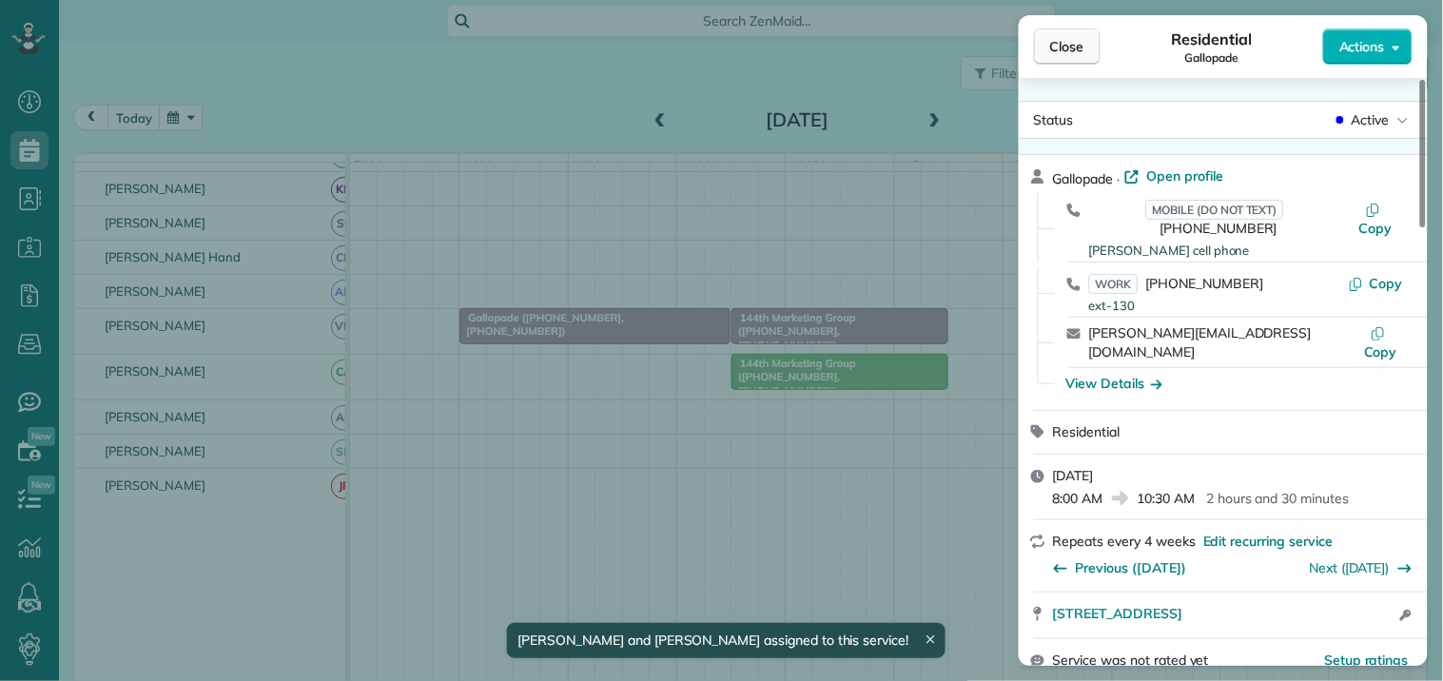
click at [1081, 41] on span "Close" at bounding box center [1067, 46] width 34 height 19
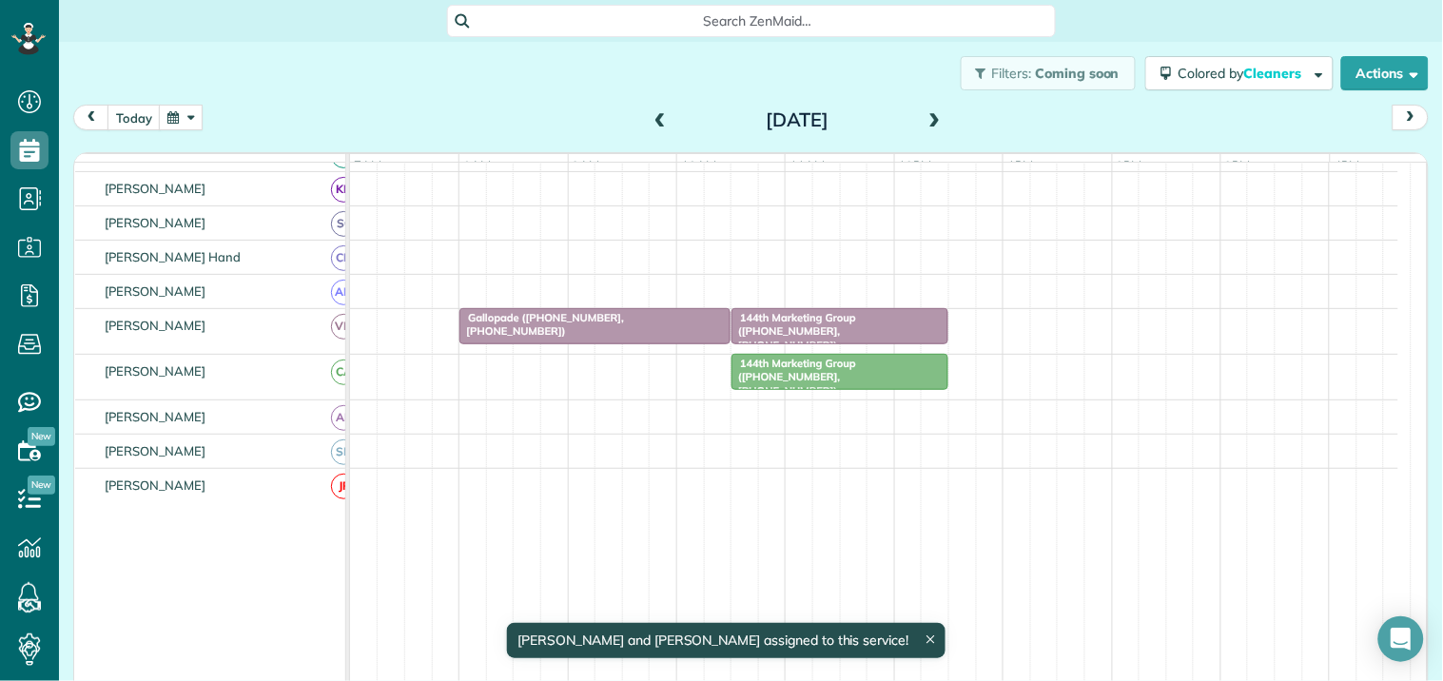
click at [856, 382] on span "144th Marketing Group (+17703011499, +17704687193)" at bounding box center [793, 377] width 126 height 41
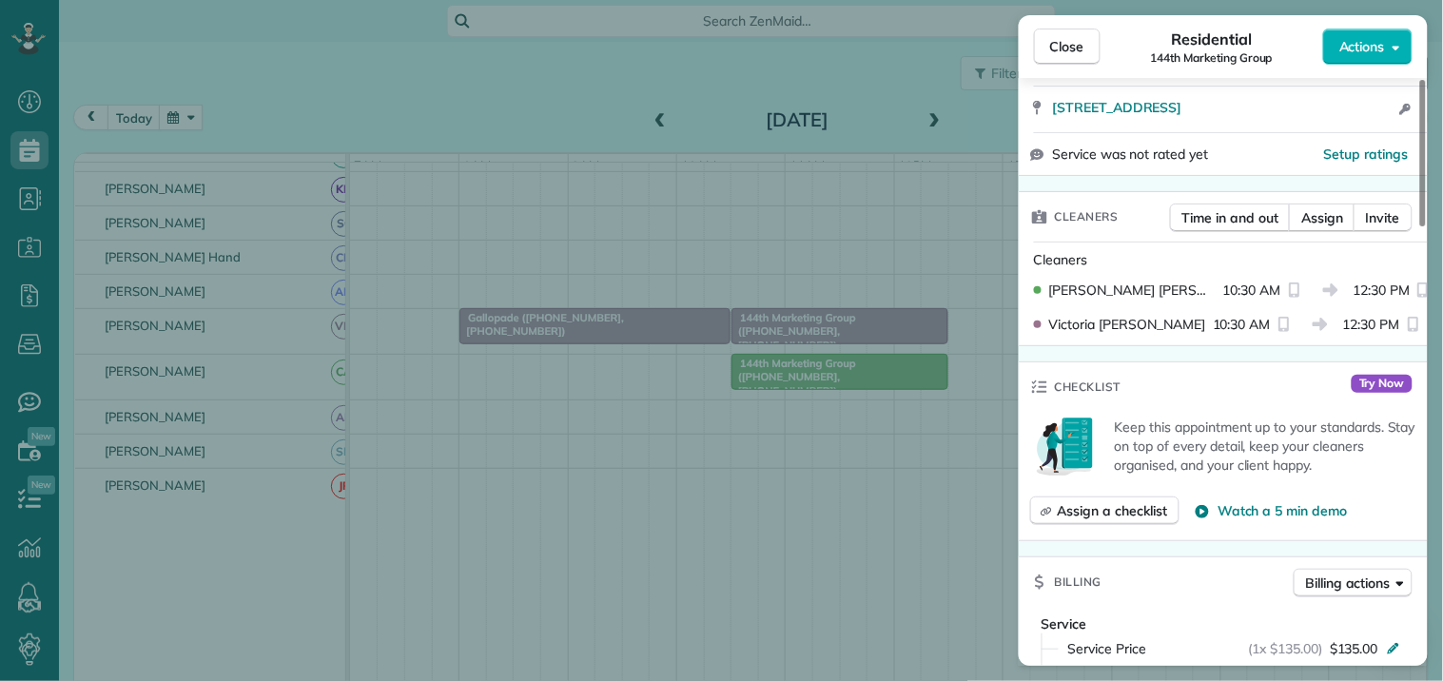
scroll to position [422, 0]
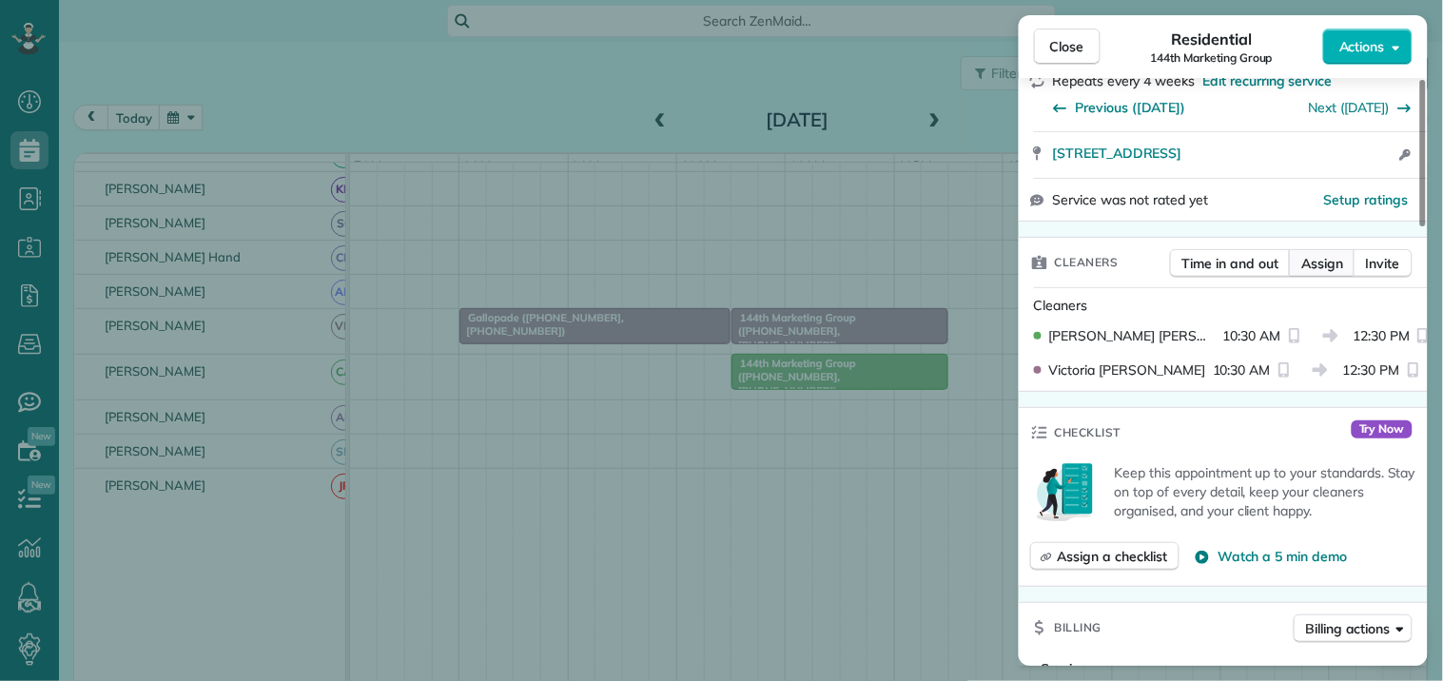
click at [1320, 273] on span "Assign" at bounding box center [1322, 263] width 42 height 19
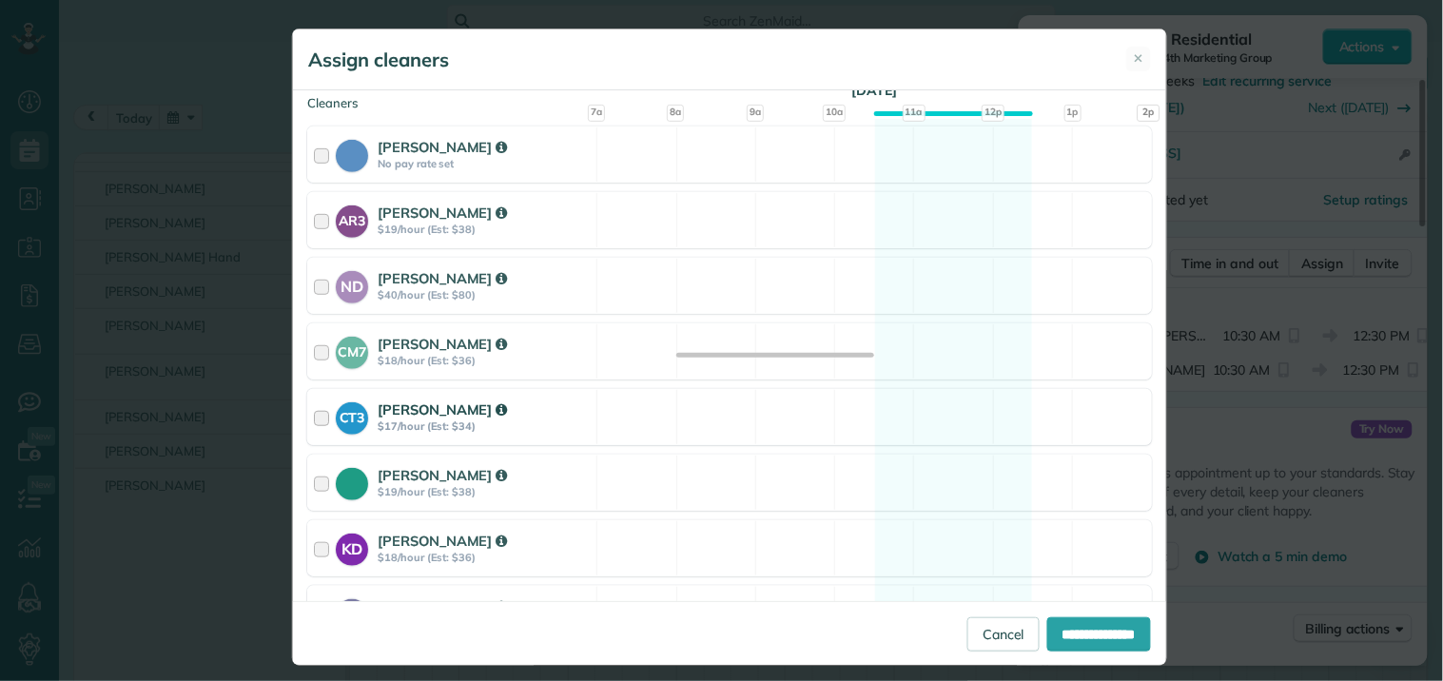
scroll to position [211, 0]
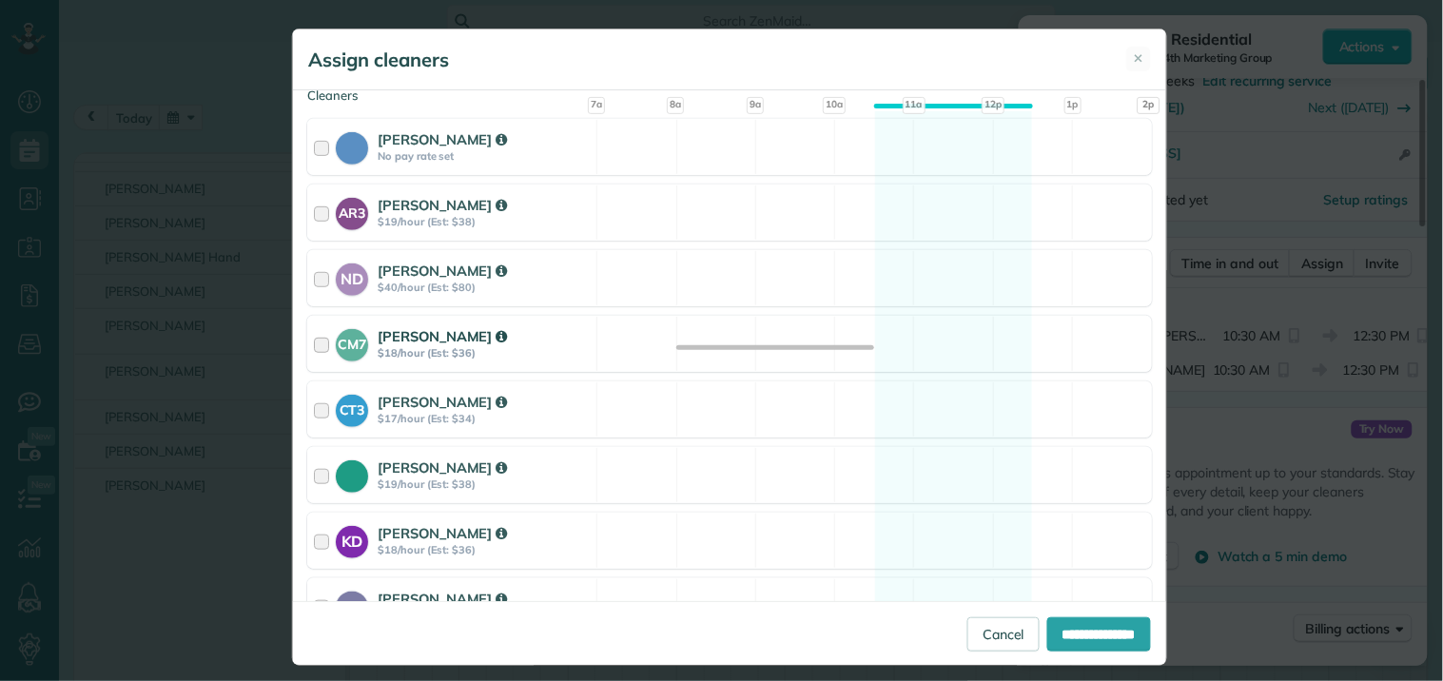
click at [925, 338] on div "CM7 Caitlin Miller $18/hour (Est: $36) Available" at bounding box center [729, 344] width 845 height 56
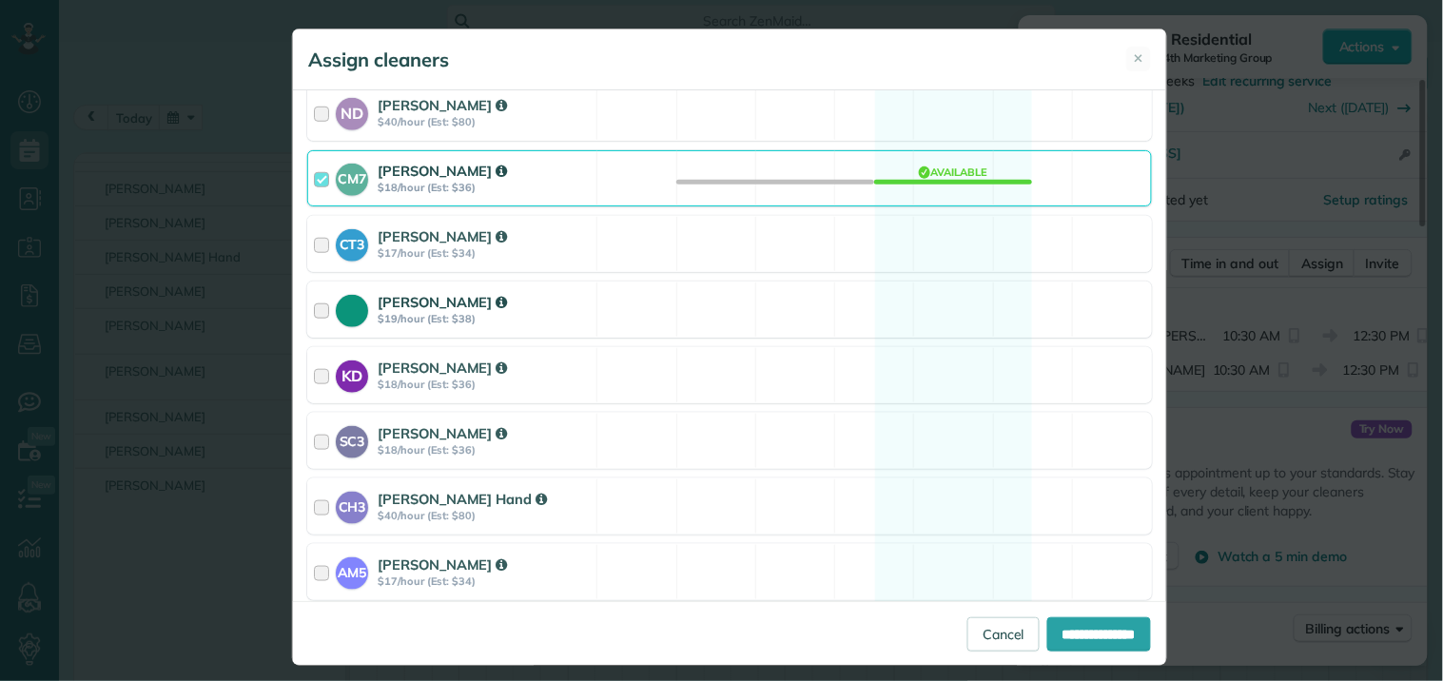
scroll to position [633, 0]
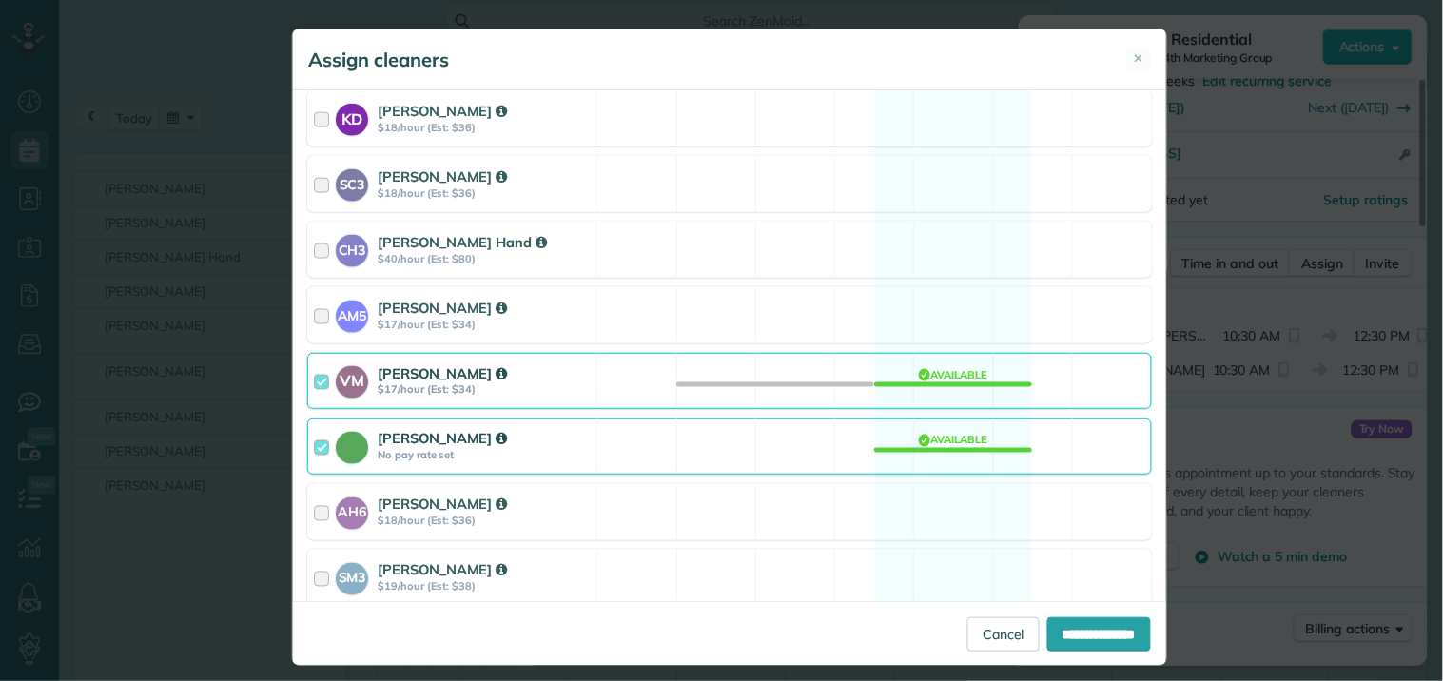
click at [939, 458] on div "Catherine Altman No pay rate set Available" at bounding box center [729, 447] width 845 height 56
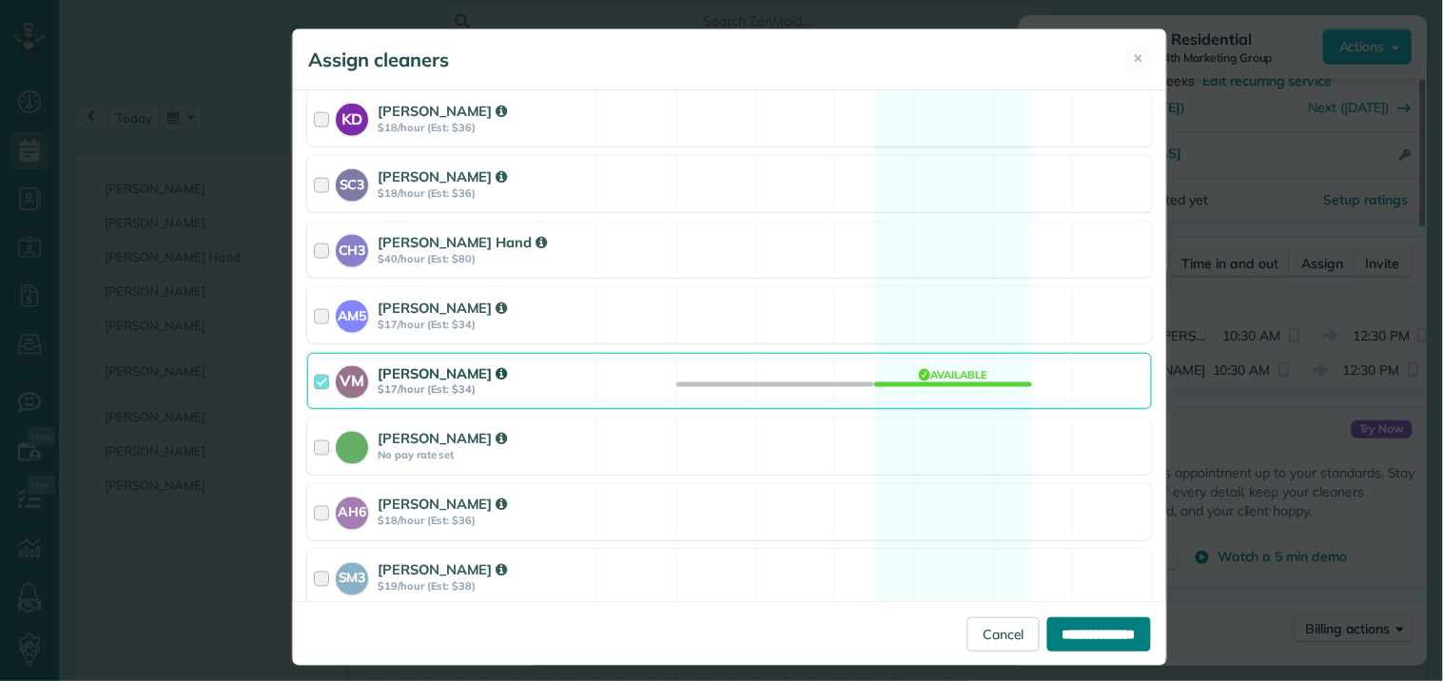
click at [1075, 639] on input "**********" at bounding box center [1099, 634] width 104 height 34
type input "**********"
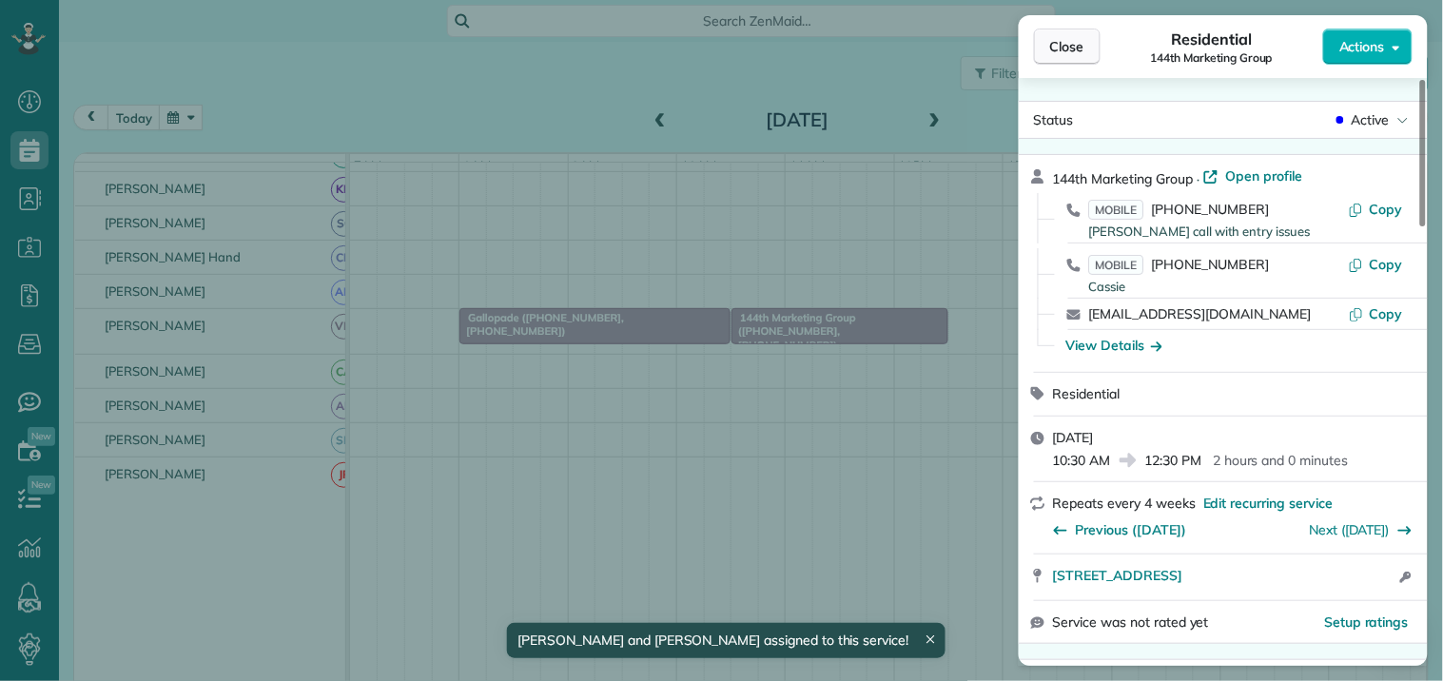
click at [1068, 46] on span "Close" at bounding box center [1067, 46] width 34 height 19
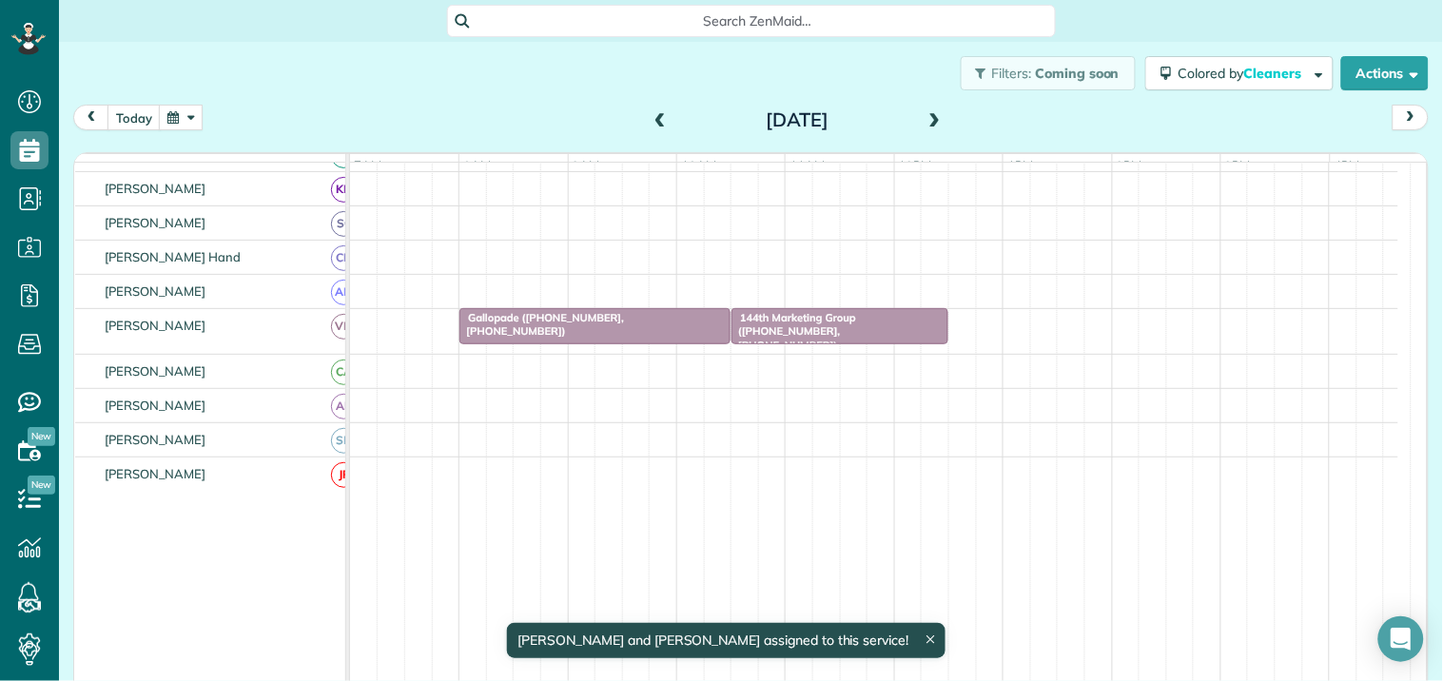
click at [183, 119] on button "button" at bounding box center [181, 118] width 44 height 26
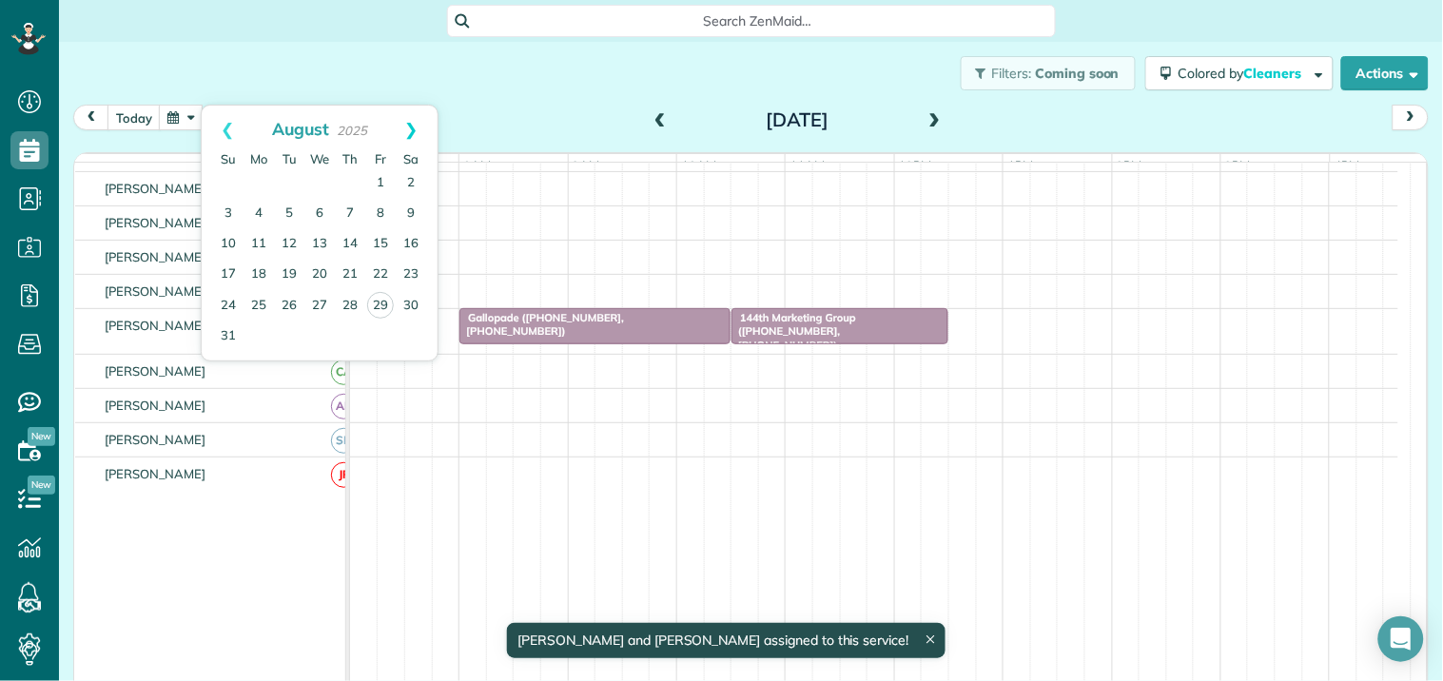
click at [411, 128] on link "Next" at bounding box center [411, 130] width 52 height 48
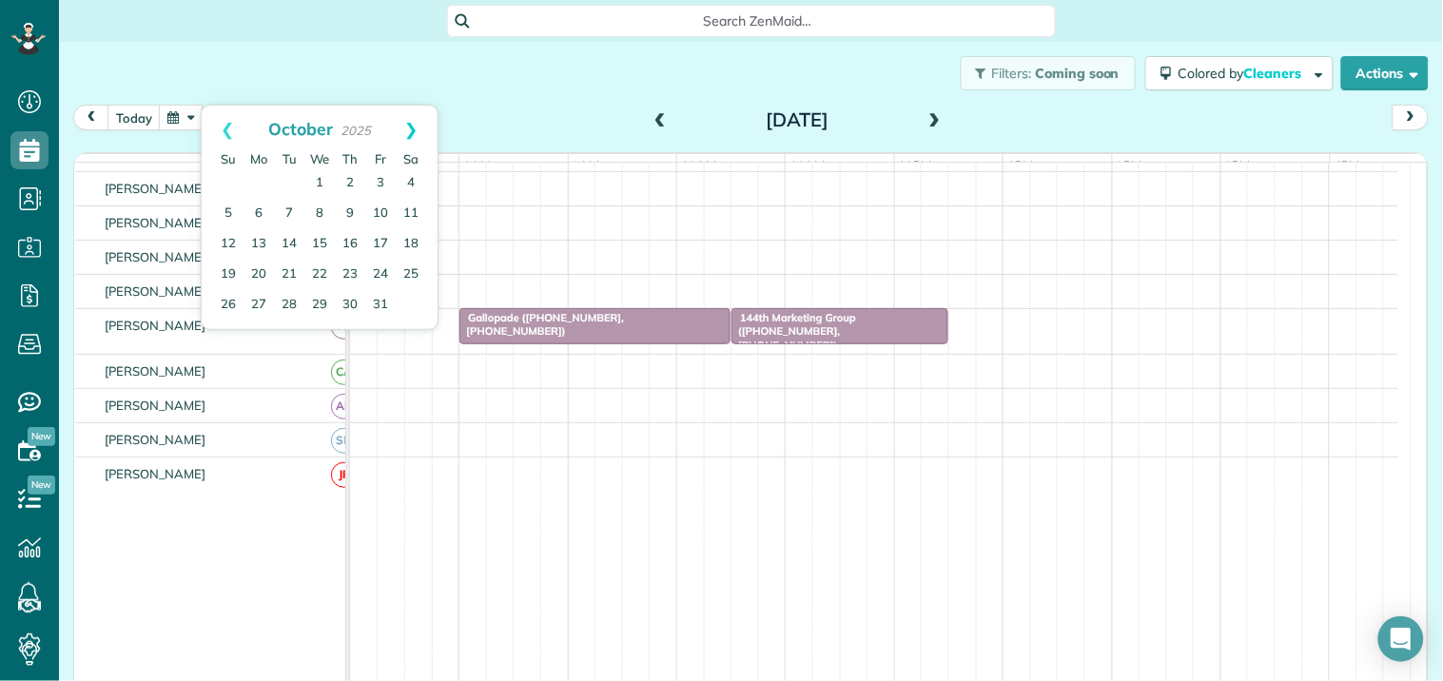
click at [411, 130] on link "Next" at bounding box center [411, 130] width 52 height 48
click at [221, 126] on link "Prev" at bounding box center [228, 130] width 52 height 48
click at [320, 178] on link "1" at bounding box center [319, 183] width 30 height 30
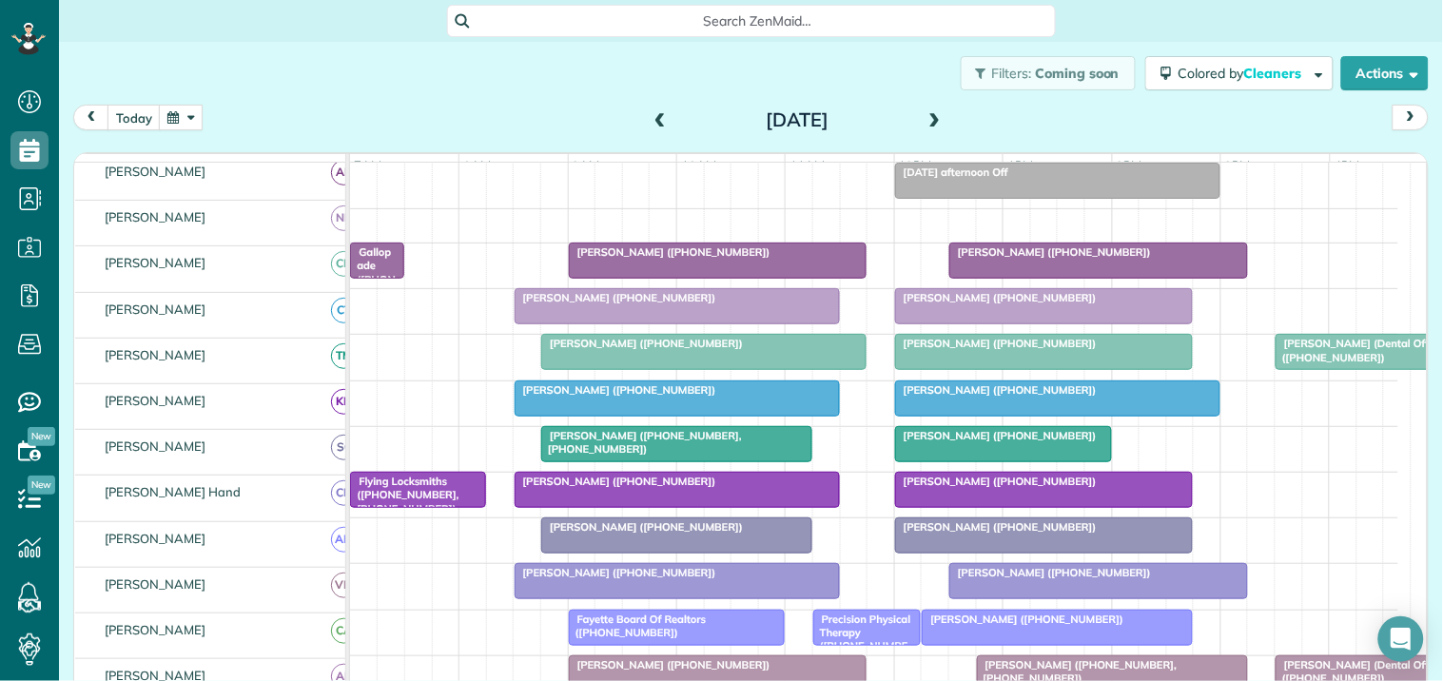
scroll to position [63, 0]
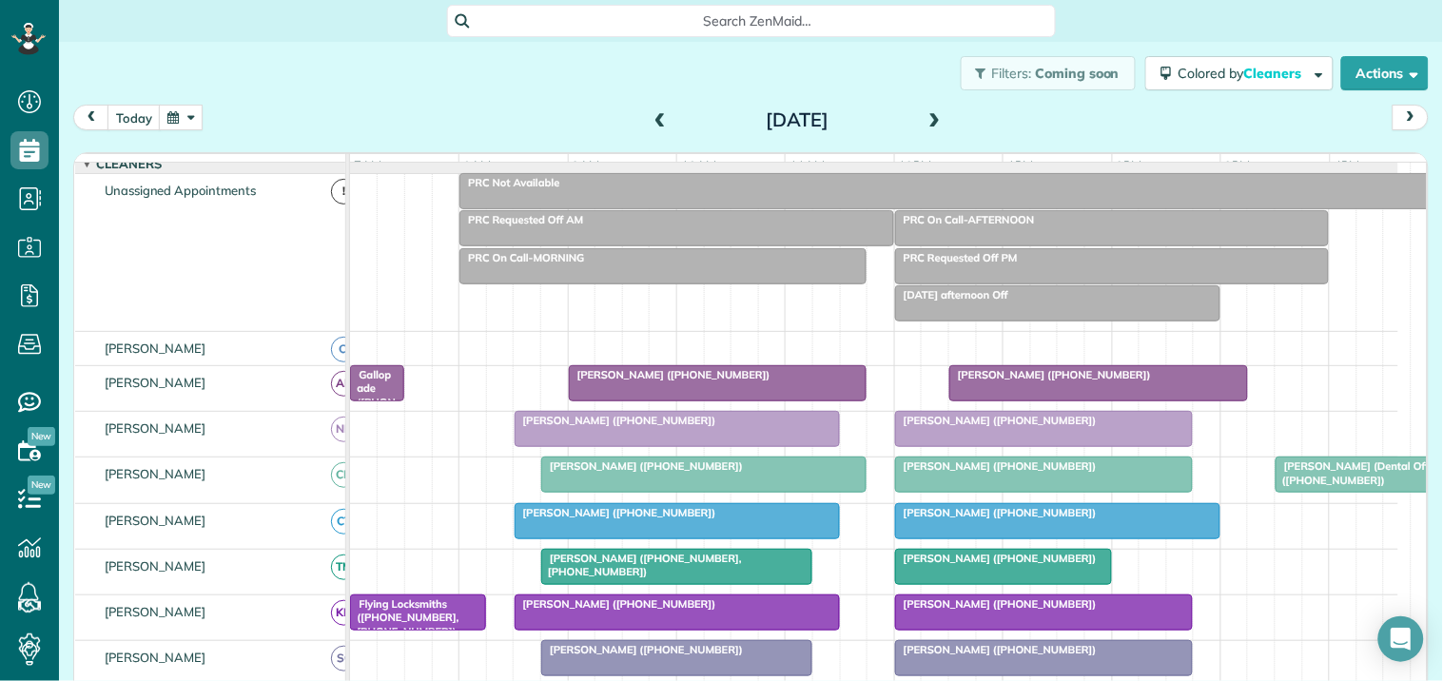
click at [885, 189] on div "PRC Not Available" at bounding box center [948, 182] width 966 height 13
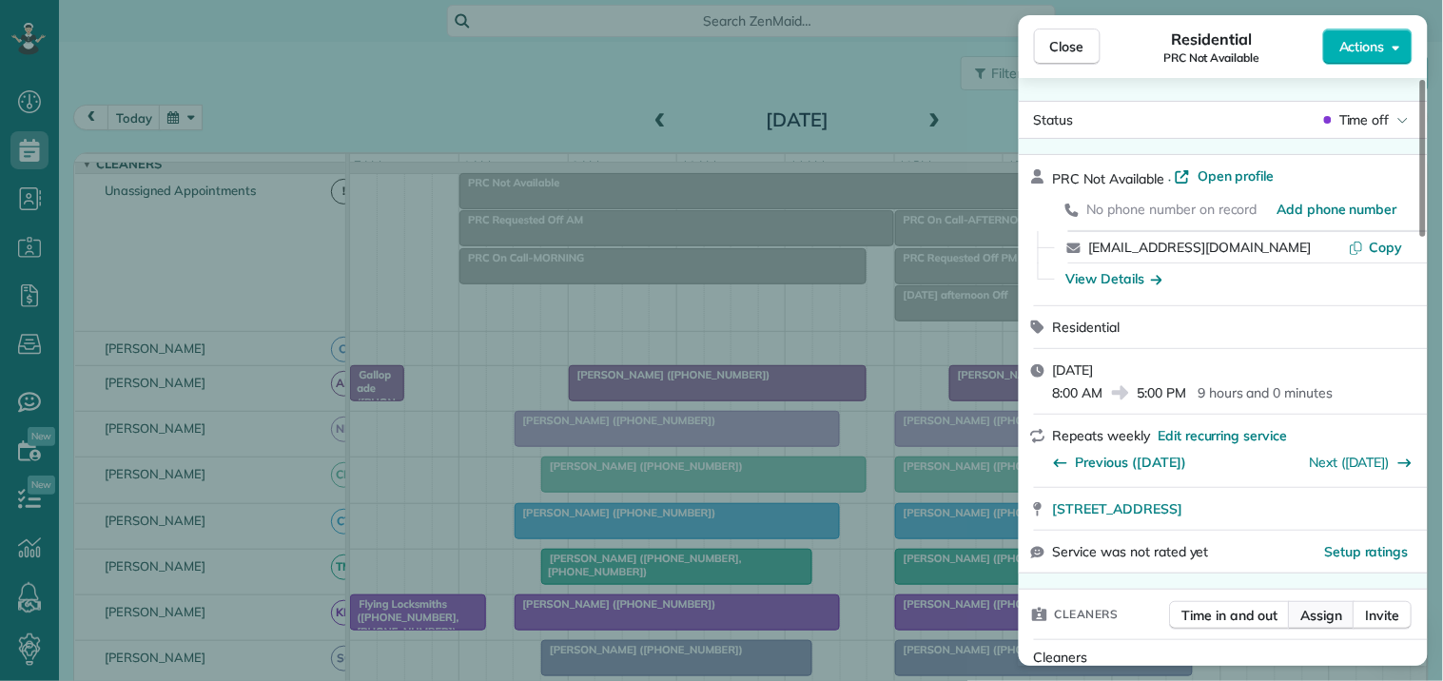
click at [1326, 612] on span "Assign" at bounding box center [1322, 615] width 42 height 19
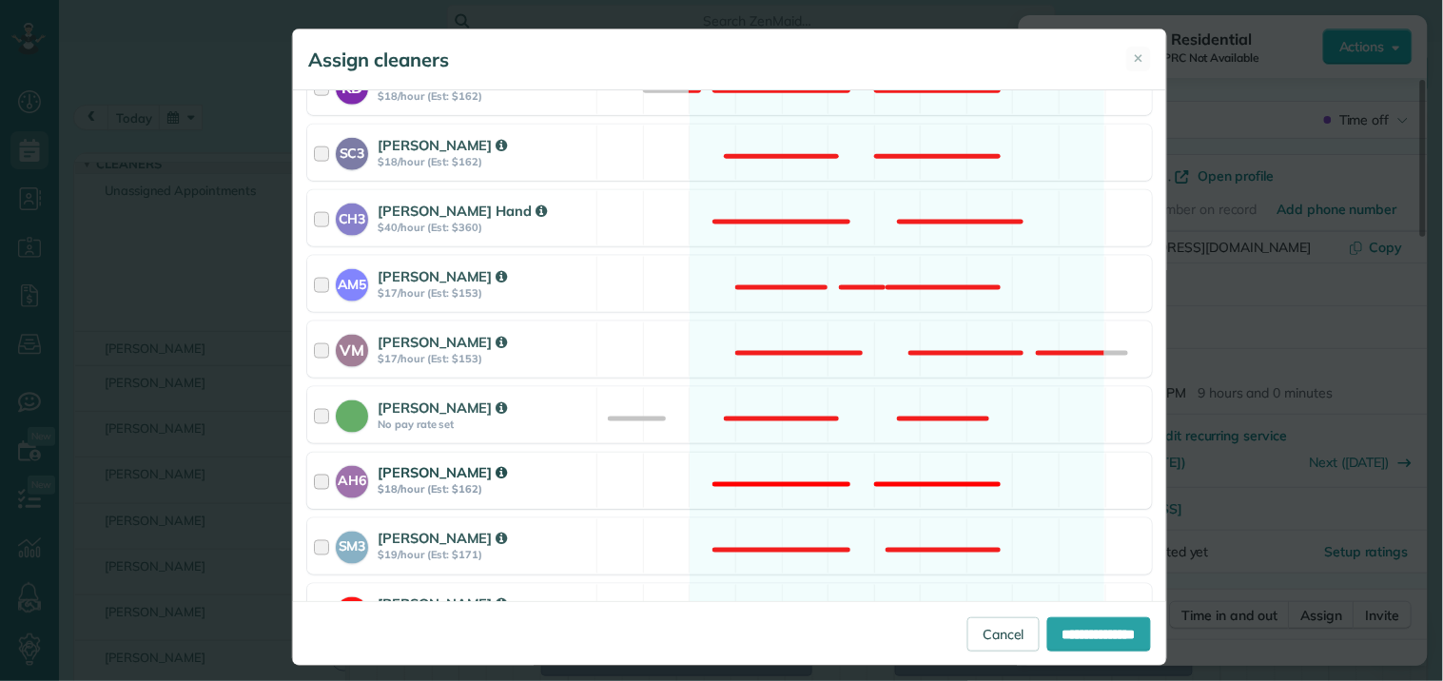
scroll to position [696, 0]
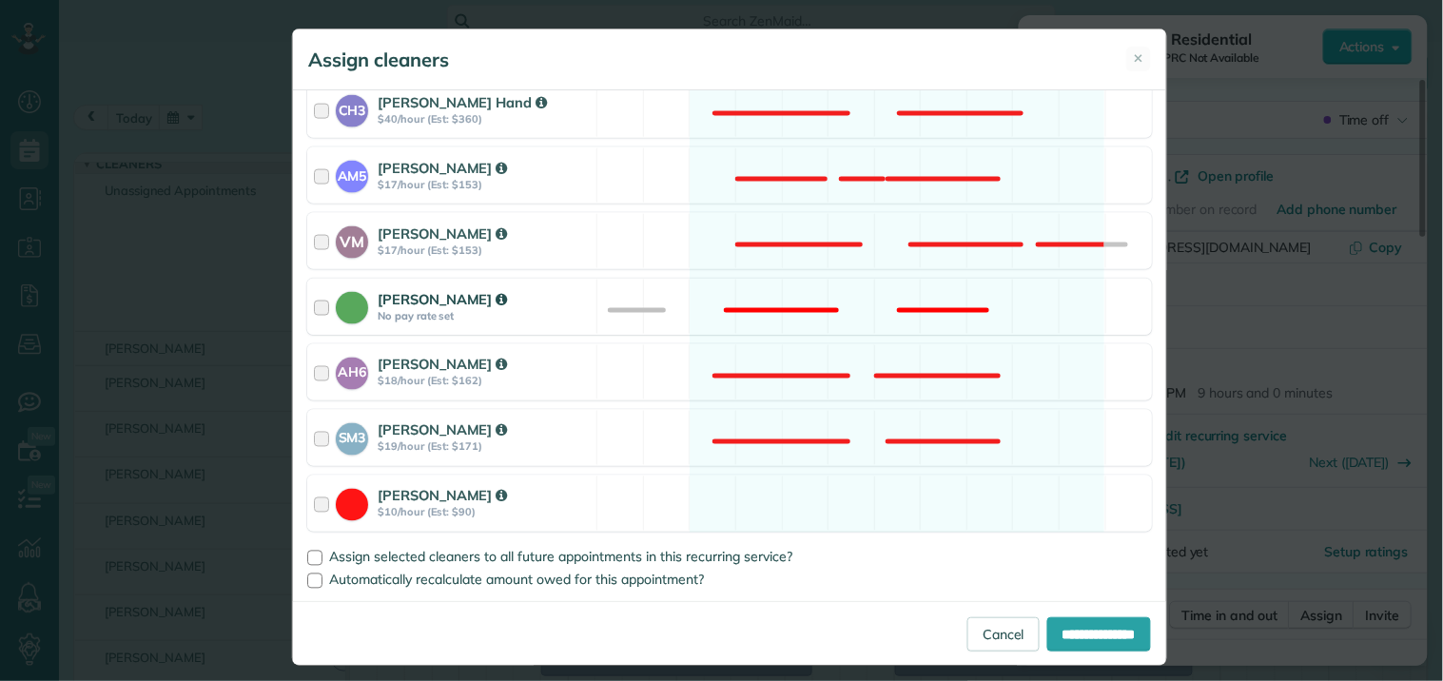
click at [803, 311] on div "Catherine Altman No pay rate set Not available" at bounding box center [729, 307] width 845 height 56
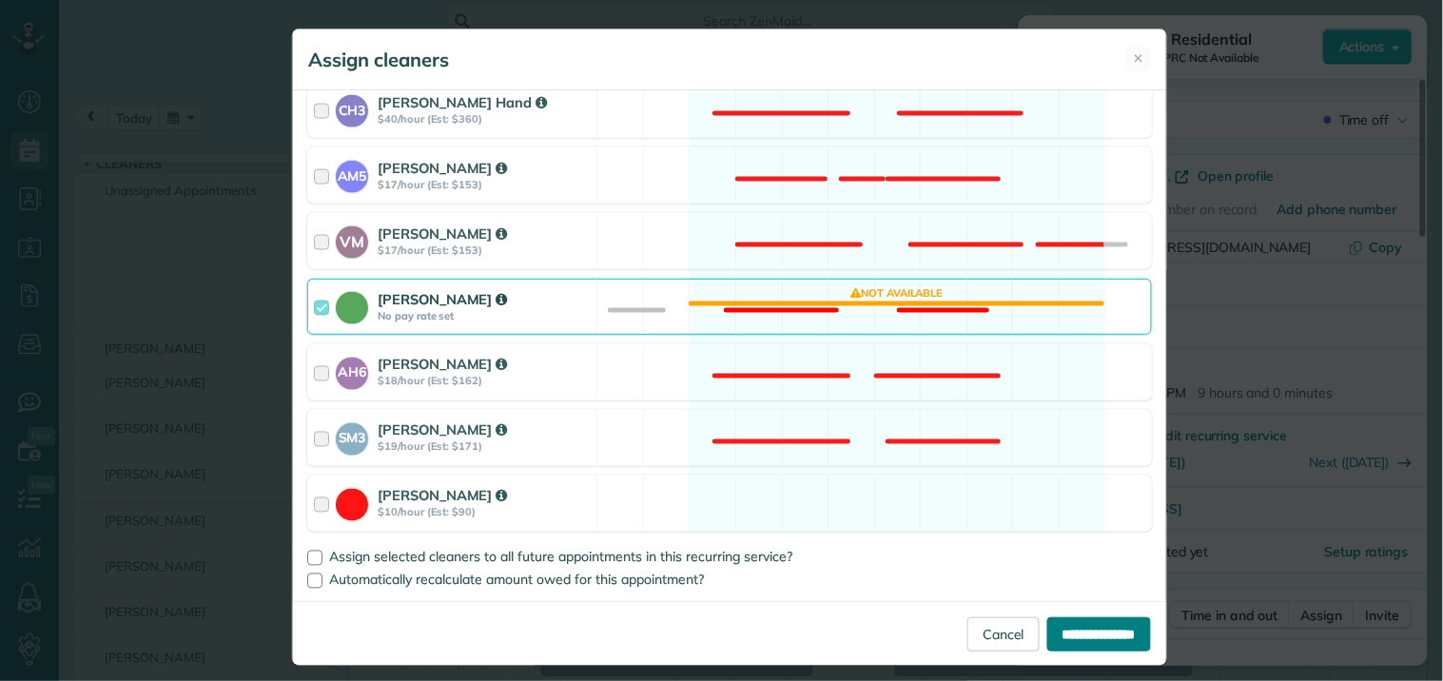
click at [1070, 644] on input "**********" at bounding box center [1099, 634] width 104 height 34
type input "**********"
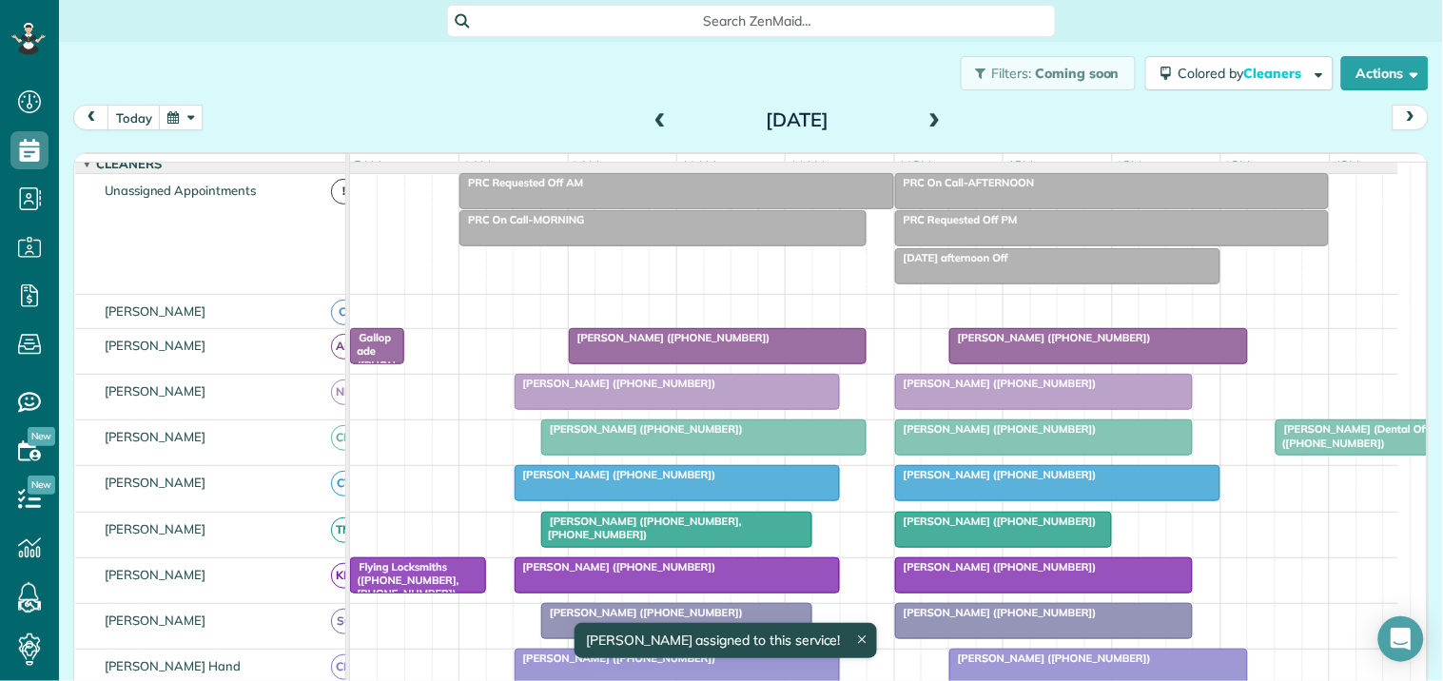
scroll to position [26, 0]
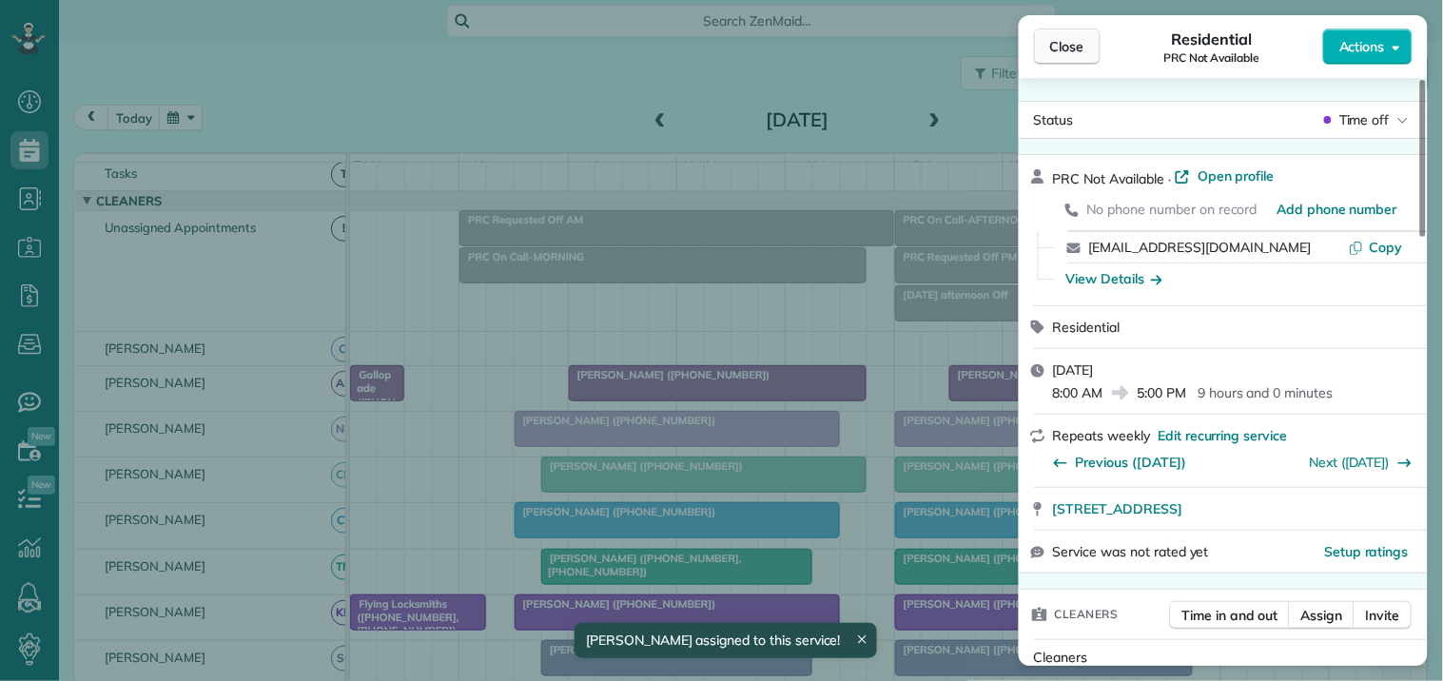
click at [1059, 57] on button "Close" at bounding box center [1067, 47] width 67 height 36
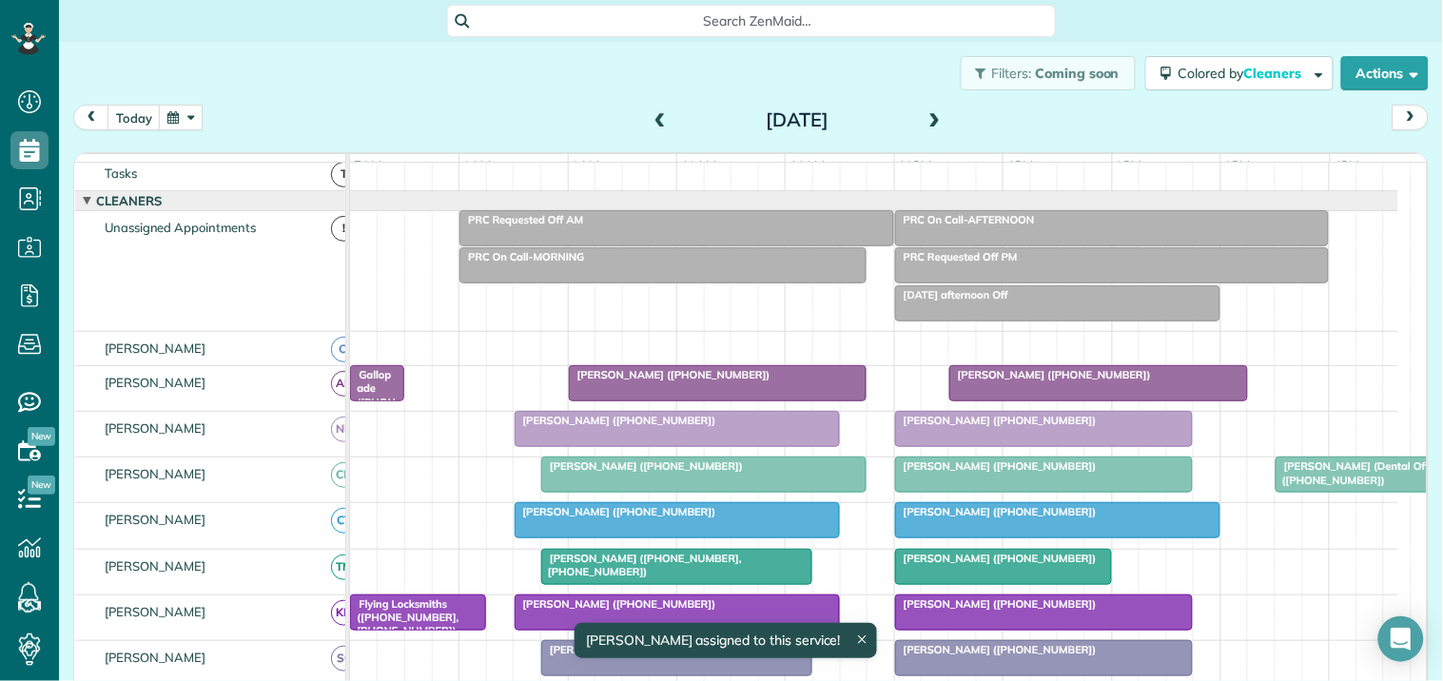
click at [935, 116] on span at bounding box center [935, 120] width 21 height 17
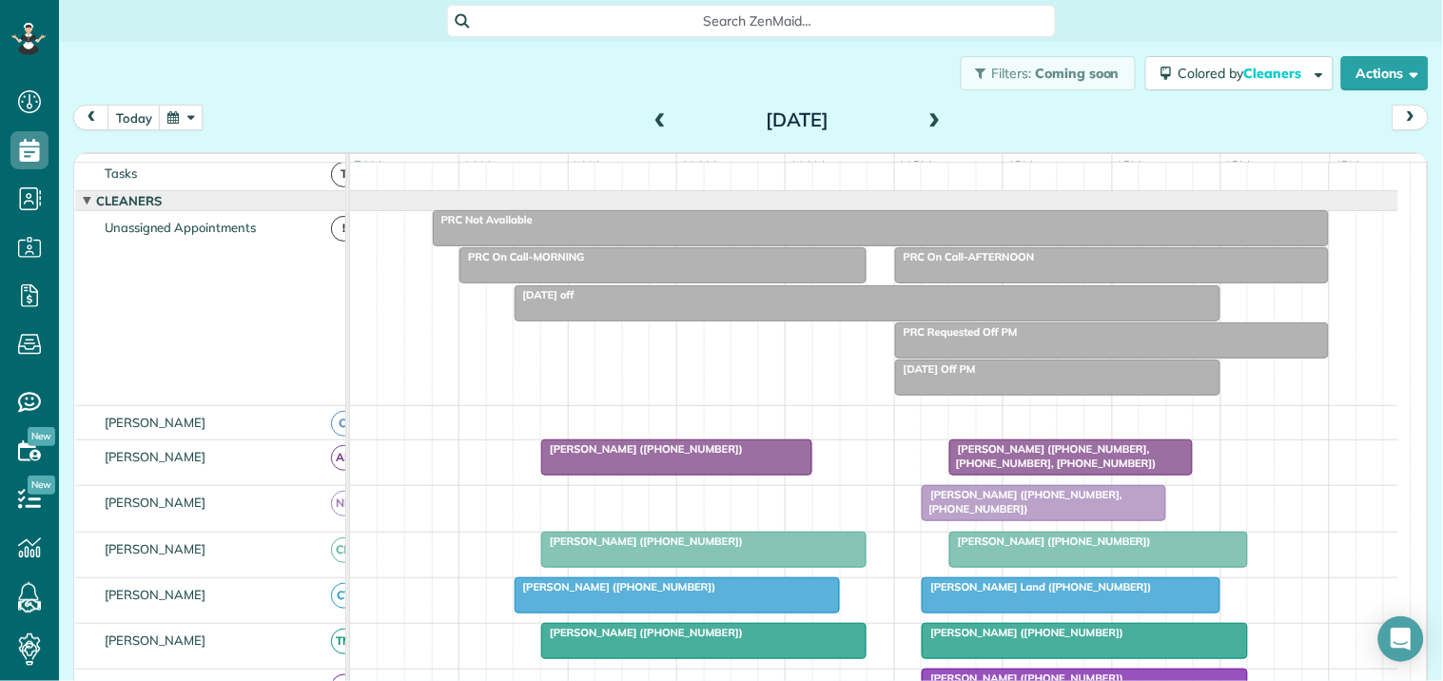
click at [869, 226] on div "PRC Not Available" at bounding box center [881, 219] width 886 height 13
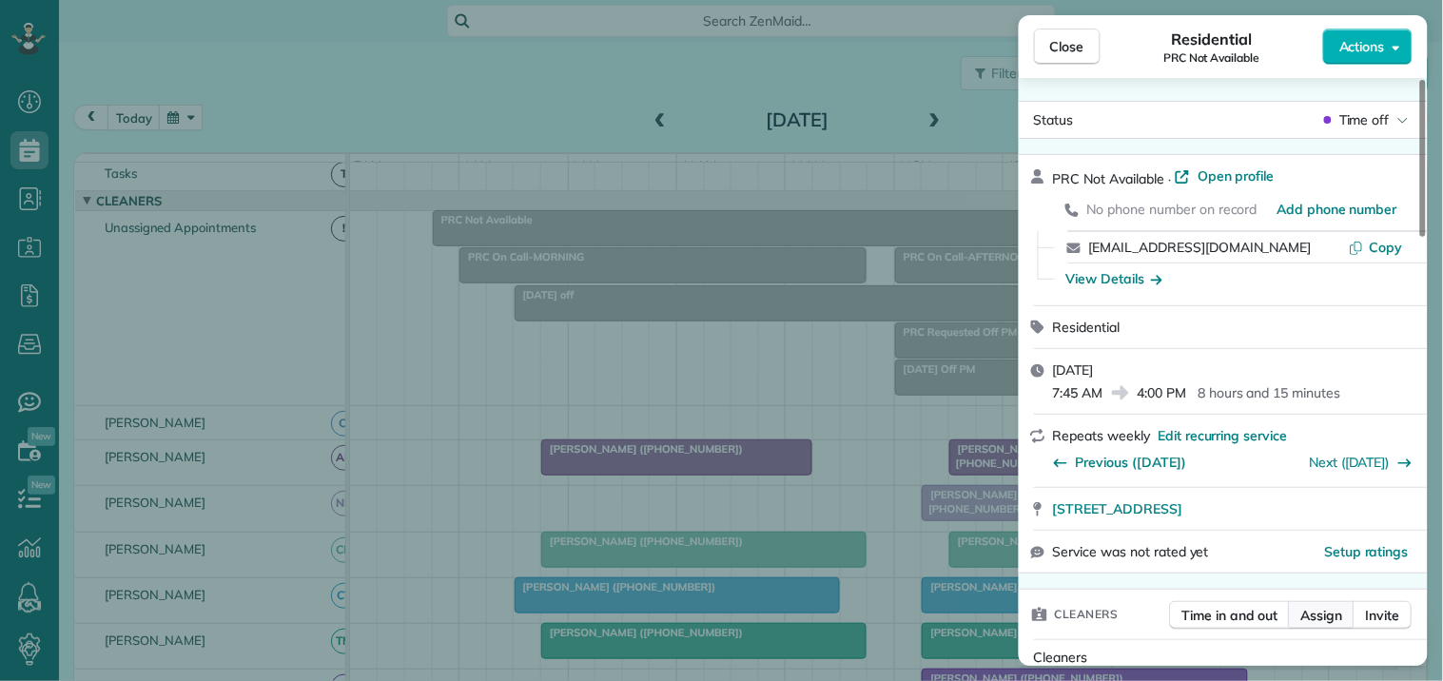
click at [1341, 613] on span "Assign" at bounding box center [1322, 615] width 42 height 19
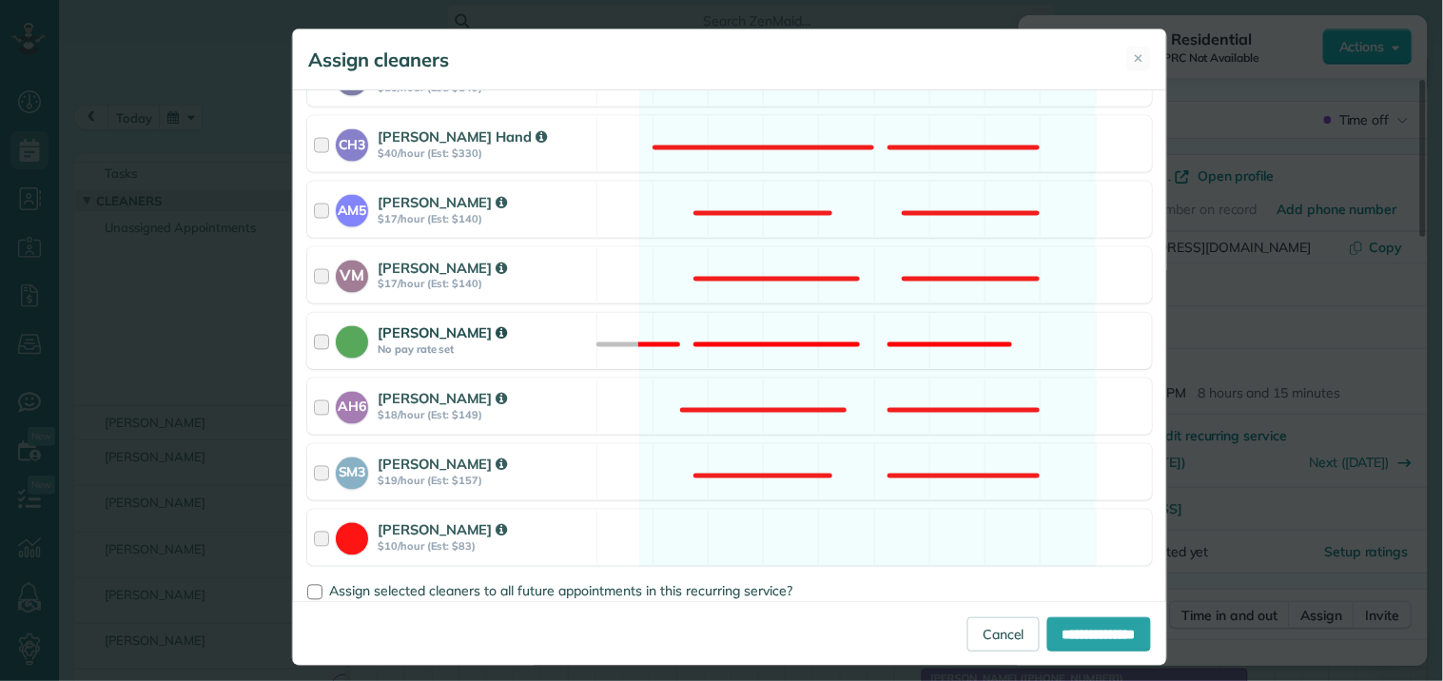
click at [860, 343] on div "Catherine Altman No pay rate set Not available" at bounding box center [729, 341] width 845 height 56
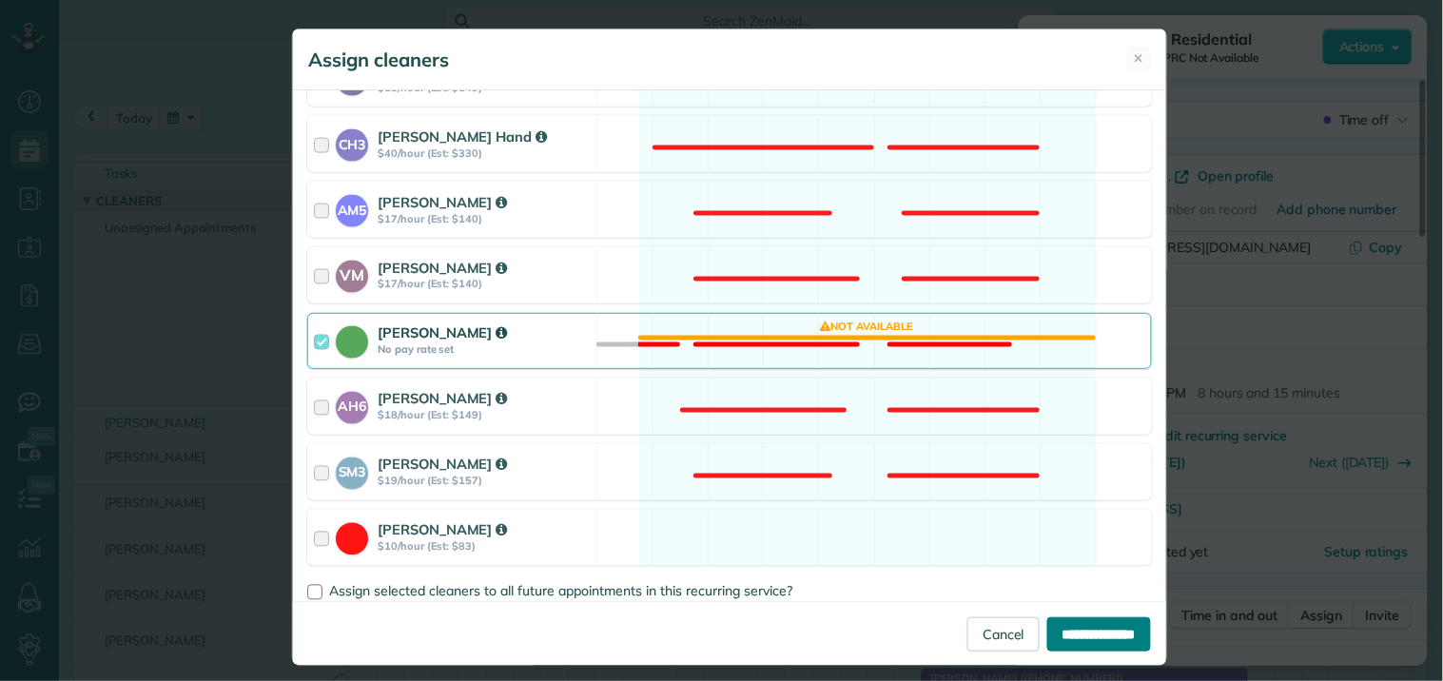
click at [1078, 633] on input "**********" at bounding box center [1099, 634] width 104 height 34
type input "**********"
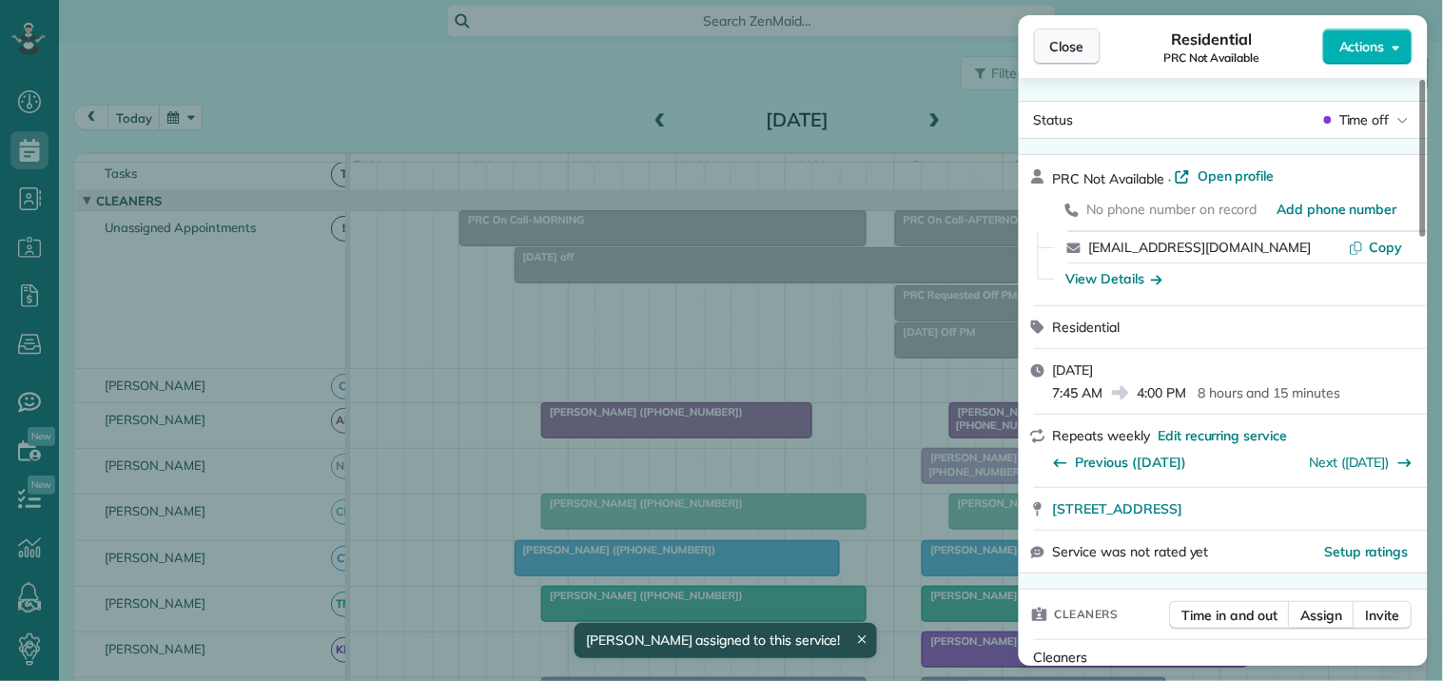
click at [1082, 43] on span "Close" at bounding box center [1067, 46] width 34 height 19
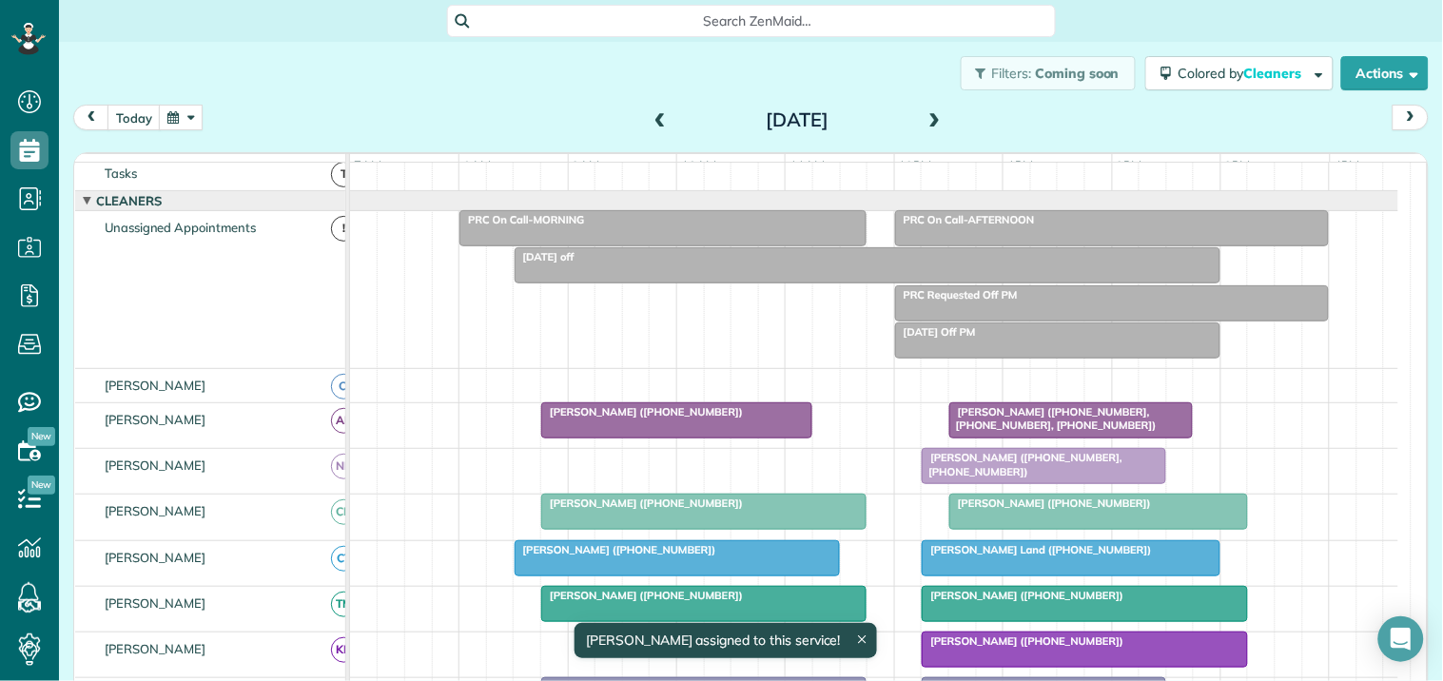
click at [926, 112] on span at bounding box center [935, 120] width 21 height 17
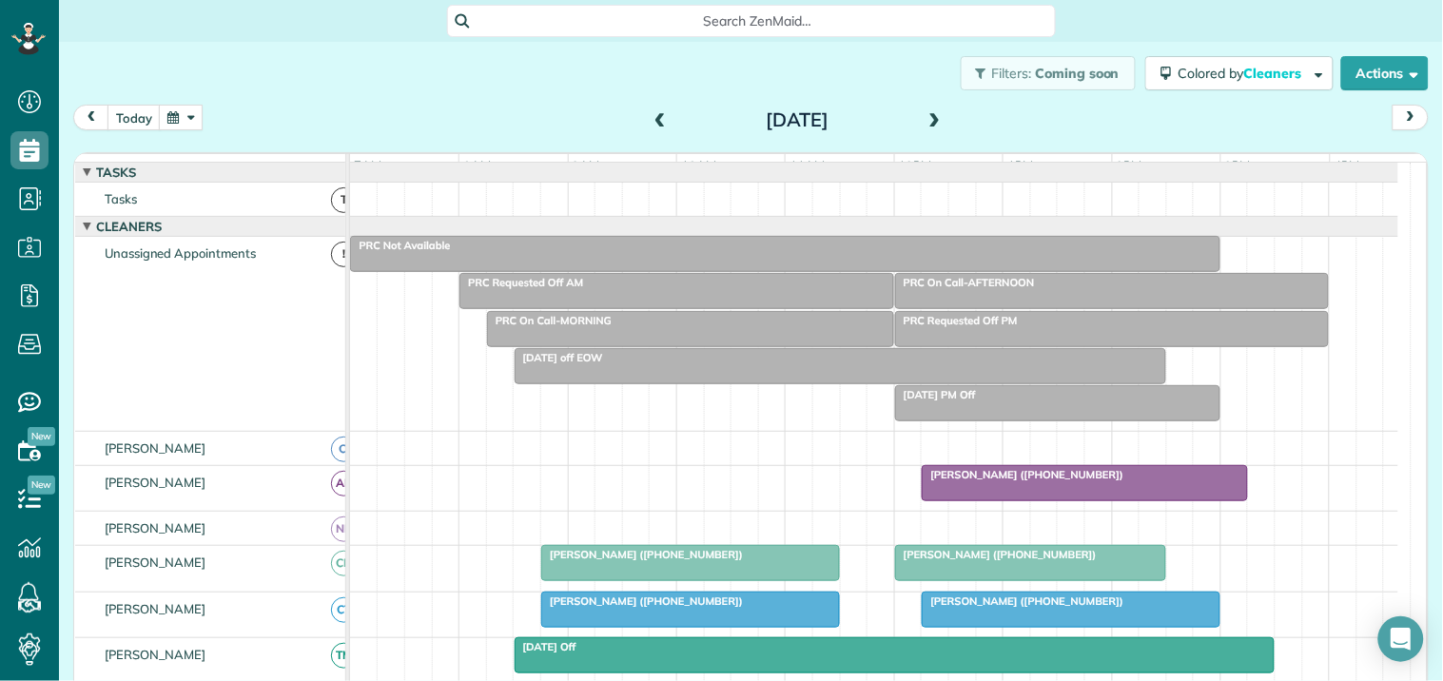
click at [831, 271] on div at bounding box center [785, 254] width 868 height 34
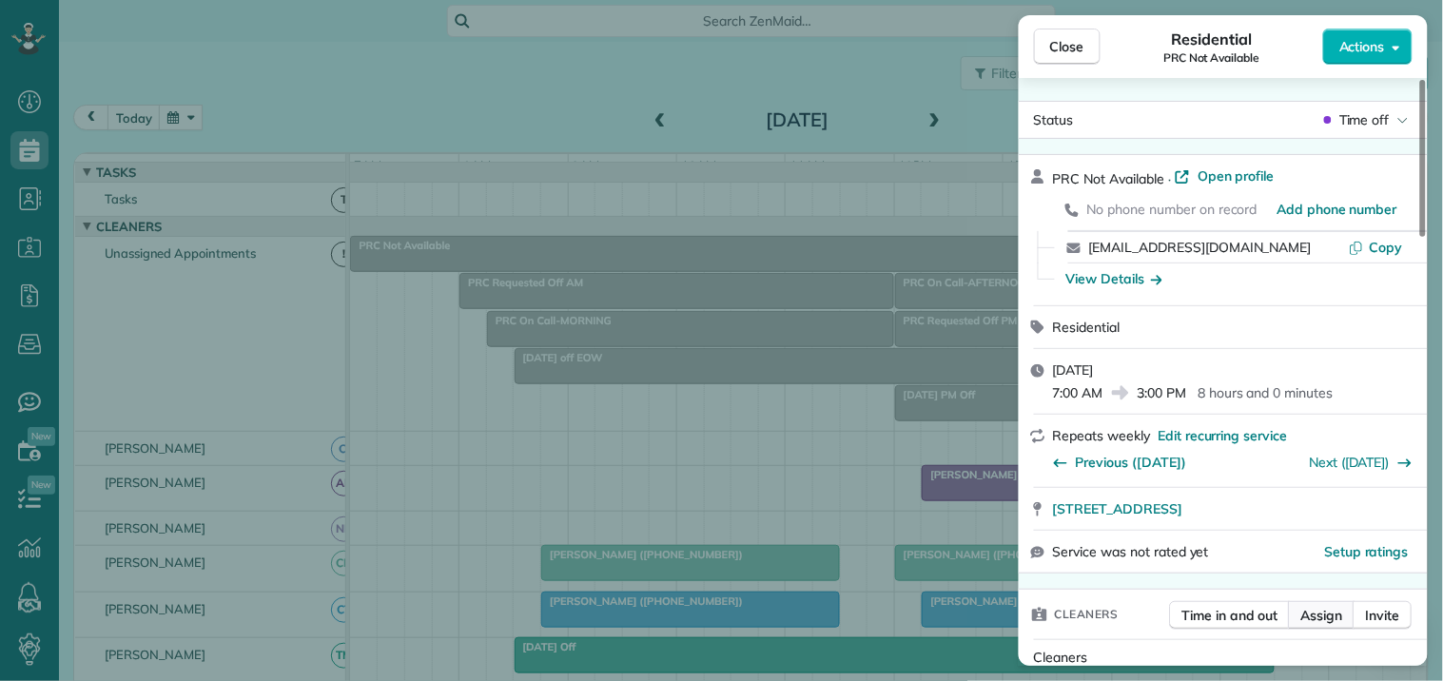
click at [1325, 613] on span "Assign" at bounding box center [1322, 615] width 42 height 19
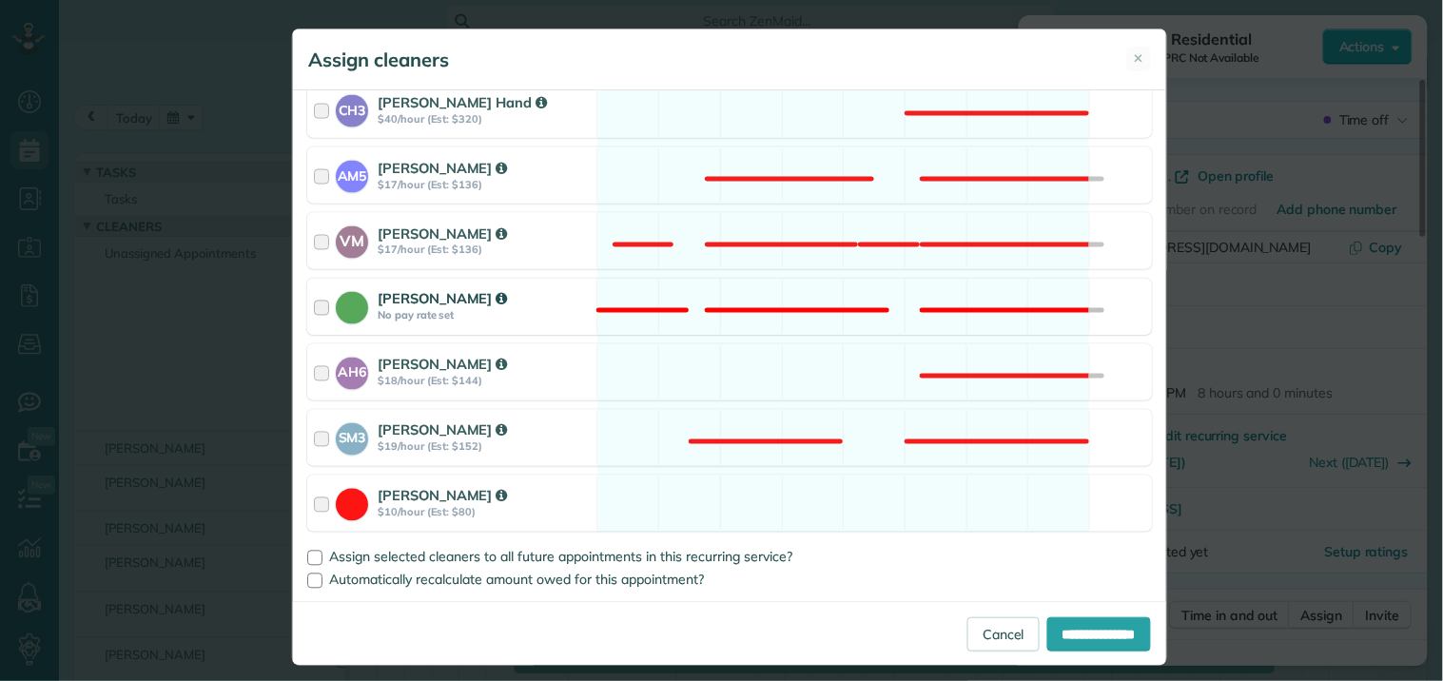
click at [869, 295] on div "Catherine Altman No pay rate set Not available" at bounding box center [729, 307] width 845 height 56
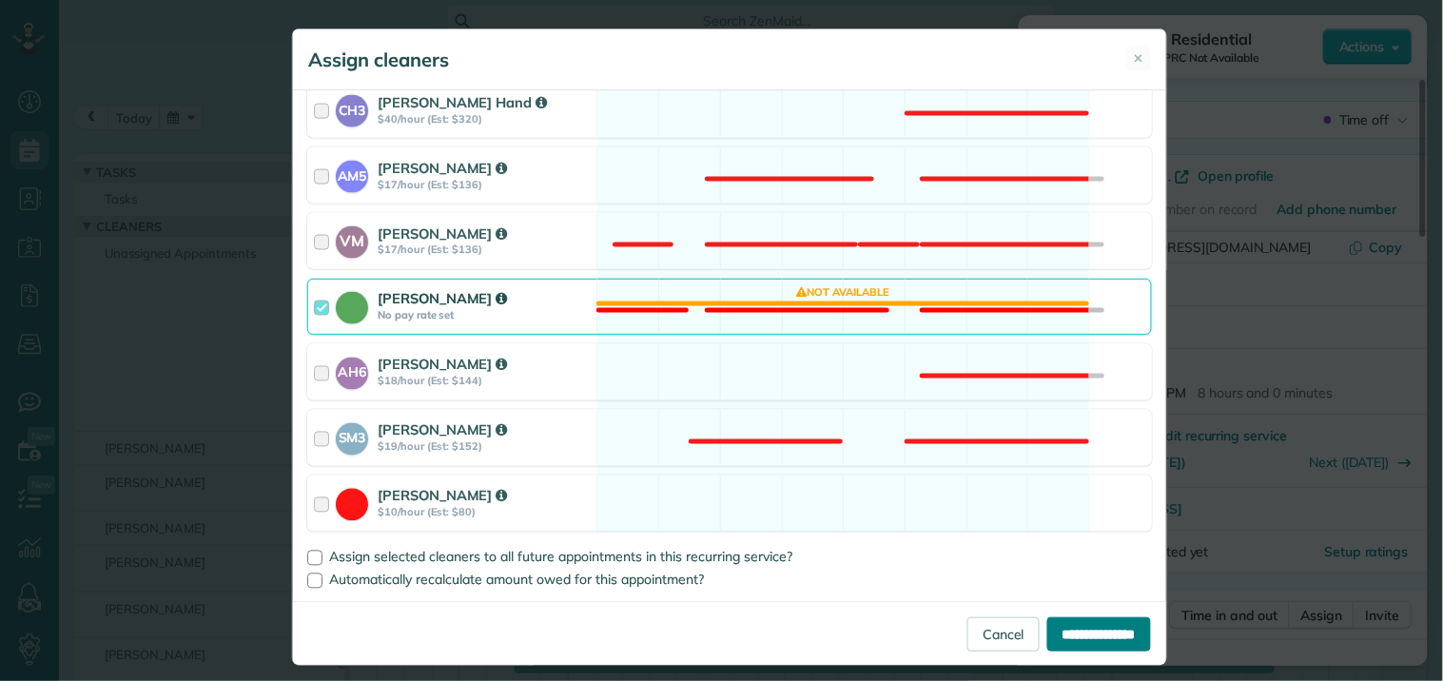
click at [1078, 635] on input "**********" at bounding box center [1099, 634] width 104 height 34
type input "**********"
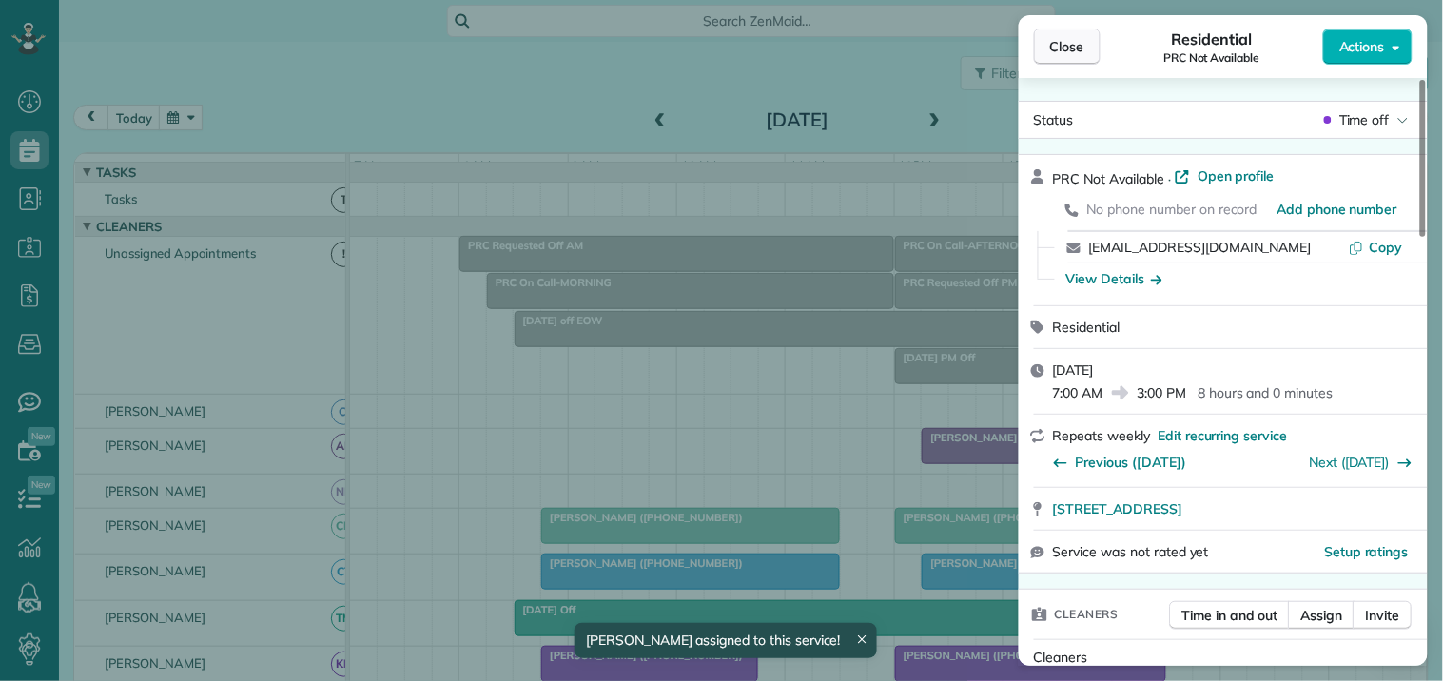
click at [1068, 45] on span "Close" at bounding box center [1067, 46] width 34 height 19
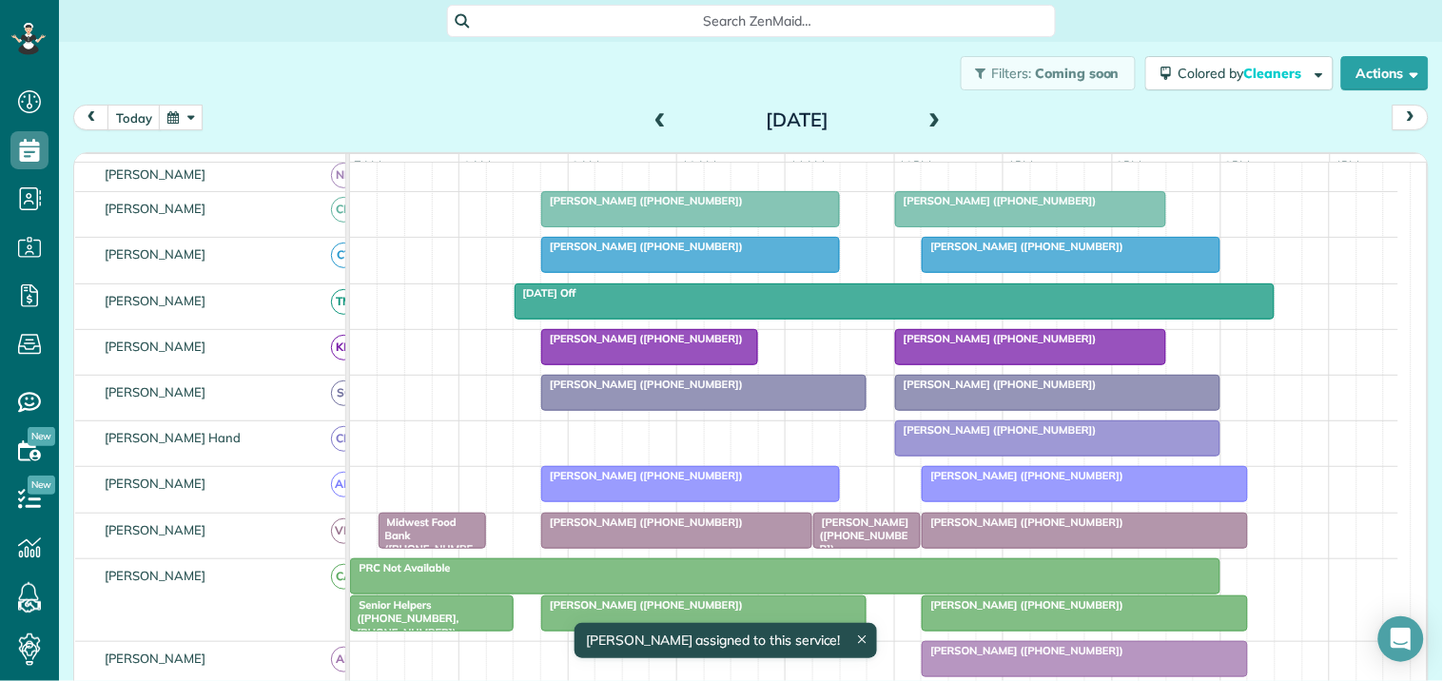
click at [933, 114] on span at bounding box center [935, 120] width 21 height 17
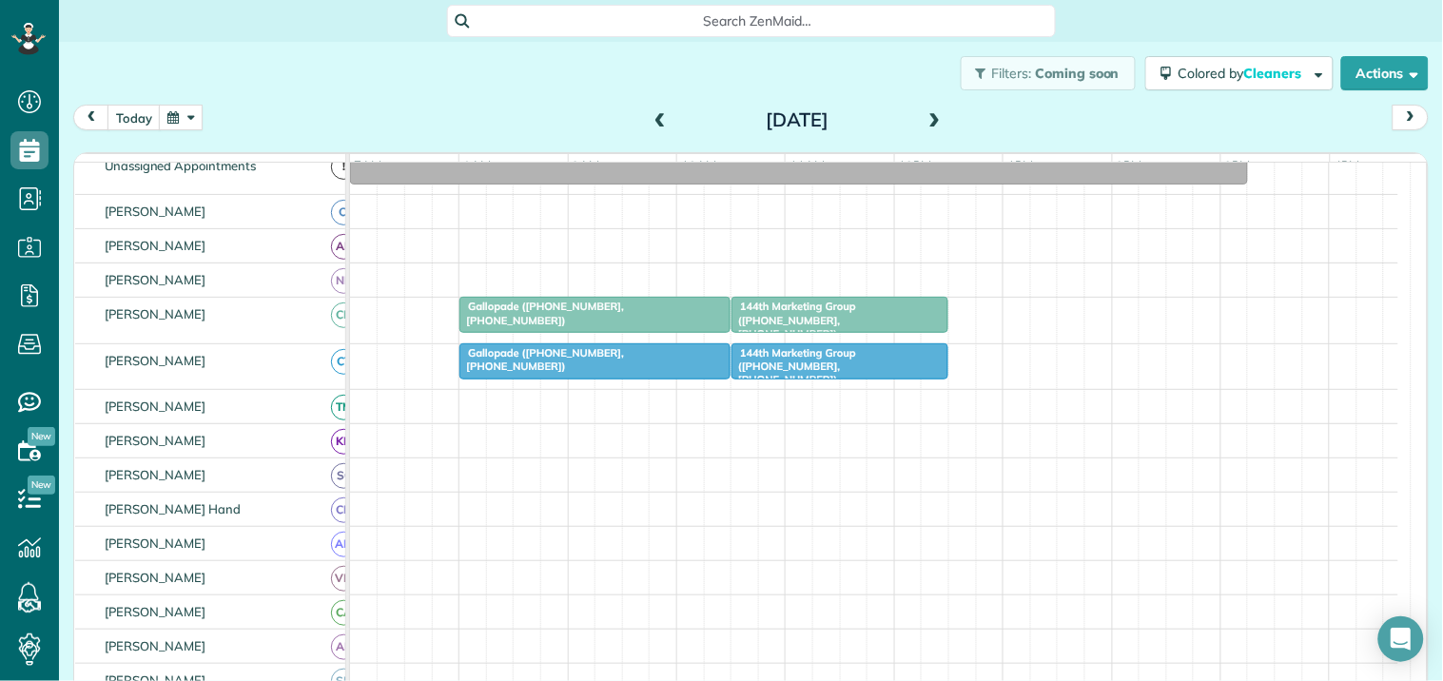
click at [932, 117] on span at bounding box center [935, 120] width 21 height 17
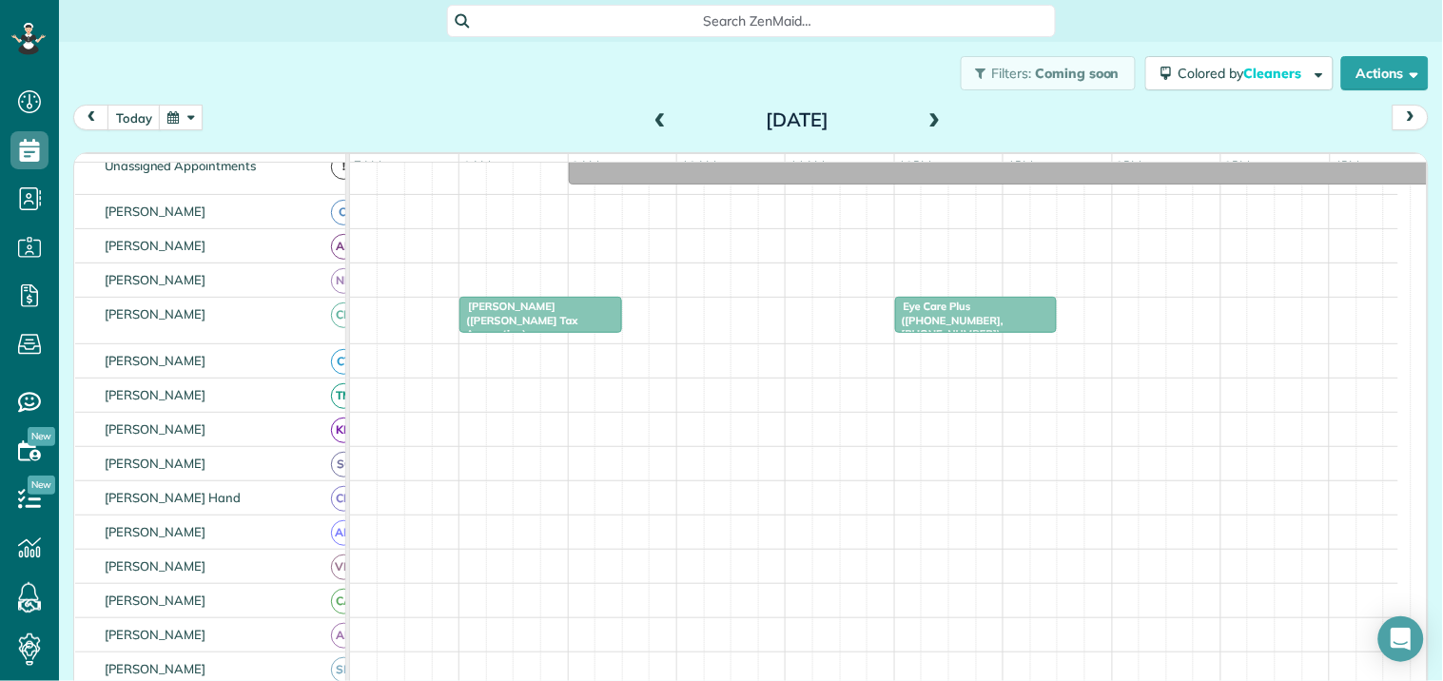
click at [932, 117] on span at bounding box center [935, 120] width 21 height 17
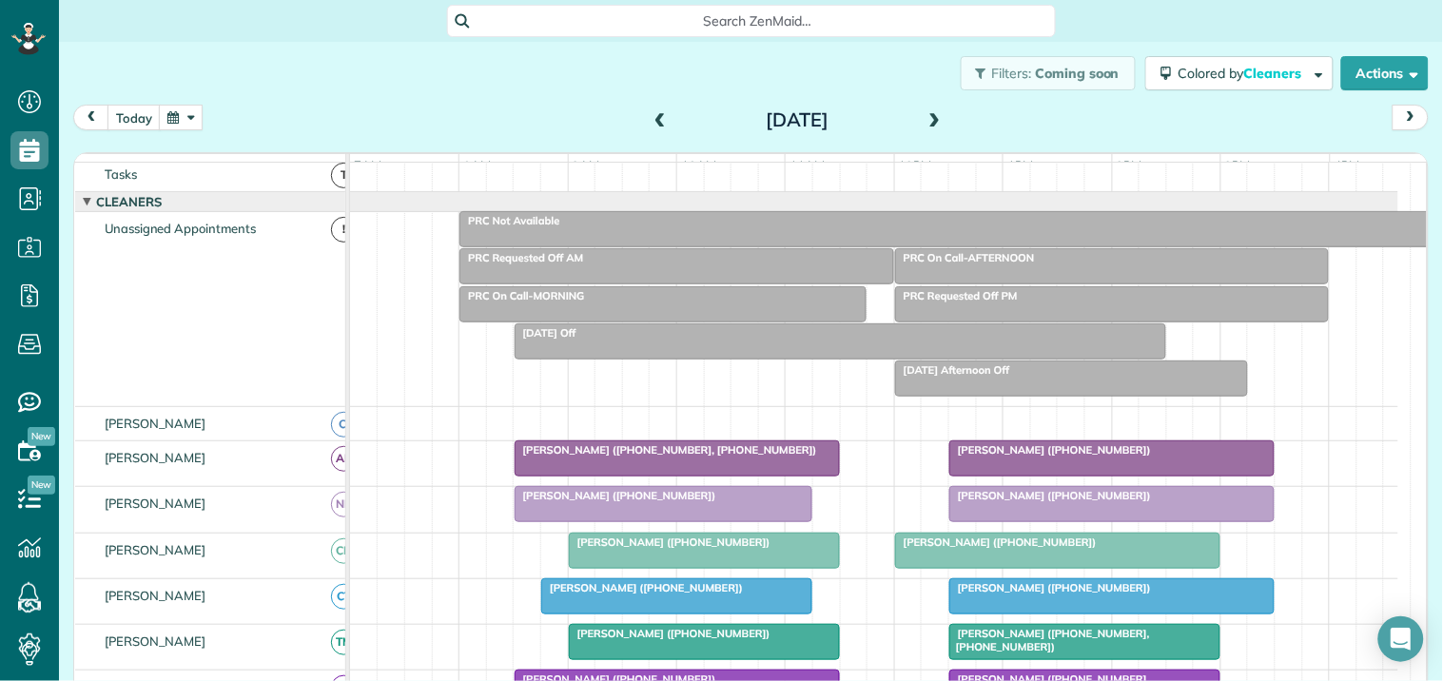
click at [925, 243] on div at bounding box center [948, 229] width 976 height 34
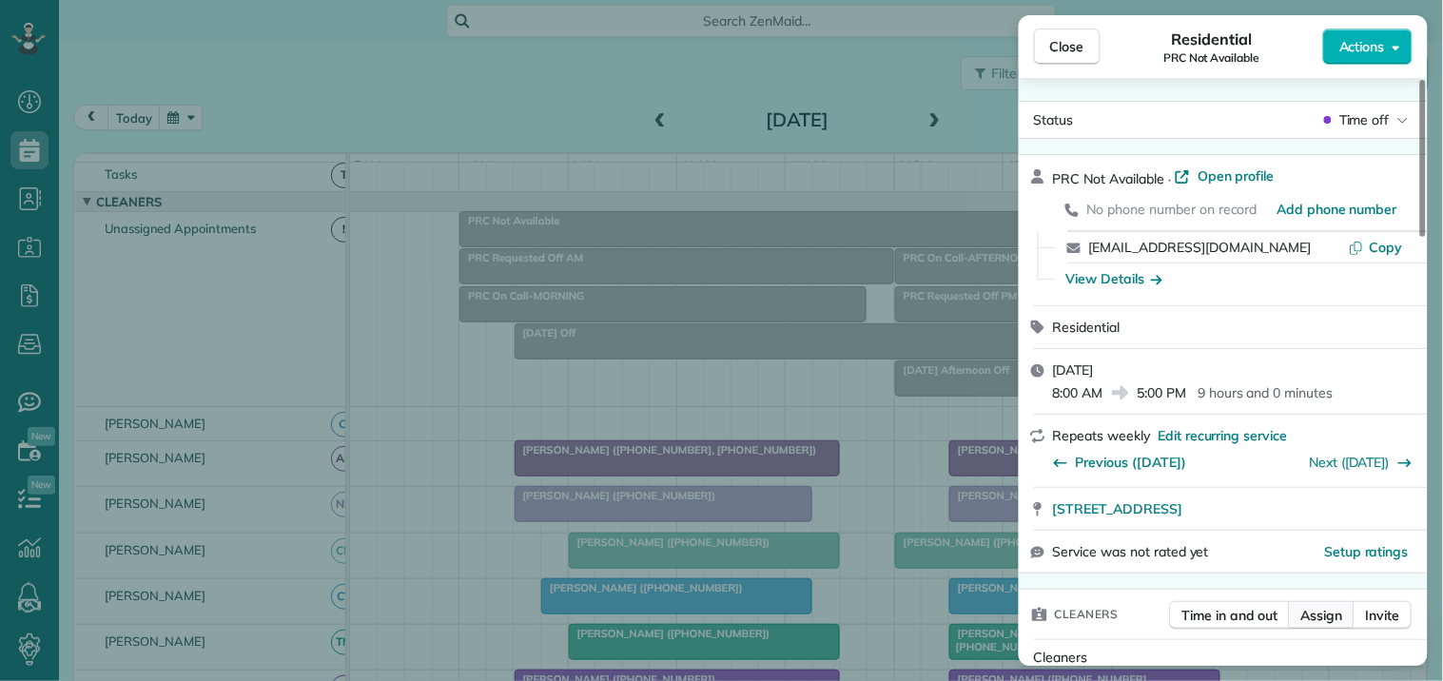
click at [1333, 606] on span "Assign" at bounding box center [1322, 615] width 42 height 19
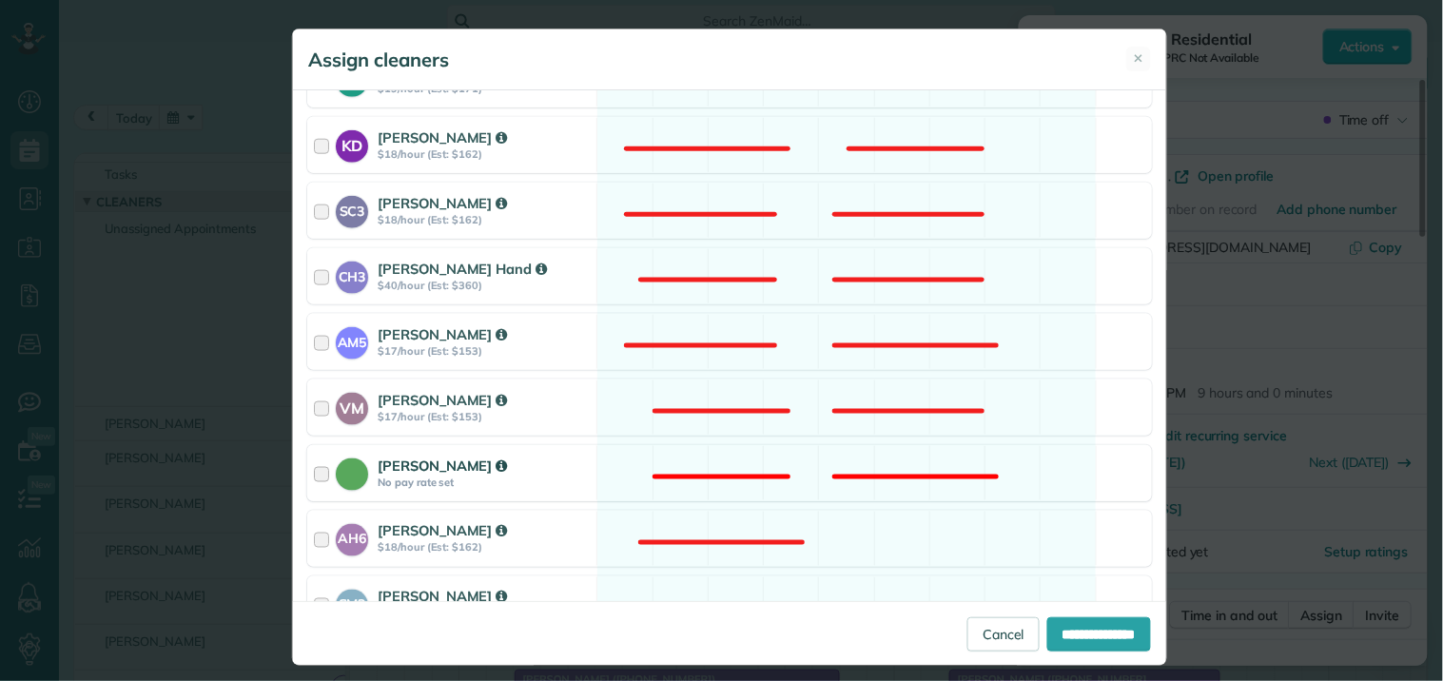
drag, startPoint x: 800, startPoint y: 468, endPoint x: 842, endPoint y: 476, distance: 42.5
click at [801, 468] on div "Catherine Altman No pay rate set Not available" at bounding box center [729, 473] width 845 height 56
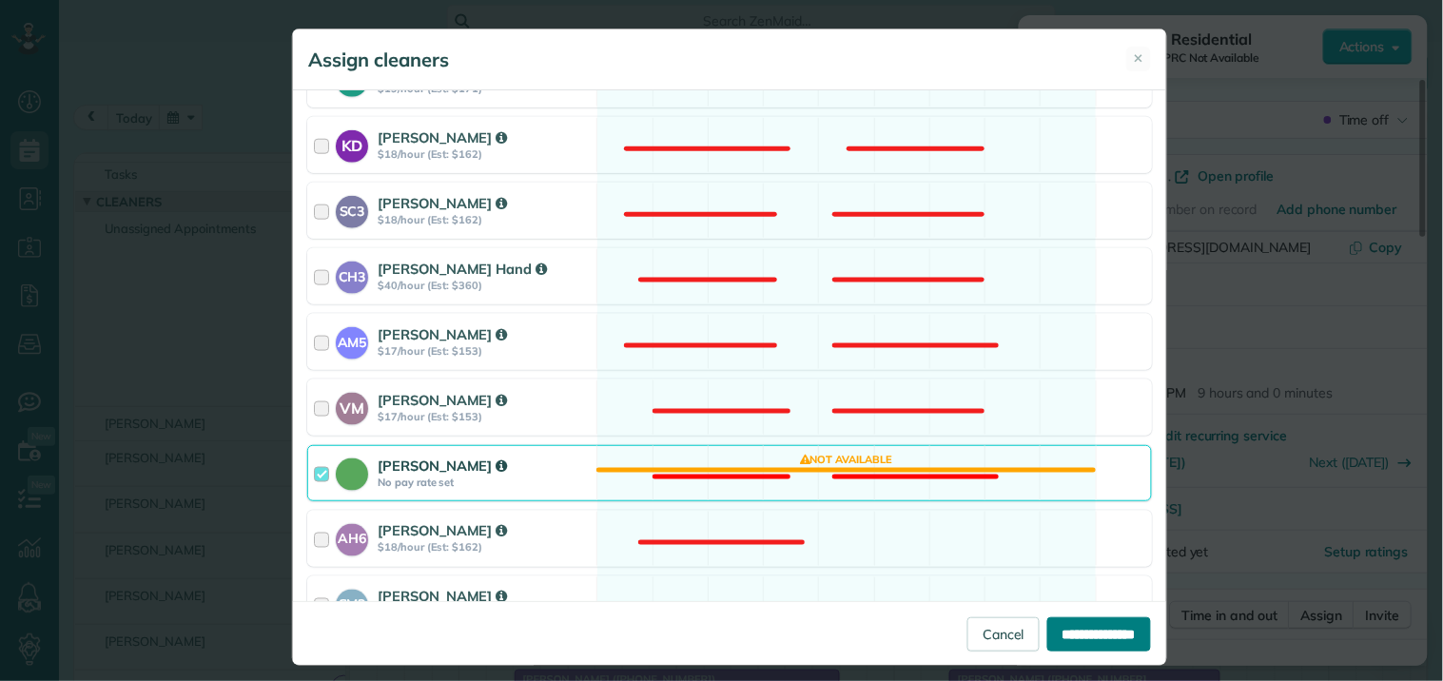
click at [1079, 633] on input "**********" at bounding box center [1099, 634] width 104 height 34
type input "**********"
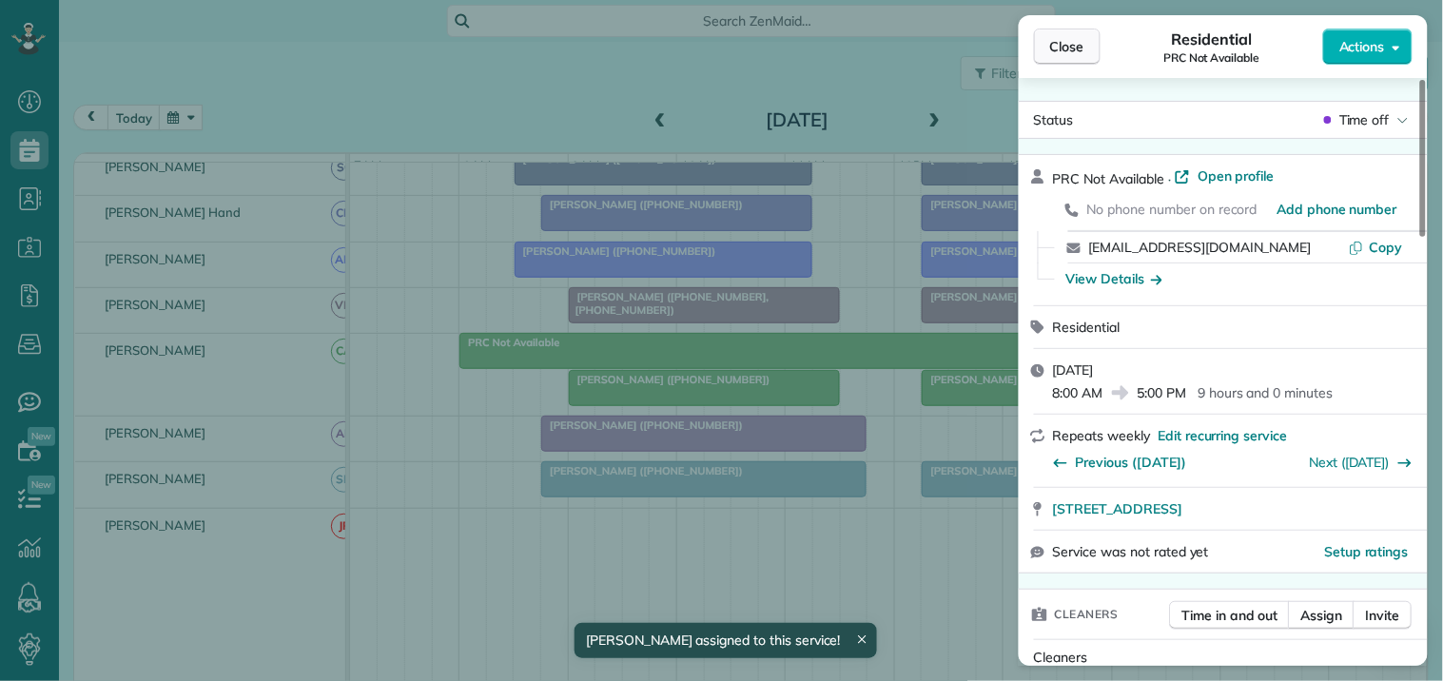
click at [1087, 50] on button "Close" at bounding box center [1067, 47] width 67 height 36
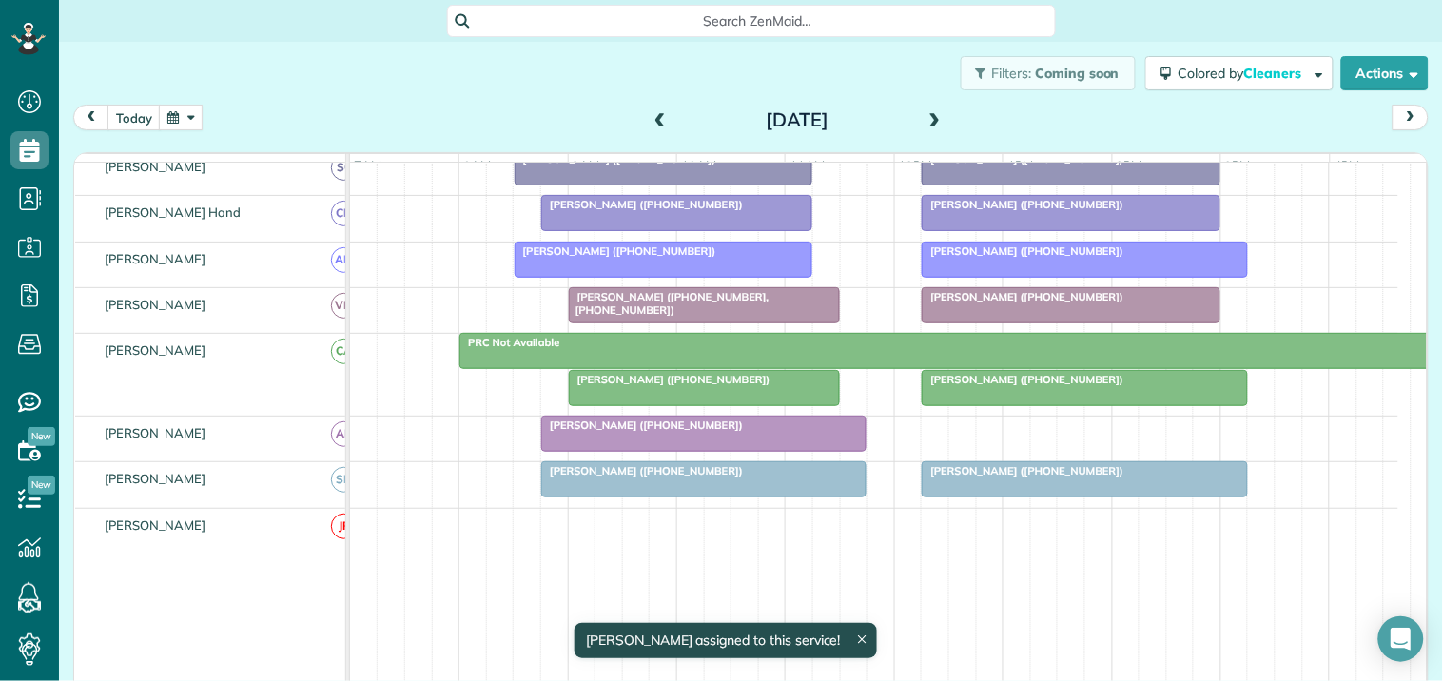
click at [925, 114] on span at bounding box center [935, 120] width 21 height 17
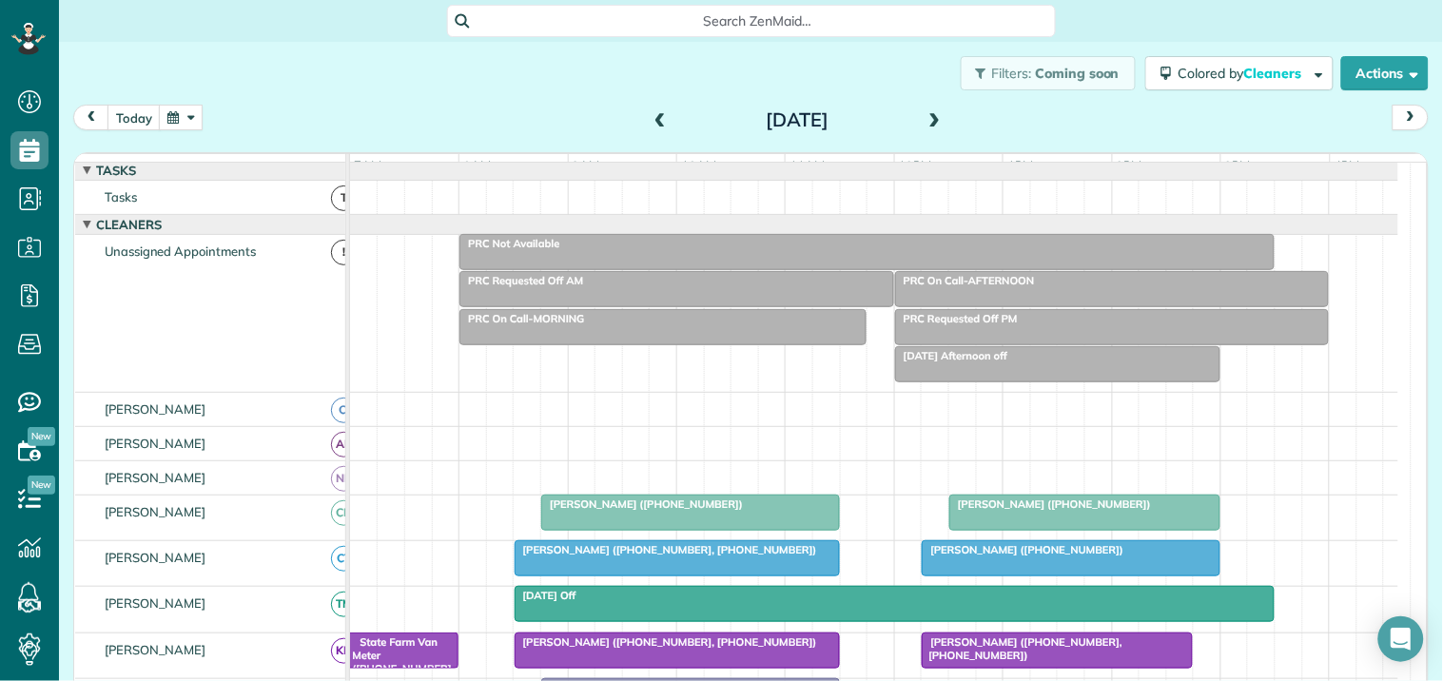
click at [823, 250] on div "PRC Not Available" at bounding box center [867, 243] width 804 height 13
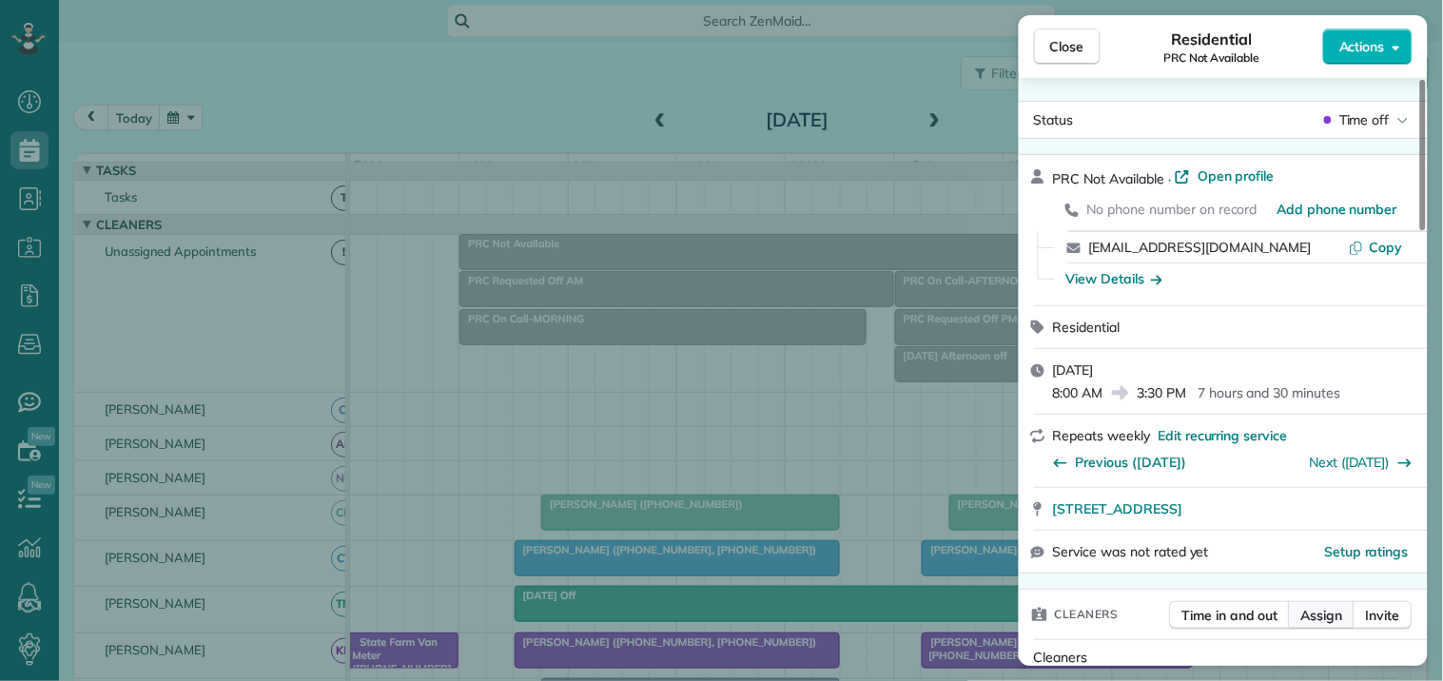
click at [1337, 613] on span "Assign" at bounding box center [1322, 615] width 42 height 19
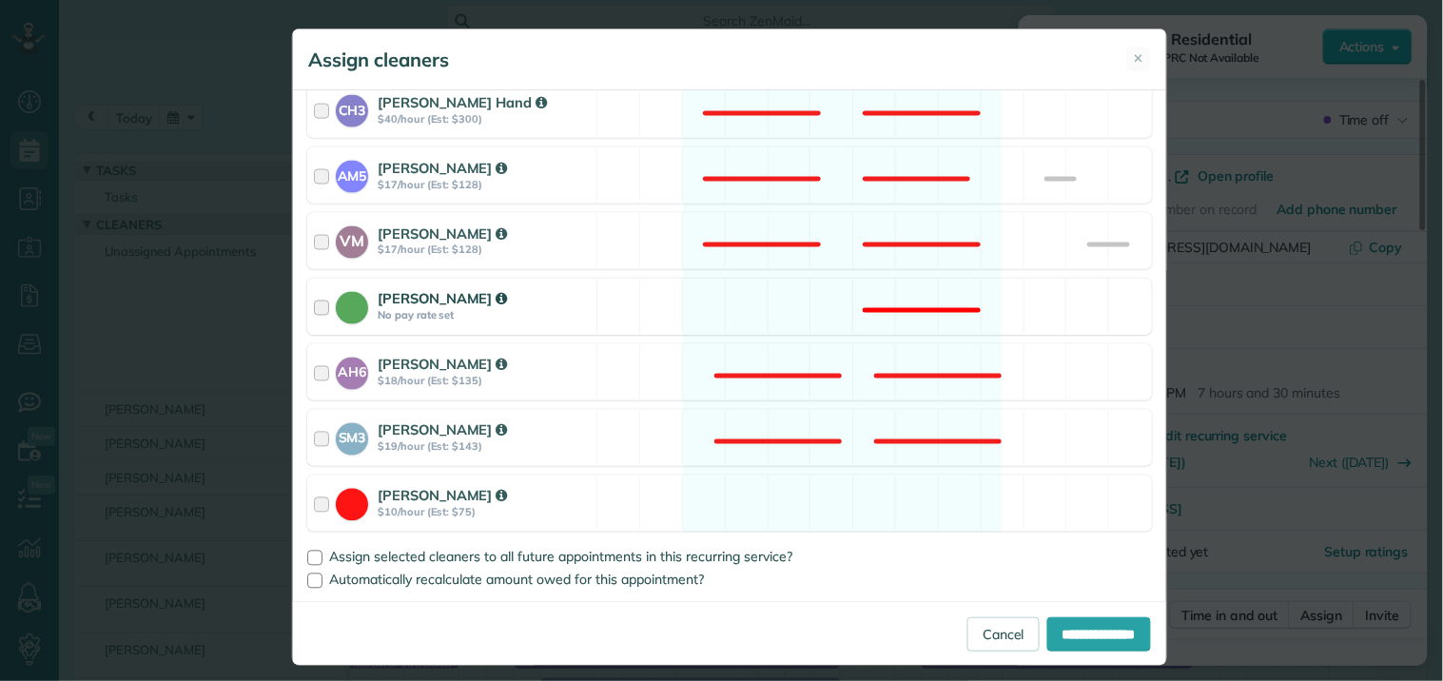
click at [850, 298] on div "Catherine Altman No pay rate set Not available" at bounding box center [729, 307] width 845 height 56
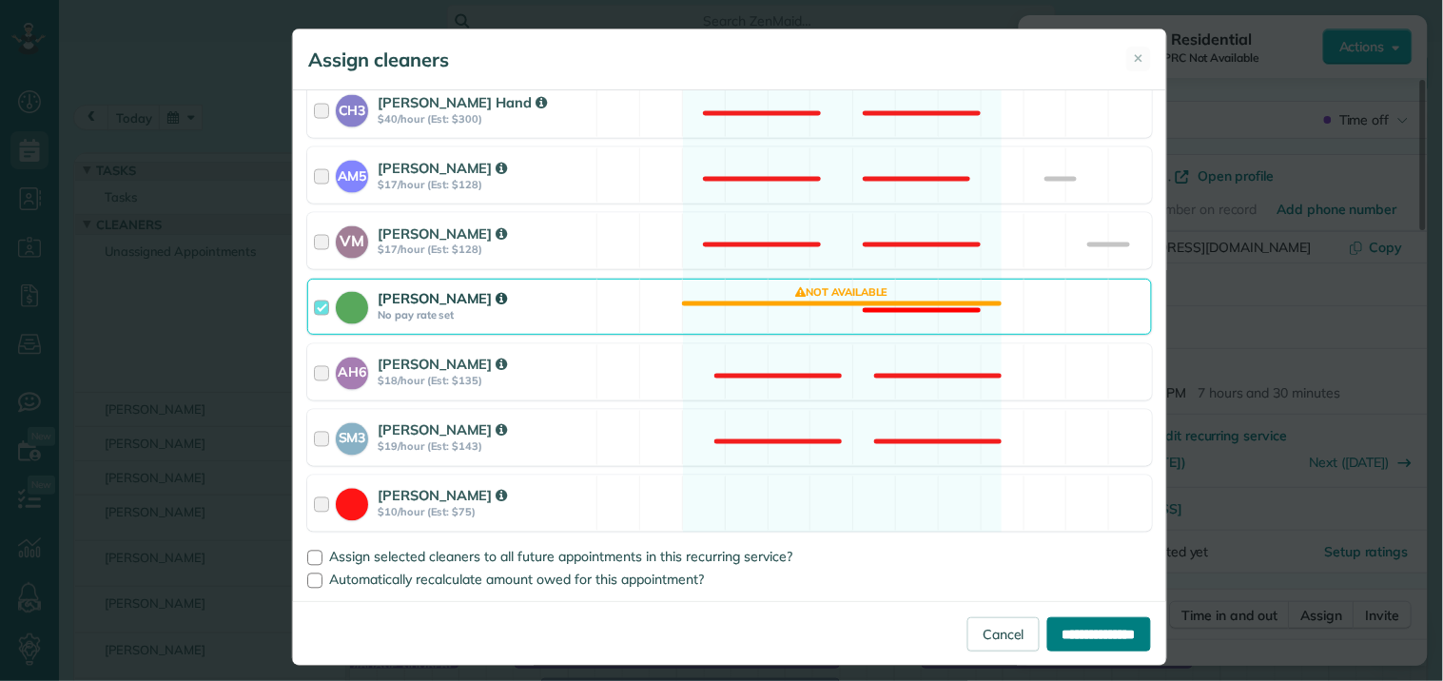
click at [1080, 630] on input "**********" at bounding box center [1099, 634] width 104 height 34
type input "**********"
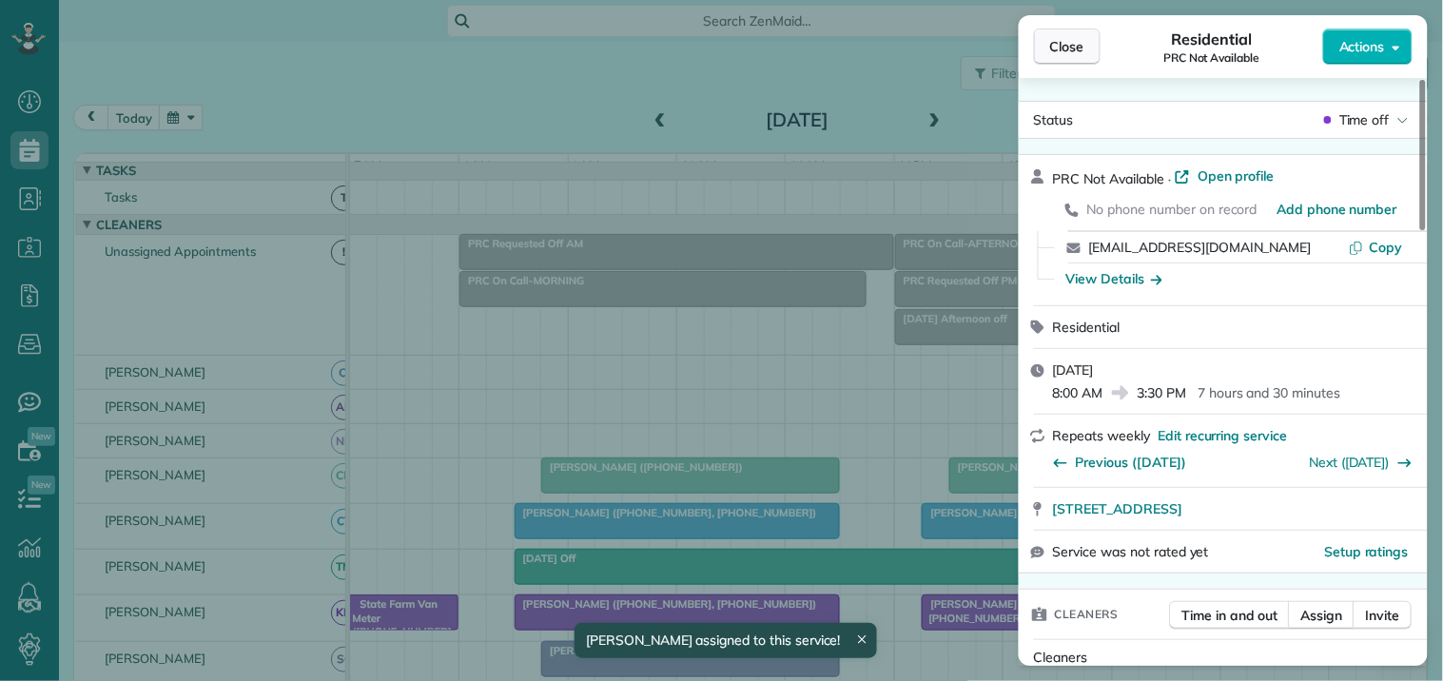
click at [1054, 45] on span "Close" at bounding box center [1067, 46] width 34 height 19
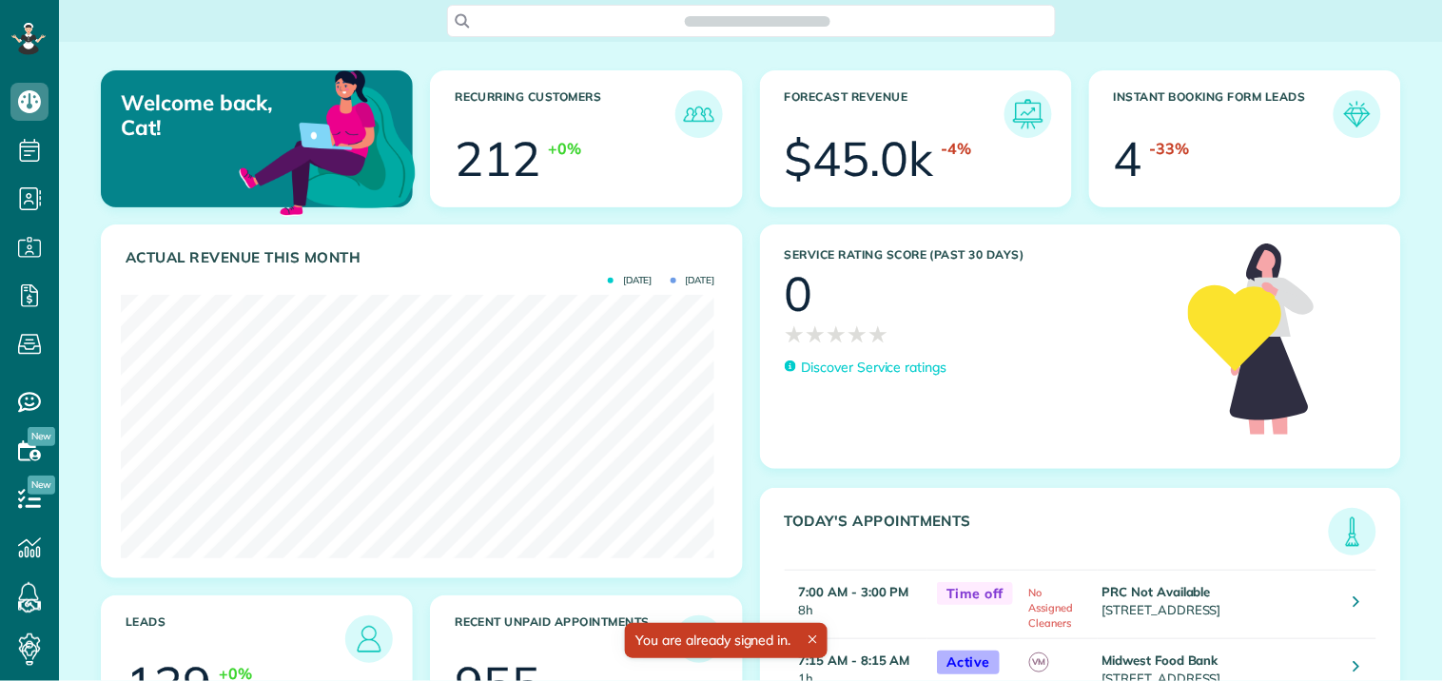
scroll to position [263, 594]
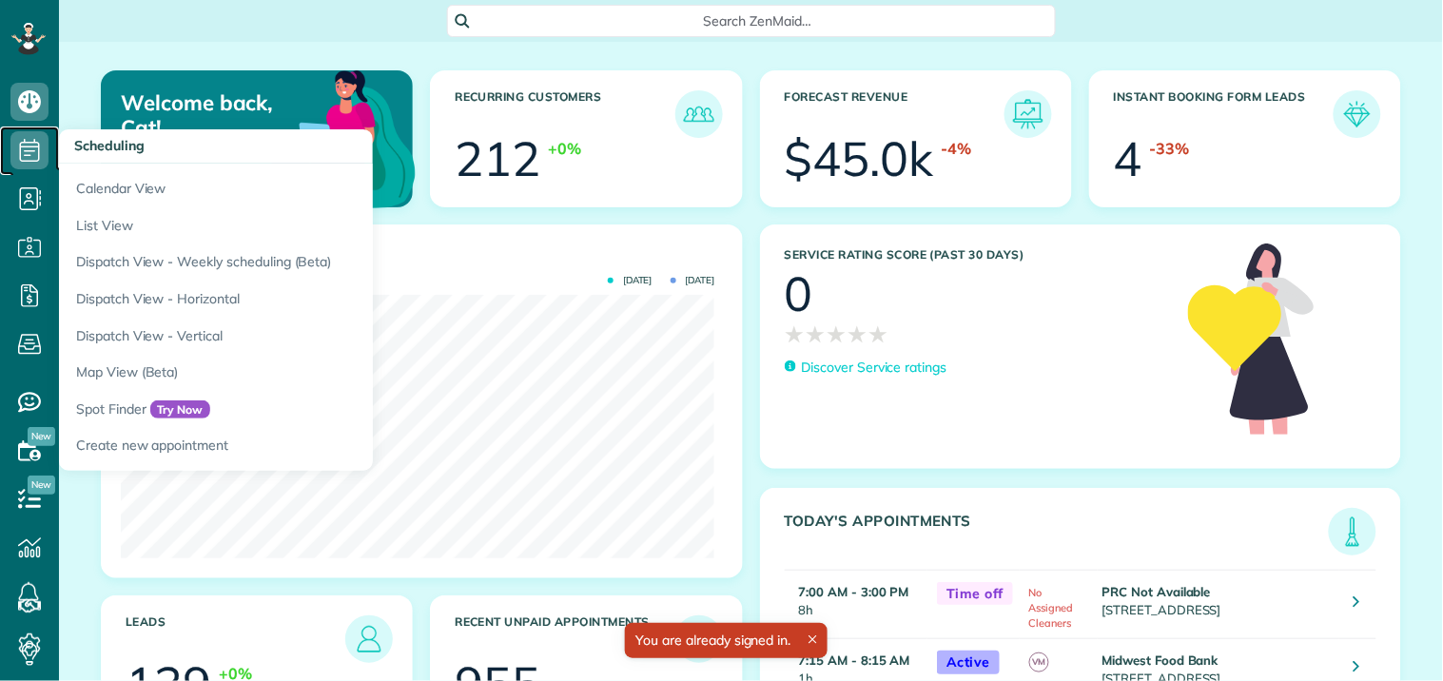
click at [26, 138] on icon at bounding box center [29, 150] width 38 height 38
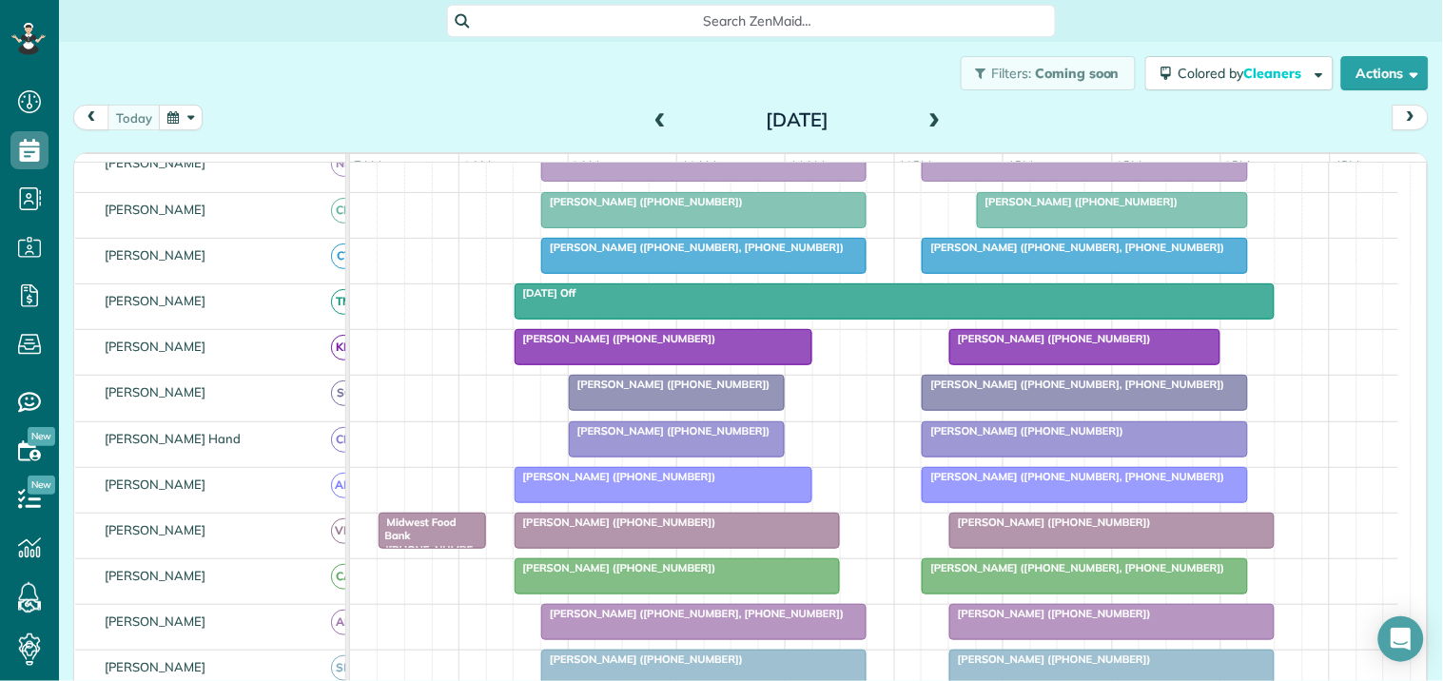
scroll to position [669, 0]
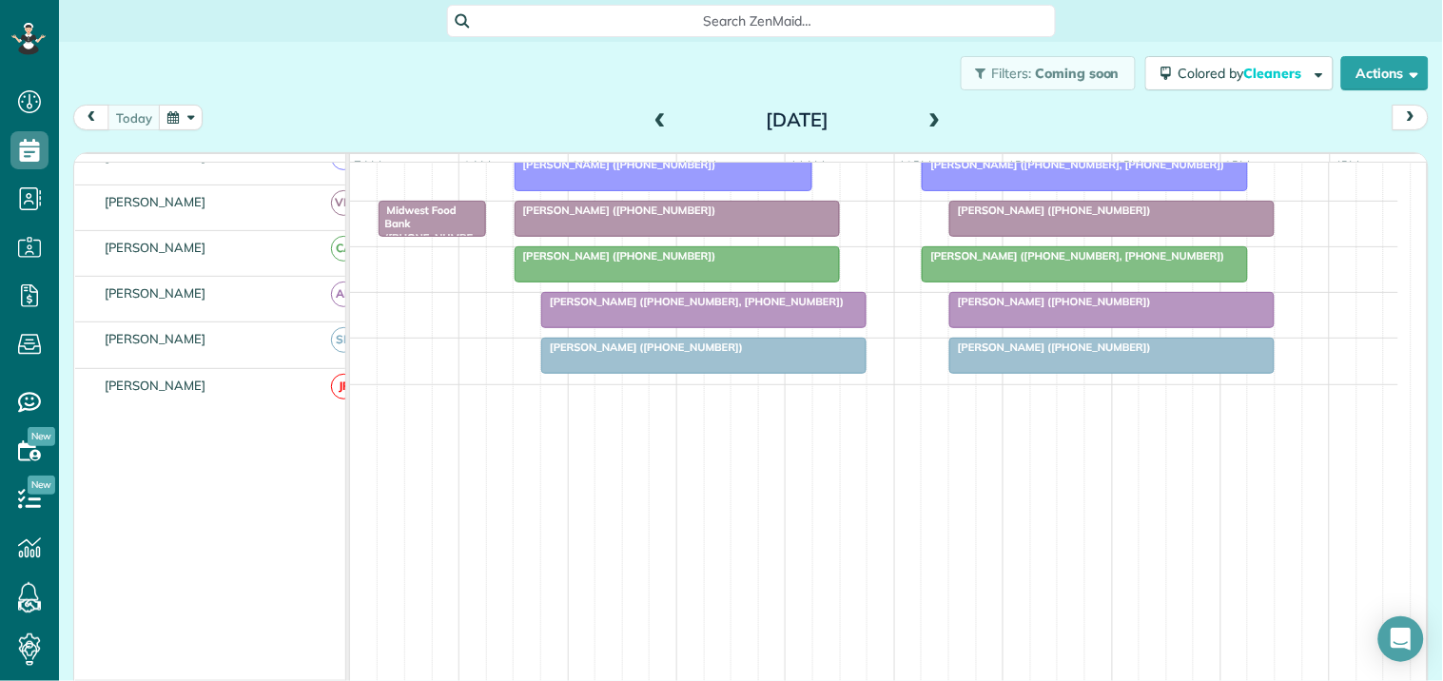
click at [1081, 347] on span "[PERSON_NAME] ([PHONE_NUMBER])" at bounding box center [1050, 347] width 204 height 13
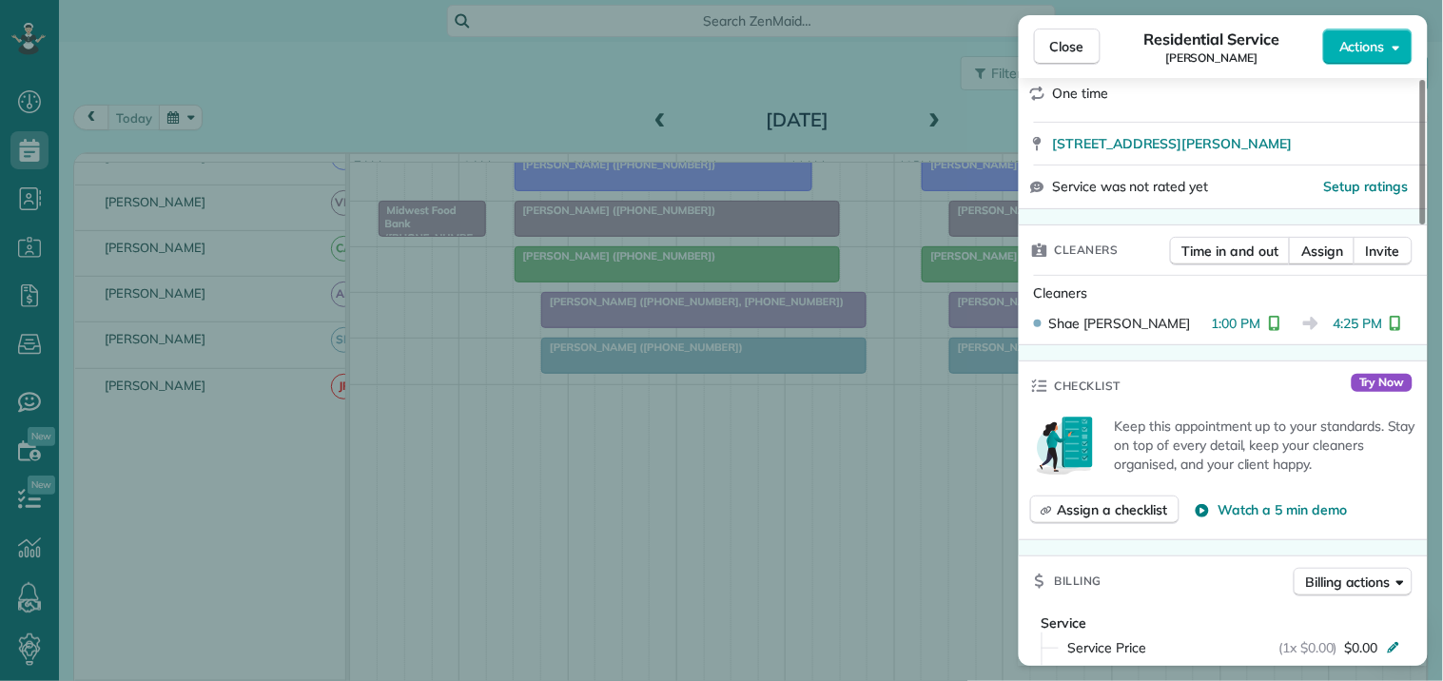
scroll to position [317, 0]
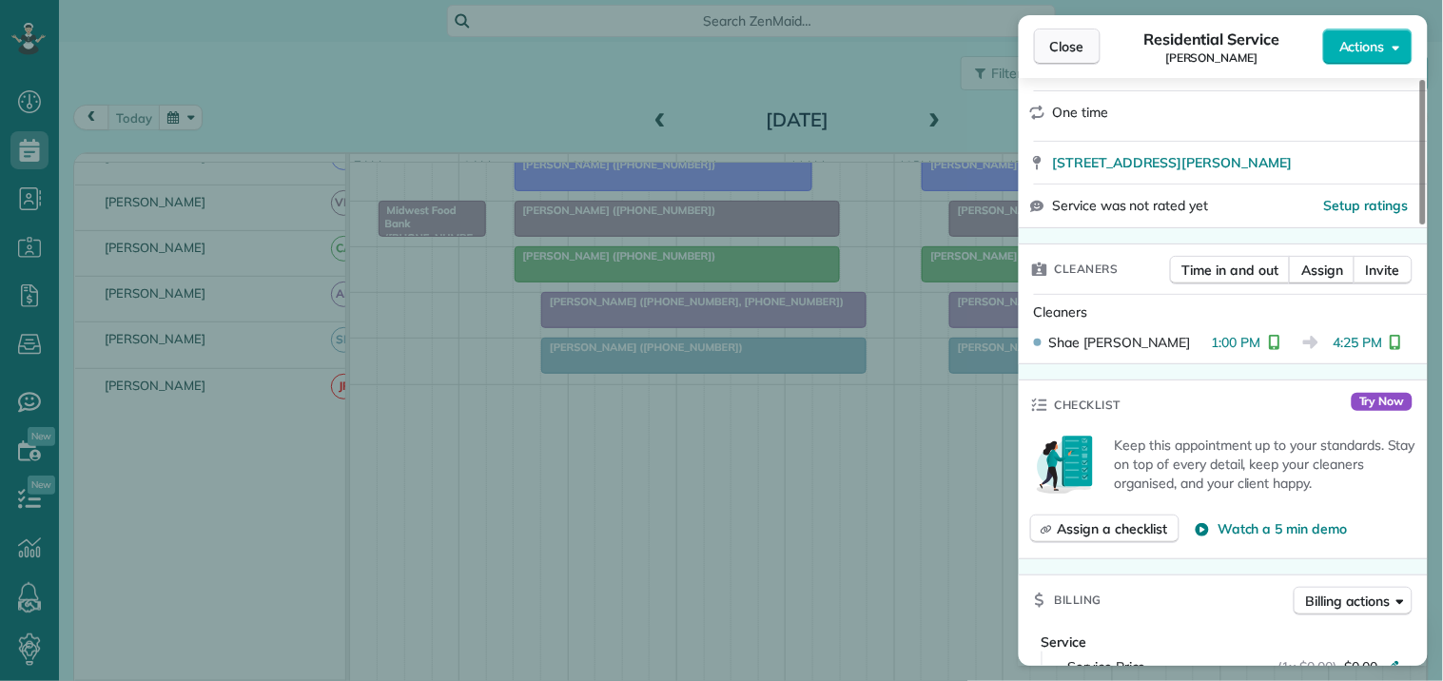
click at [1081, 49] on span "Close" at bounding box center [1067, 46] width 34 height 19
